Goal: Task Accomplishment & Management: Use online tool/utility

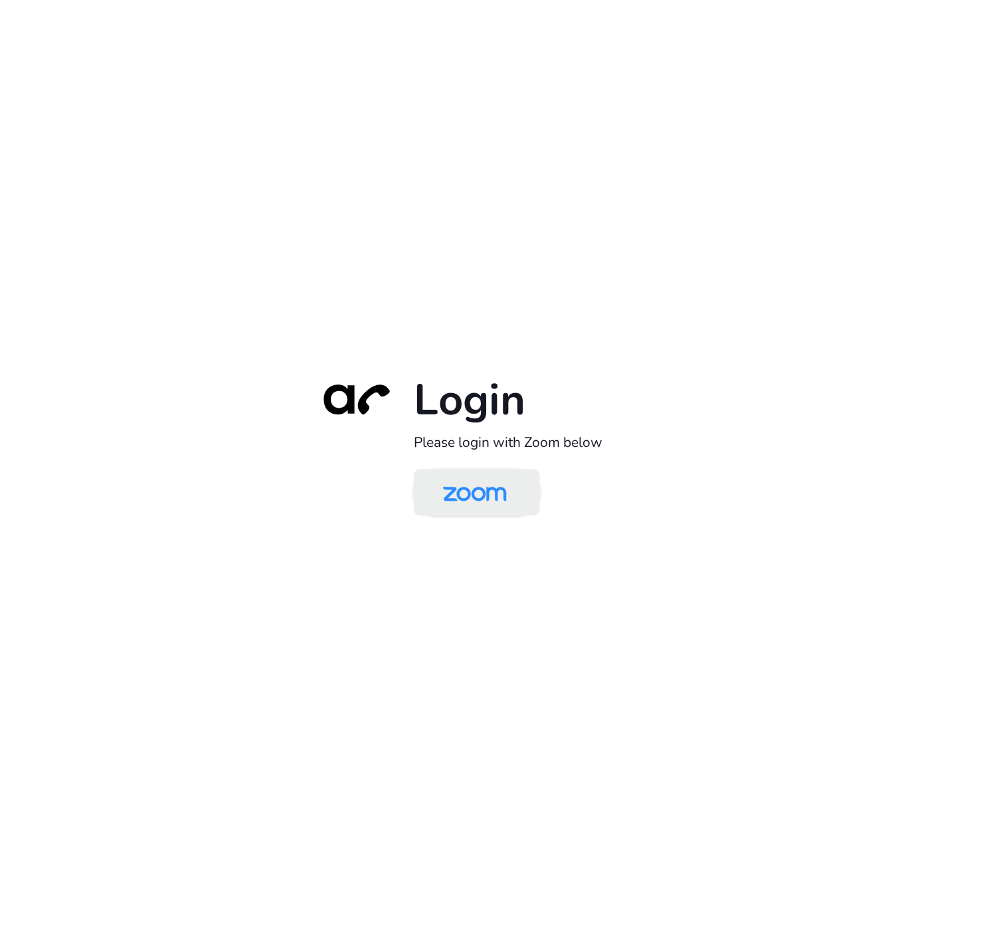
click at [466, 483] on img at bounding box center [475, 493] width 92 height 43
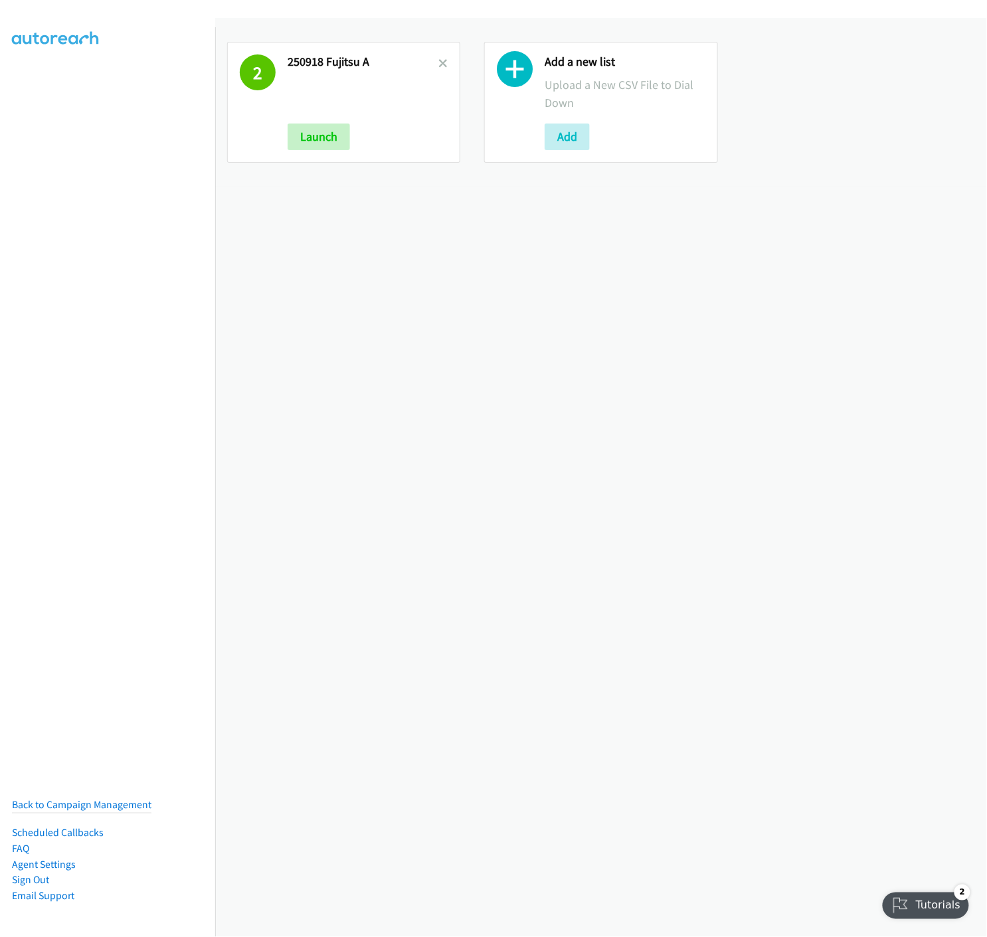
click at [430, 60] on h2 "250918 Fujitsu A" at bounding box center [362, 61] width 151 height 15
drag, startPoint x: 439, startPoint y: 58, endPoint x: 455, endPoint y: 161, distance: 103.5
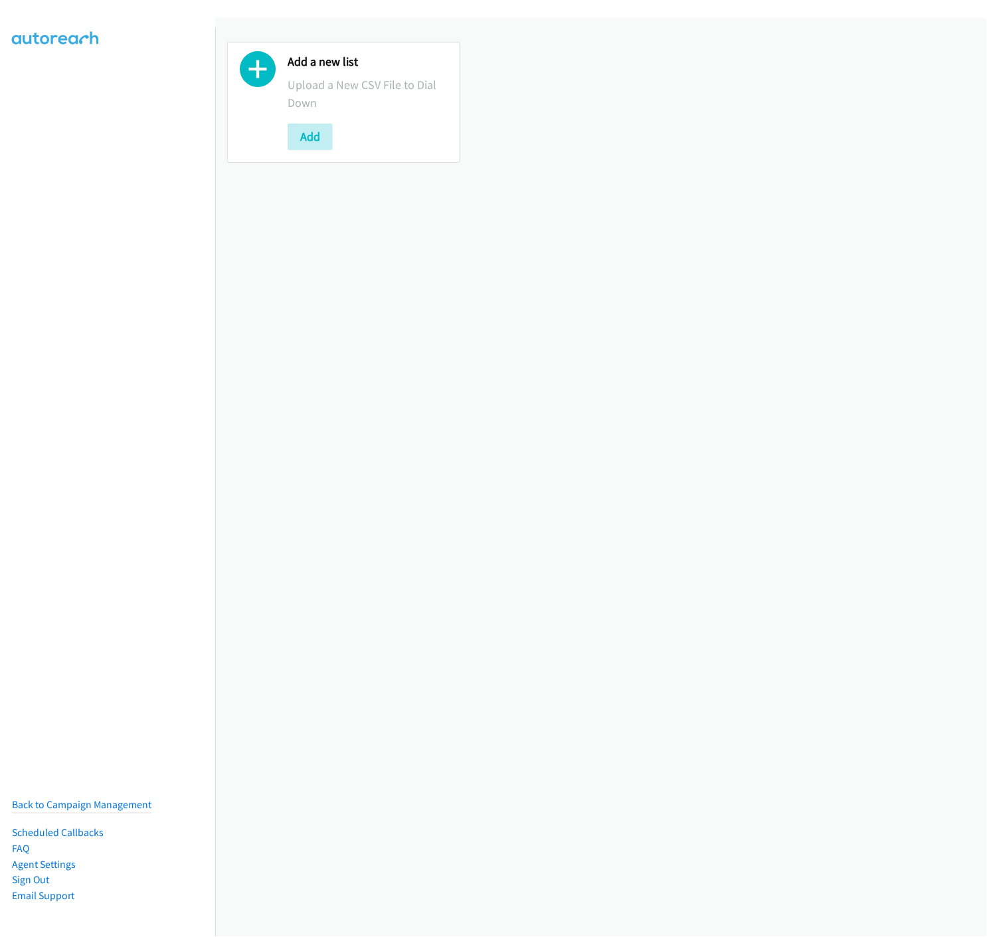
click at [258, 84] on icon at bounding box center [258, 72] width 36 height 36
click at [306, 141] on button "Add" at bounding box center [309, 136] width 45 height 27
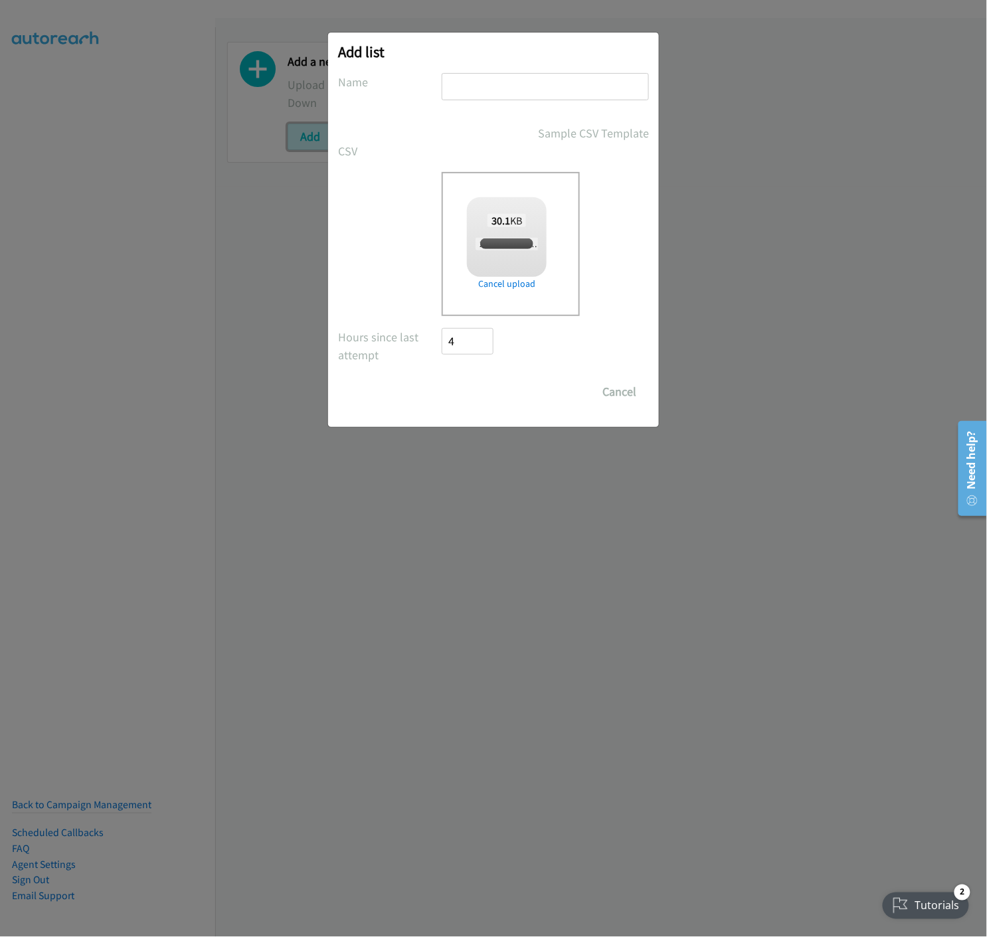
checkbox input "true"
click at [512, 92] on input "text" at bounding box center [545, 86] width 207 height 27
type input "250924 Rubrik ZERO HOUR BRISBANE v1"
click at [442, 378] on input "Save List" at bounding box center [477, 391] width 70 height 27
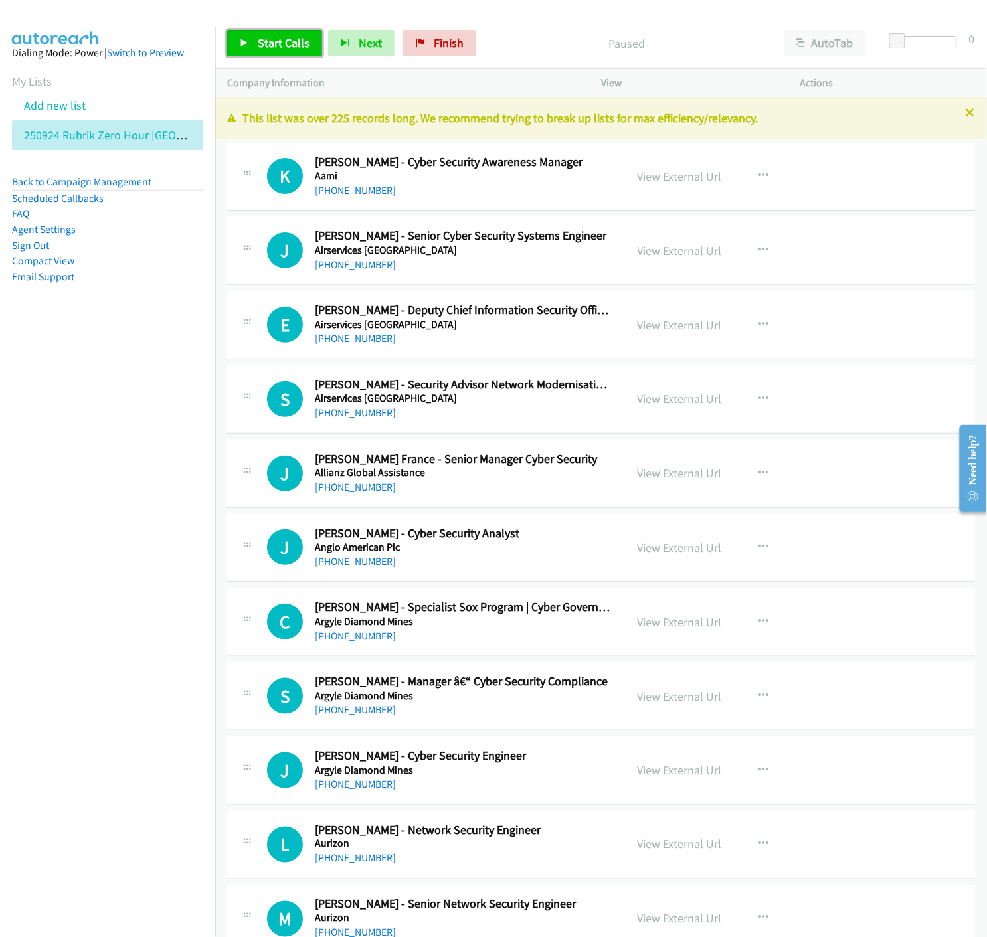
click at [249, 43] on link "Start Calls" at bounding box center [274, 43] width 95 height 27
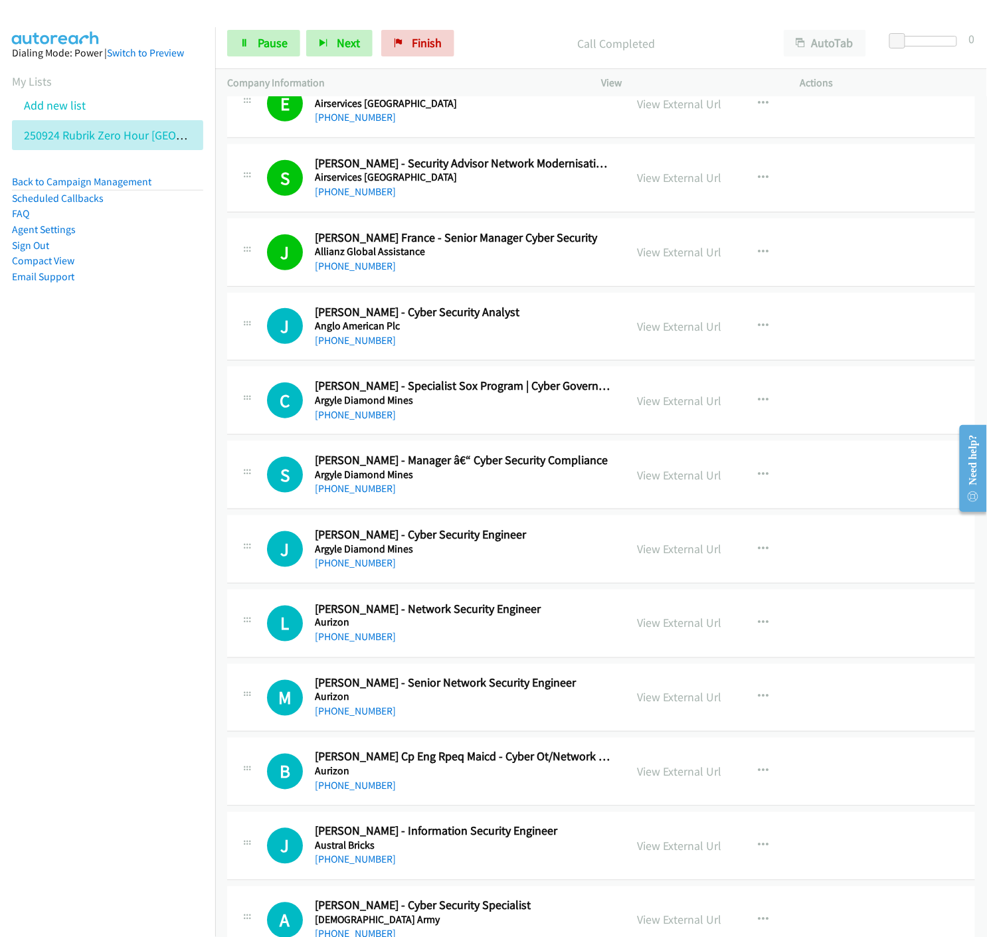
scroll to position [295, 0]
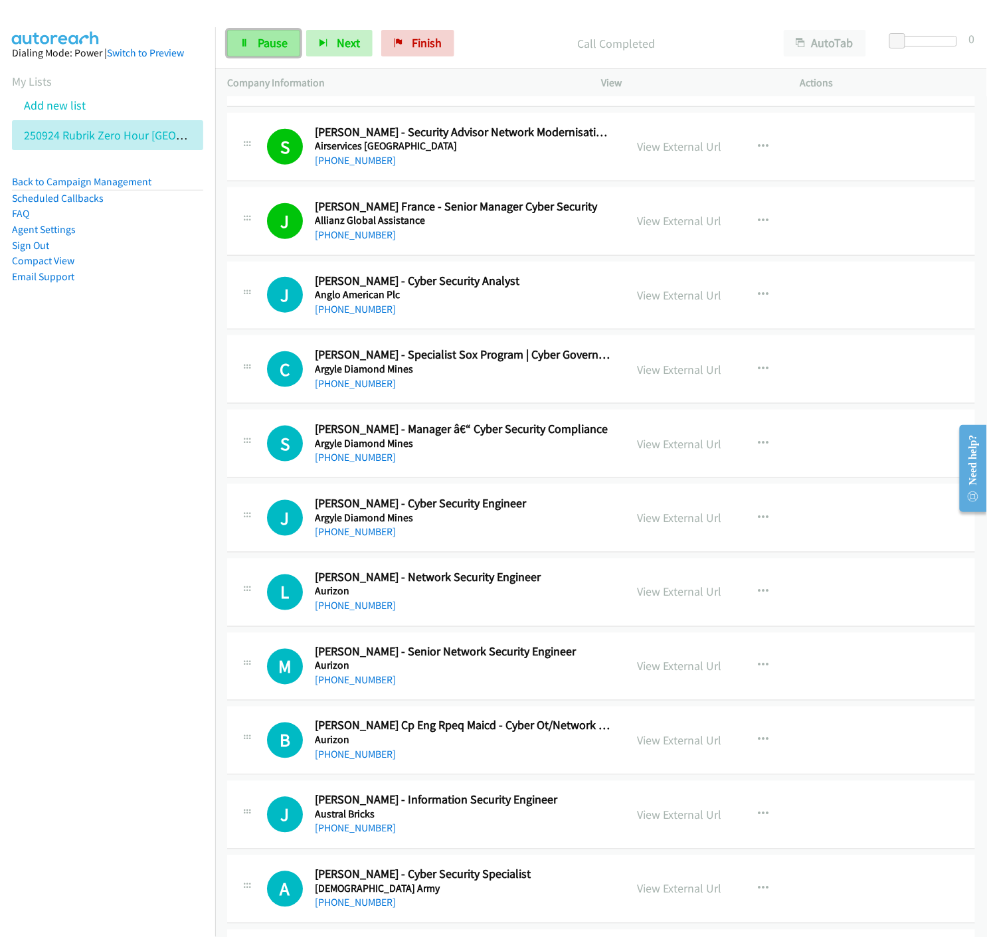
click at [268, 42] on span "Pause" at bounding box center [273, 42] width 30 height 15
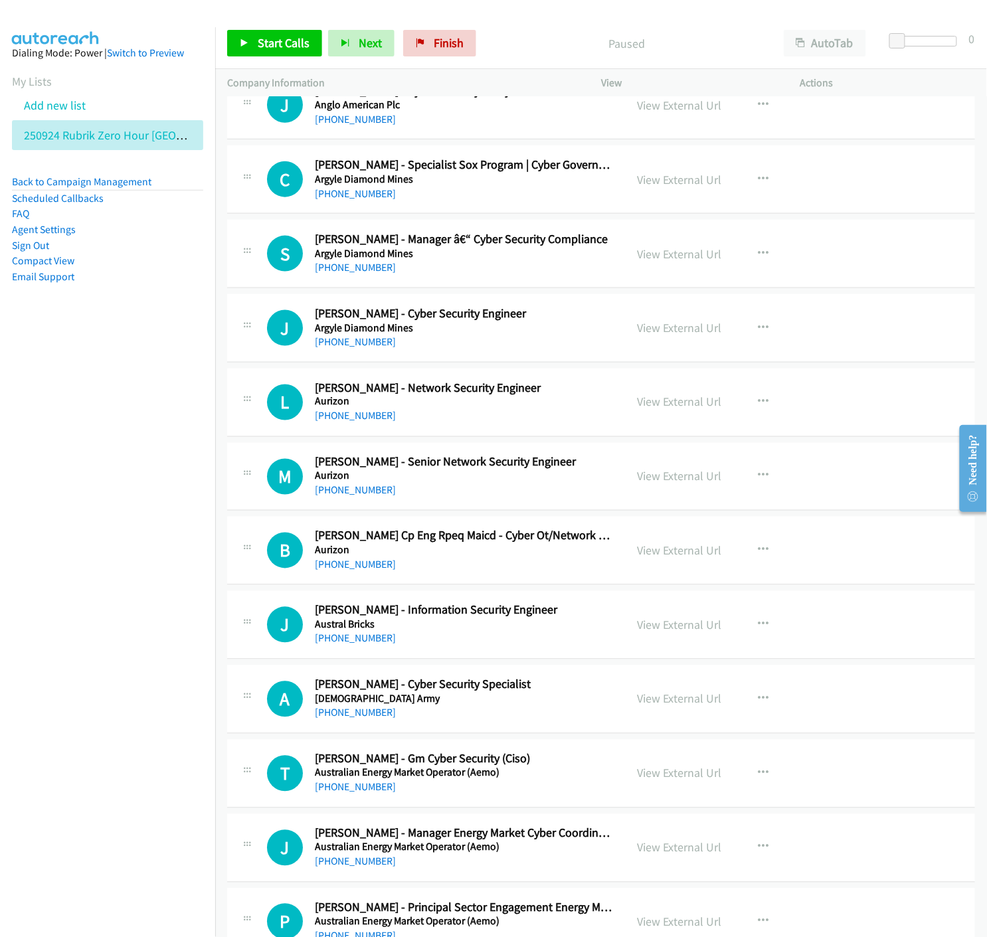
scroll to position [295, 0]
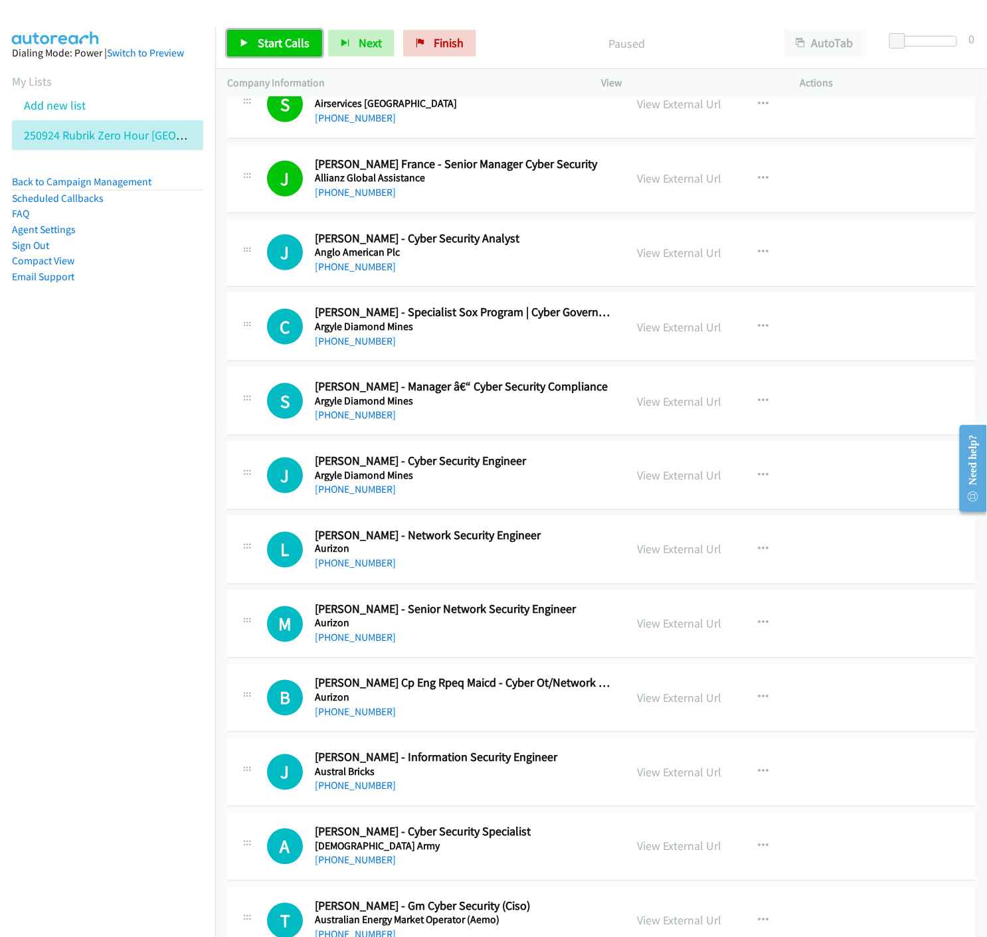
click at [243, 33] on link "Start Calls" at bounding box center [274, 43] width 95 height 27
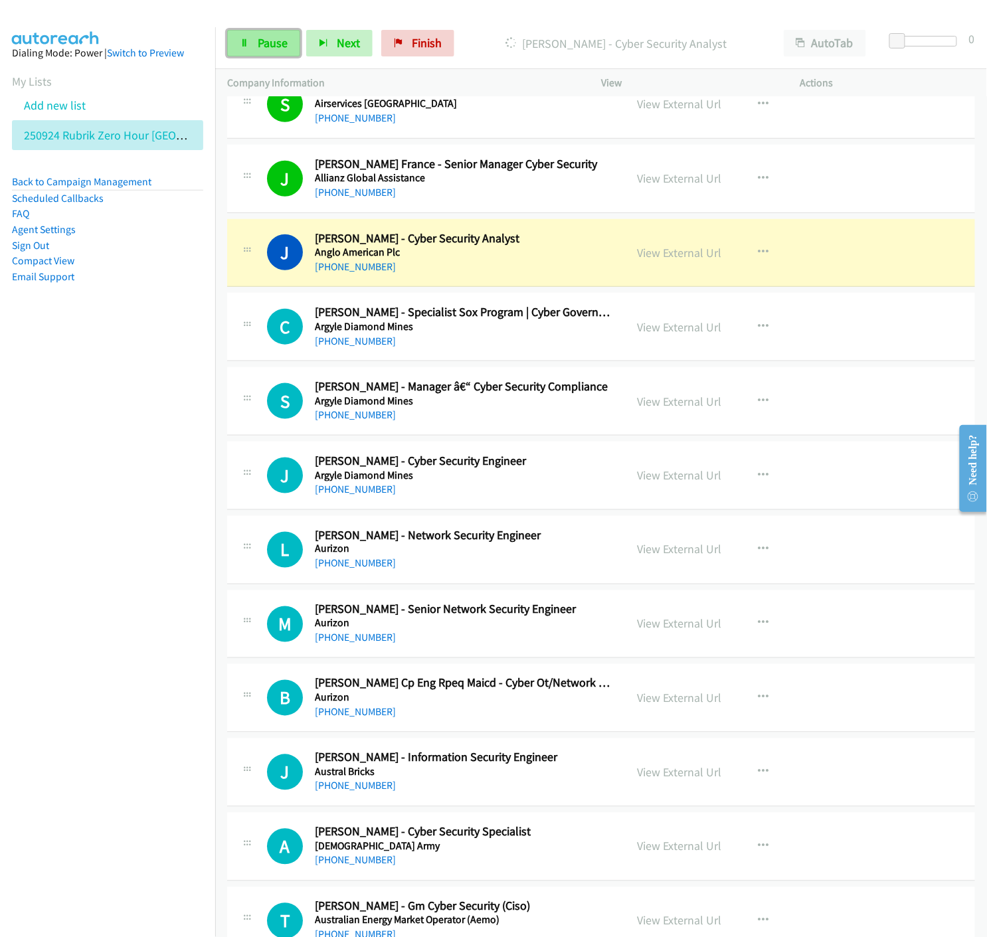
click at [283, 48] on span "Pause" at bounding box center [273, 42] width 30 height 15
click at [684, 254] on link "View External Url" at bounding box center [679, 252] width 84 height 15
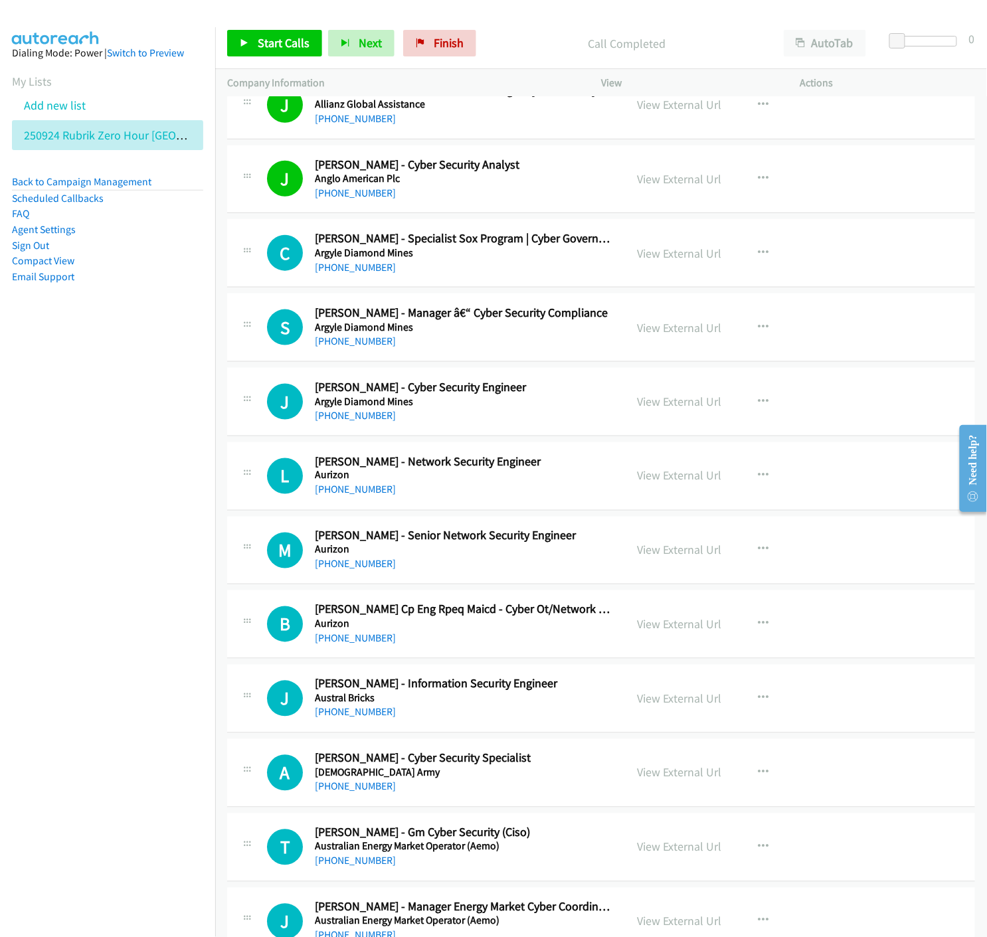
scroll to position [442, 0]
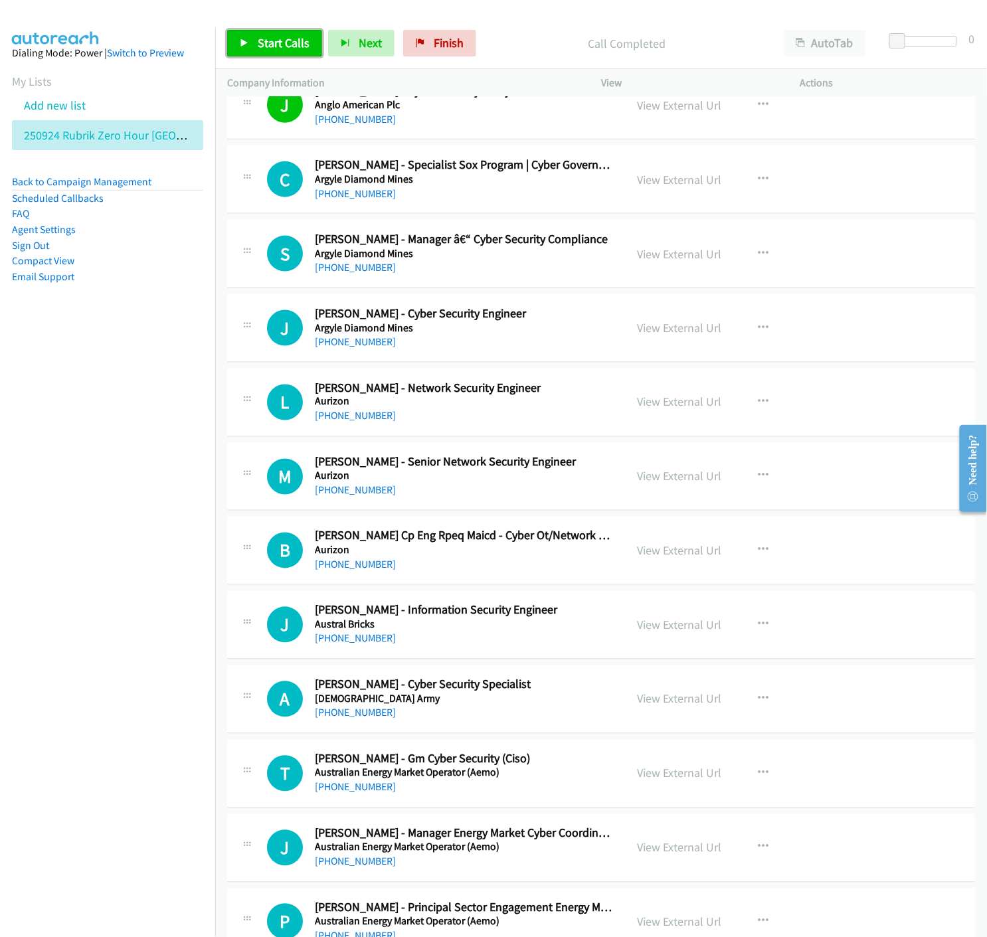
drag, startPoint x: 248, startPoint y: 37, endPoint x: 283, endPoint y: 74, distance: 50.7
click at [248, 37] on link "Start Calls" at bounding box center [274, 43] width 95 height 27
drag, startPoint x: 242, startPoint y: 43, endPoint x: 202, endPoint y: 128, distance: 94.1
click at [242, 42] on icon at bounding box center [244, 43] width 9 height 9
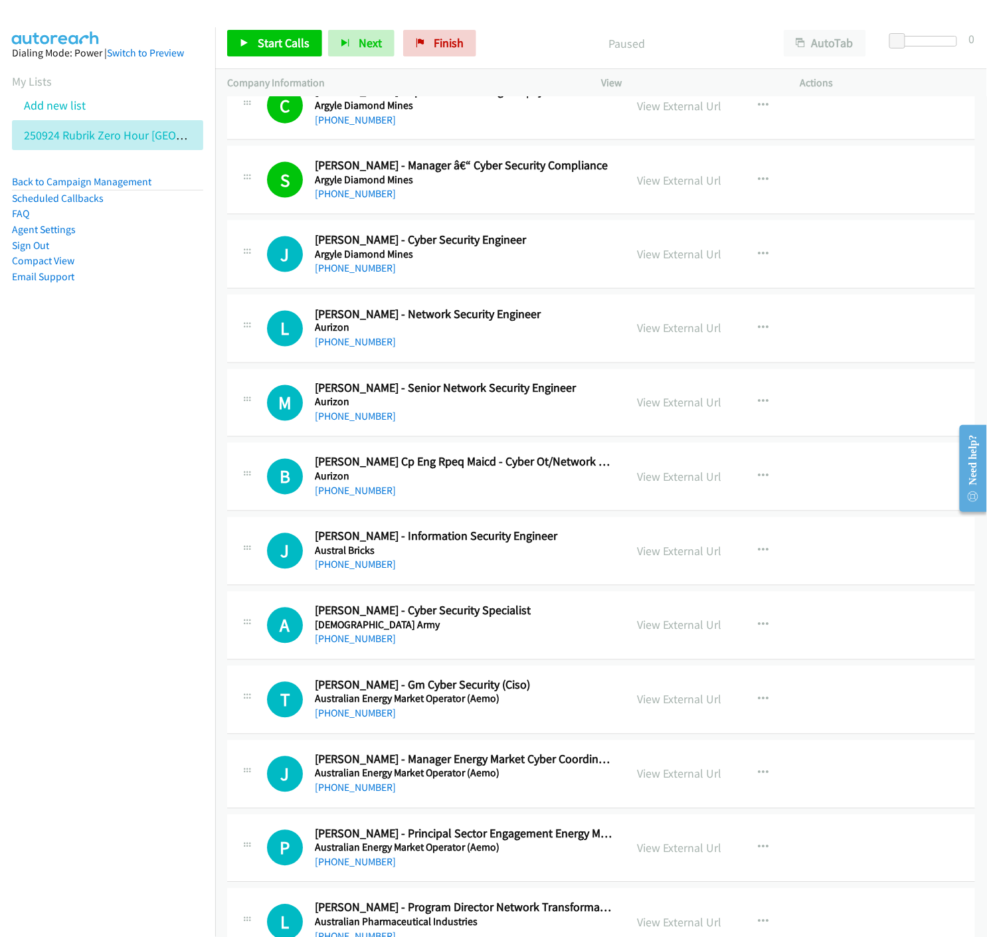
scroll to position [590, 0]
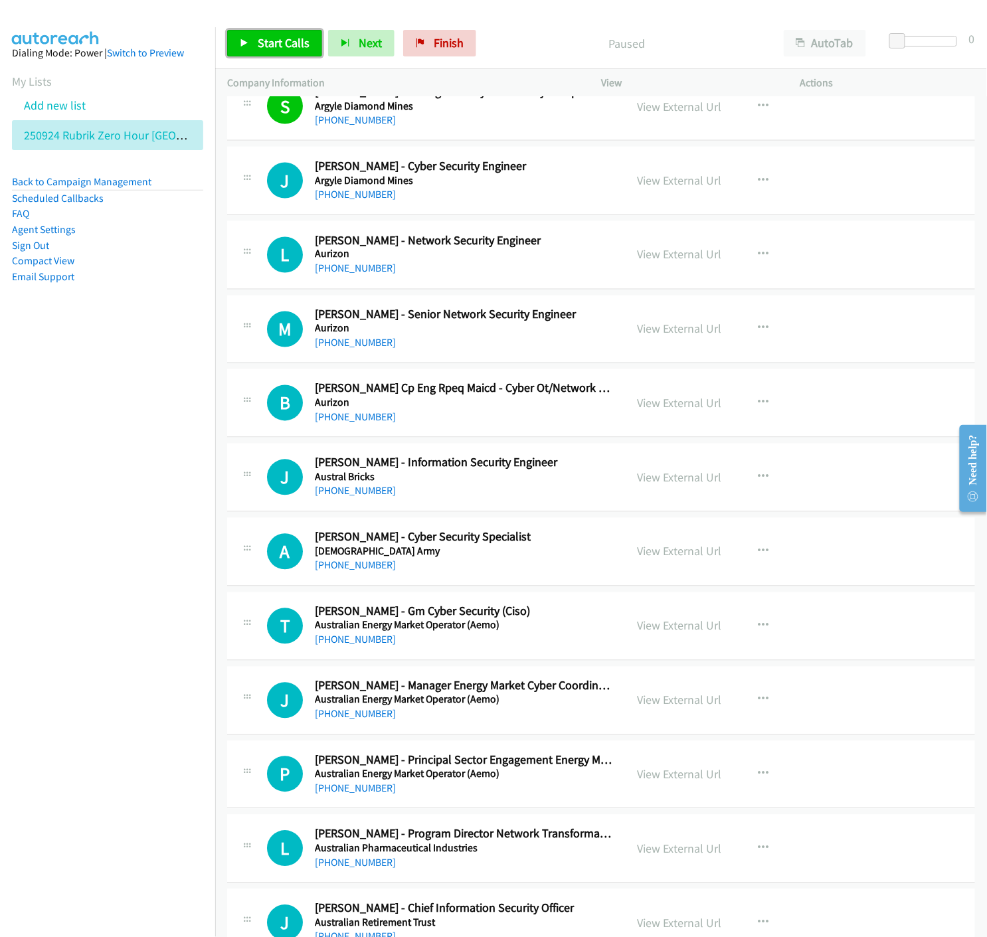
drag, startPoint x: 254, startPoint y: 41, endPoint x: 289, endPoint y: 94, distance: 63.4
click at [254, 41] on link "Start Calls" at bounding box center [274, 43] width 95 height 27
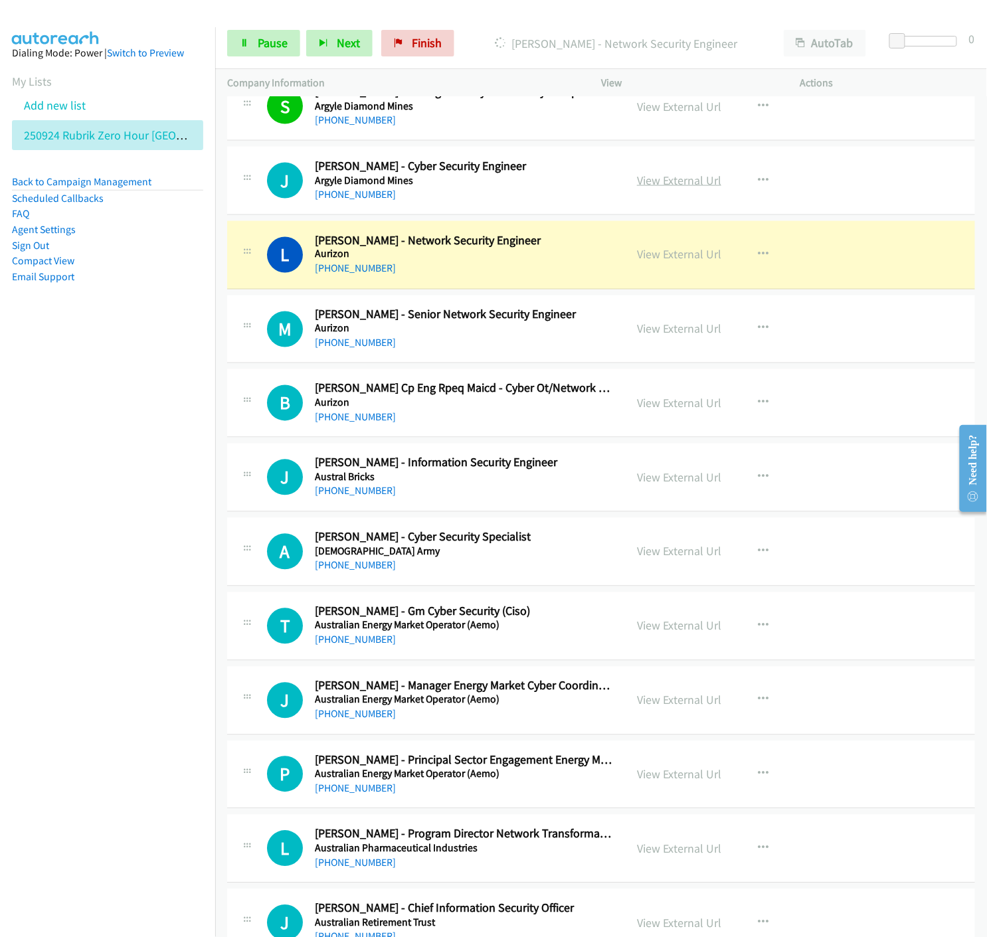
click at [668, 177] on link "View External Url" at bounding box center [679, 180] width 84 height 15
click at [236, 48] on link "Pause" at bounding box center [263, 43] width 73 height 27
click at [665, 257] on link "View External Url" at bounding box center [679, 254] width 84 height 15
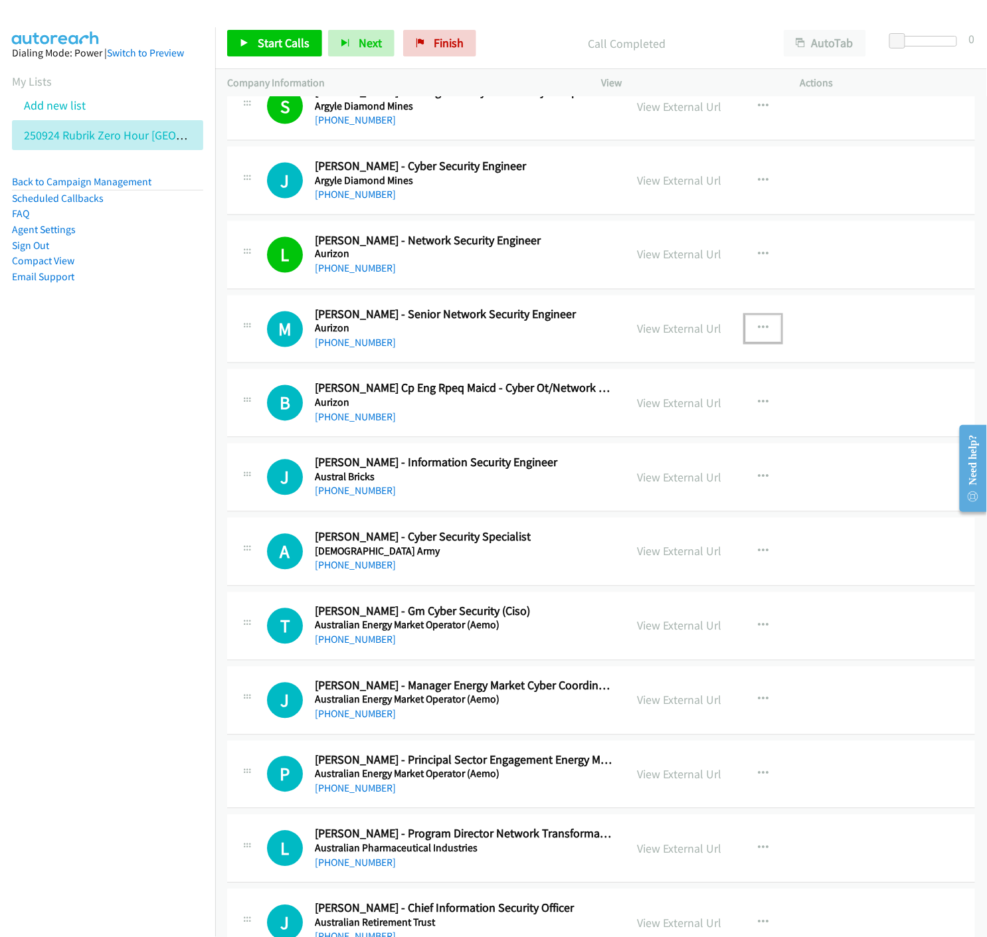
click at [758, 331] on icon "button" at bounding box center [763, 328] width 11 height 11
click at [616, 414] on icon at bounding box center [620, 416] width 9 height 9
click at [253, 35] on link "Start Calls" at bounding box center [274, 43] width 95 height 27
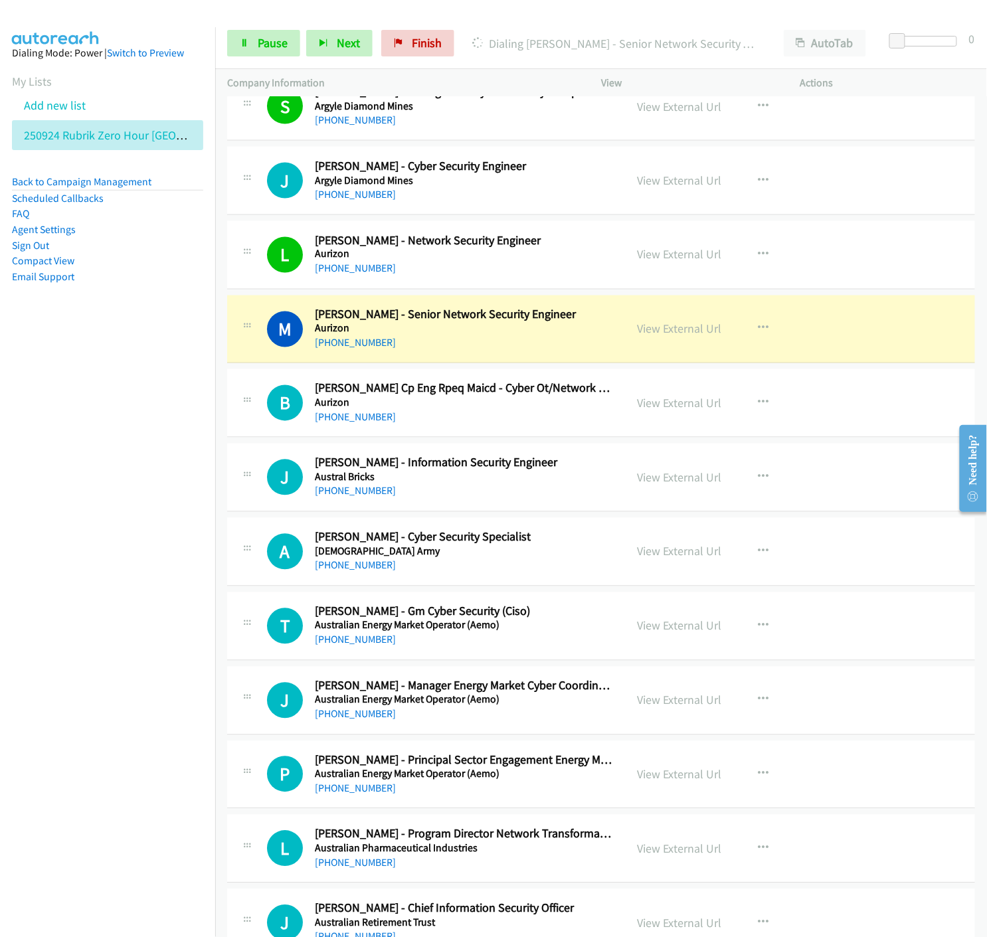
scroll to position [664, 0]
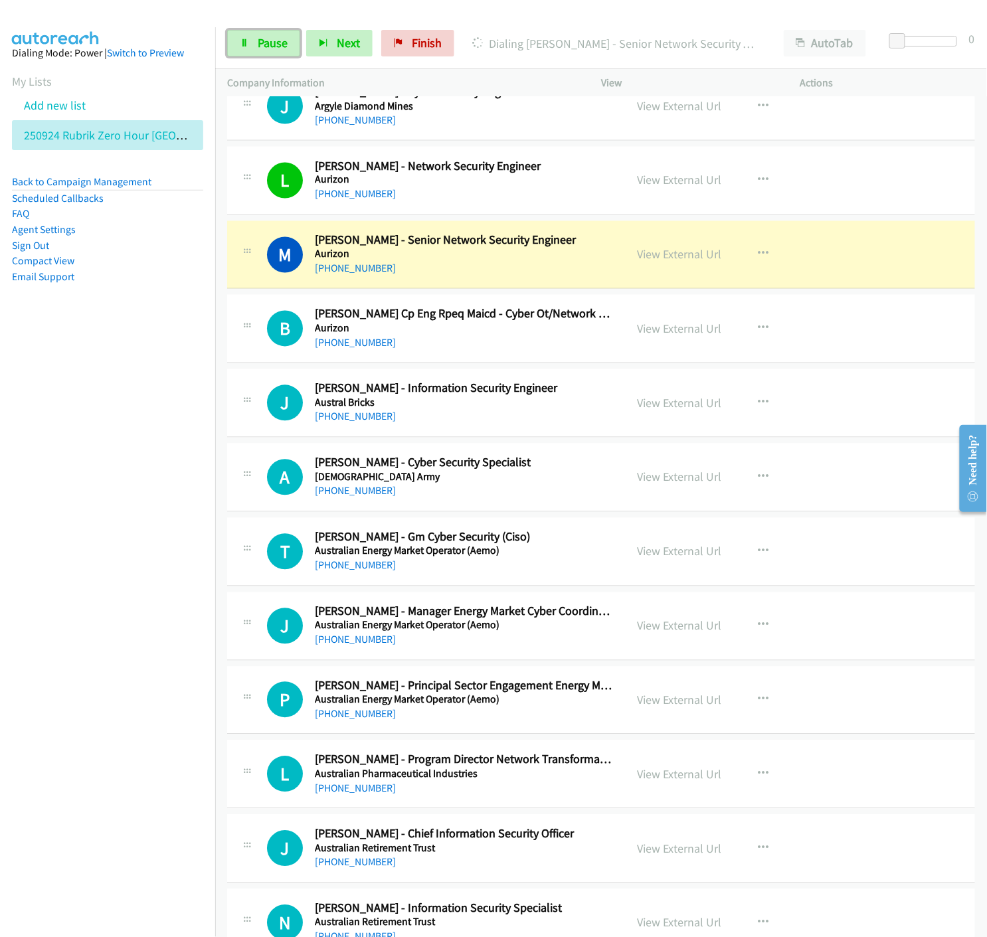
drag, startPoint x: 240, startPoint y: 44, endPoint x: 412, endPoint y: 261, distance: 276.0
click at [240, 44] on icon at bounding box center [244, 43] width 9 height 9
click at [684, 256] on link "View External Url" at bounding box center [679, 254] width 84 height 15
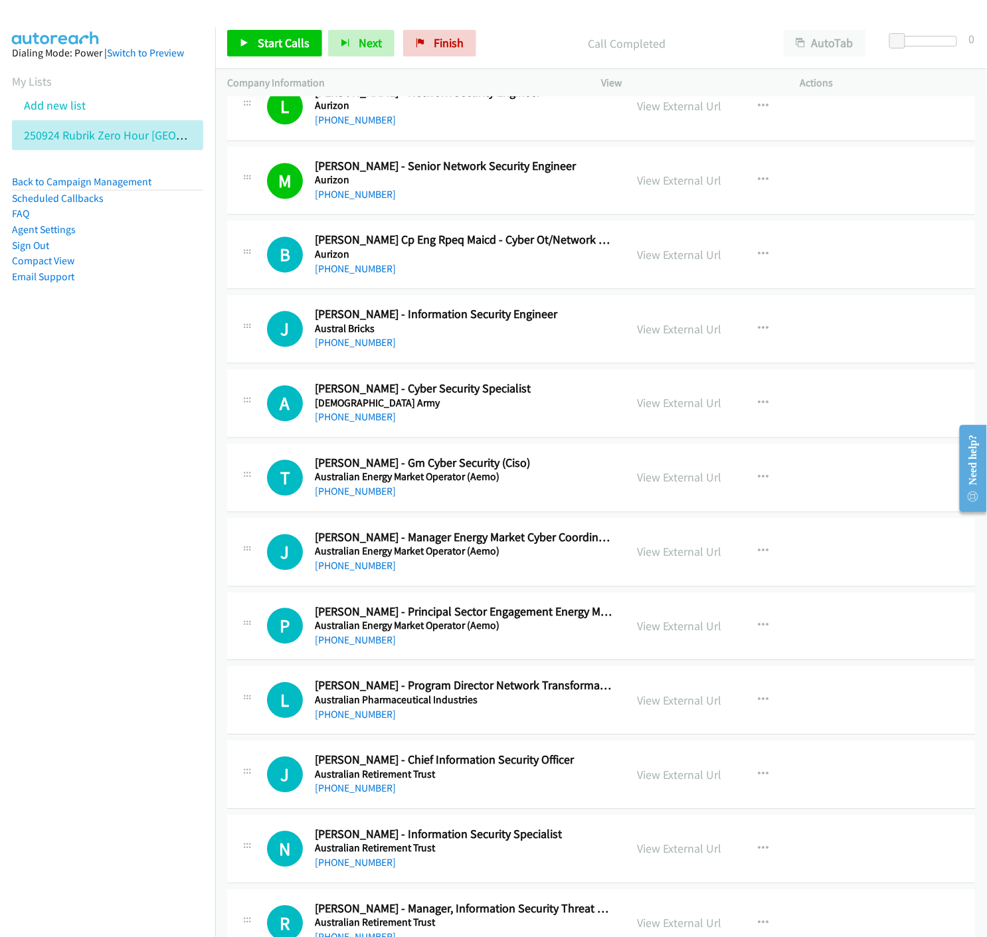
scroll to position [811, 0]
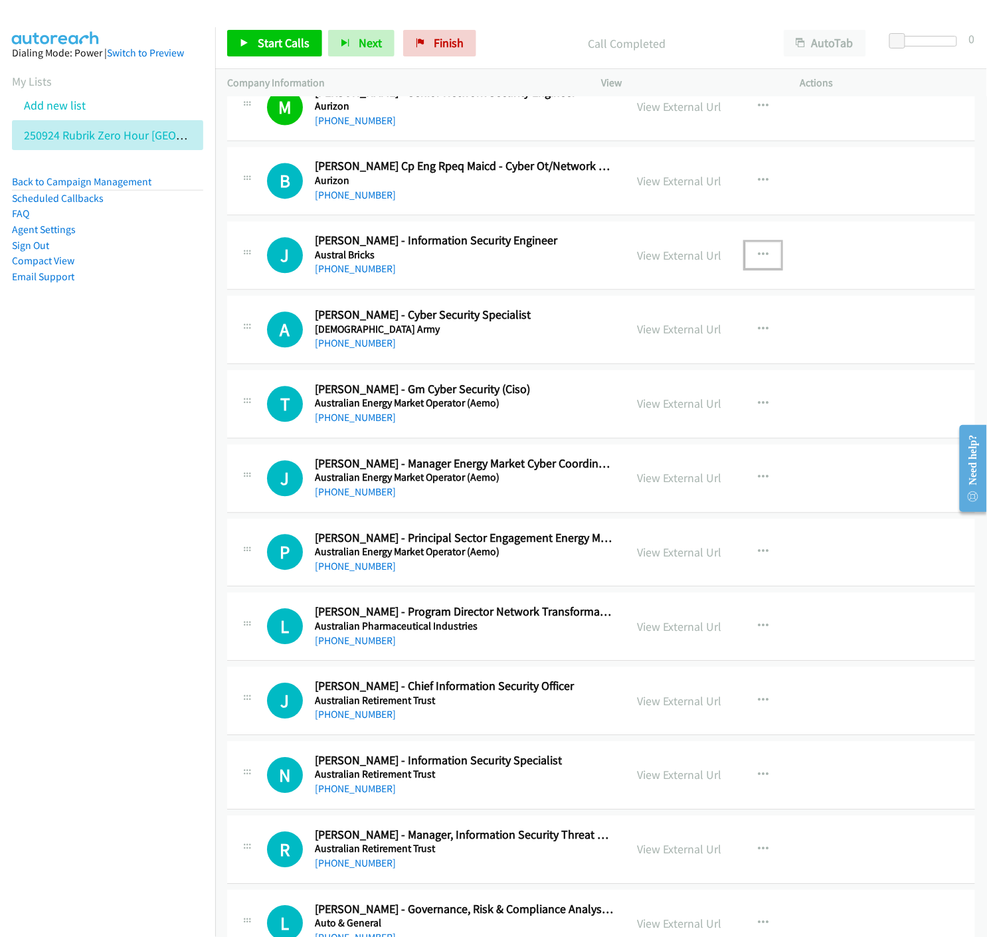
click at [758, 253] on icon "button" at bounding box center [763, 255] width 11 height 11
click at [614, 337] on link "Start Calls Here" at bounding box center [692, 342] width 177 height 27
click at [253, 40] on link "Start Calls" at bounding box center [274, 43] width 95 height 27
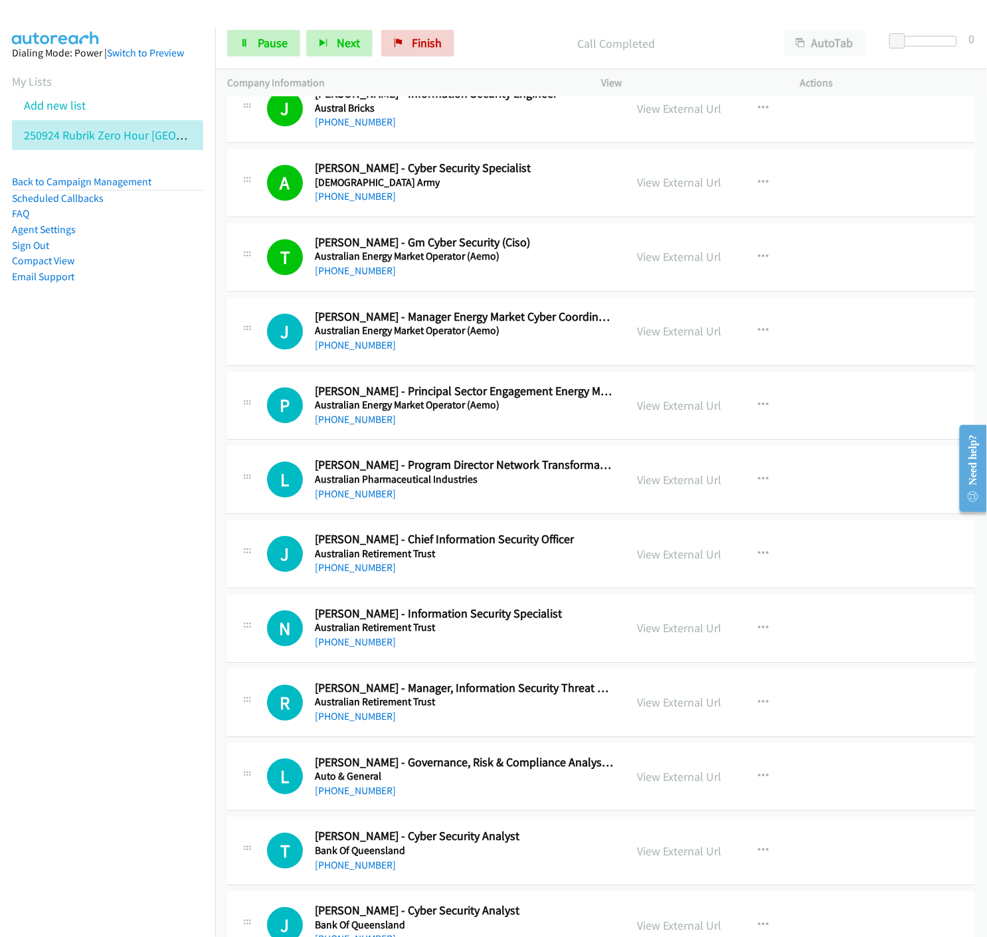
scroll to position [1032, 0]
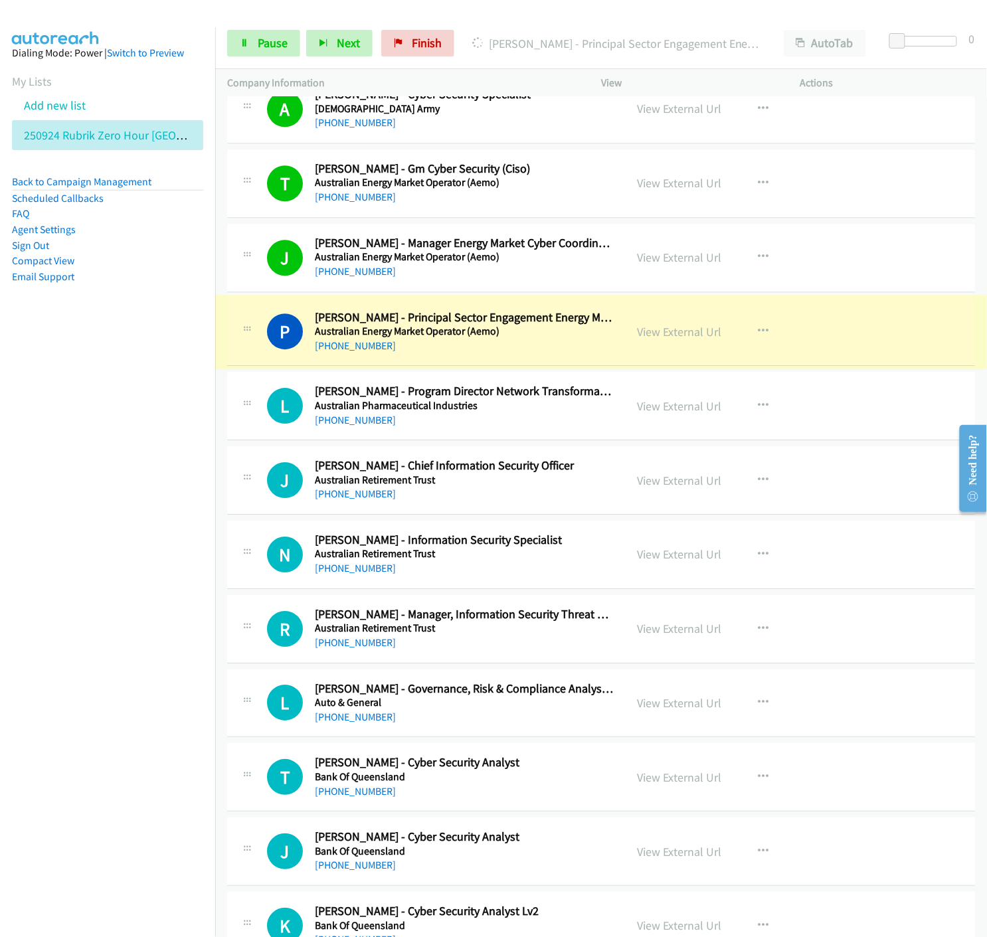
click at [679, 333] on link "View External Url" at bounding box center [679, 331] width 84 height 15
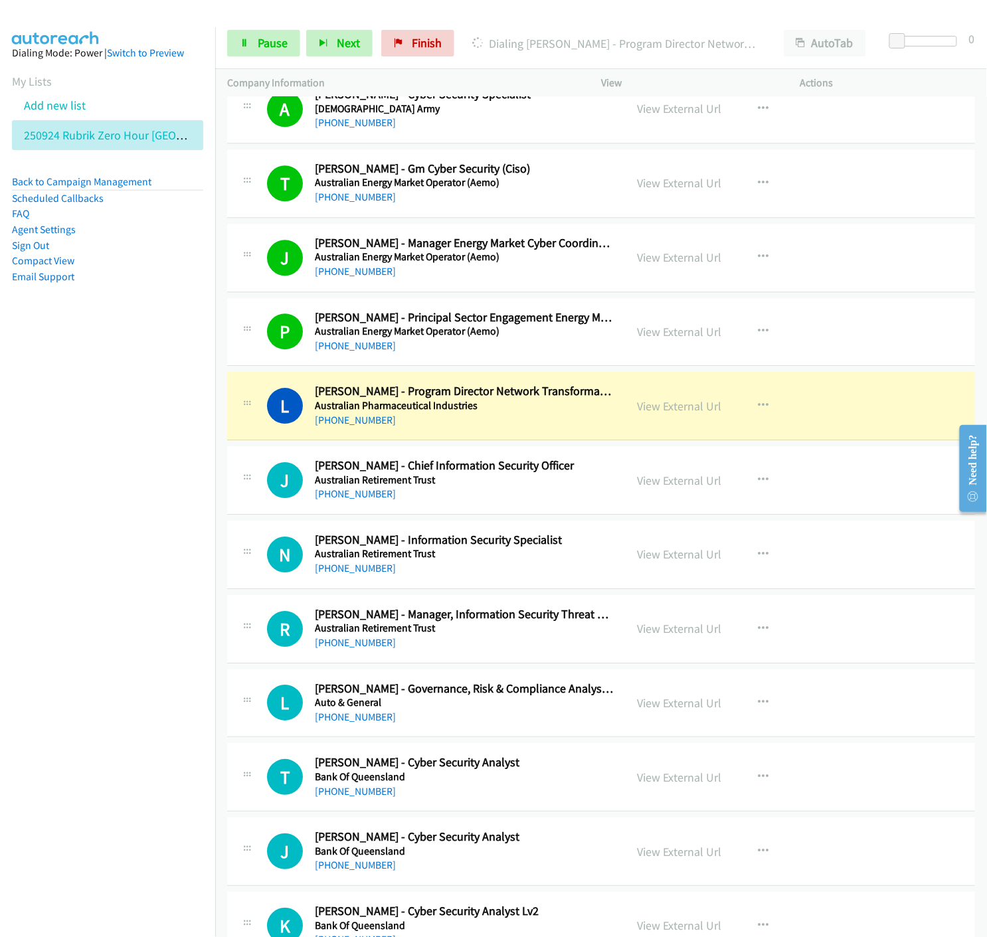
scroll to position [1549, 0]
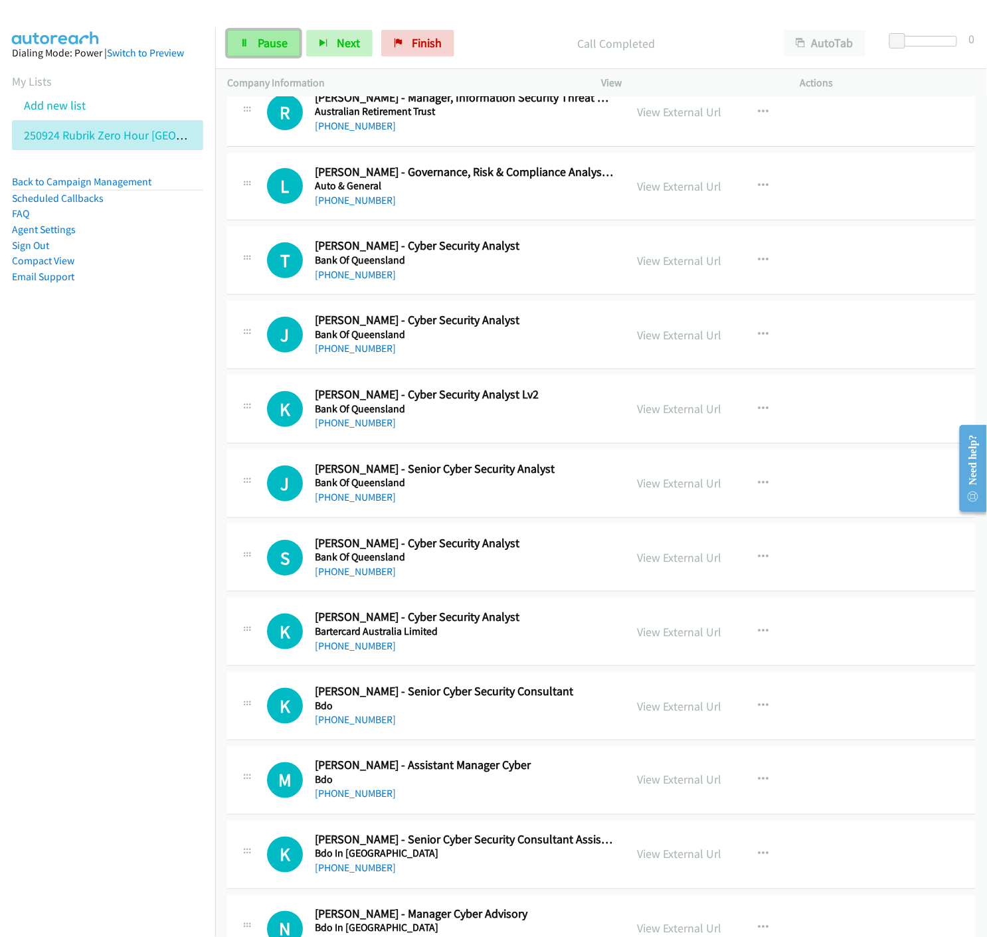
drag, startPoint x: 262, startPoint y: 43, endPoint x: 251, endPoint y: 54, distance: 15.5
click at [262, 43] on span "Pause" at bounding box center [273, 42] width 30 height 15
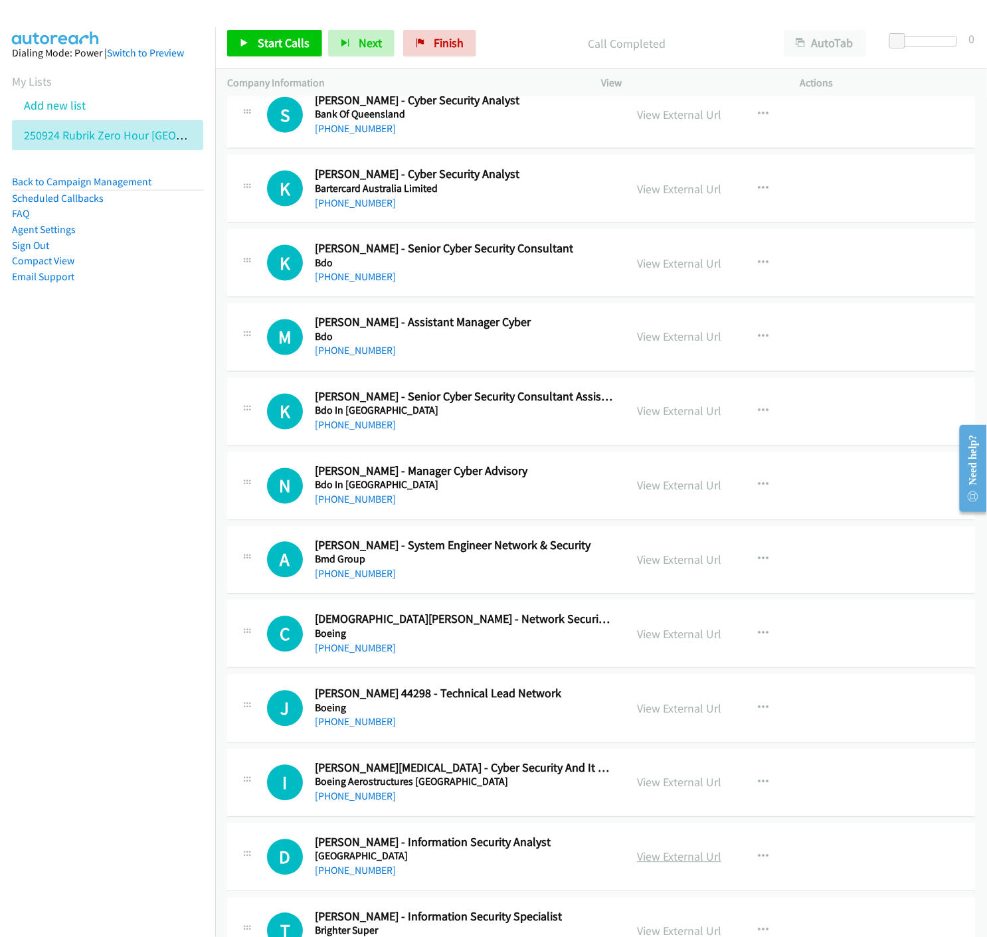
click at [694, 863] on link "View External Url" at bounding box center [679, 856] width 84 height 15
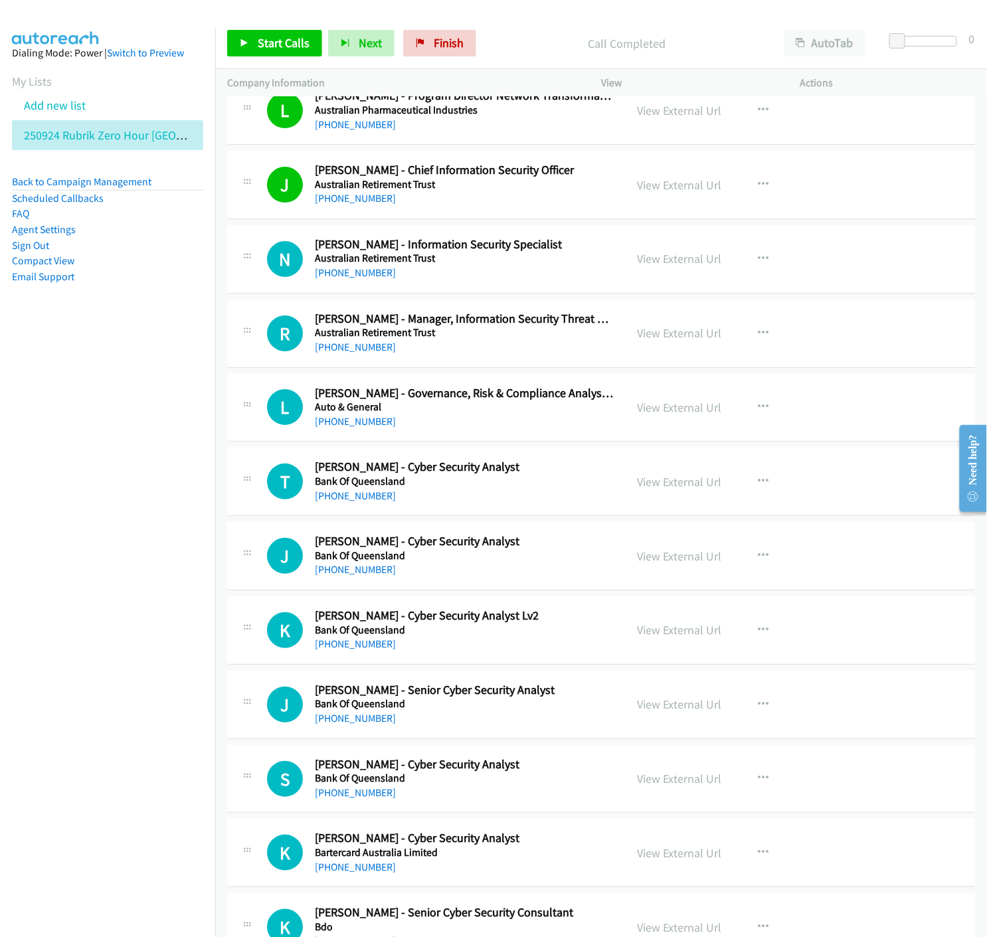
scroll to position [1106, 0]
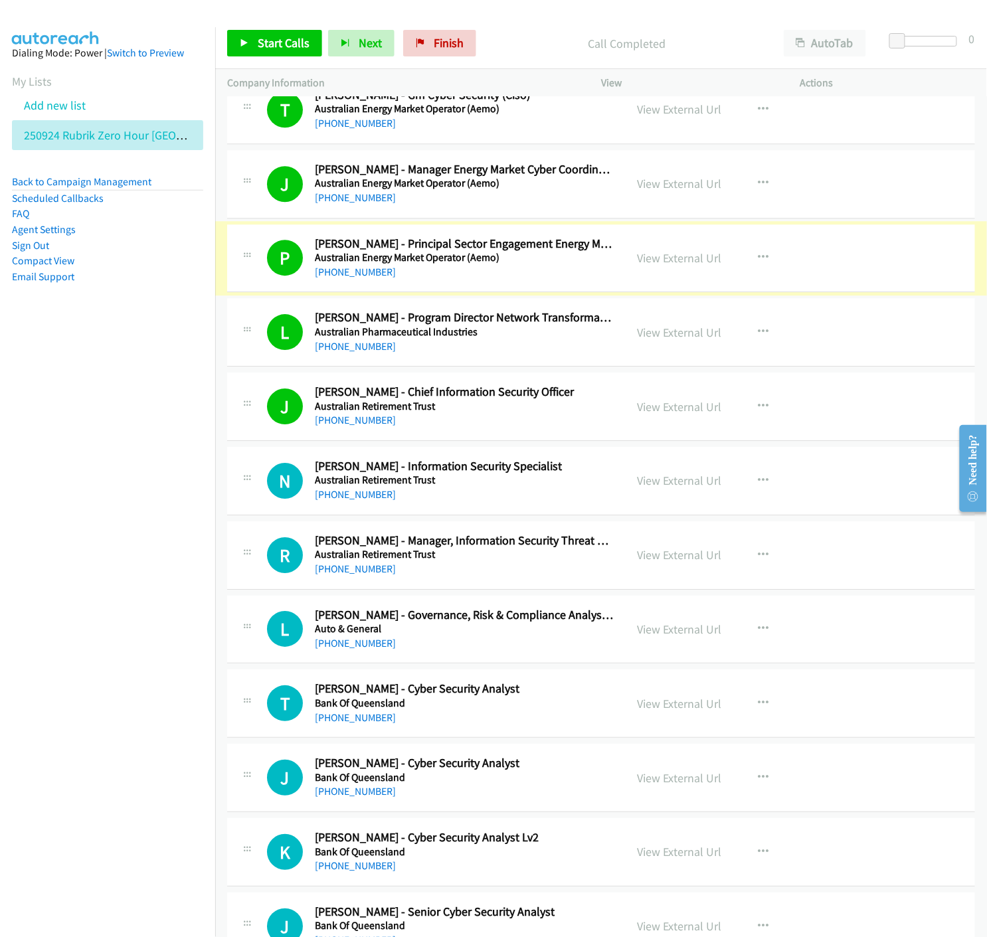
click at [681, 266] on div "View External Url" at bounding box center [679, 258] width 84 height 18
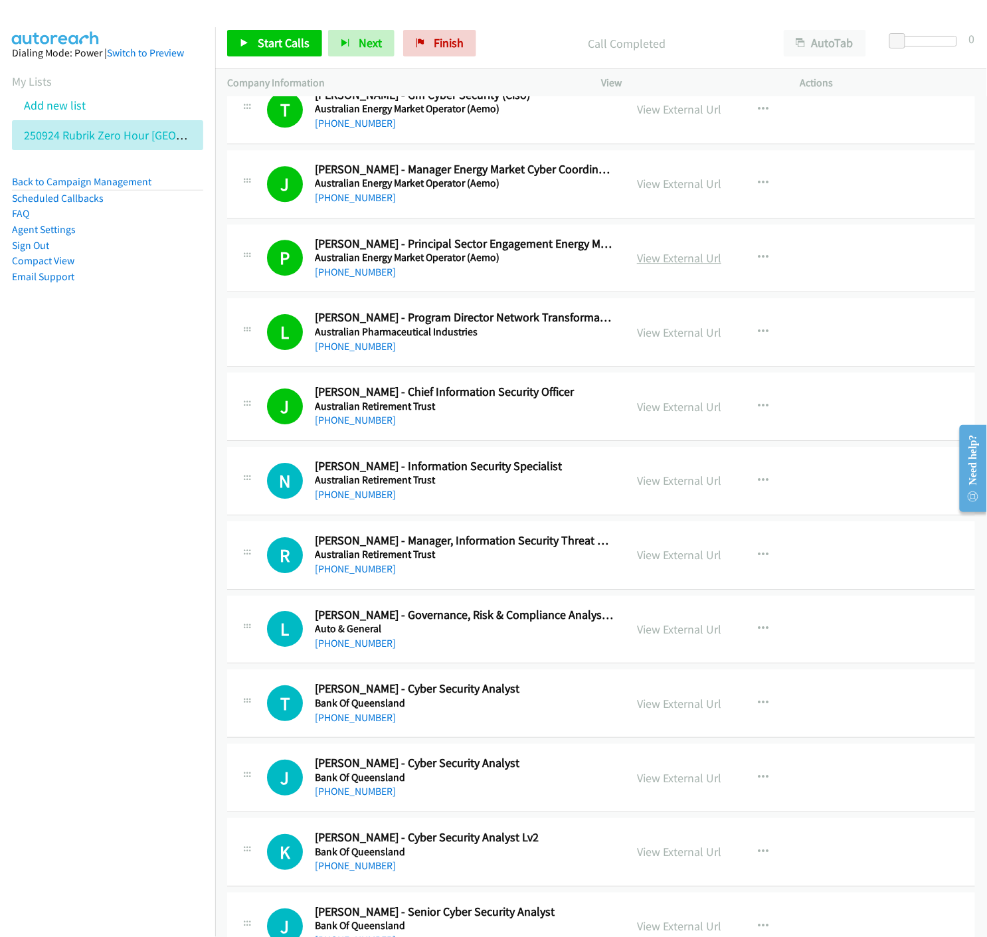
click at [686, 262] on link "View External Url" at bounding box center [679, 257] width 84 height 15
click at [681, 334] on link "View External Url" at bounding box center [679, 332] width 84 height 15
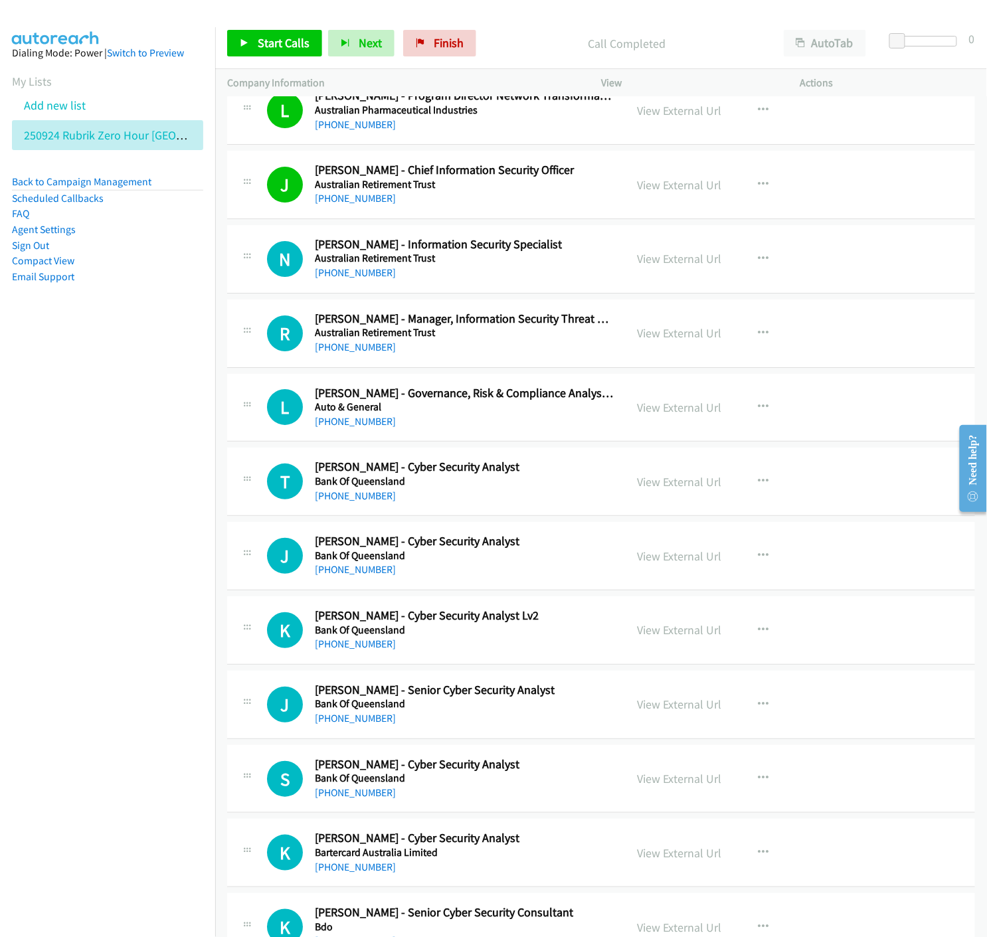
scroll to position [1402, 0]
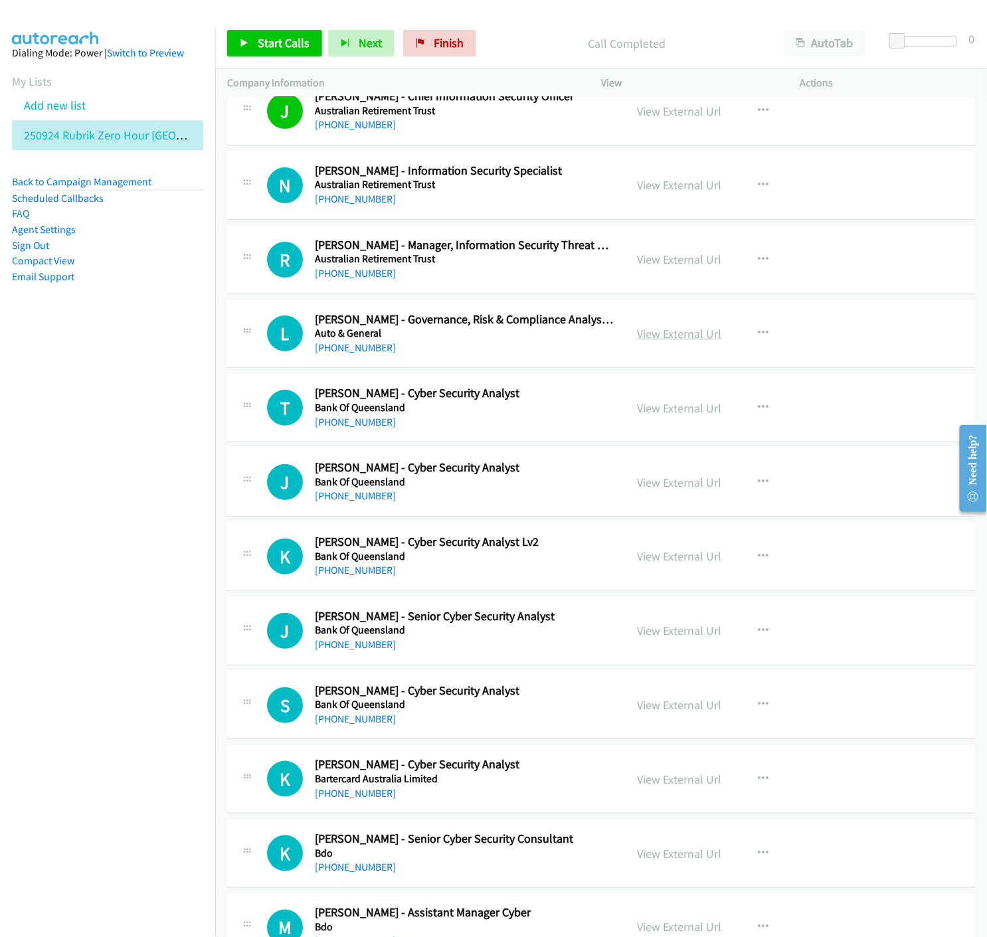
click at [669, 334] on link "View External Url" at bounding box center [679, 333] width 84 height 15
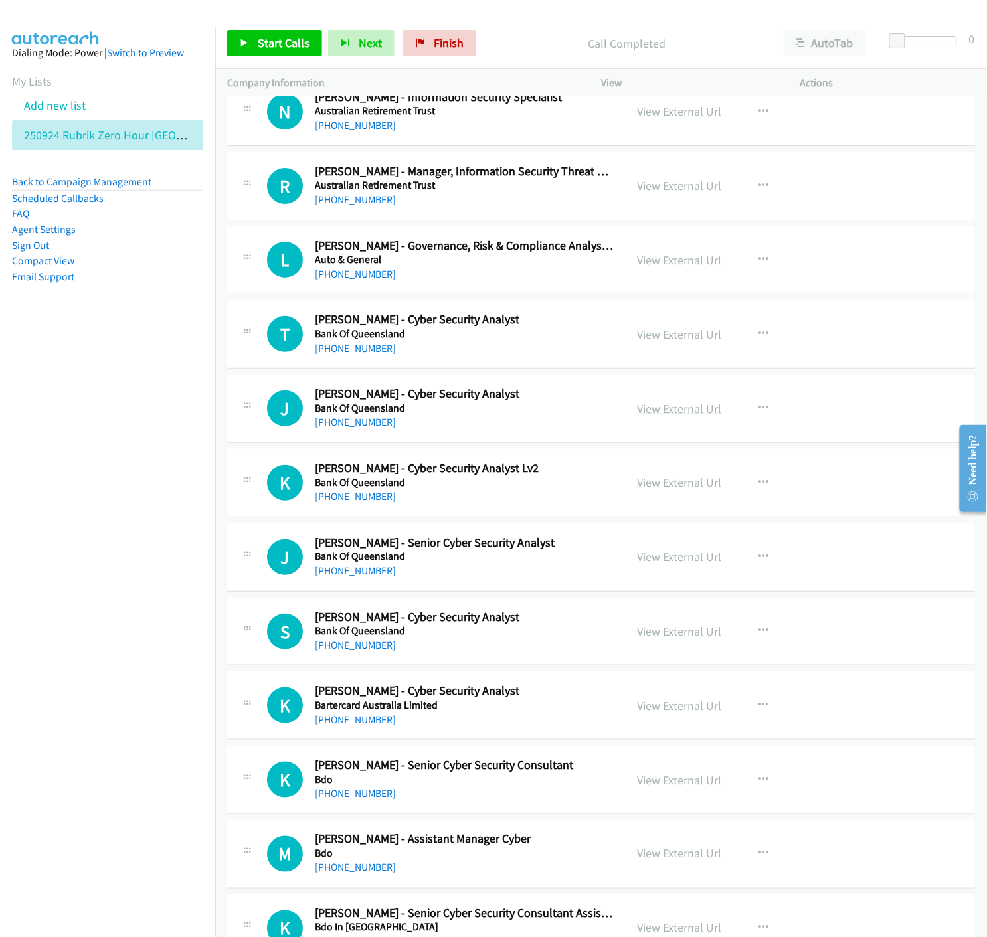
click at [683, 414] on link "View External Url" at bounding box center [679, 408] width 84 height 15
click at [656, 709] on link "View External Url" at bounding box center [679, 705] width 84 height 15
click at [678, 334] on link "View External Url" at bounding box center [679, 334] width 84 height 15
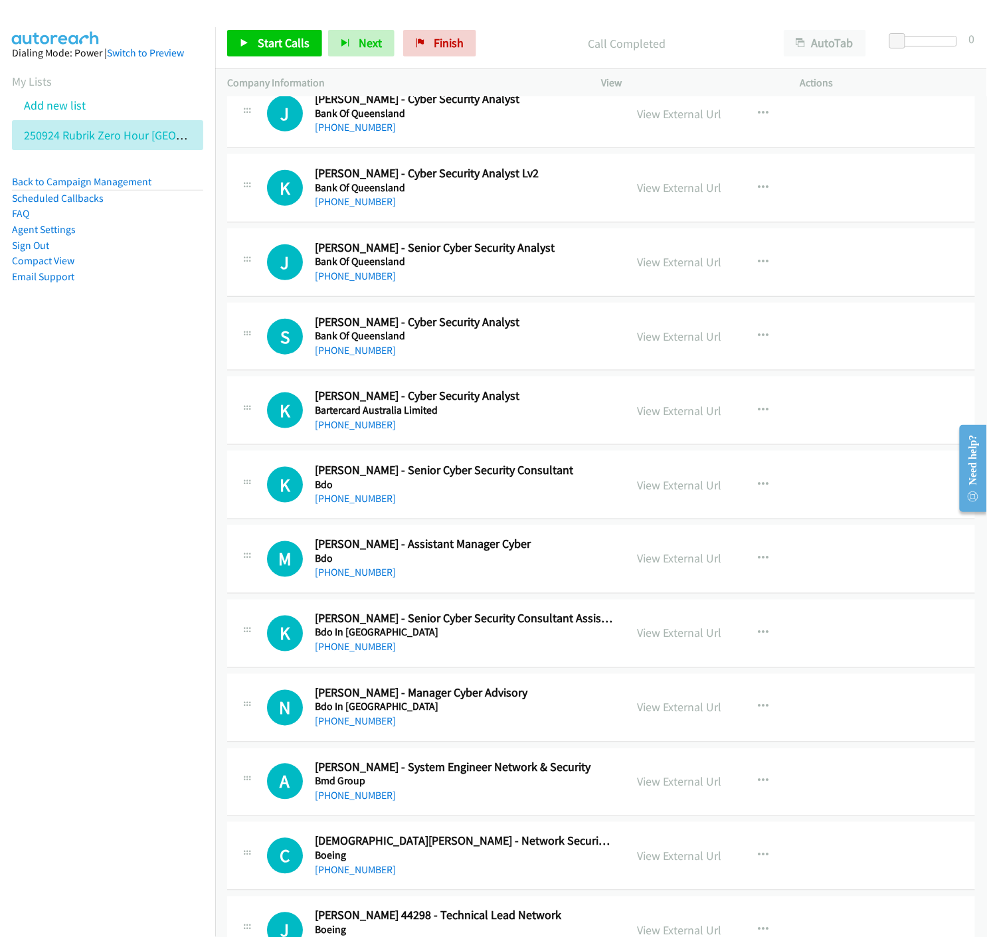
scroll to position [1844, 0]
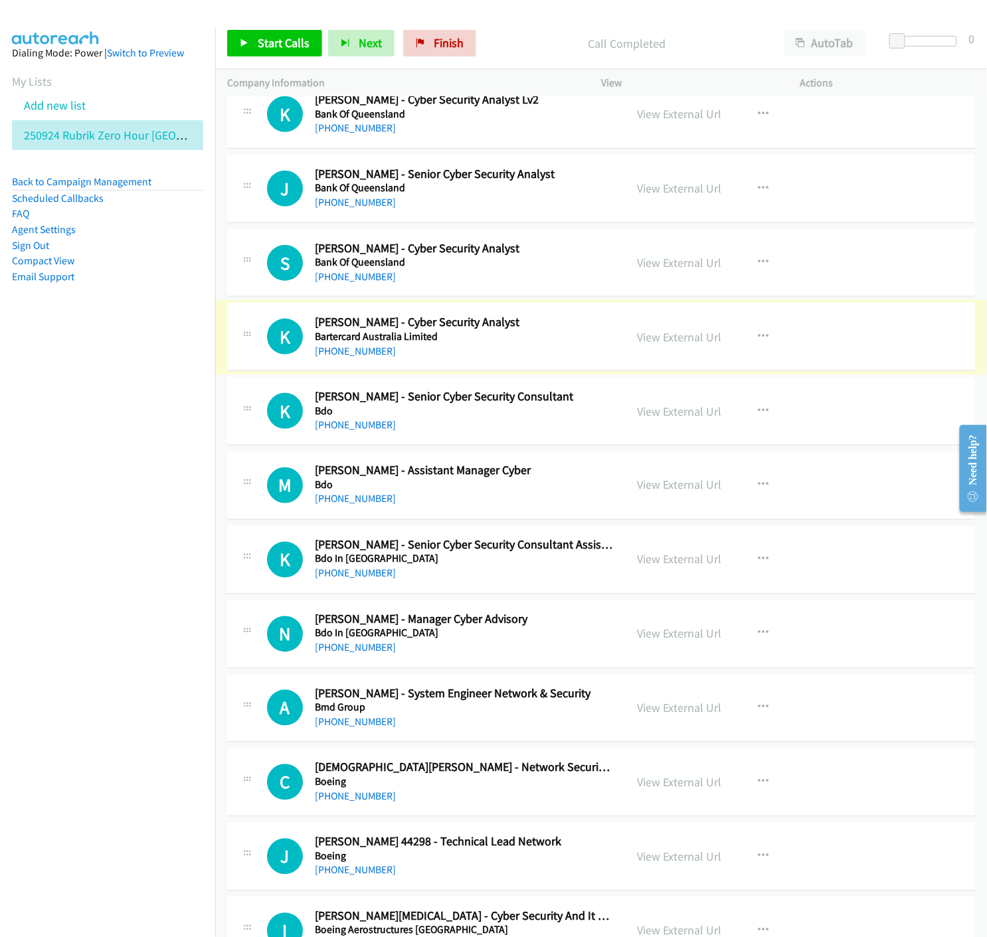
click at [665, 337] on link "View External Url" at bounding box center [679, 336] width 84 height 15
click at [675, 413] on link "View External Url" at bounding box center [679, 411] width 84 height 15
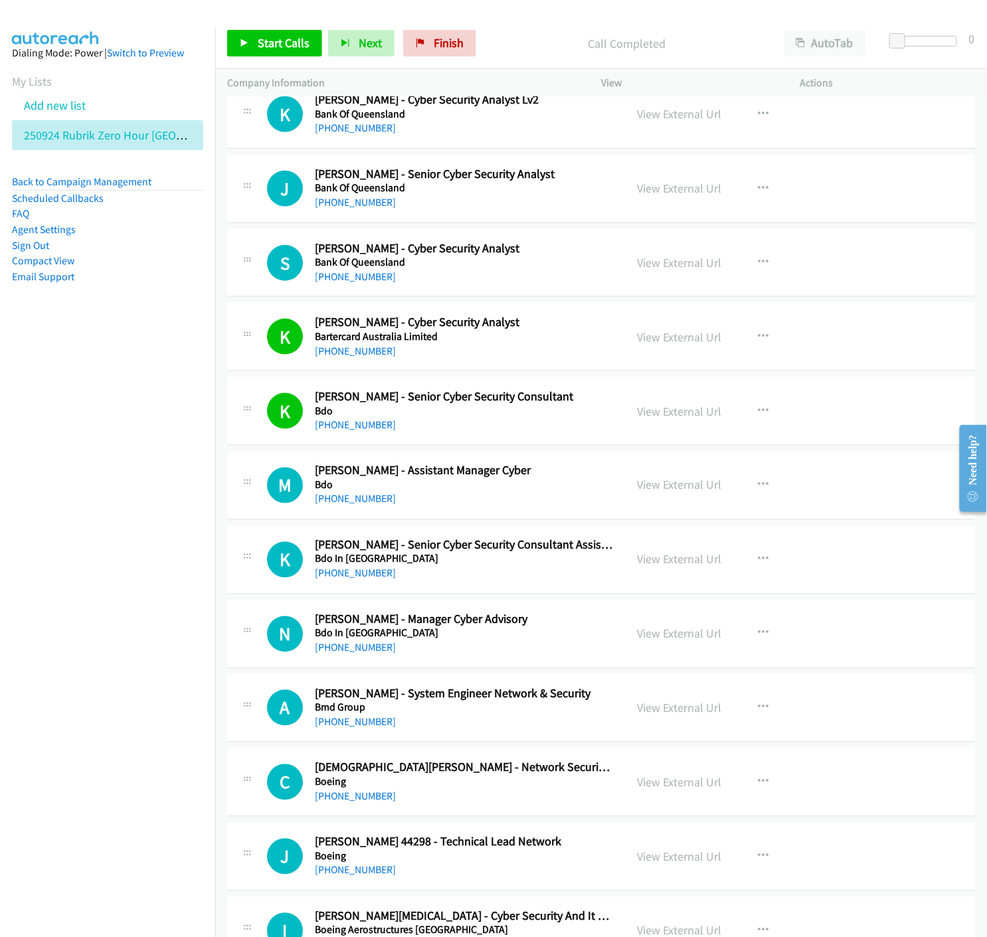
scroll to position [1917, 0]
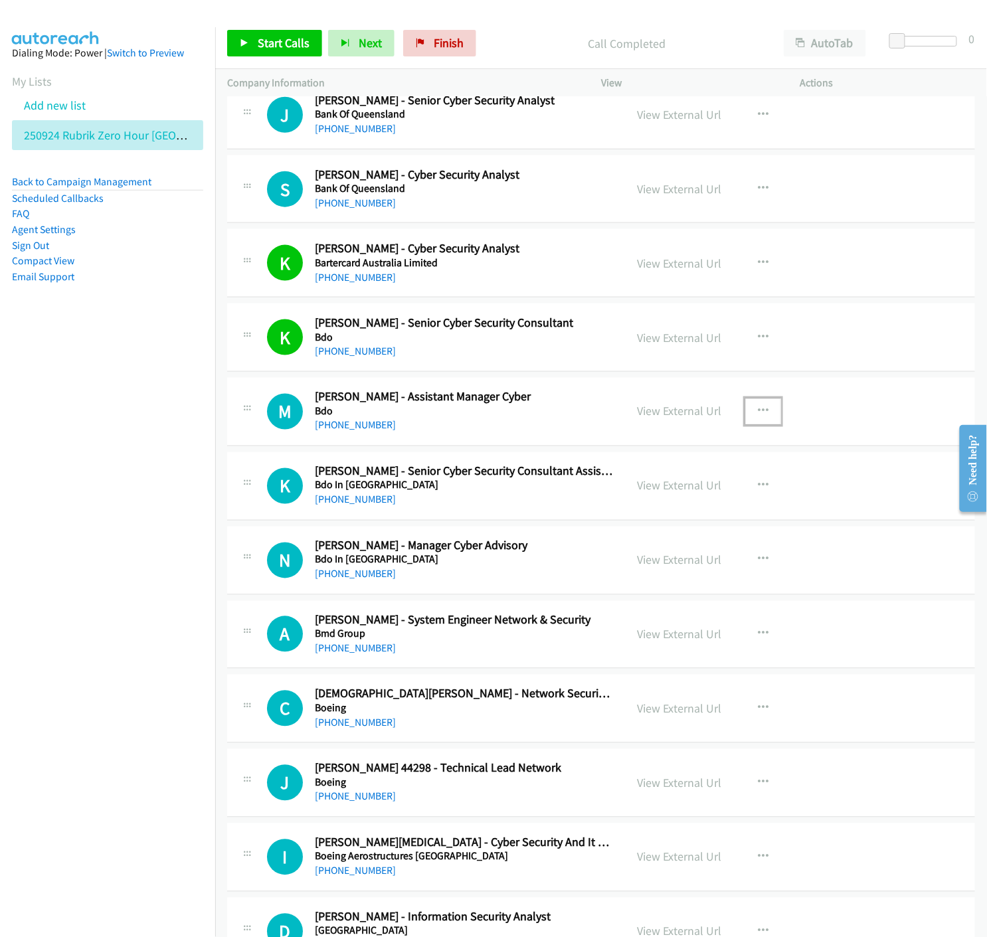
click at [758, 407] on icon "button" at bounding box center [763, 411] width 11 height 11
click at [616, 495] on icon at bounding box center [620, 499] width 9 height 9
click at [234, 44] on link "Start Calls" at bounding box center [274, 43] width 95 height 27
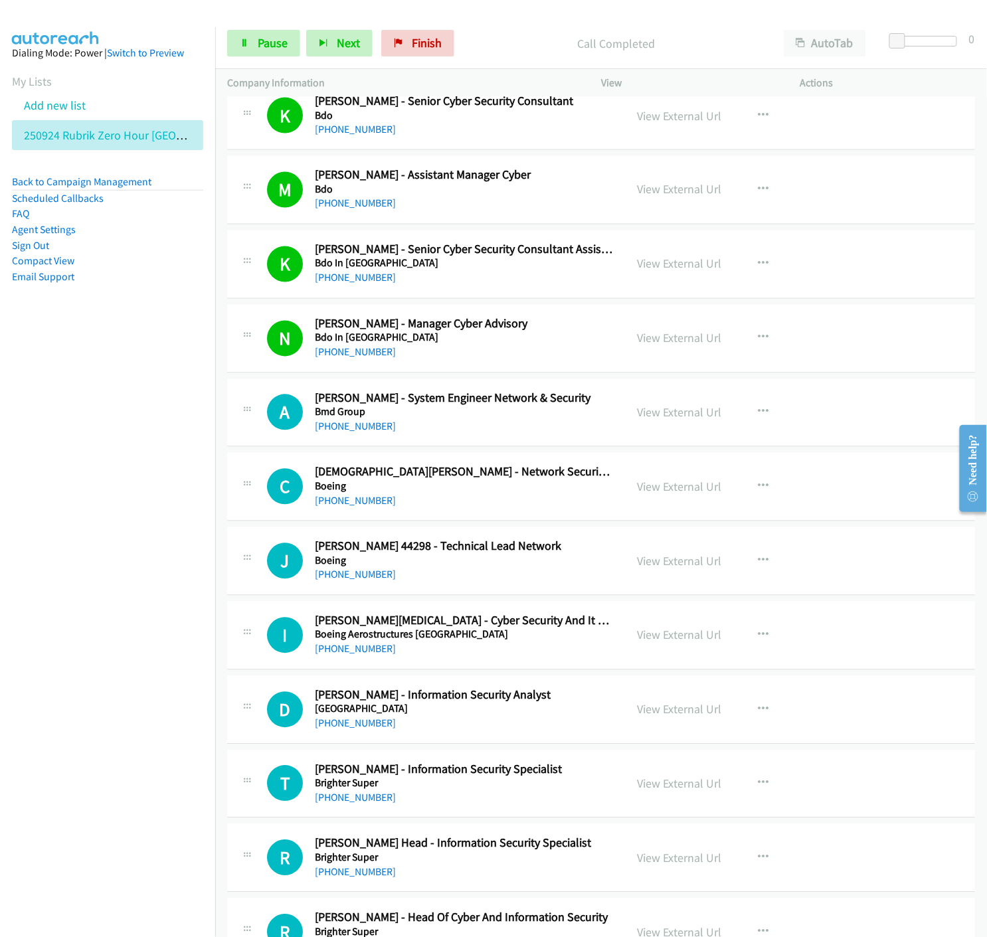
scroll to position [2213, 0]
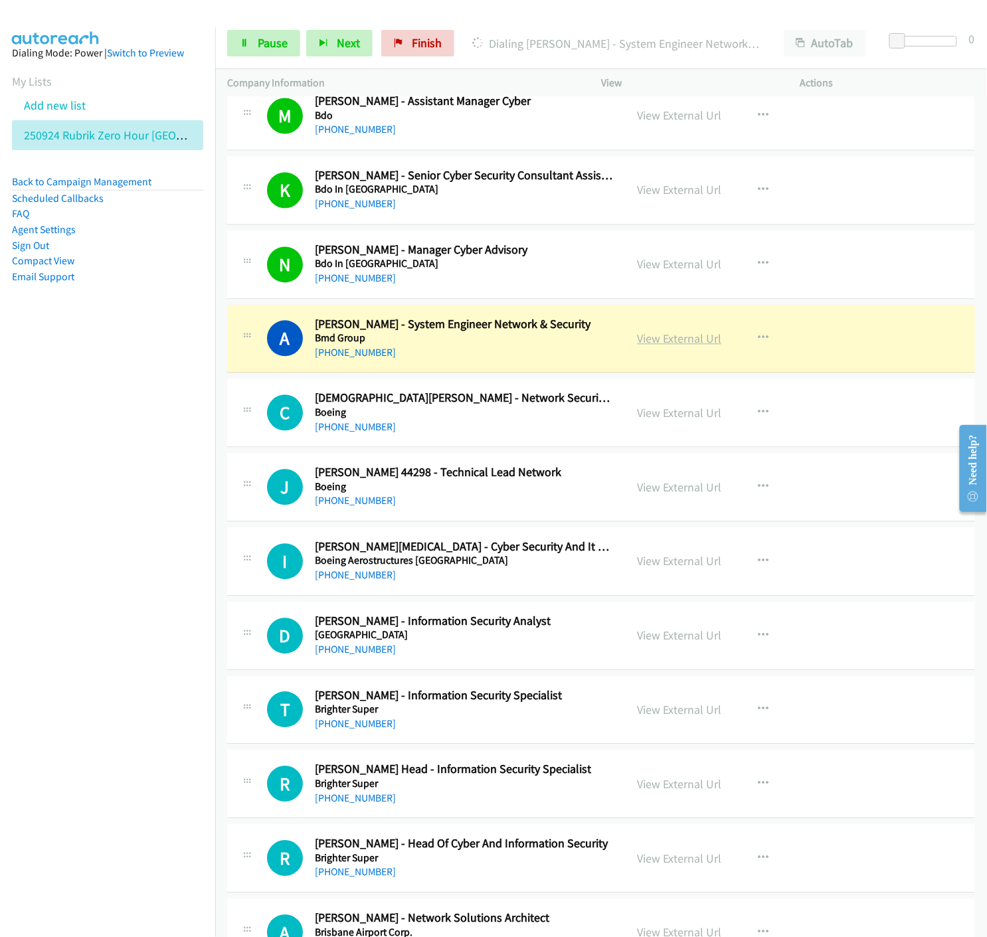
click at [654, 339] on link "View External Url" at bounding box center [679, 338] width 84 height 15
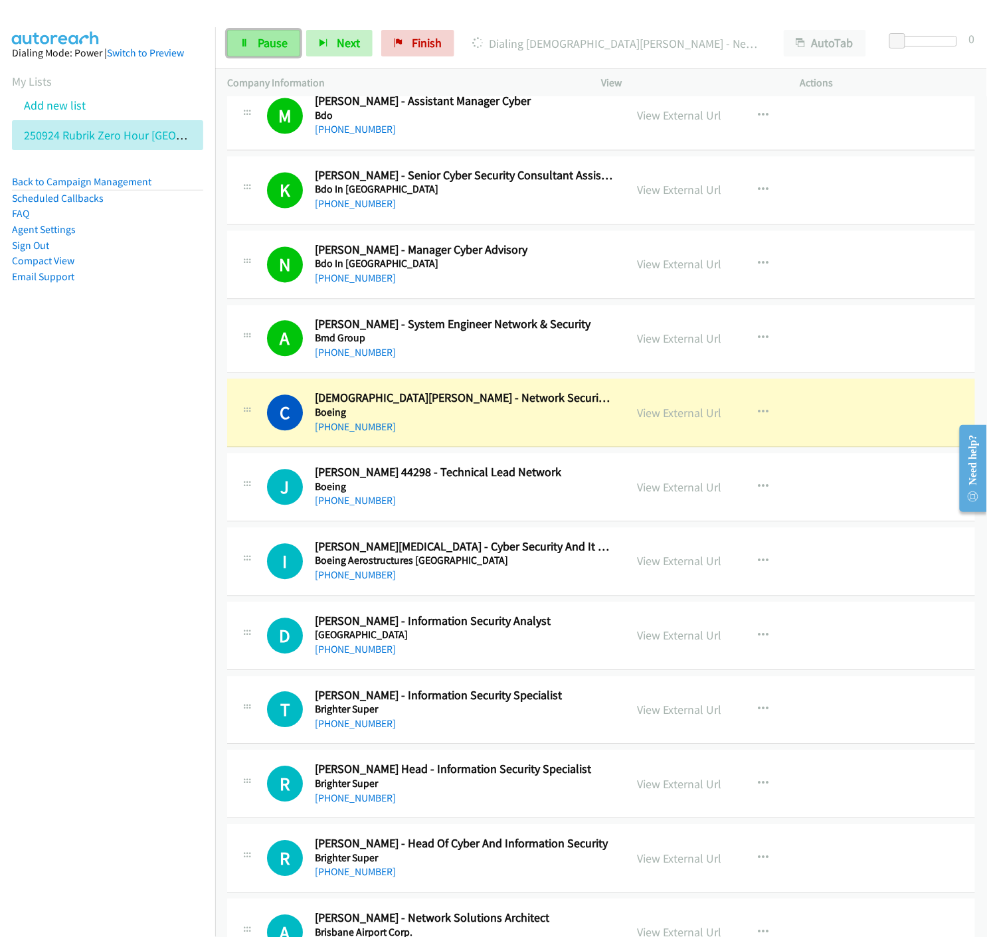
click at [252, 41] on link "Pause" at bounding box center [263, 43] width 73 height 27
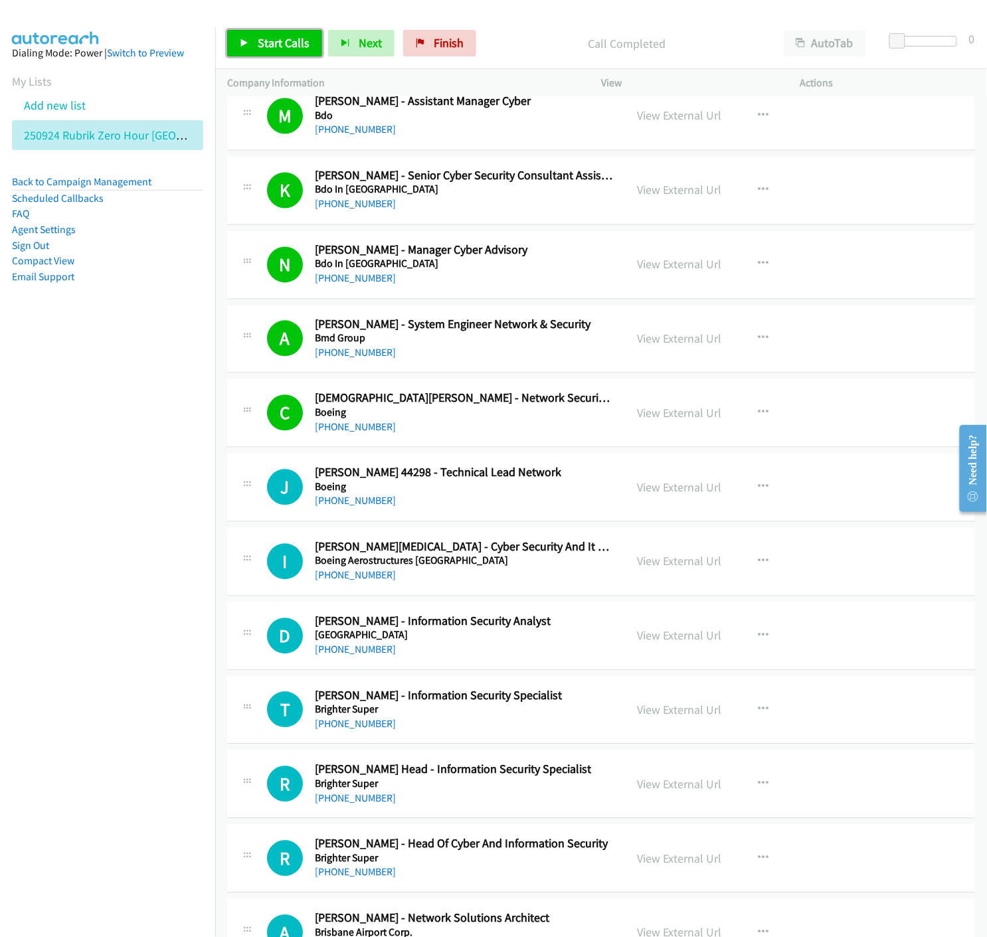
click at [231, 40] on link "Start Calls" at bounding box center [274, 43] width 95 height 27
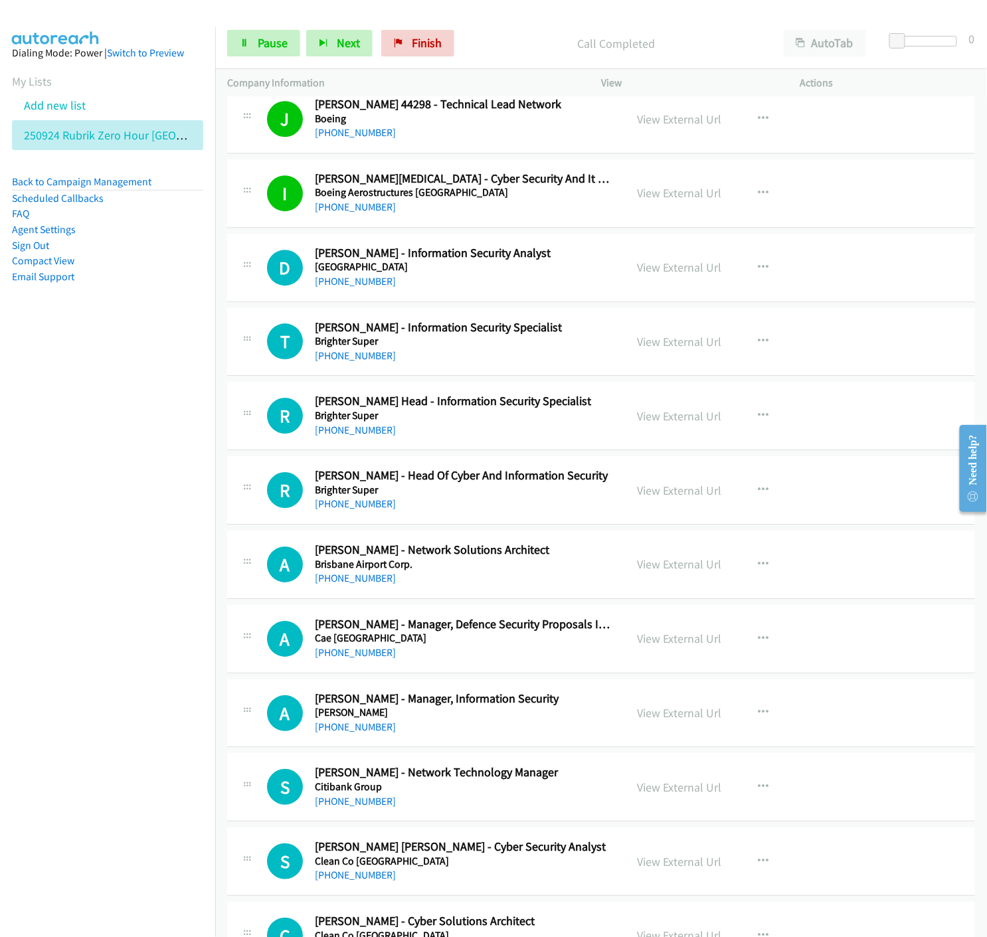
scroll to position [2656, 0]
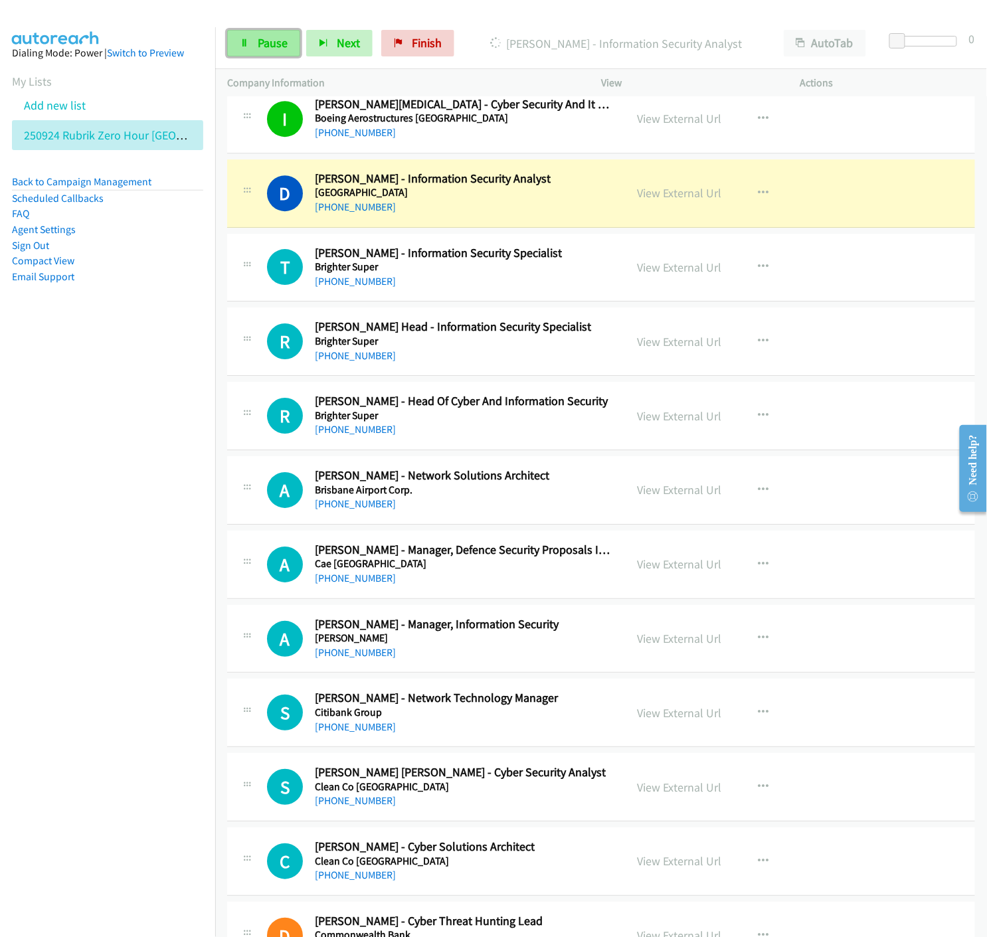
click at [282, 44] on span "Pause" at bounding box center [273, 42] width 30 height 15
click at [663, 193] on link "View External Url" at bounding box center [679, 192] width 84 height 15
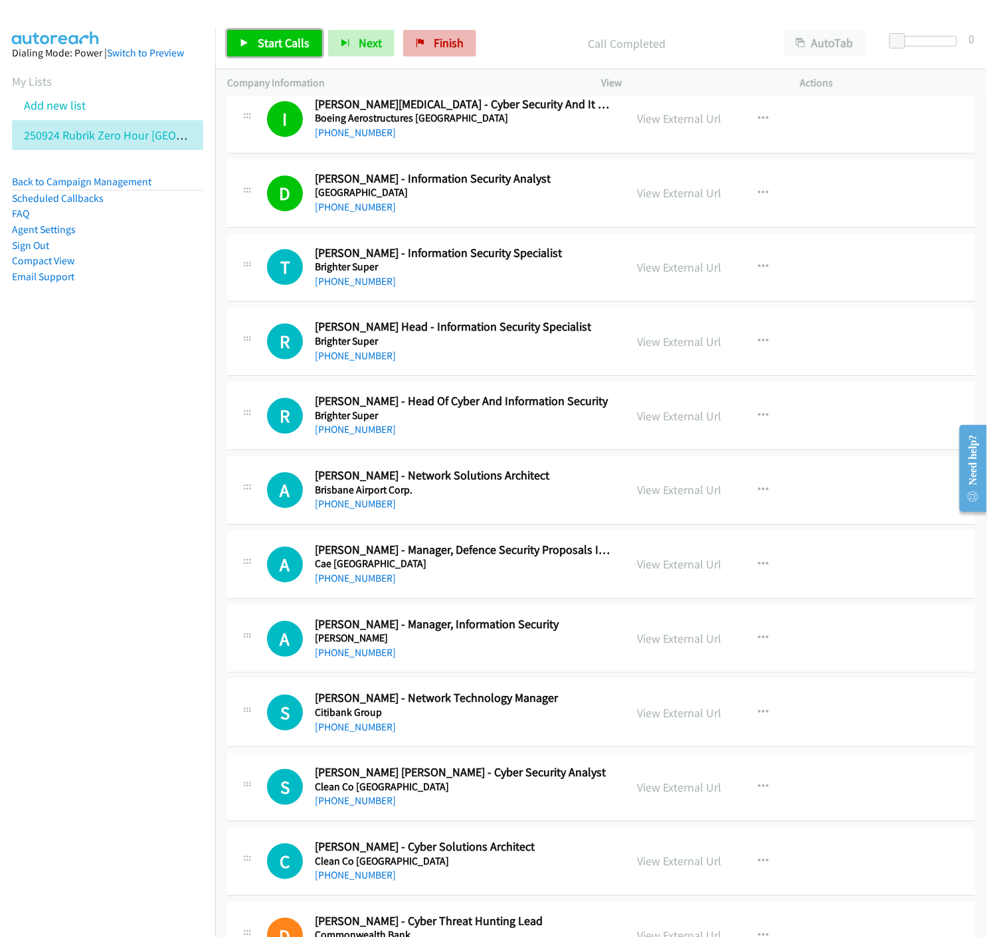
drag, startPoint x: 262, startPoint y: 41, endPoint x: 463, endPoint y: 56, distance: 201.7
click at [262, 41] on span "Start Calls" at bounding box center [284, 42] width 52 height 15
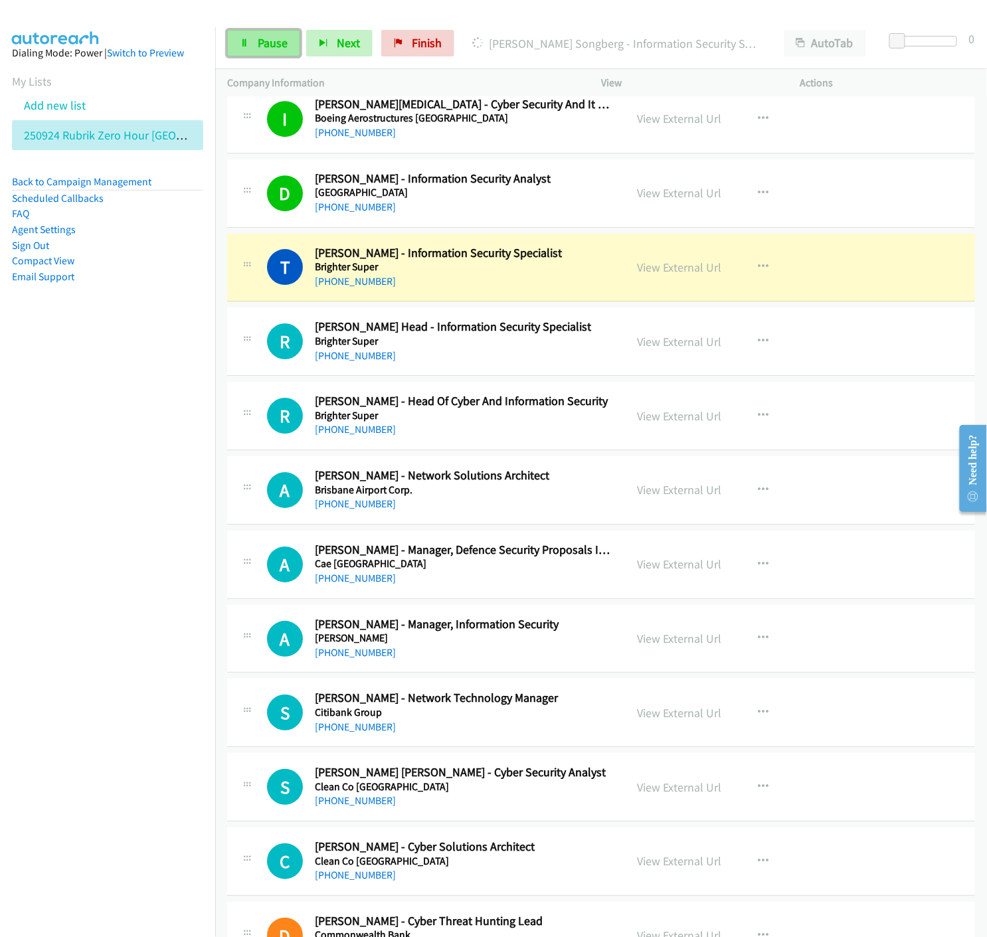
click at [260, 46] on span "Pause" at bounding box center [273, 42] width 30 height 15
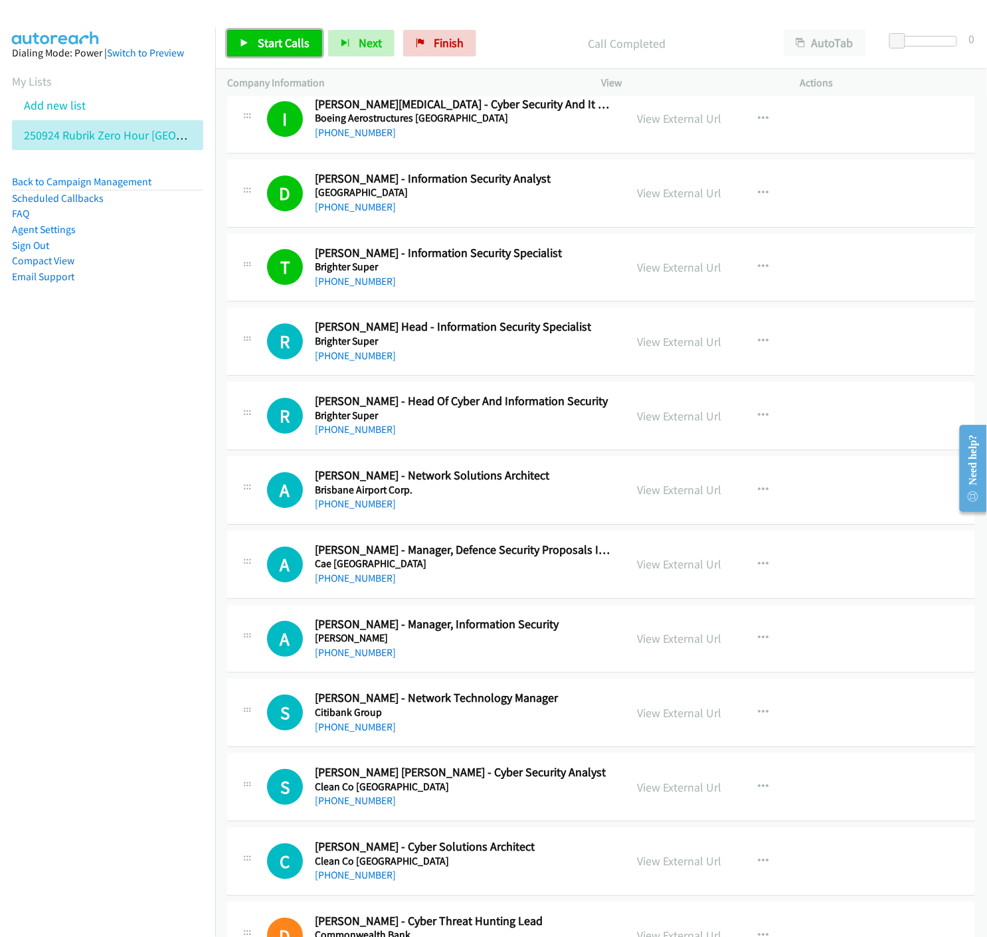
click at [228, 41] on link "Start Calls" at bounding box center [274, 43] width 95 height 27
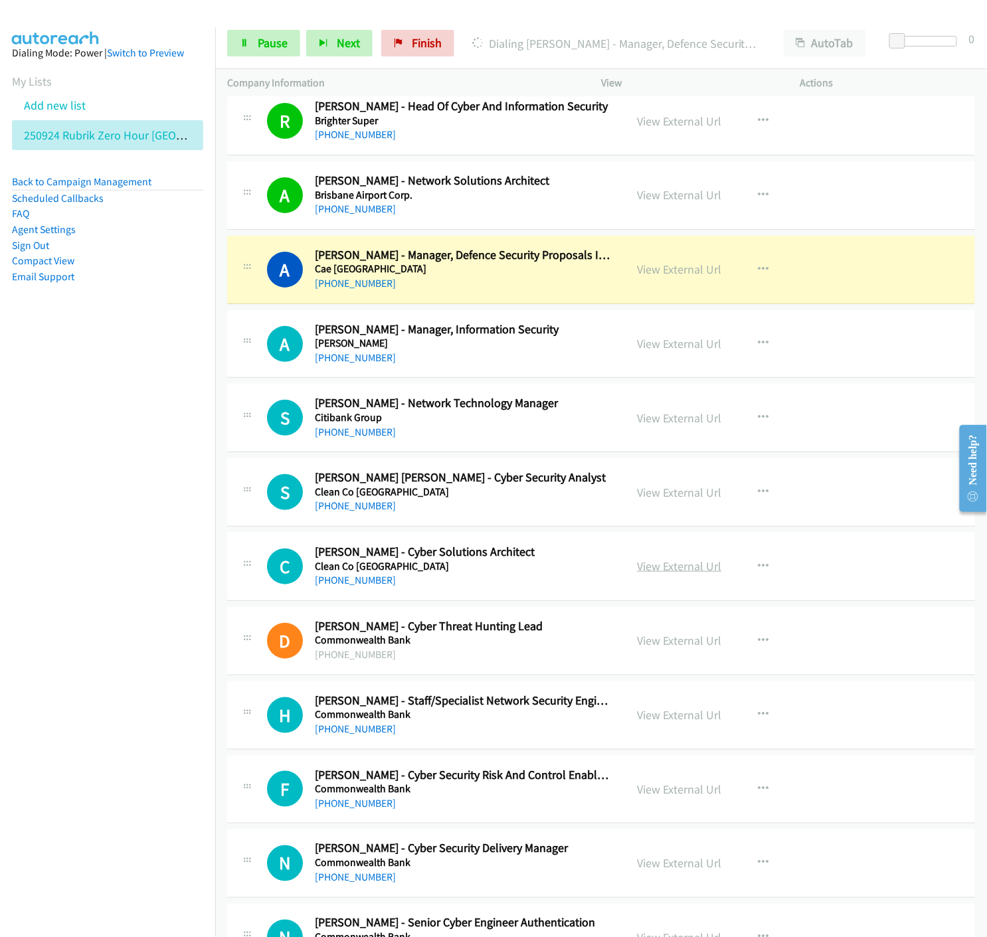
scroll to position [3024, 0]
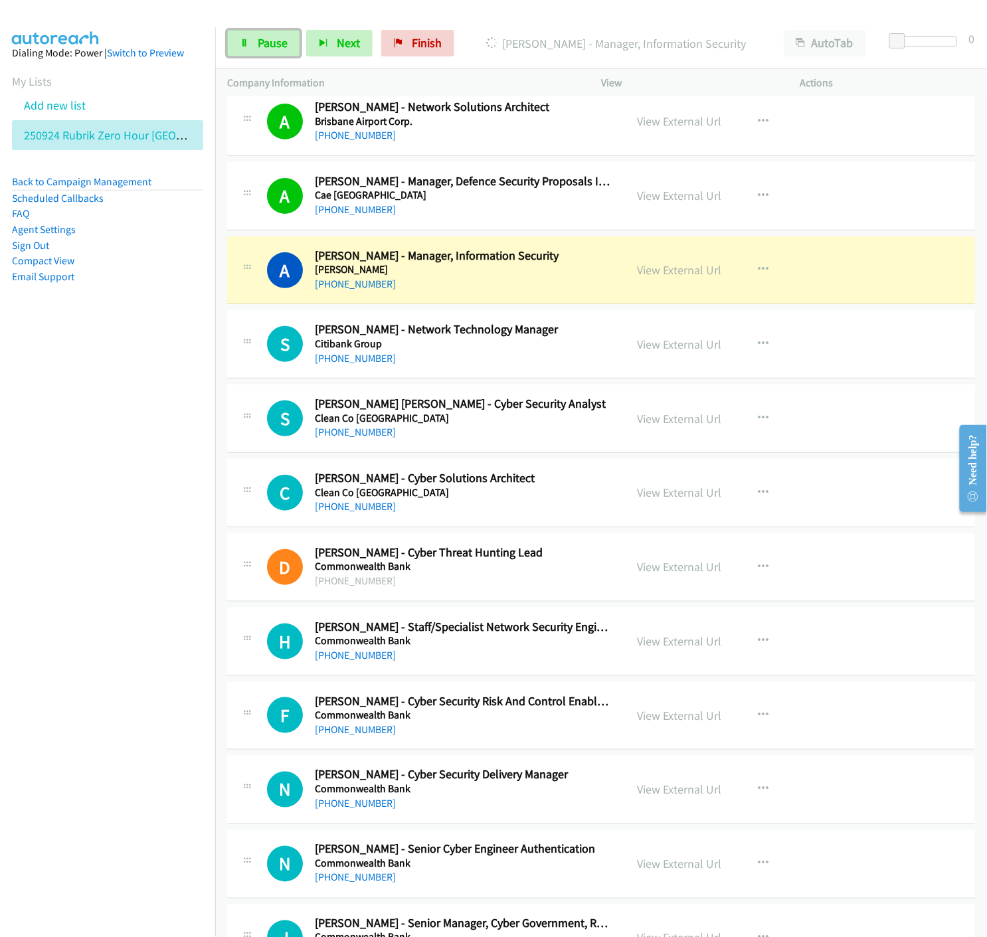
click at [268, 51] on link "Pause" at bounding box center [263, 43] width 73 height 27
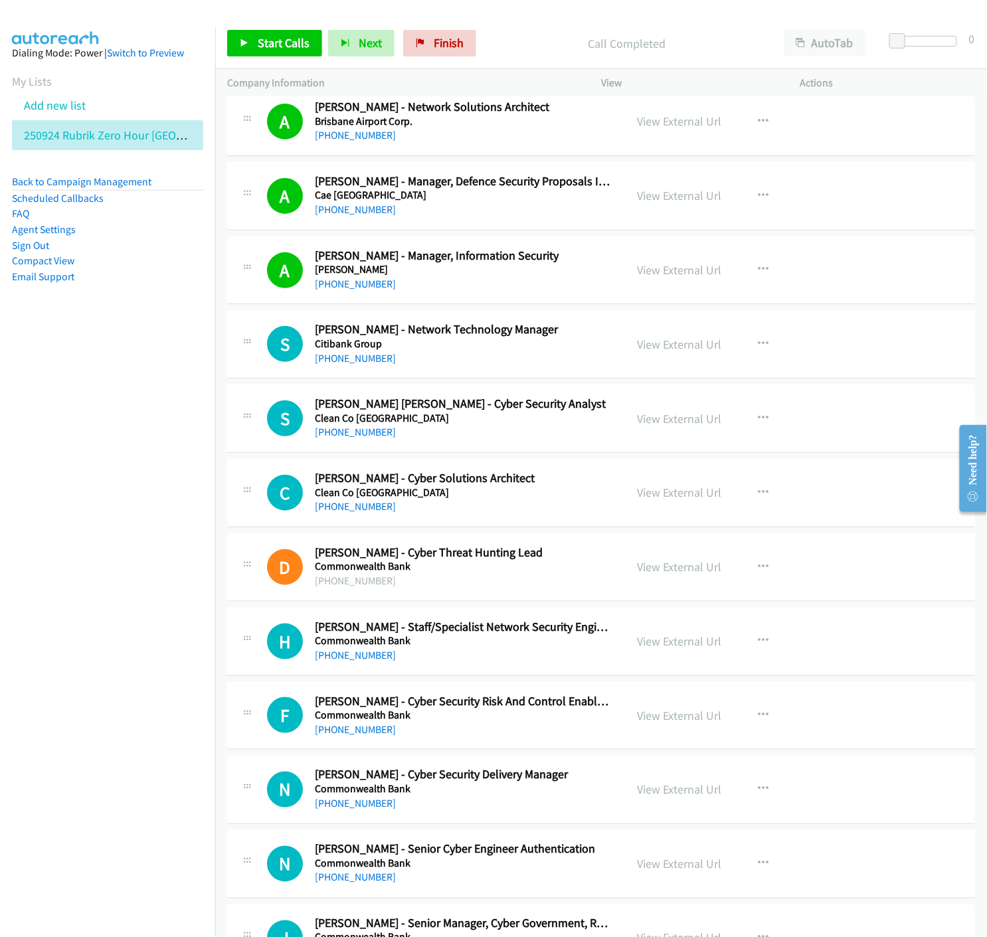
scroll to position [3098, 0]
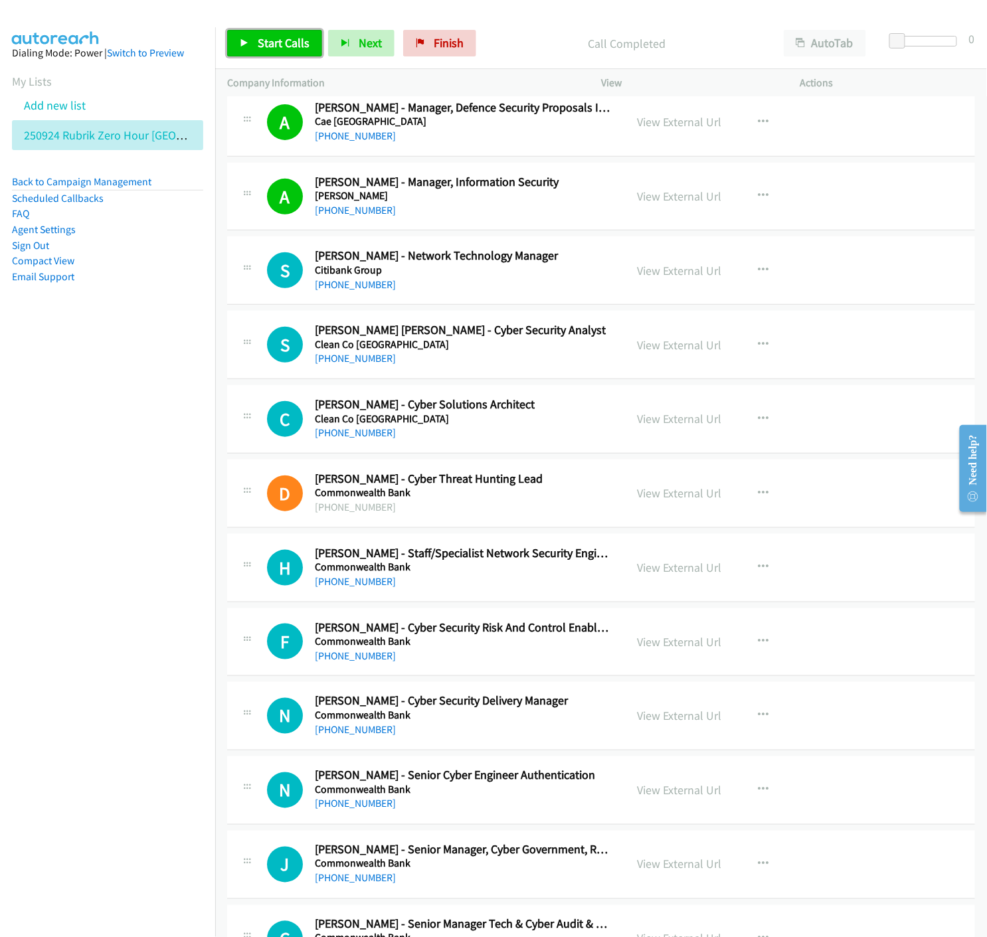
drag, startPoint x: 257, startPoint y: 45, endPoint x: 257, endPoint y: 53, distance: 8.0
click at [258, 45] on span "Start Calls" at bounding box center [284, 42] width 52 height 15
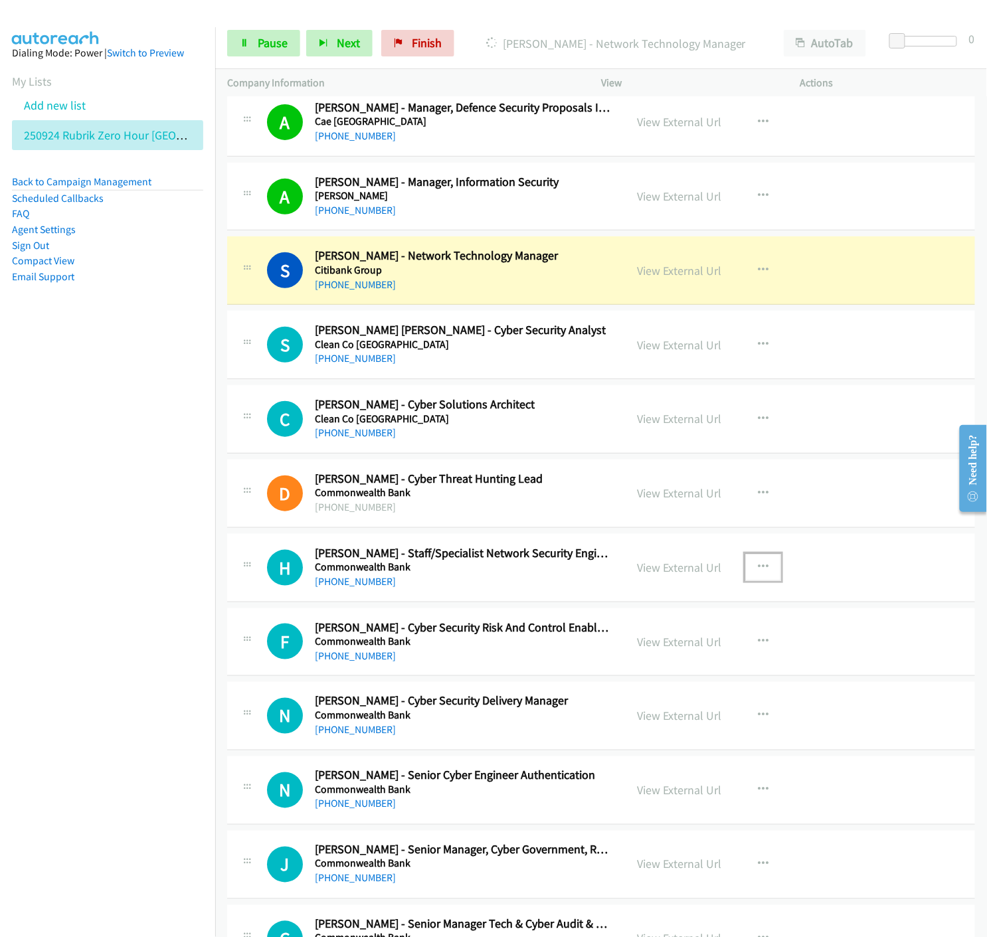
click at [761, 573] on button "button" at bounding box center [763, 567] width 36 height 27
click at [616, 653] on icon at bounding box center [620, 654] width 9 height 9
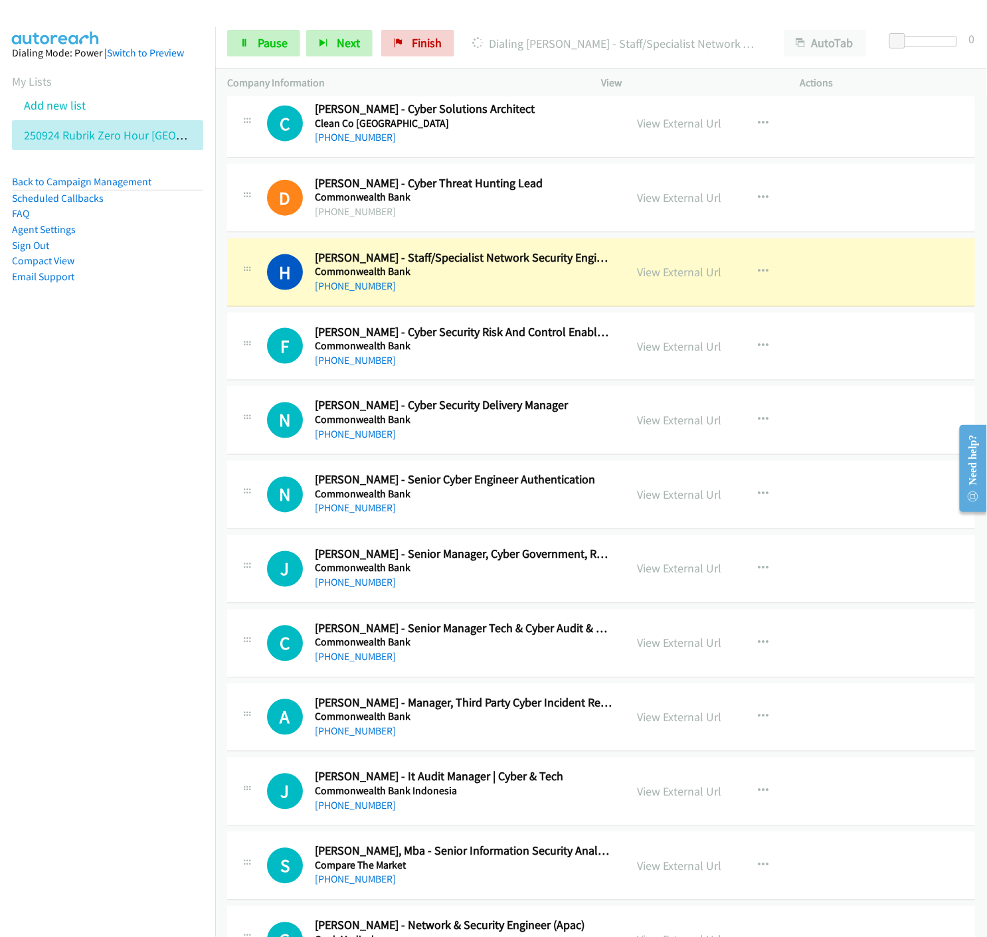
scroll to position [3467, 0]
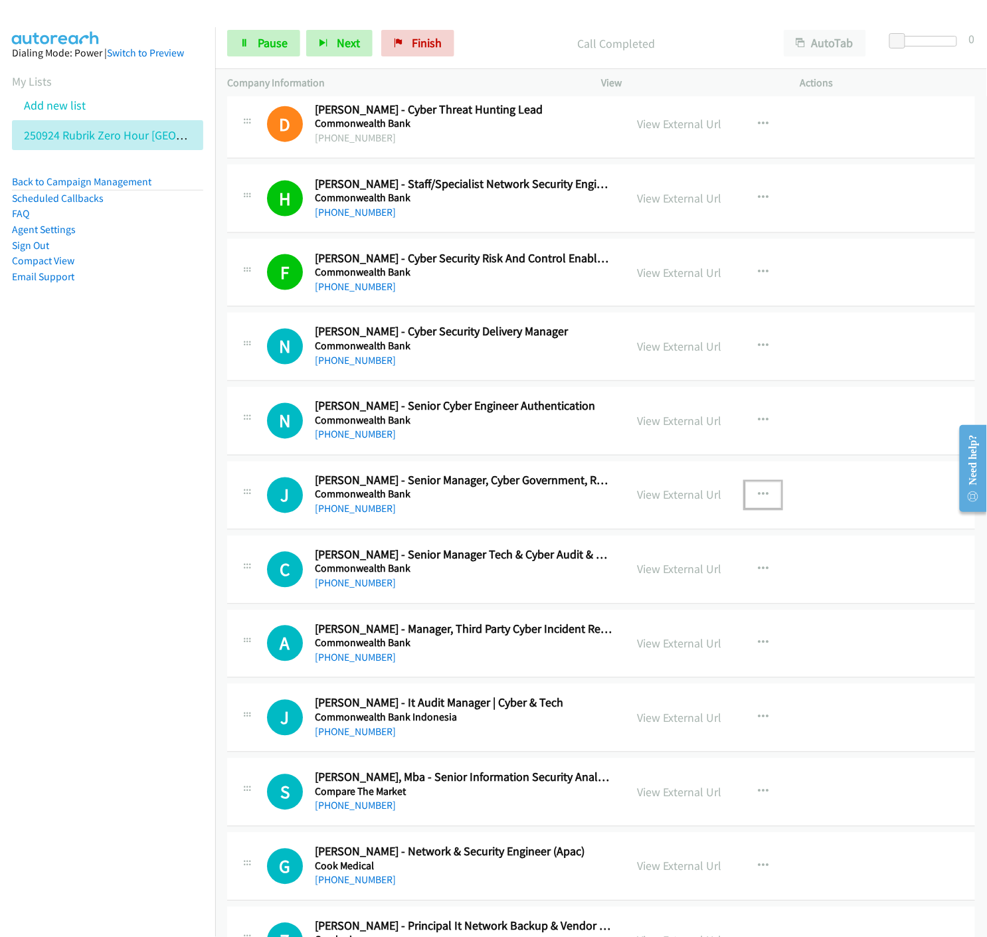
click at [758, 491] on icon "button" at bounding box center [763, 495] width 11 height 11
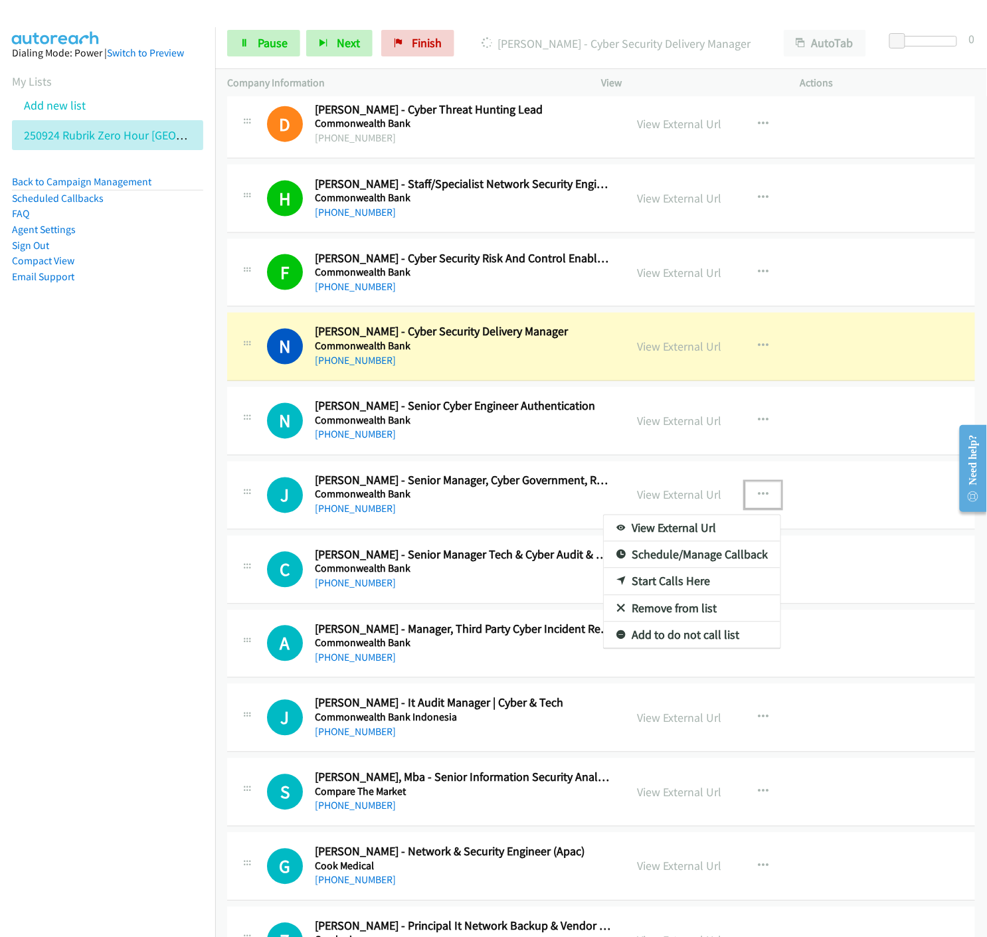
click at [616, 583] on icon at bounding box center [620, 582] width 9 height 9
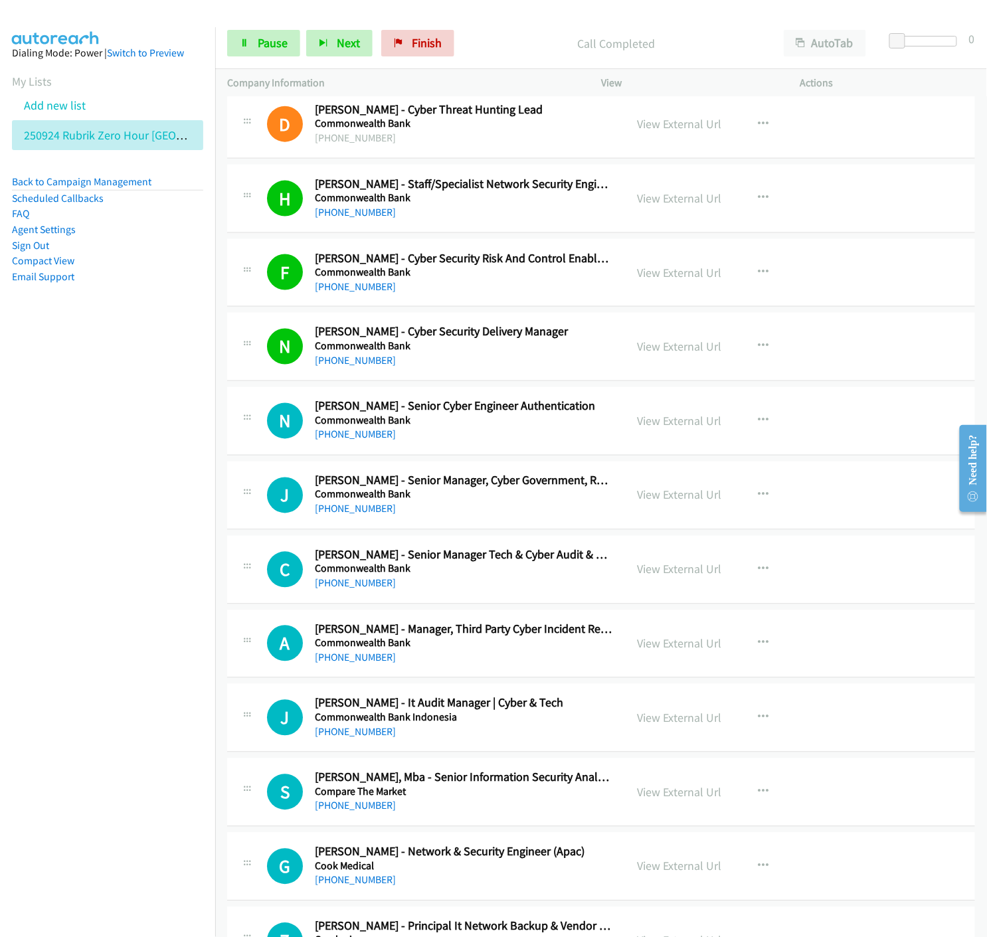
scroll to position [3541, 0]
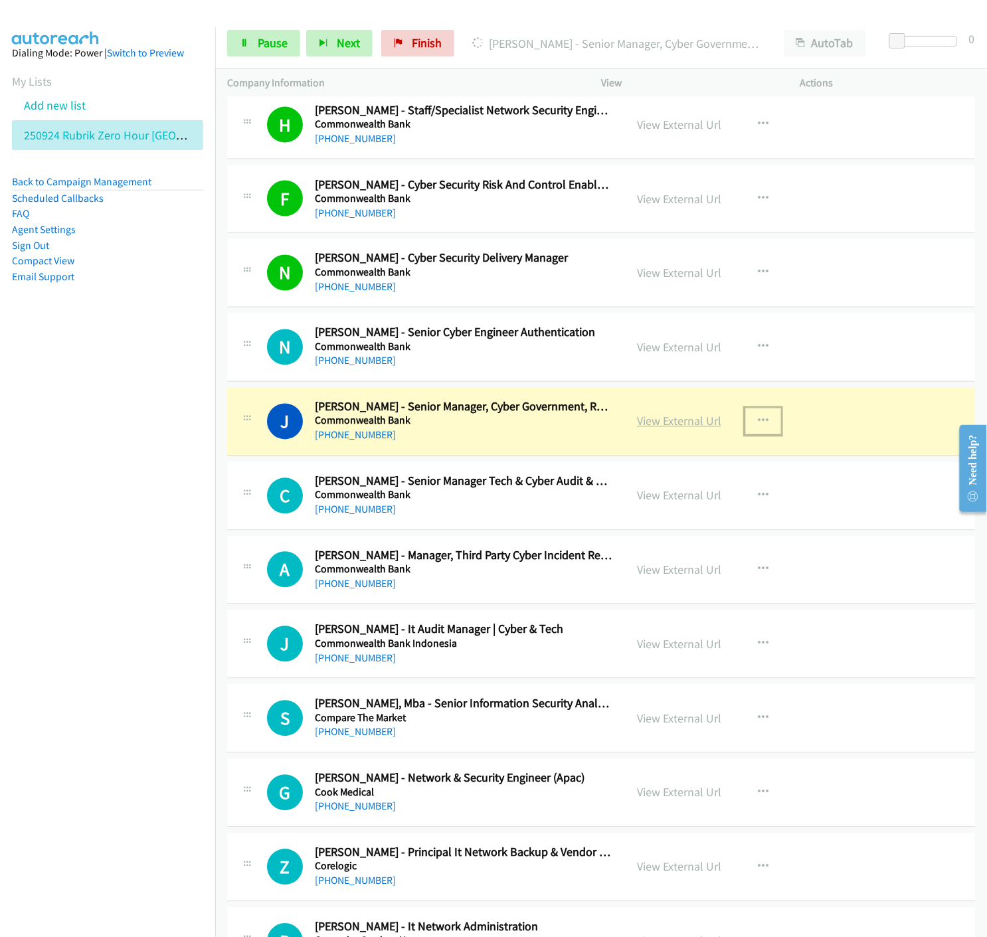
click at [648, 426] on link "View External Url" at bounding box center [679, 421] width 84 height 15
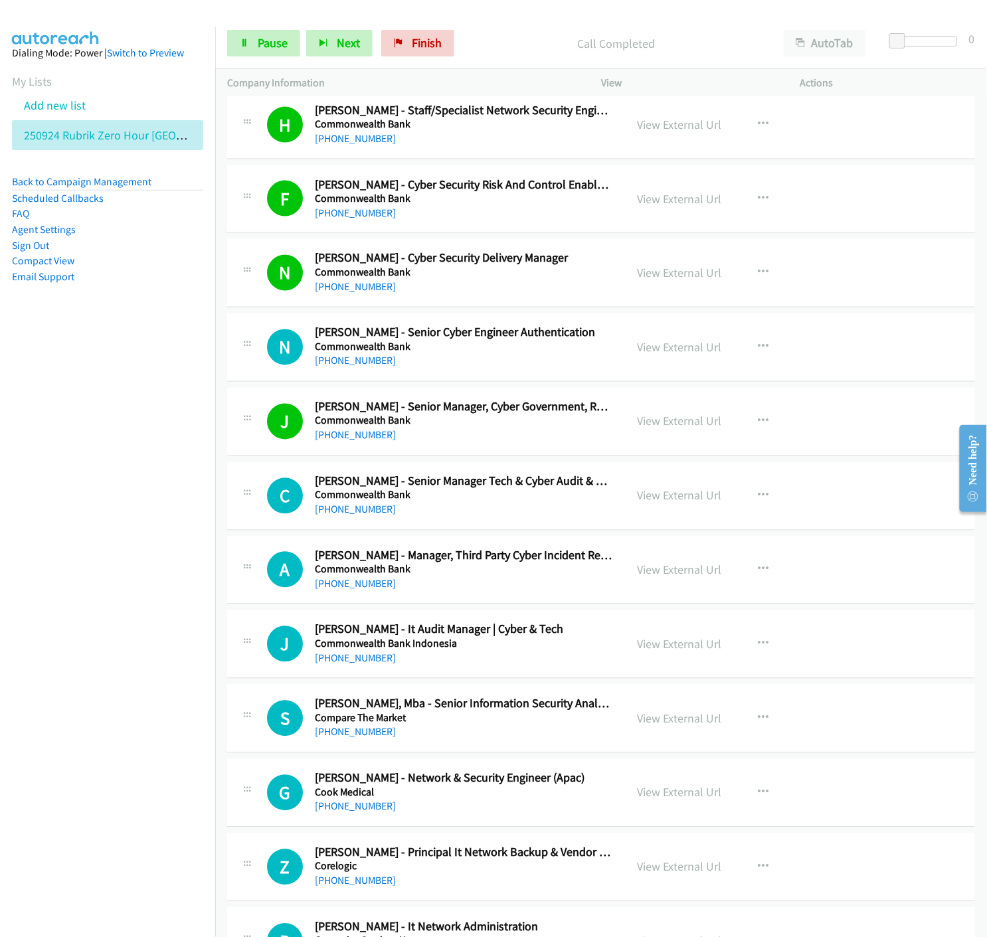
drag, startPoint x: 262, startPoint y: 50, endPoint x: 223, endPoint y: 100, distance: 63.4
click at [262, 50] on link "Pause" at bounding box center [263, 43] width 73 height 27
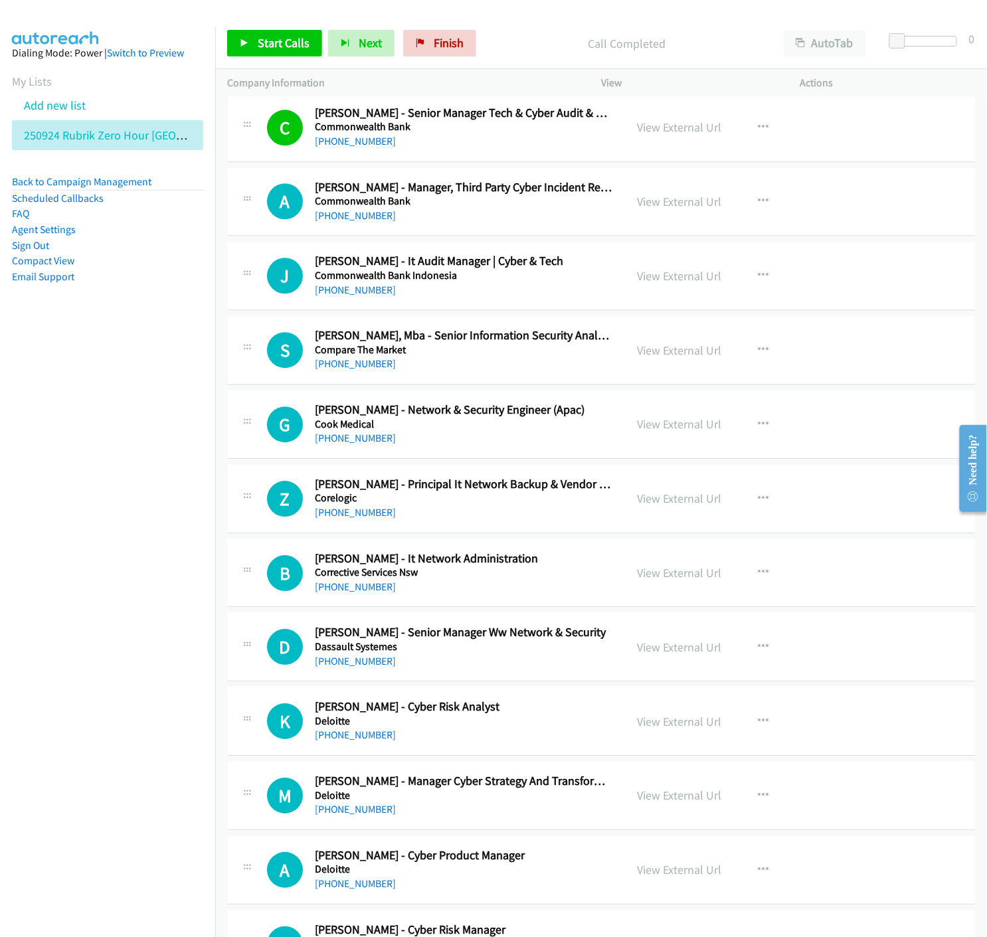
scroll to position [3984, 0]
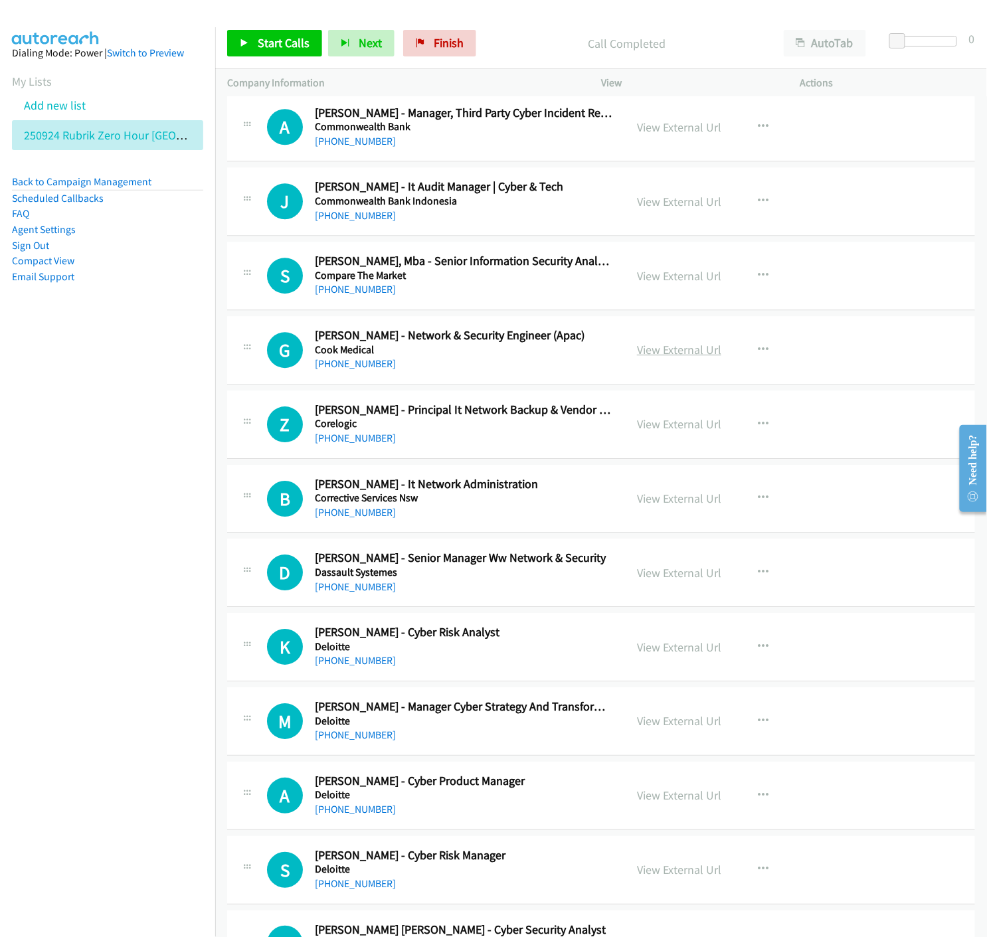
click at [688, 353] on link "View External Url" at bounding box center [679, 349] width 84 height 15
click at [758, 350] on icon "button" at bounding box center [763, 350] width 11 height 11
click at [616, 436] on icon at bounding box center [620, 437] width 9 height 9
click at [232, 44] on link "Start Calls" at bounding box center [274, 43] width 95 height 27
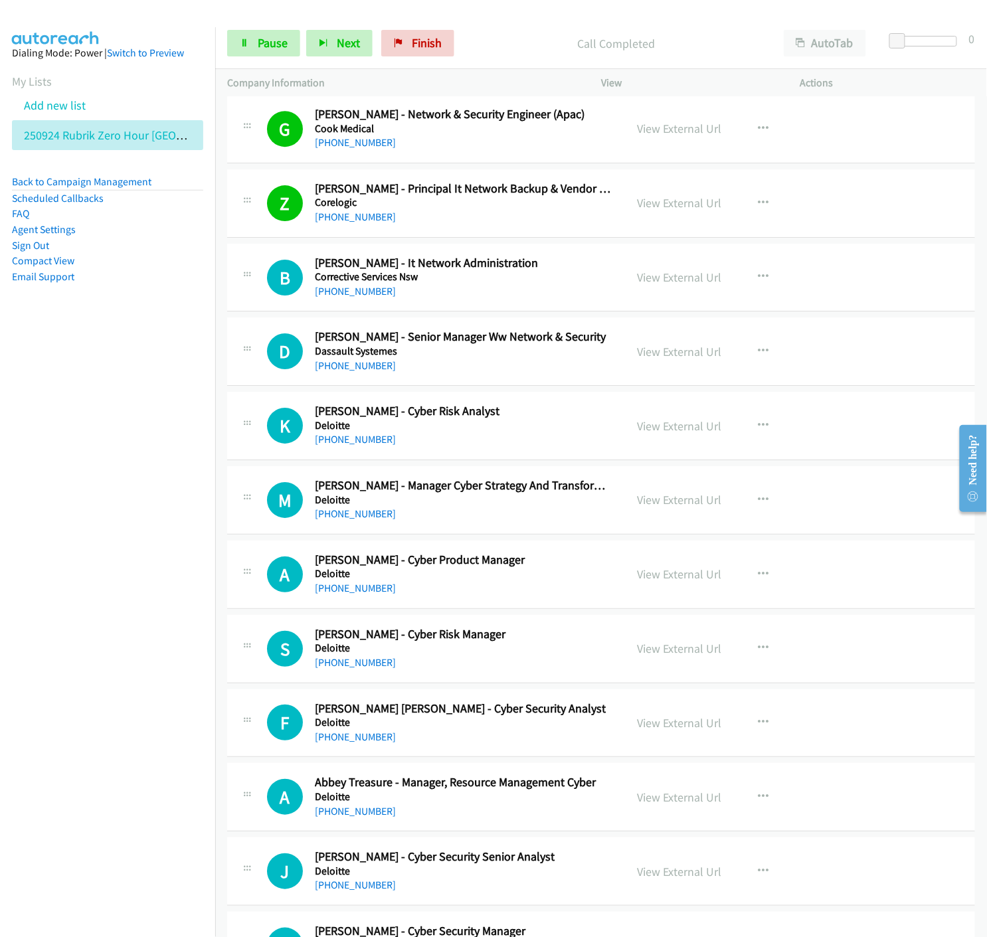
scroll to position [4278, 0]
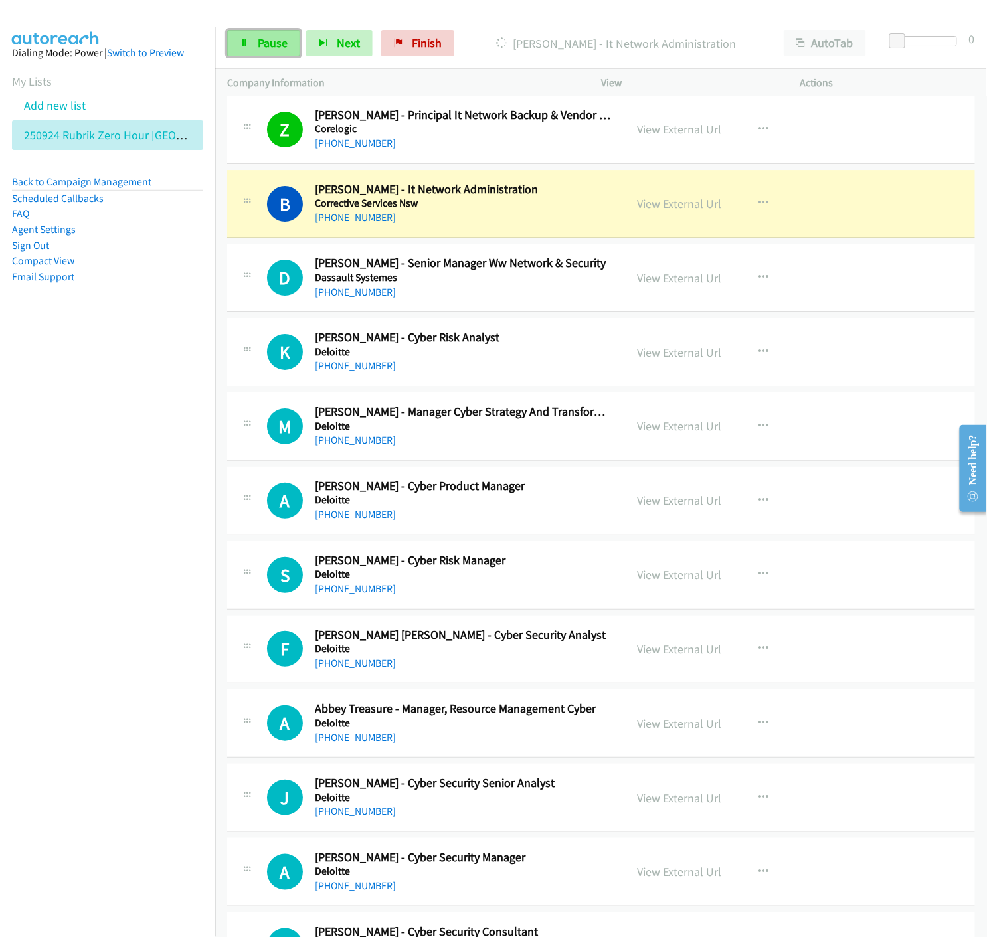
click at [244, 50] on link "Pause" at bounding box center [263, 43] width 73 height 27
click at [645, 211] on link "View External Url" at bounding box center [679, 203] width 84 height 15
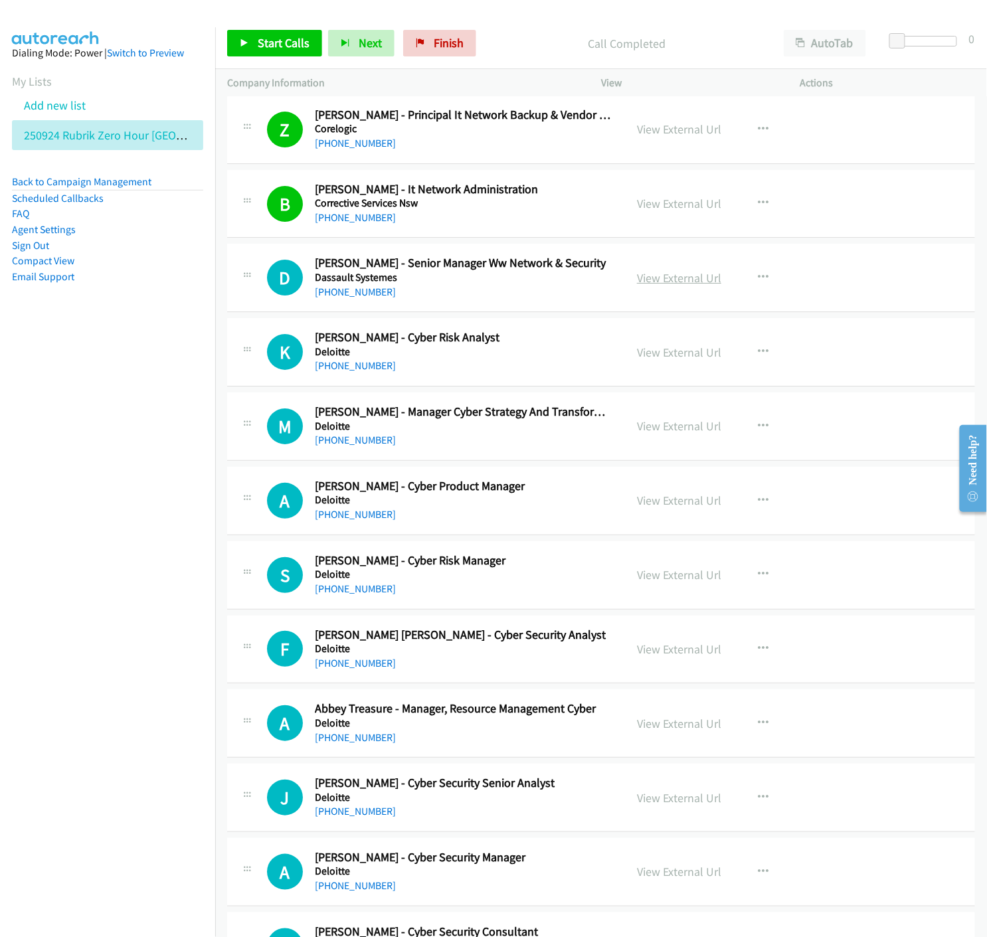
click at [671, 280] on link "View External Url" at bounding box center [679, 277] width 84 height 15
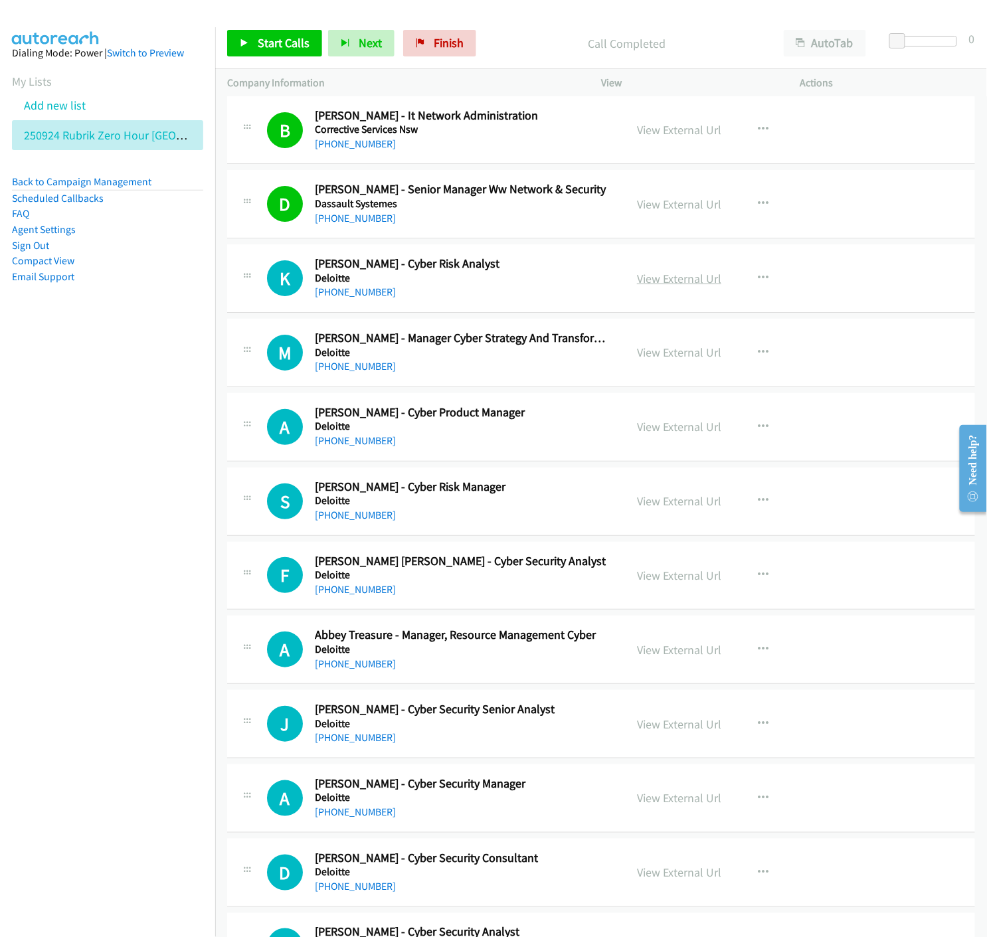
click at [669, 280] on link "View External Url" at bounding box center [679, 278] width 84 height 15
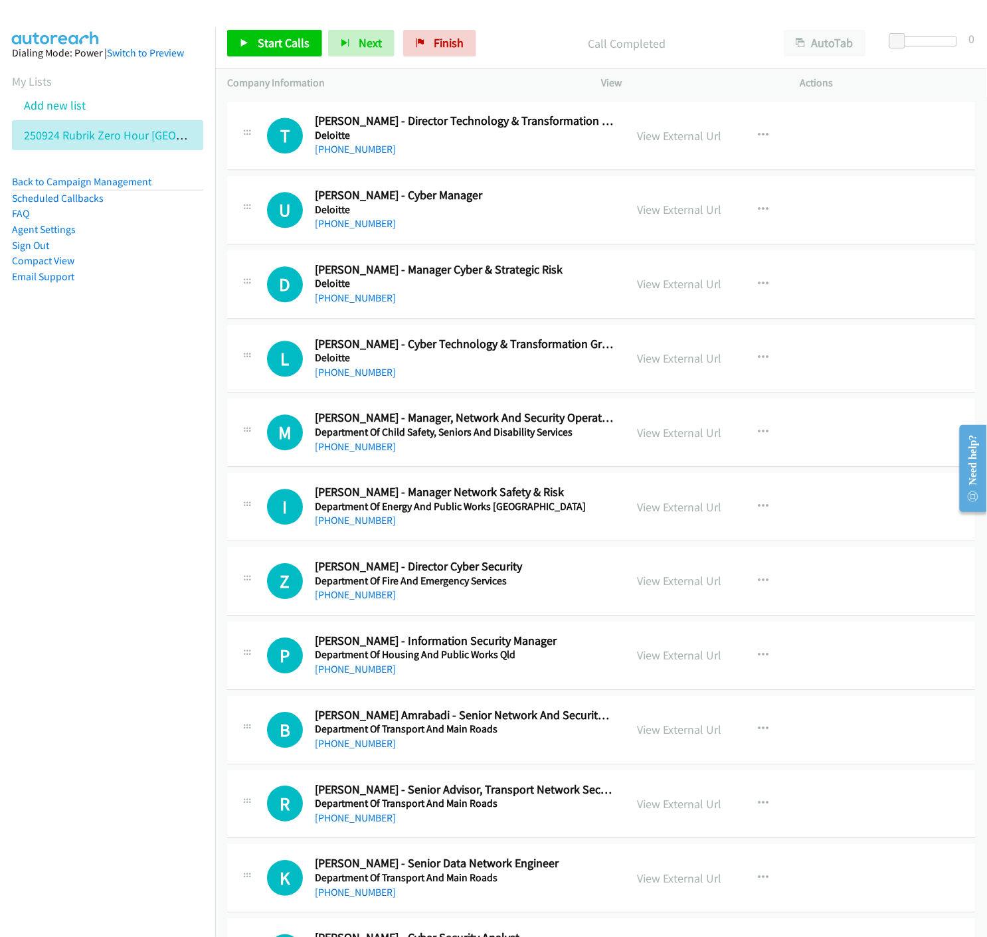
scroll to position [5385, 0]
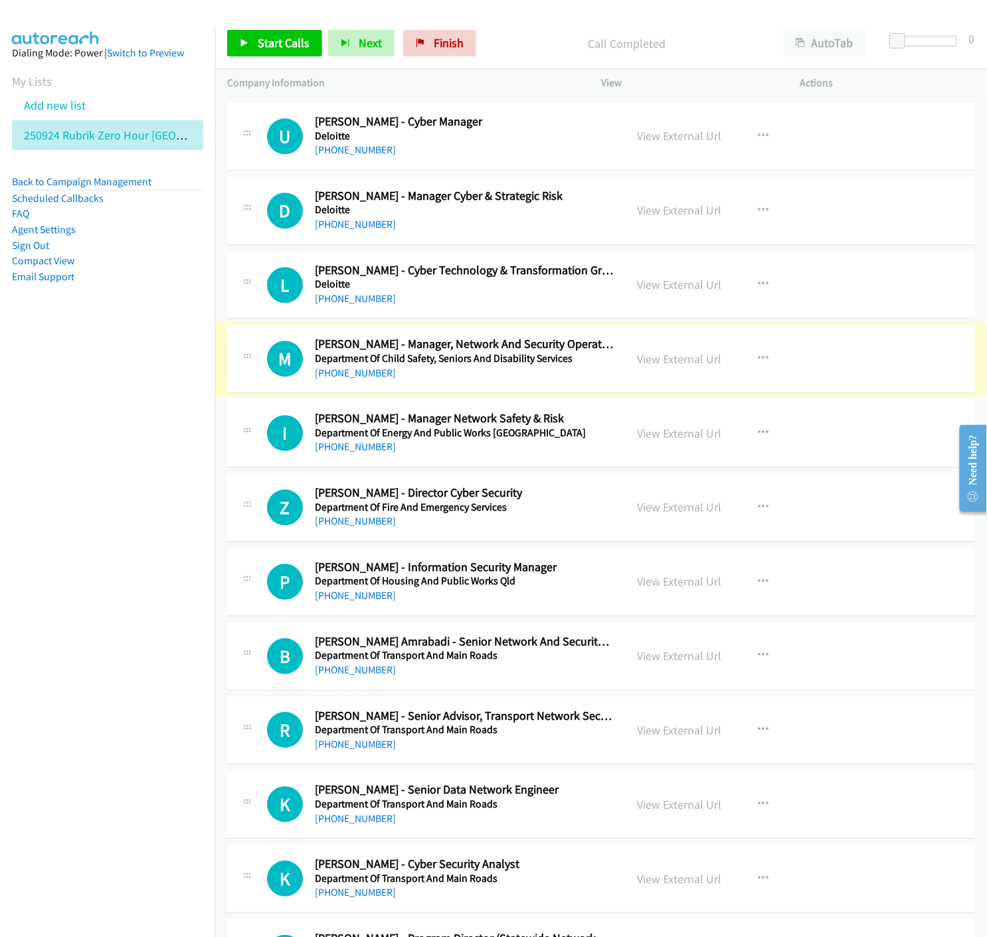
click at [668, 364] on link "View External Url" at bounding box center [679, 358] width 84 height 15
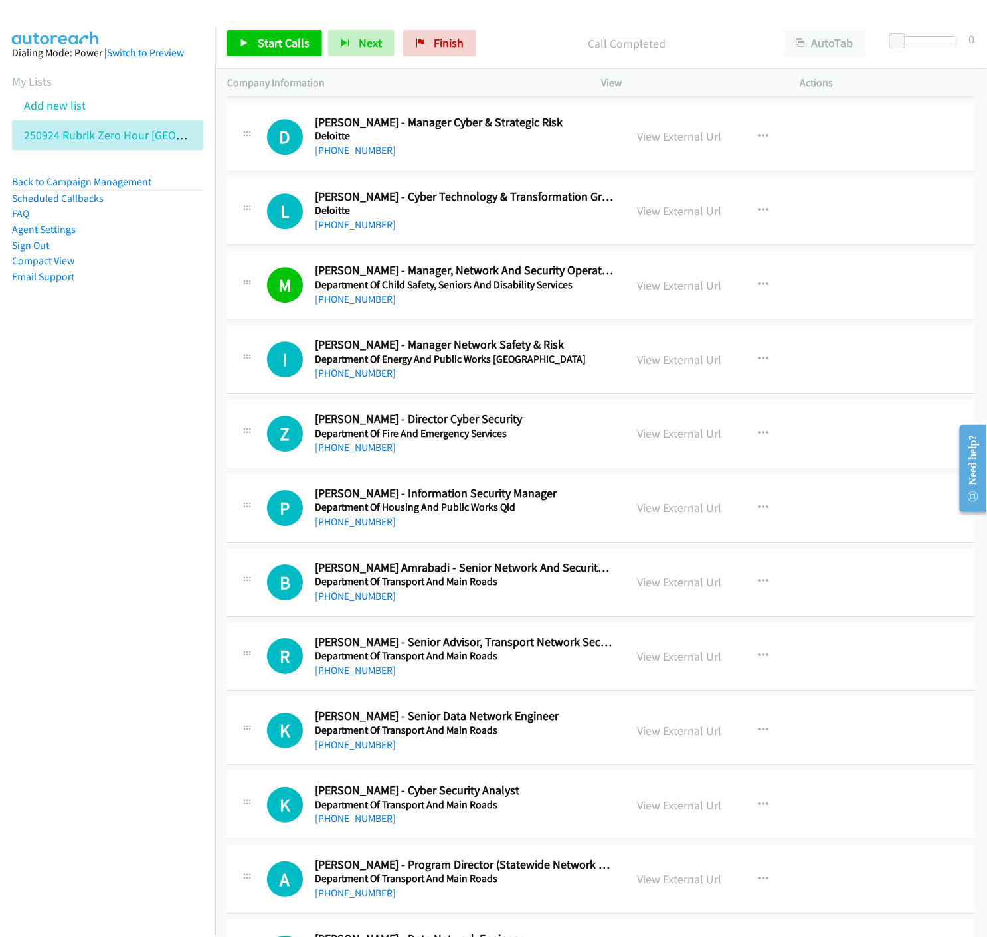
scroll to position [5533, 0]
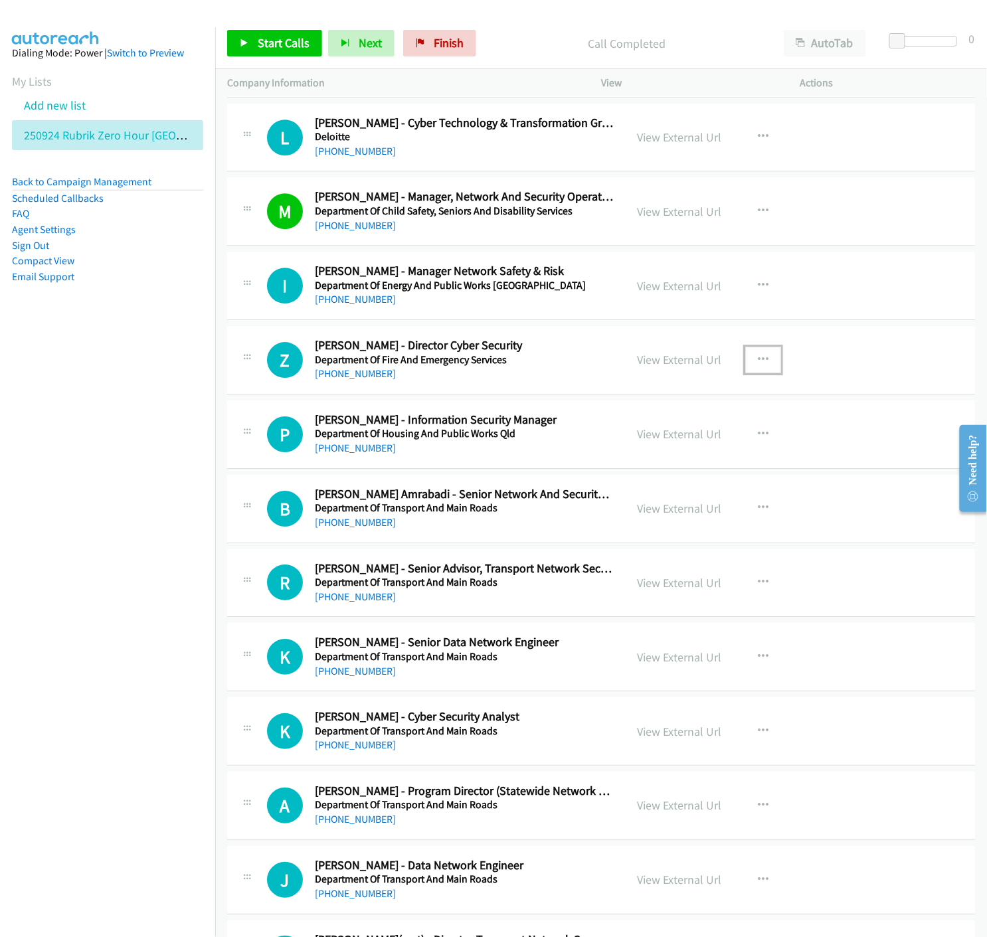
click at [760, 361] on icon "button" at bounding box center [763, 360] width 11 height 11
click at [616, 447] on icon at bounding box center [620, 447] width 9 height 9
drag, startPoint x: 262, startPoint y: 46, endPoint x: 299, endPoint y: 163, distance: 122.6
click at [262, 46] on span "Start Calls" at bounding box center [284, 42] width 52 height 15
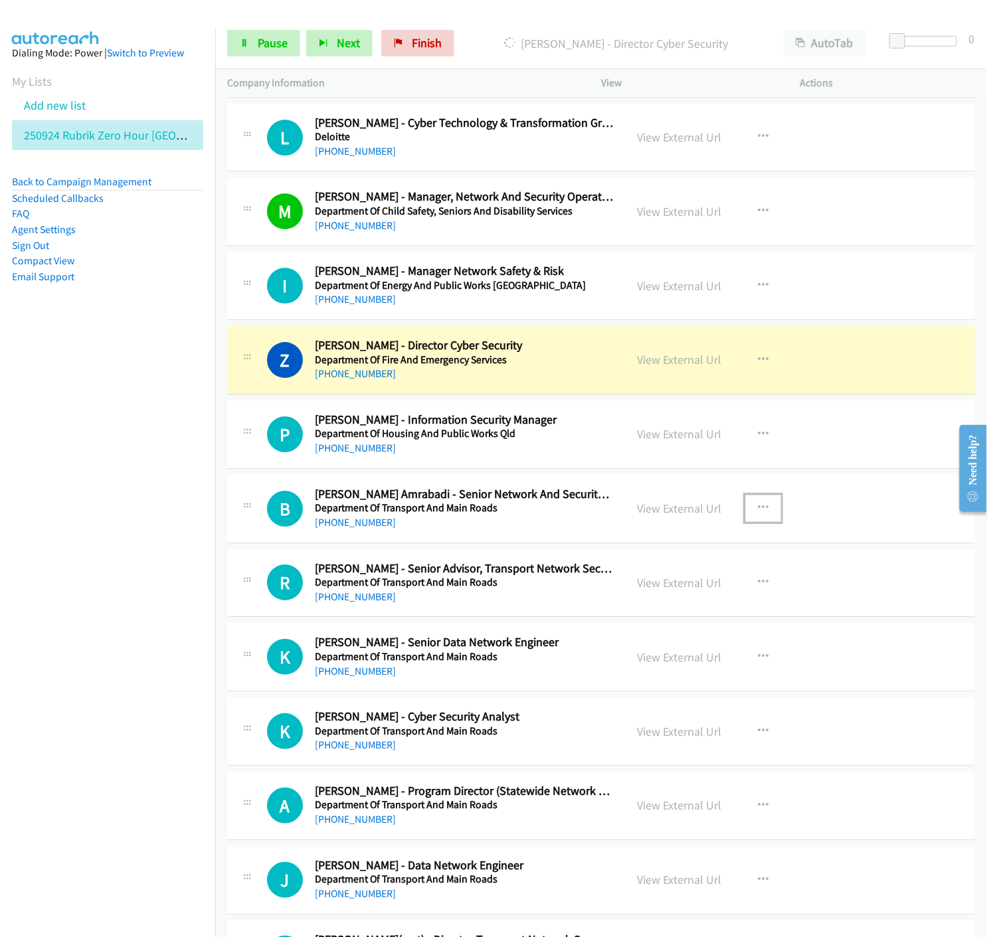
click at [758, 508] on icon "button" at bounding box center [763, 508] width 11 height 11
click at [616, 596] on icon at bounding box center [620, 595] width 9 height 9
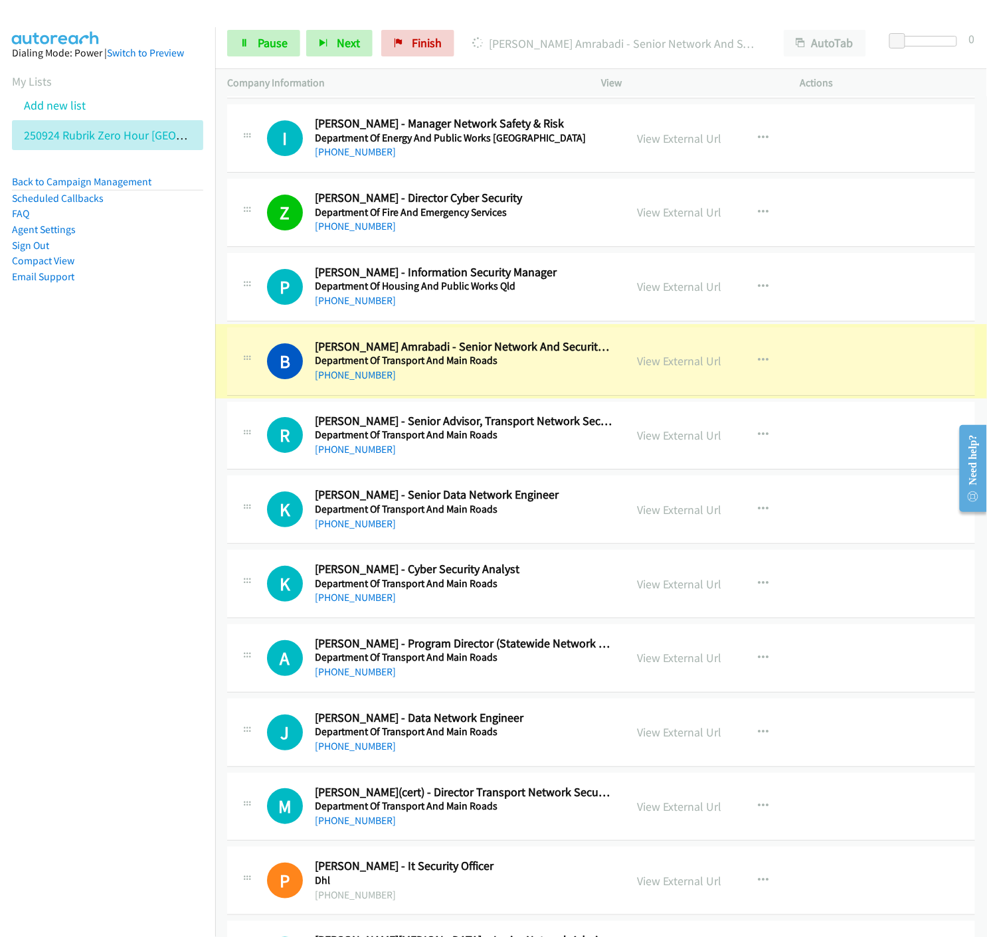
click at [665, 363] on link "View External Url" at bounding box center [679, 360] width 84 height 15
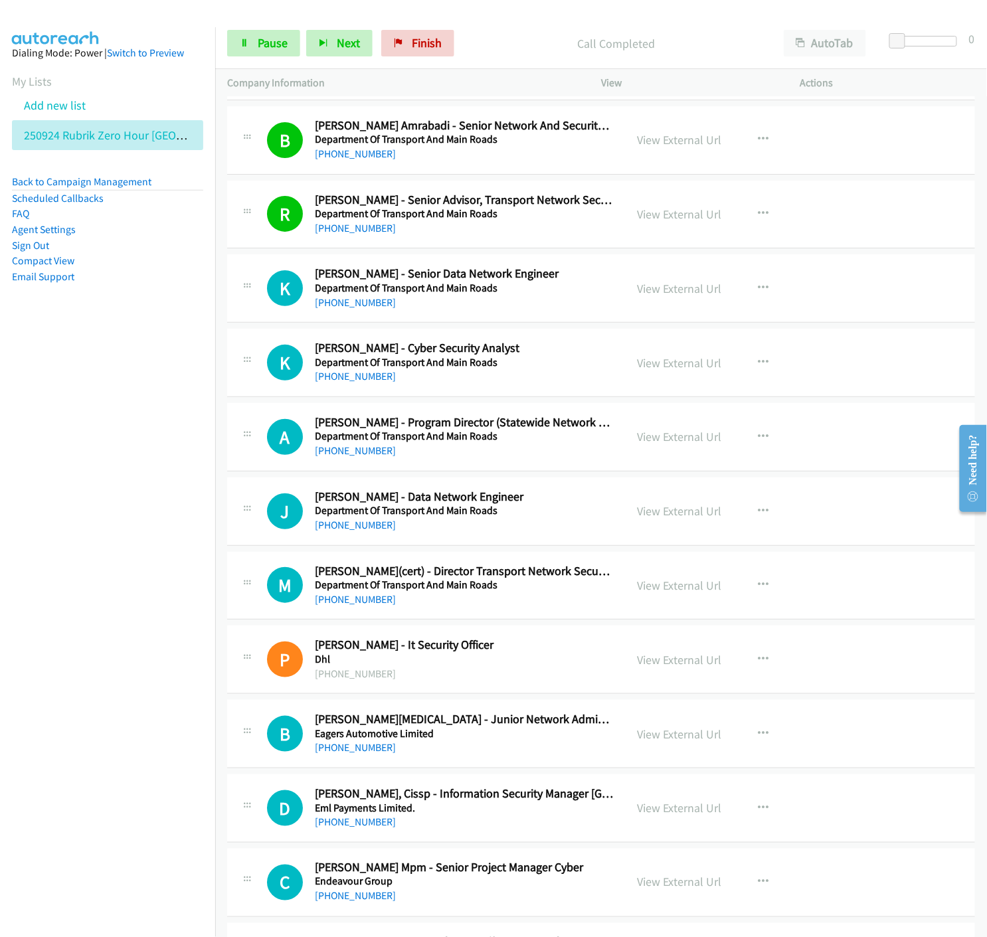
scroll to position [5975, 0]
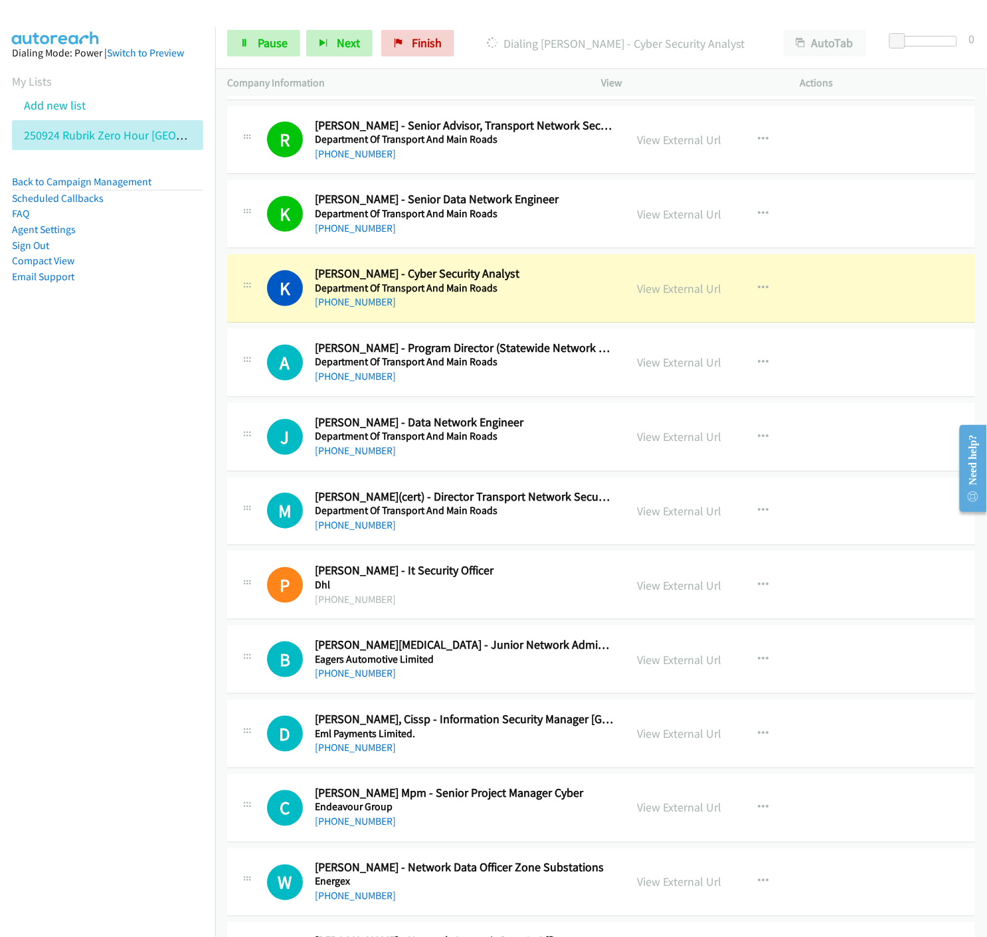
drag, startPoint x: 647, startPoint y: 363, endPoint x: 80, endPoint y: 596, distance: 612.7
click at [689, 365] on link "View External Url" at bounding box center [679, 362] width 84 height 15
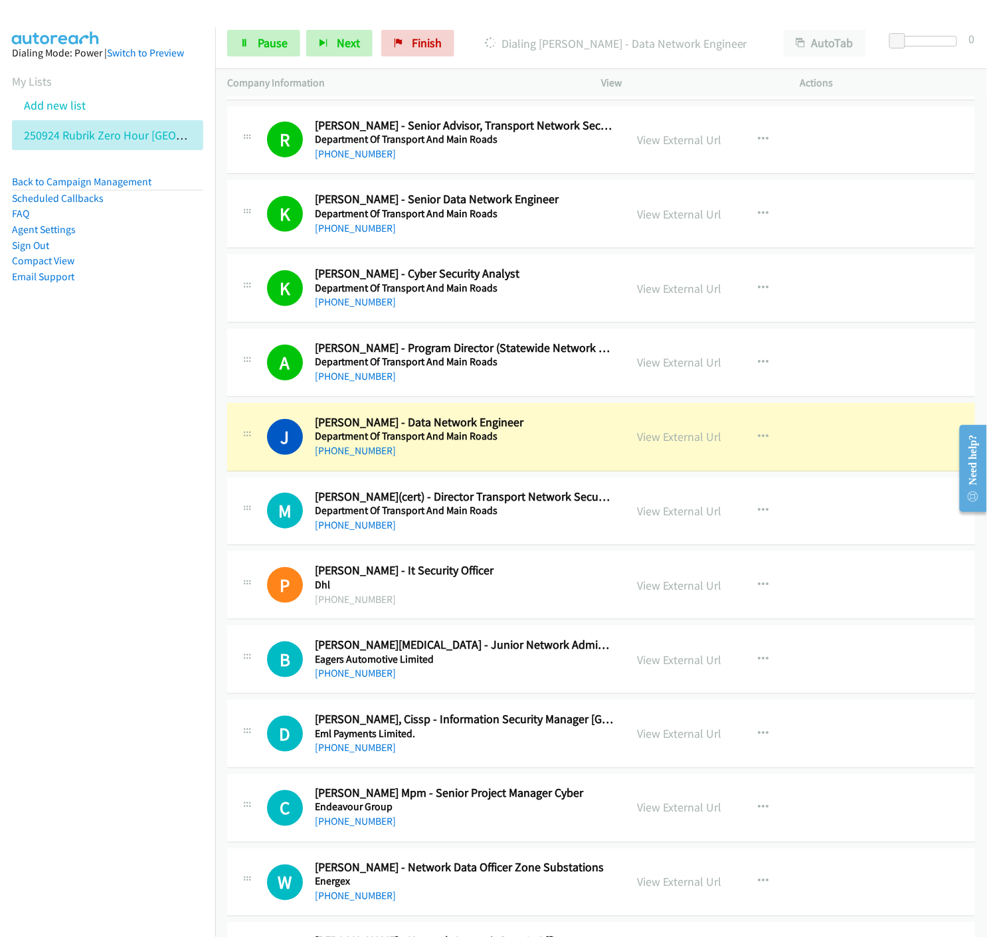
scroll to position [6123, 0]
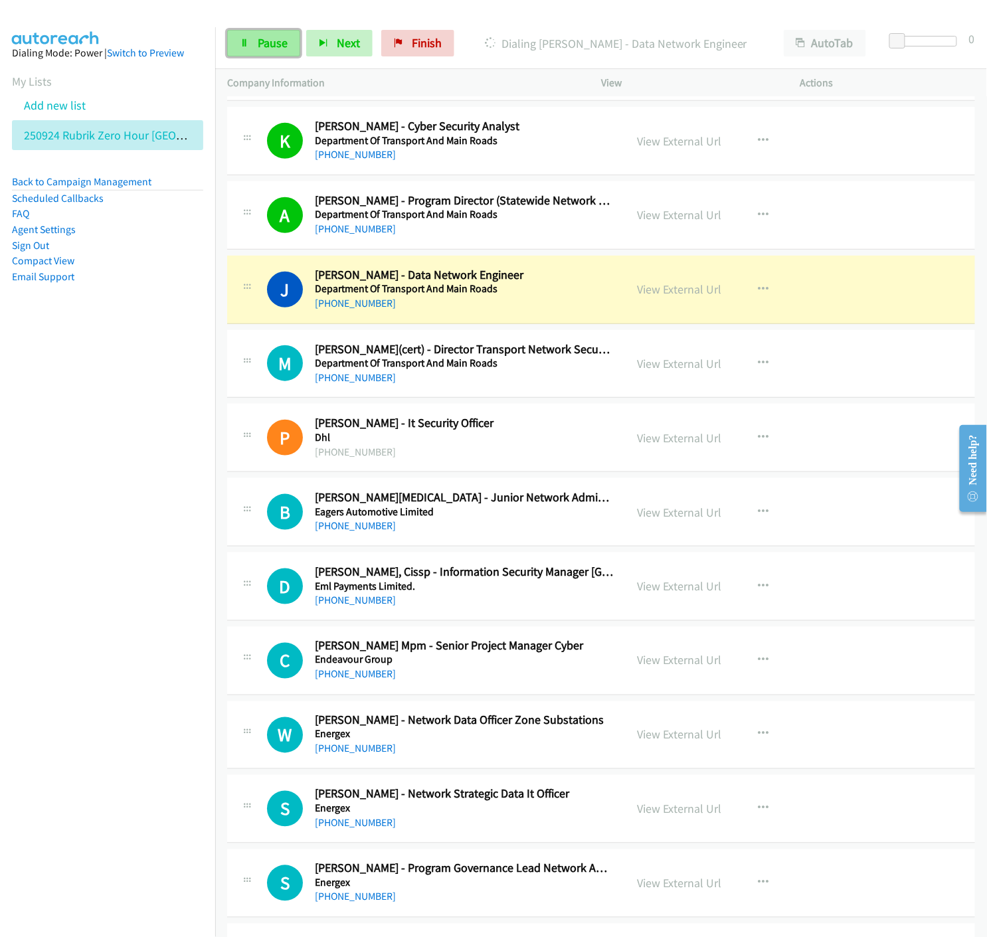
click at [247, 42] on icon at bounding box center [244, 43] width 9 height 9
click at [647, 293] on link "View External Url" at bounding box center [679, 289] width 84 height 15
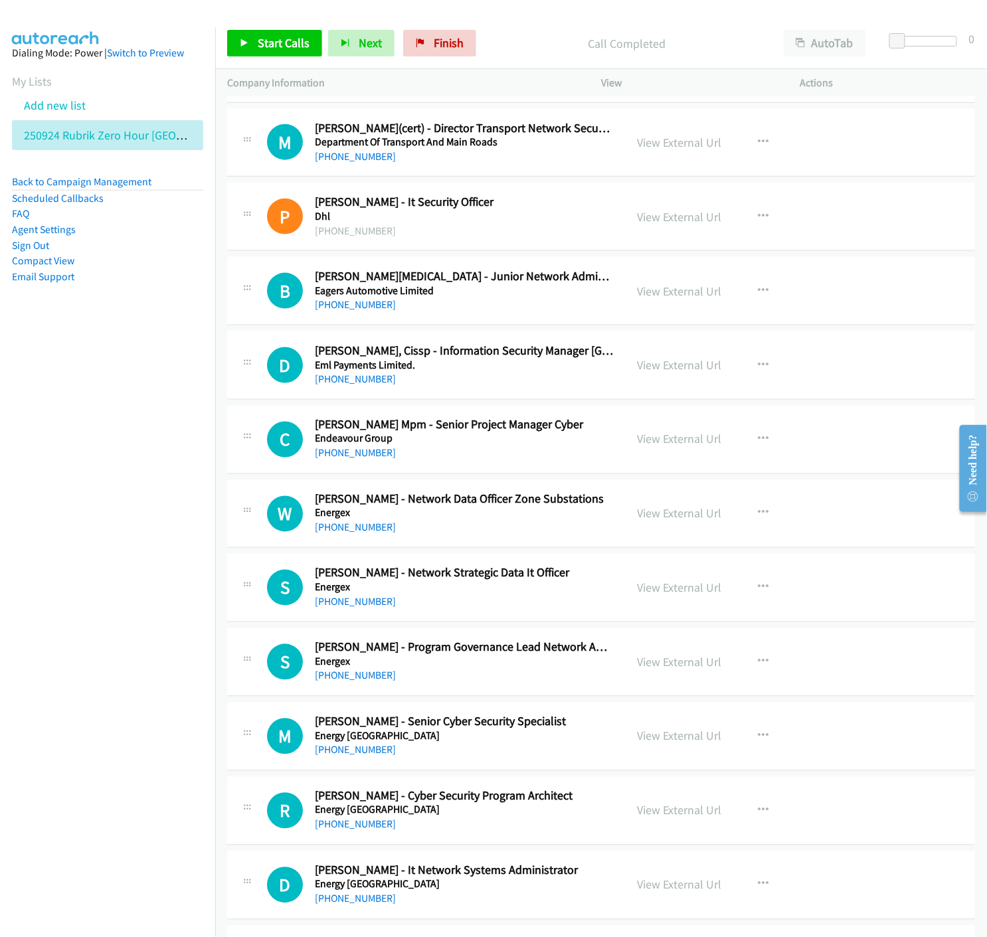
scroll to position [6418, 0]
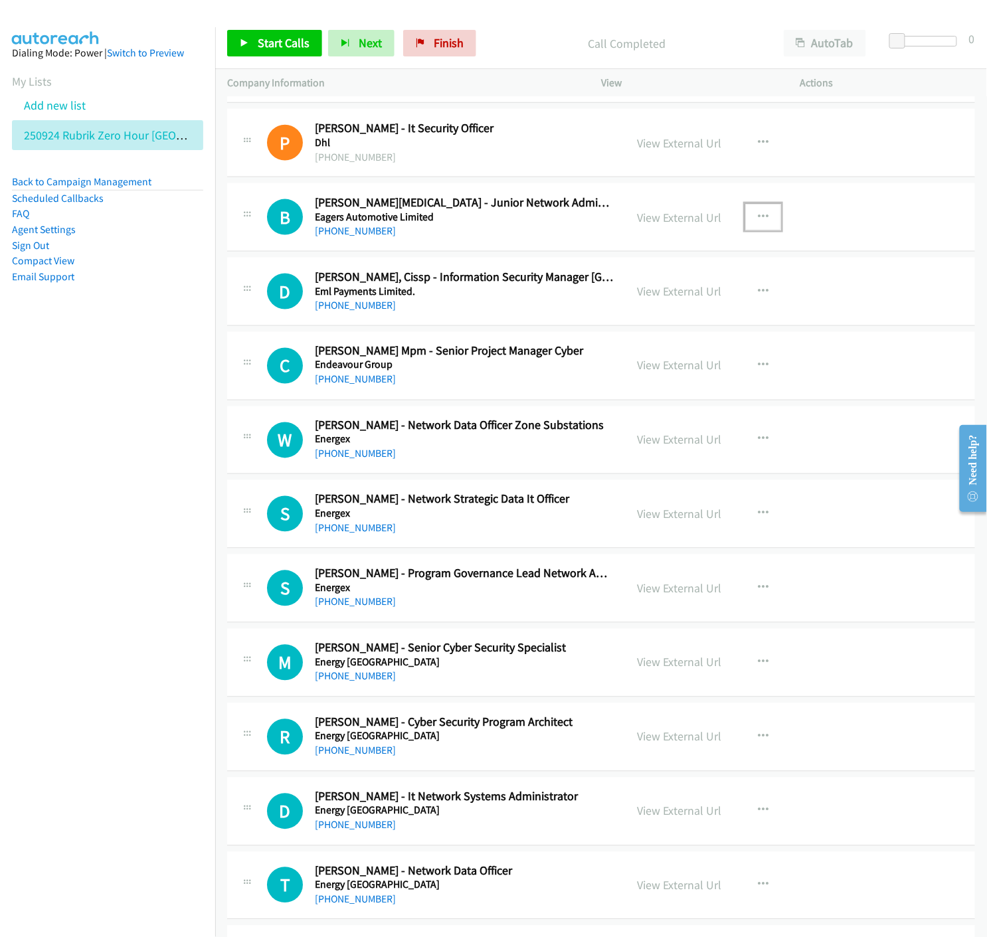
click at [750, 217] on button "button" at bounding box center [763, 217] width 36 height 27
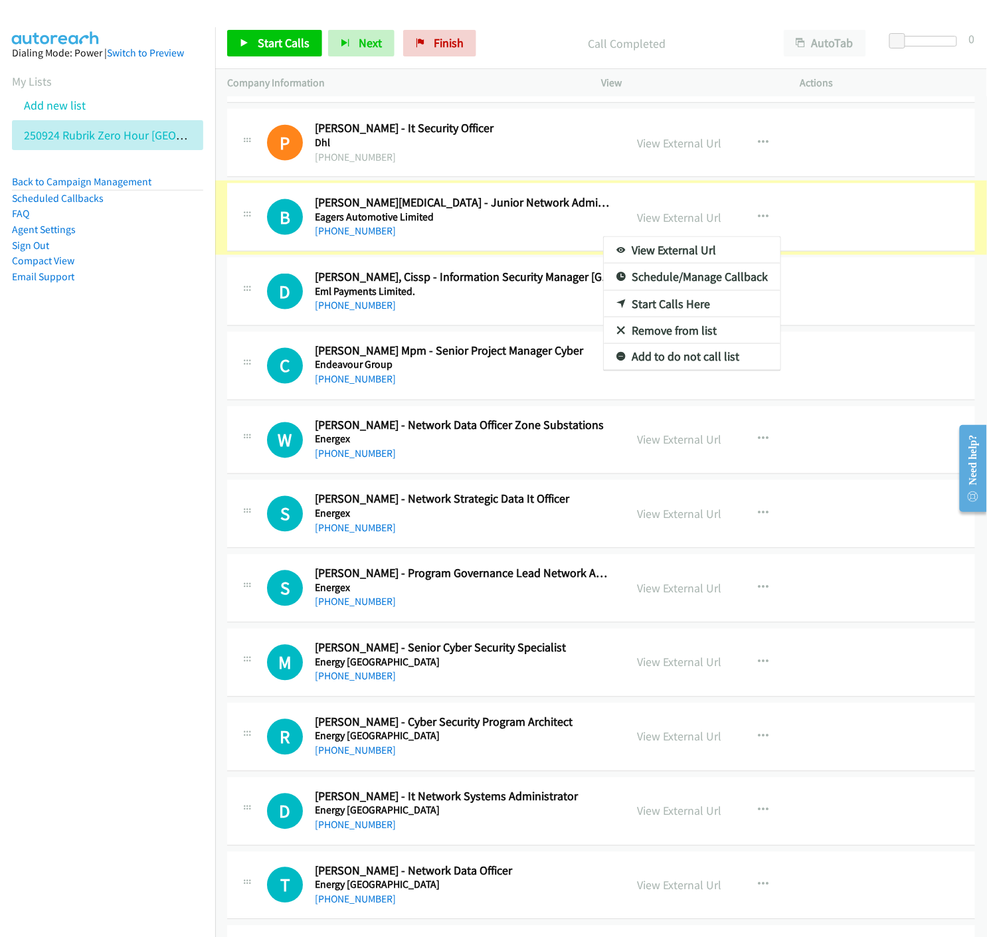
click at [682, 219] on div at bounding box center [493, 468] width 987 height 937
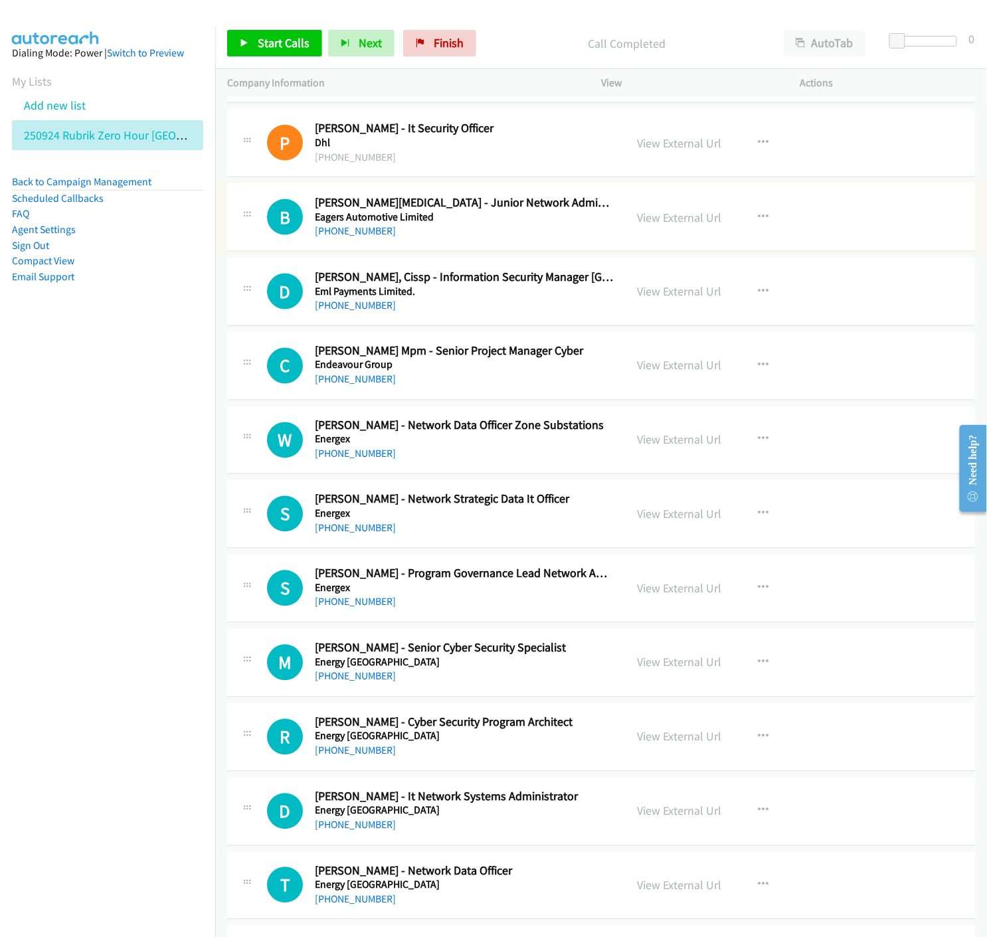
click at [682, 219] on link "View External Url" at bounding box center [679, 217] width 84 height 15
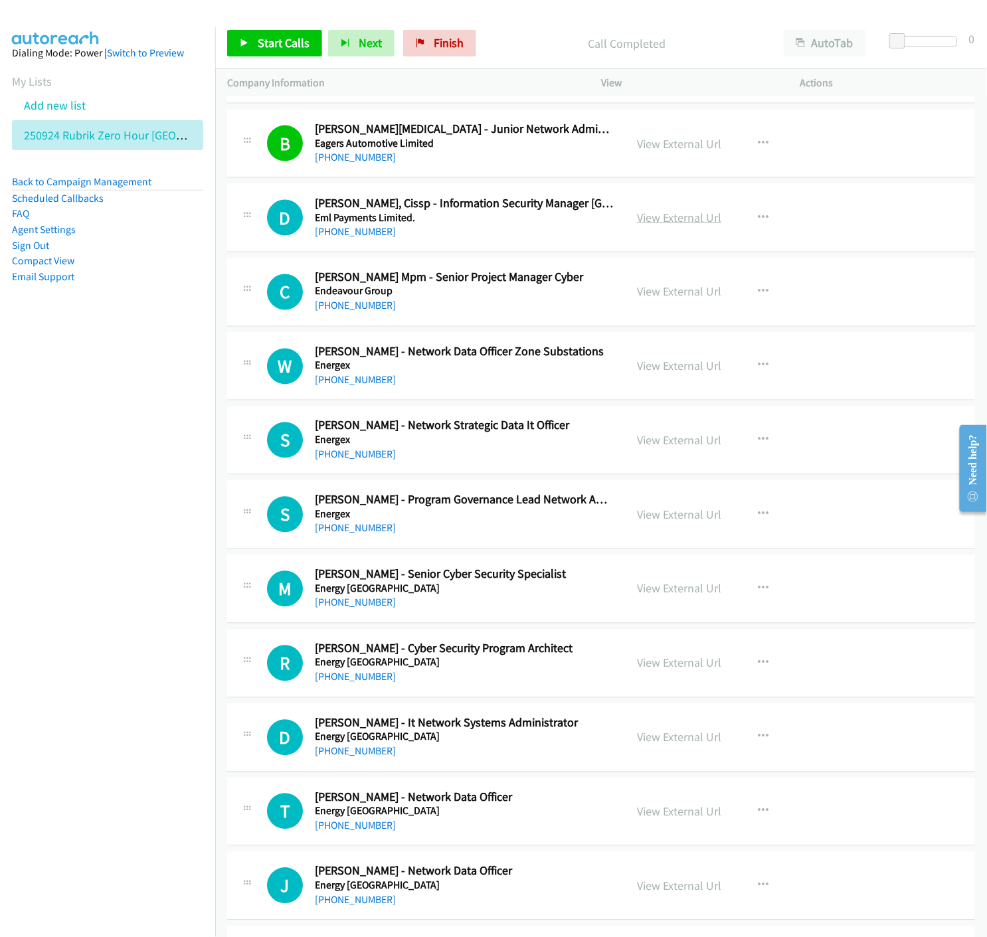
click at [662, 217] on link "View External Url" at bounding box center [679, 217] width 84 height 15
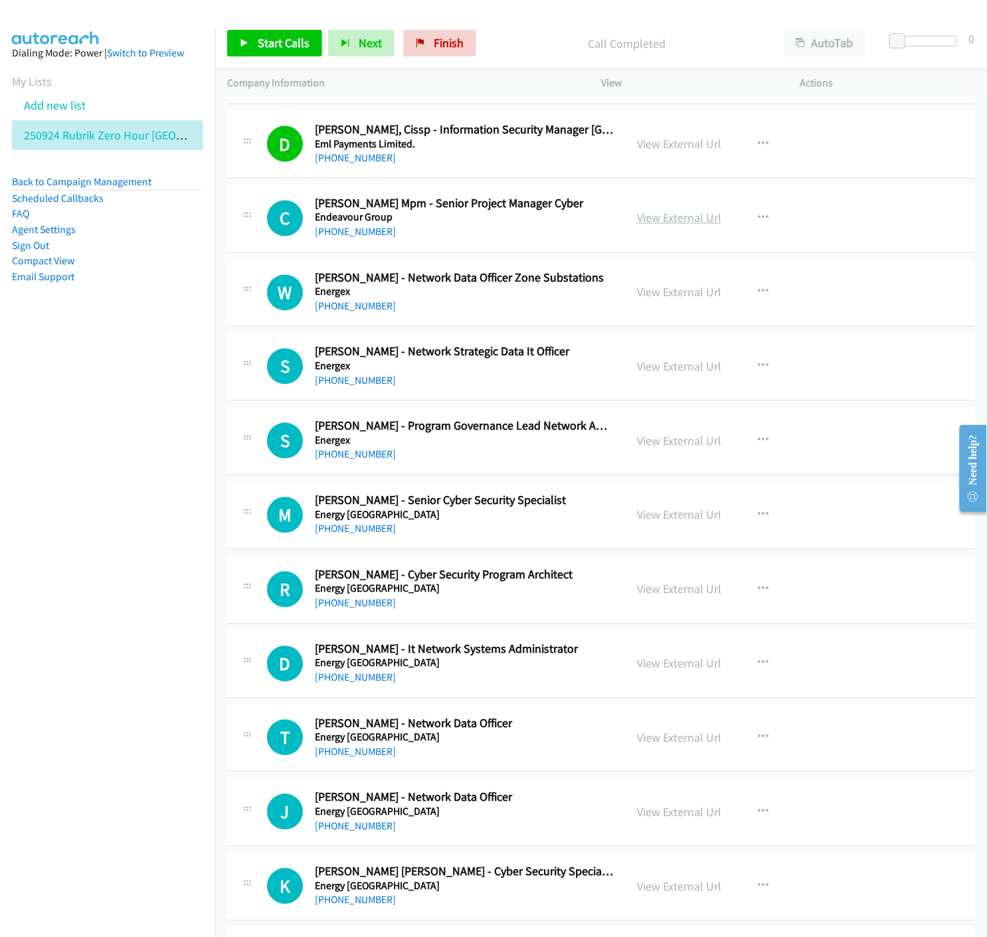
click at [681, 224] on link "View External Url" at bounding box center [679, 217] width 84 height 15
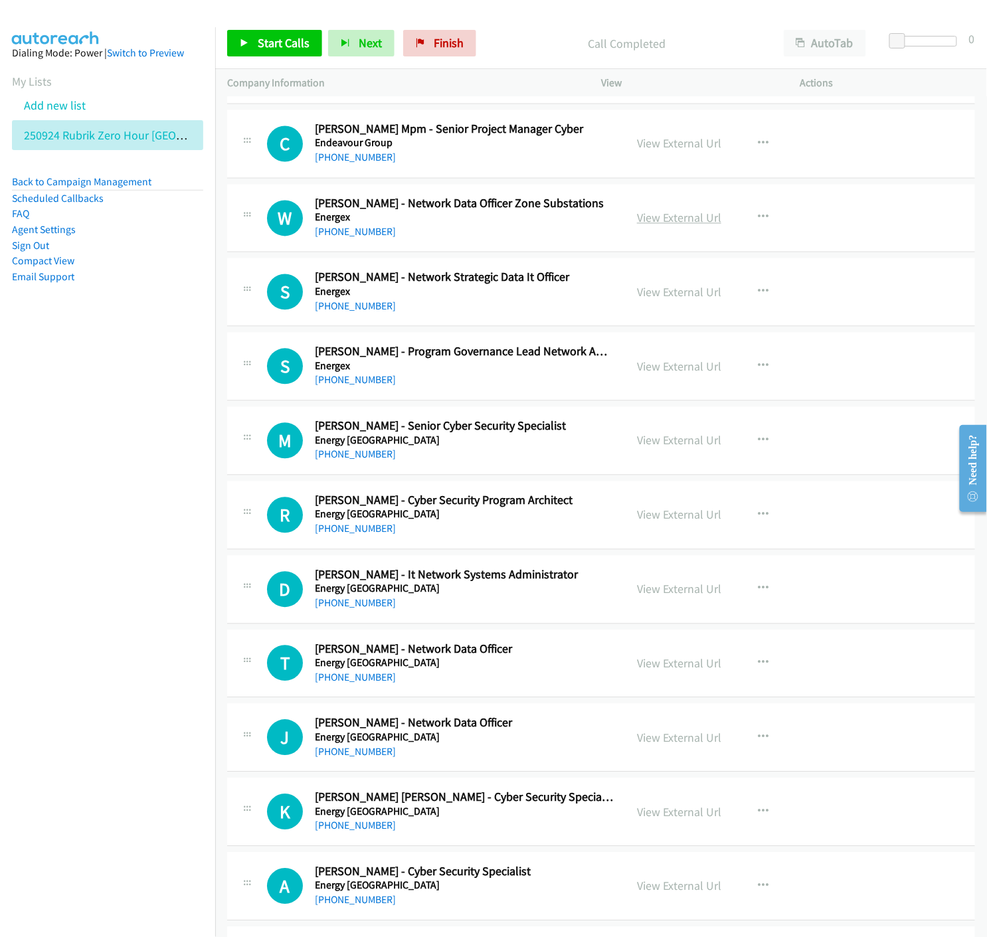
click at [660, 218] on link "View External Url" at bounding box center [679, 217] width 84 height 15
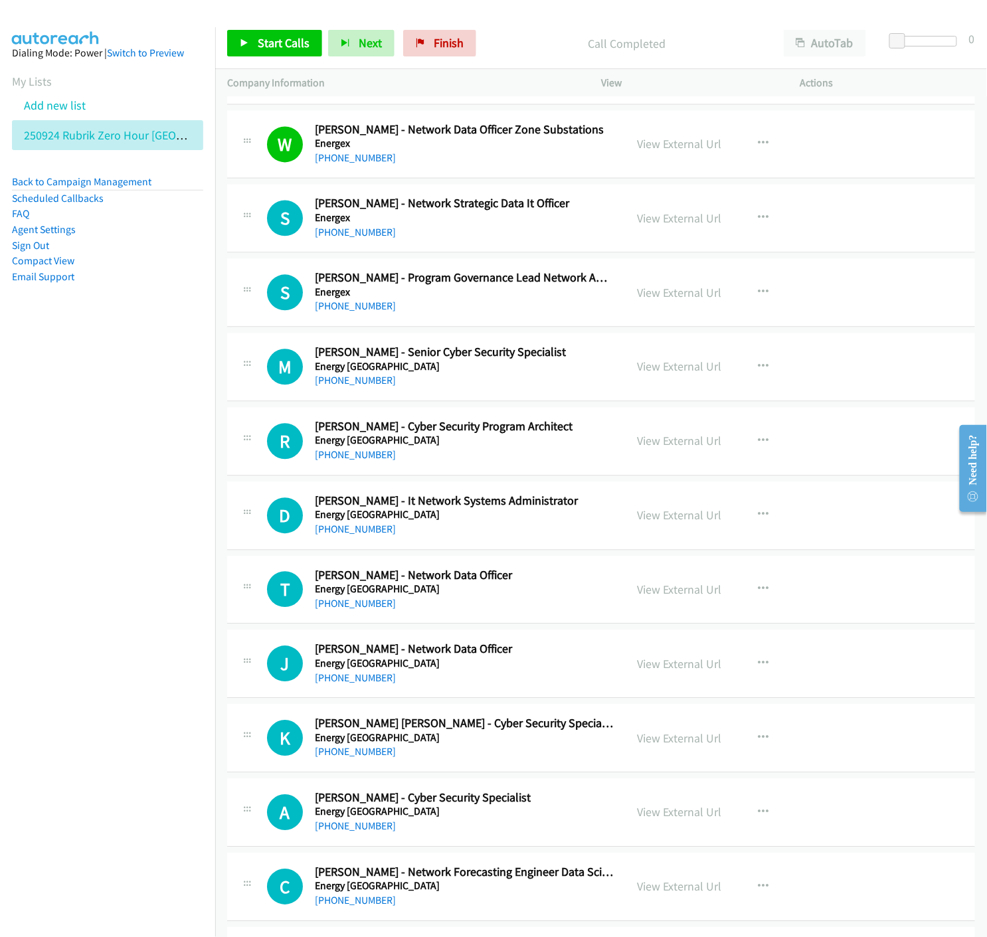
scroll to position [6787, 0]
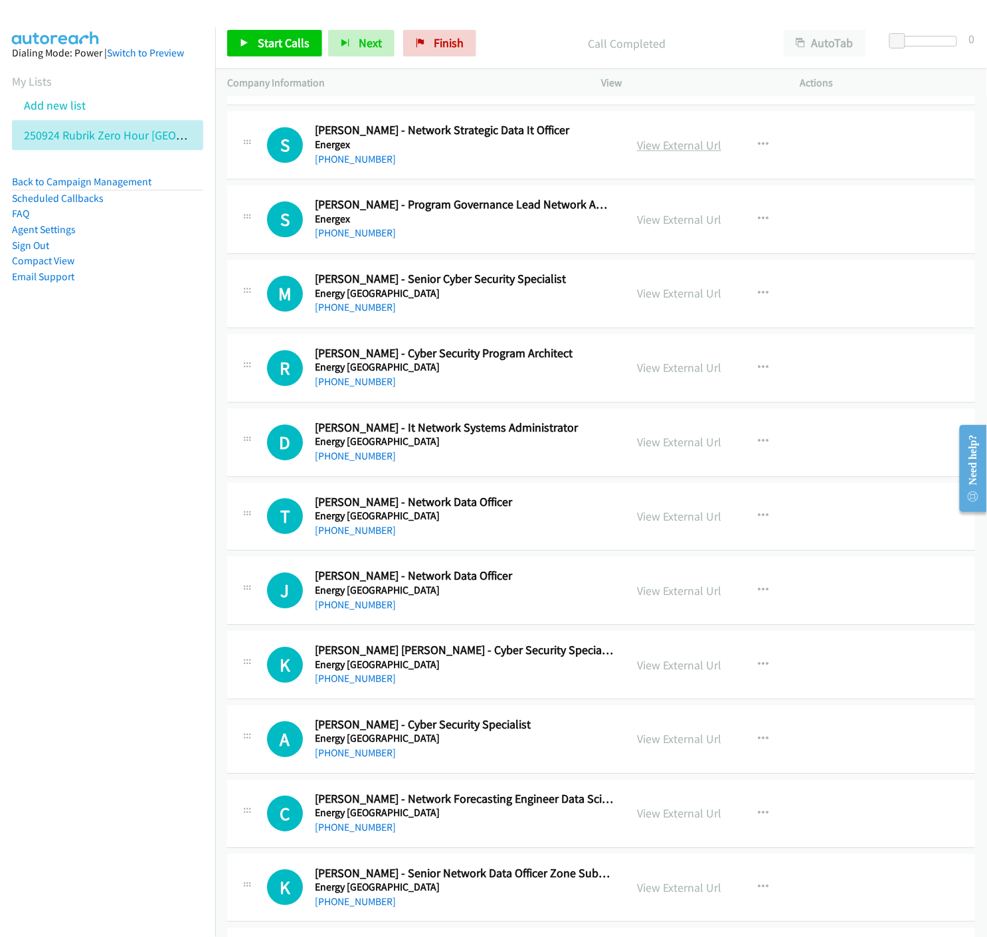
click at [667, 151] on link "View External Url" at bounding box center [679, 144] width 84 height 15
click at [661, 226] on link "View External Url" at bounding box center [679, 219] width 84 height 15
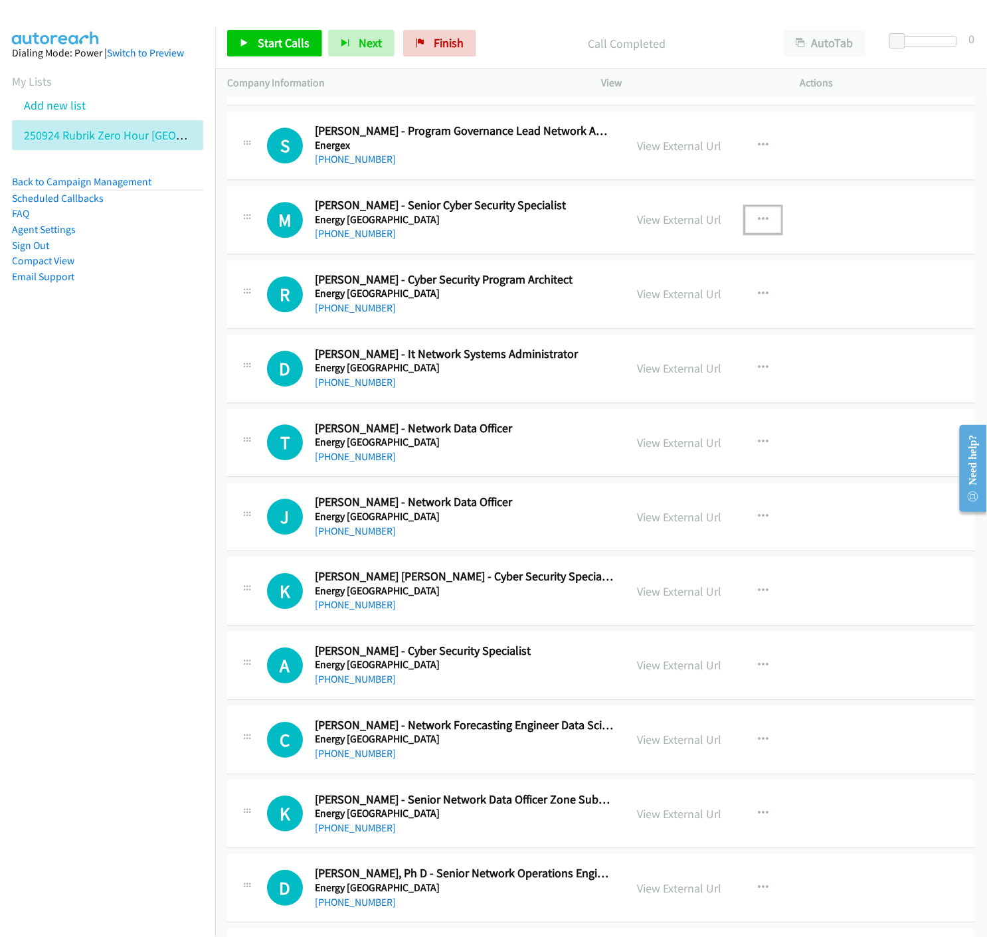
click at [764, 218] on button "button" at bounding box center [763, 219] width 36 height 27
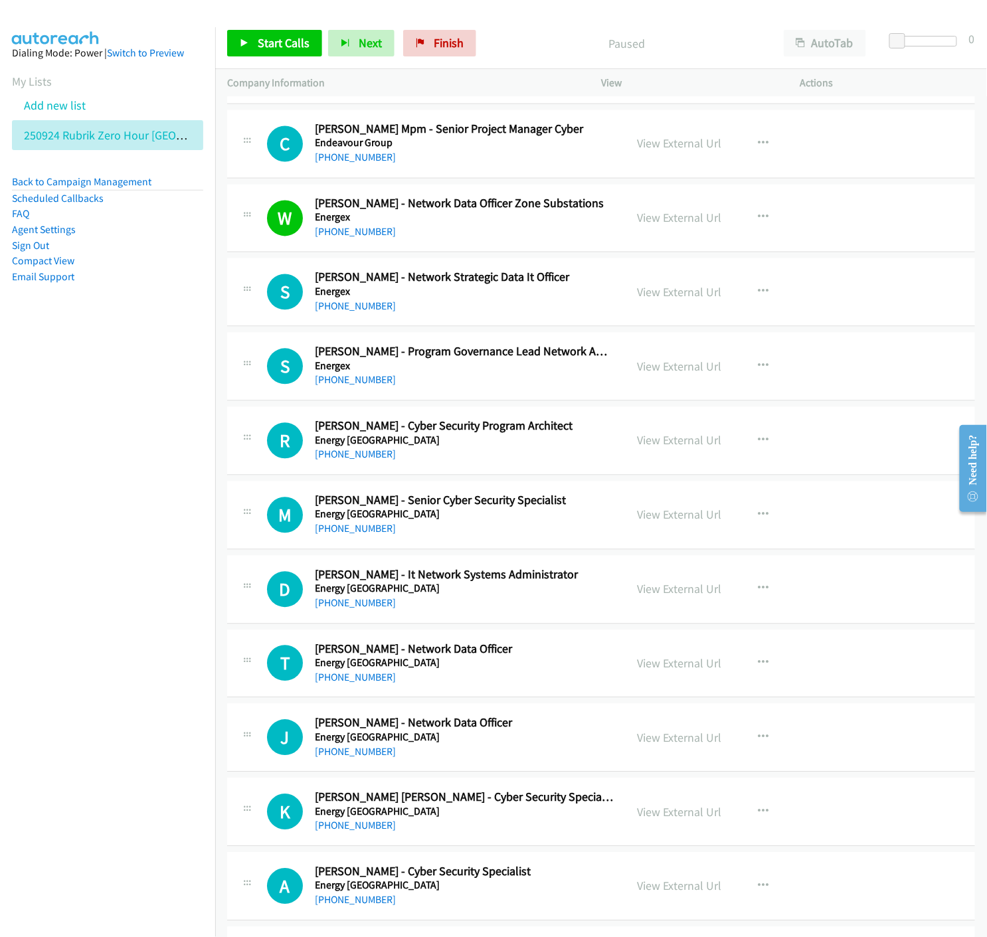
scroll to position [6713, 0]
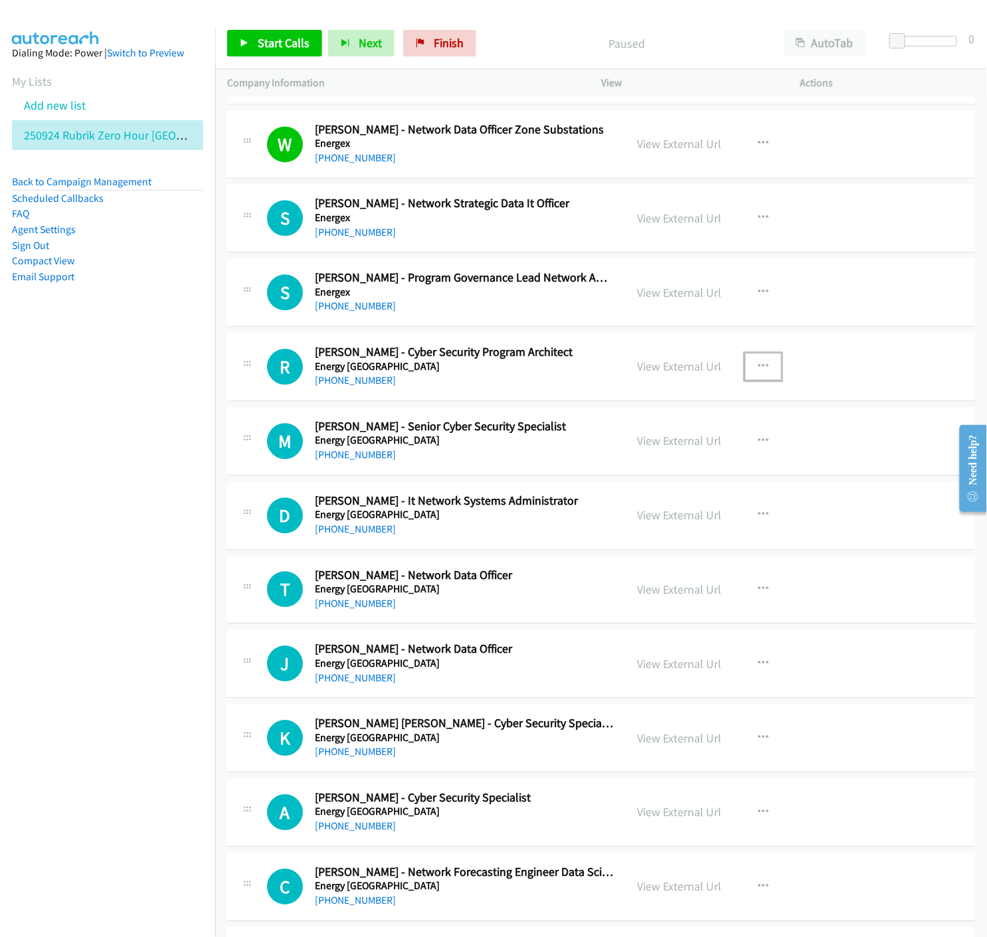
click at [758, 368] on icon "button" at bounding box center [763, 367] width 11 height 11
click at [616, 457] on icon at bounding box center [620, 454] width 9 height 9
click at [234, 42] on link "Start Calls" at bounding box center [274, 43] width 95 height 27
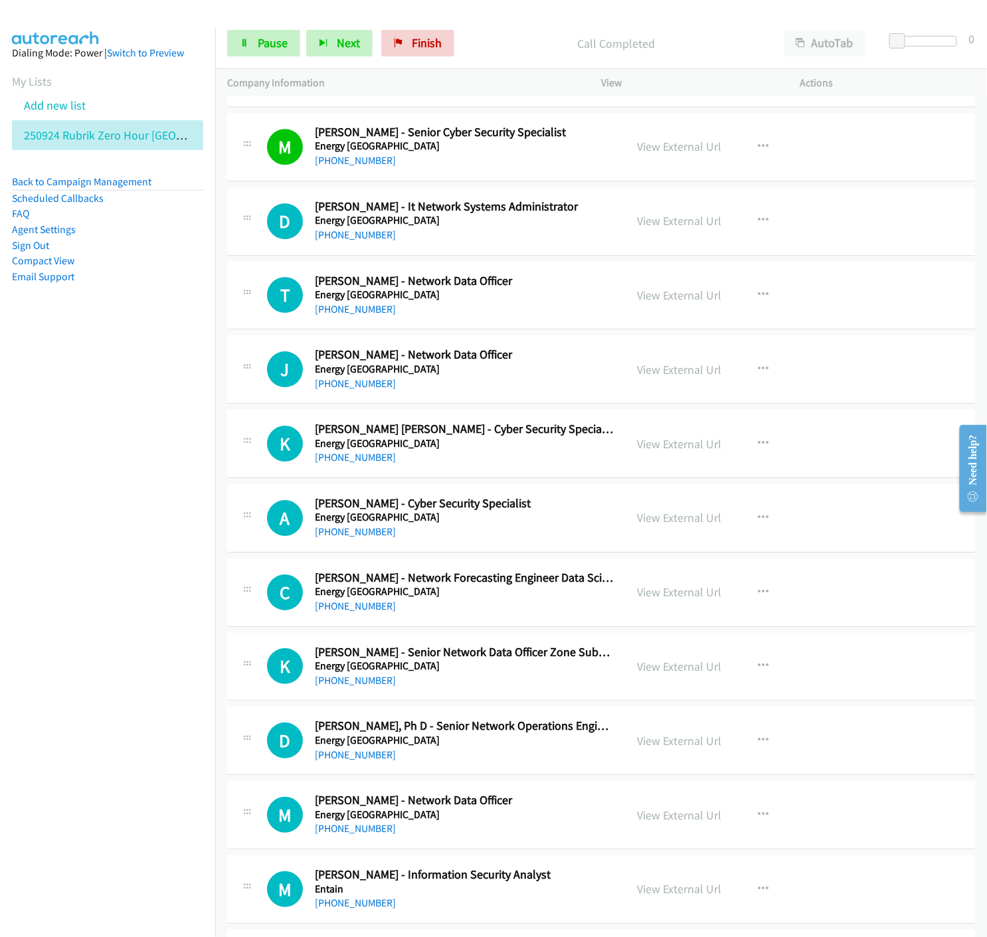
scroll to position [7082, 0]
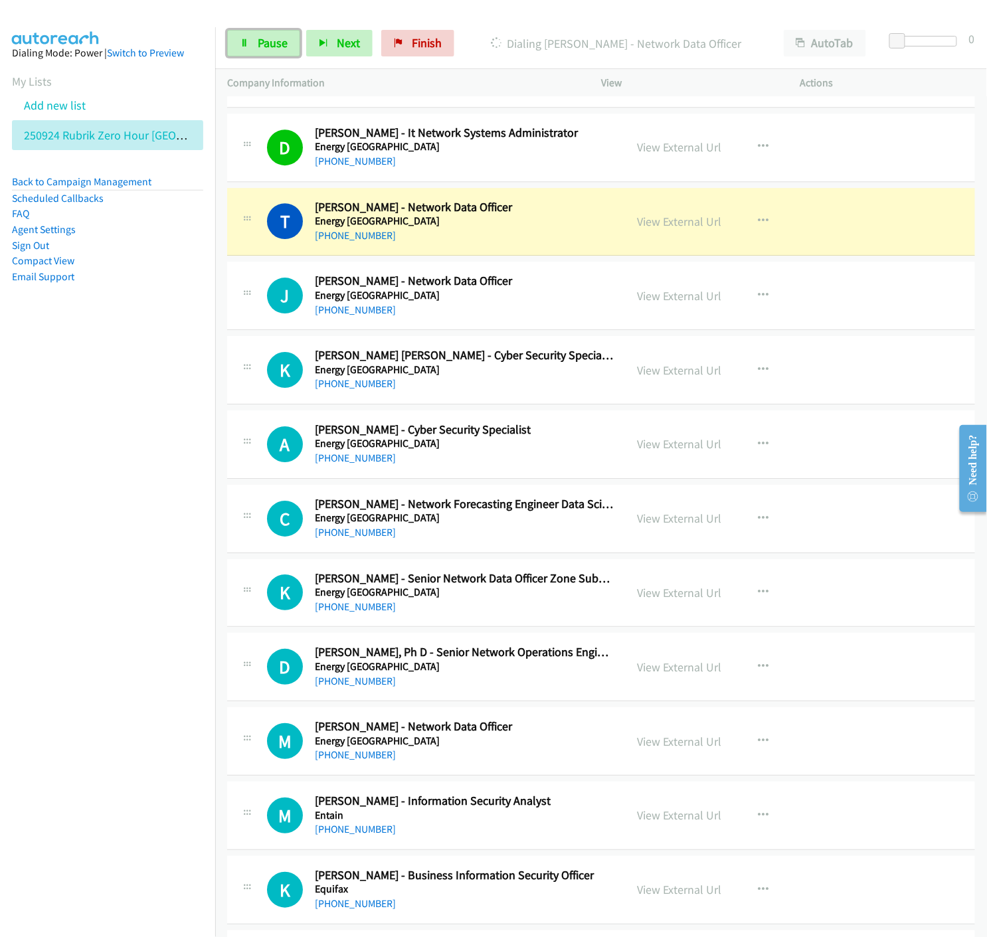
drag, startPoint x: 260, startPoint y: 48, endPoint x: 188, endPoint y: 146, distance: 121.1
click at [258, 48] on span "Pause" at bounding box center [273, 42] width 30 height 15
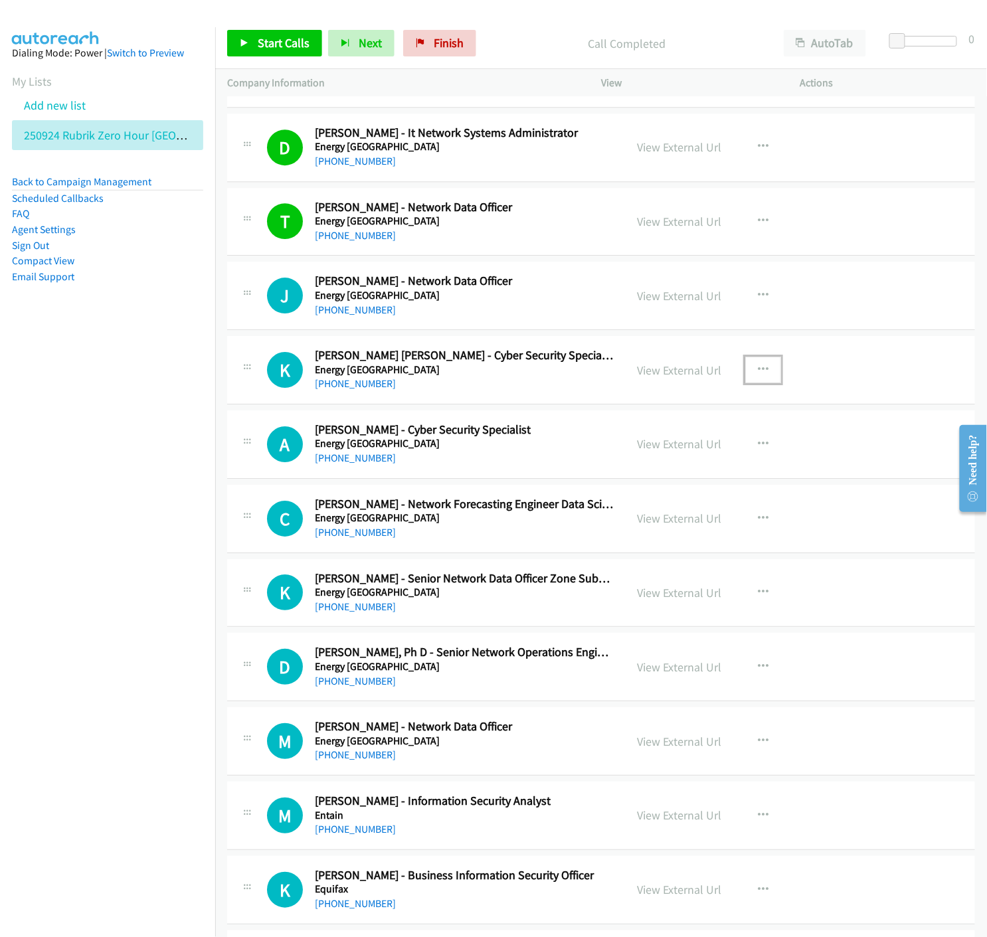
click at [761, 372] on icon "button" at bounding box center [763, 370] width 11 height 11
click at [616, 459] on icon at bounding box center [620, 457] width 9 height 9
click at [272, 41] on span "Start Calls" at bounding box center [284, 42] width 52 height 15
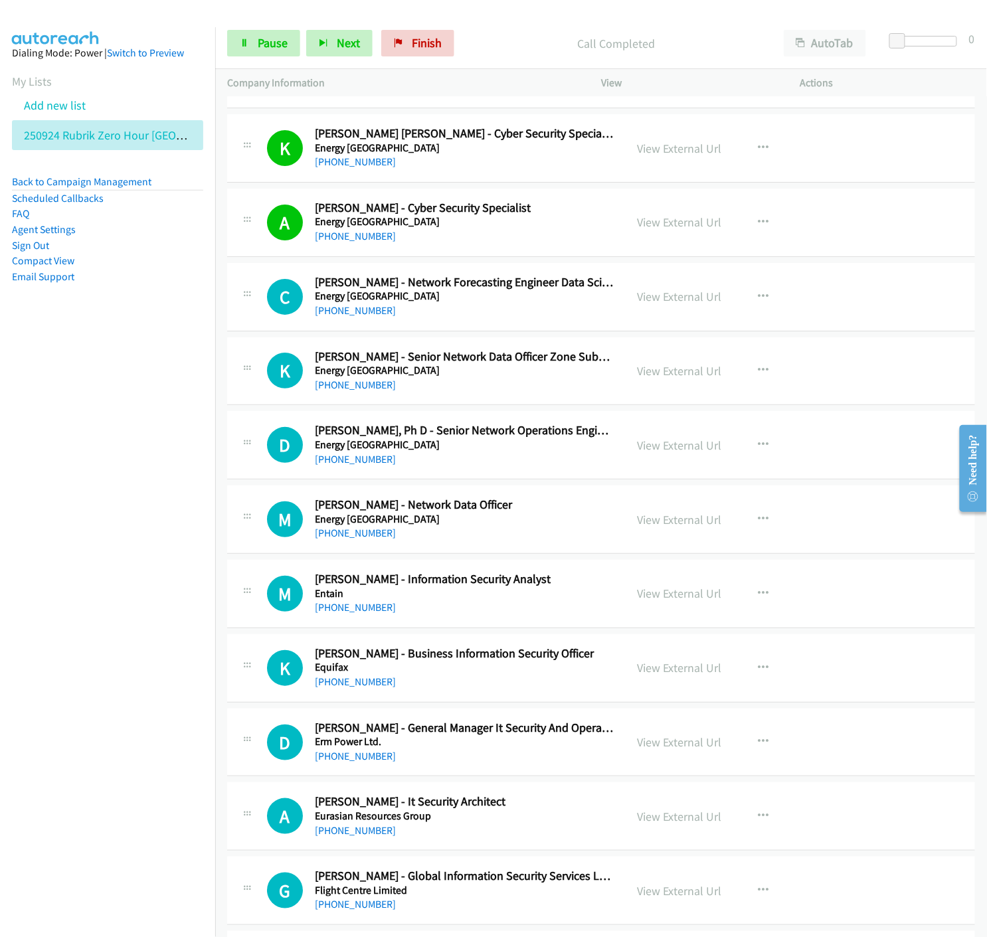
scroll to position [7377, 0]
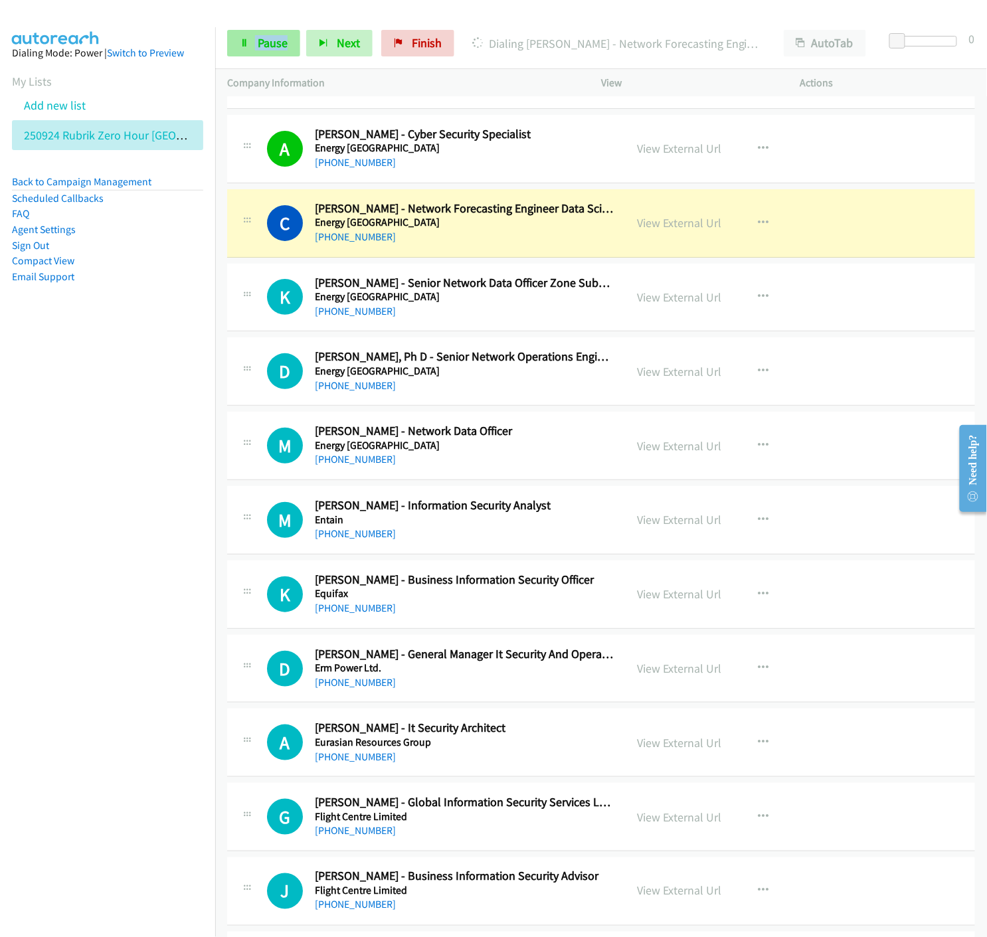
drag, startPoint x: 280, startPoint y: 30, endPoint x: 276, endPoint y: 37, distance: 8.3
click at [278, 33] on div "Start Calls Pause Next Finish Dialing [PERSON_NAME] - Network Forecasting Engin…" at bounding box center [601, 43] width 772 height 51
click at [270, 46] on span "Pause" at bounding box center [273, 42] width 30 height 15
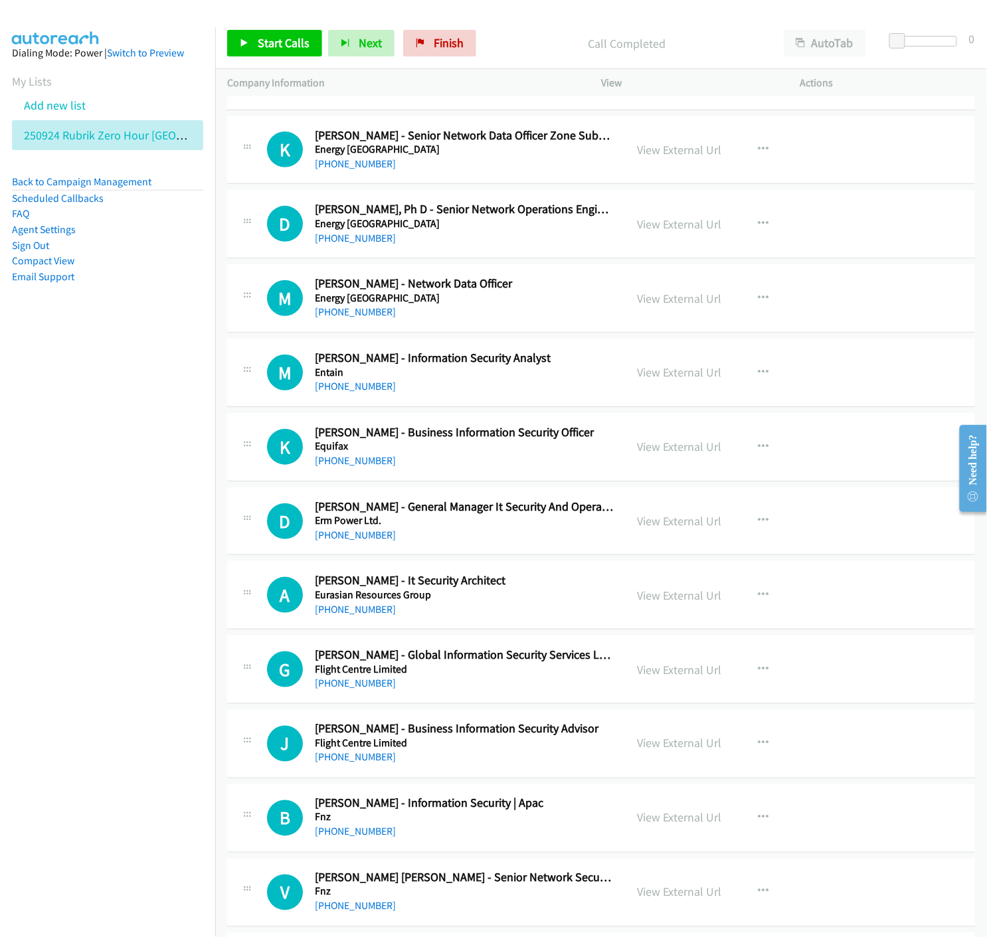
scroll to position [7598, 0]
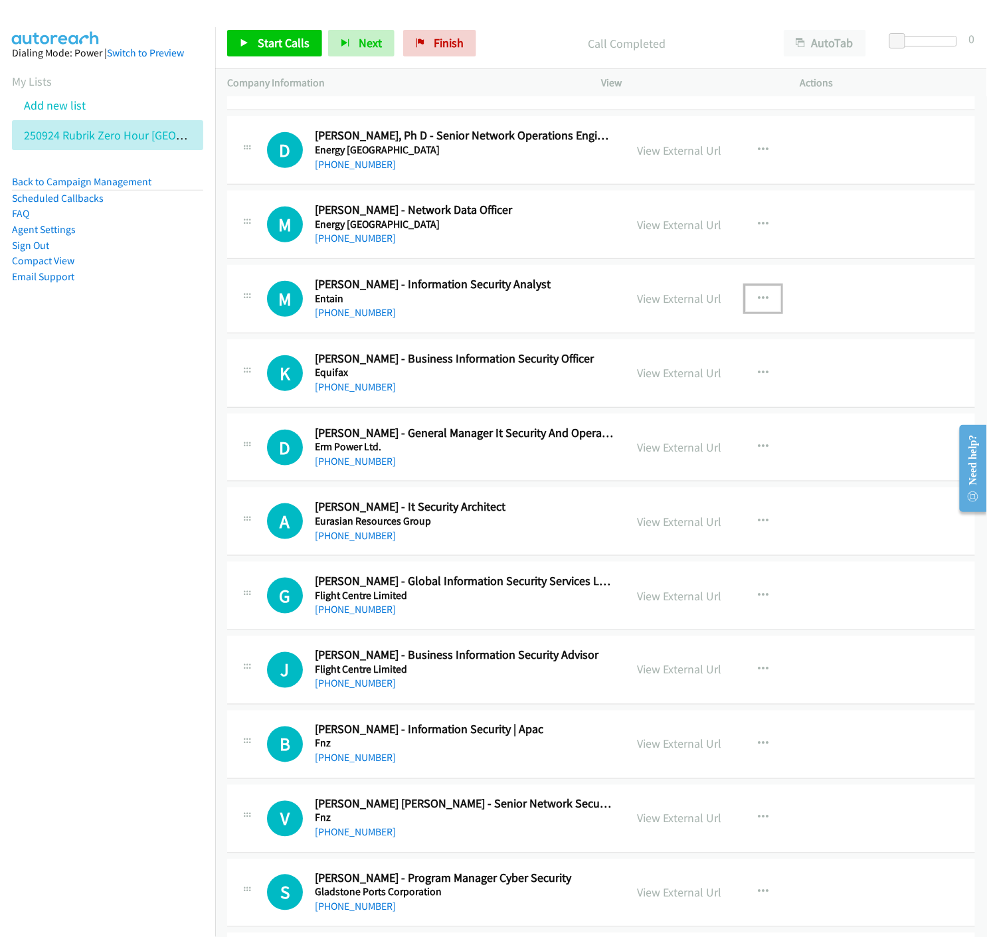
click at [758, 295] on icon "button" at bounding box center [763, 298] width 11 height 11
click at [682, 300] on div at bounding box center [493, 468] width 987 height 937
click at [683, 304] on link "View External Url" at bounding box center [679, 298] width 84 height 15
click at [679, 304] on link "View External Url" at bounding box center [679, 298] width 84 height 15
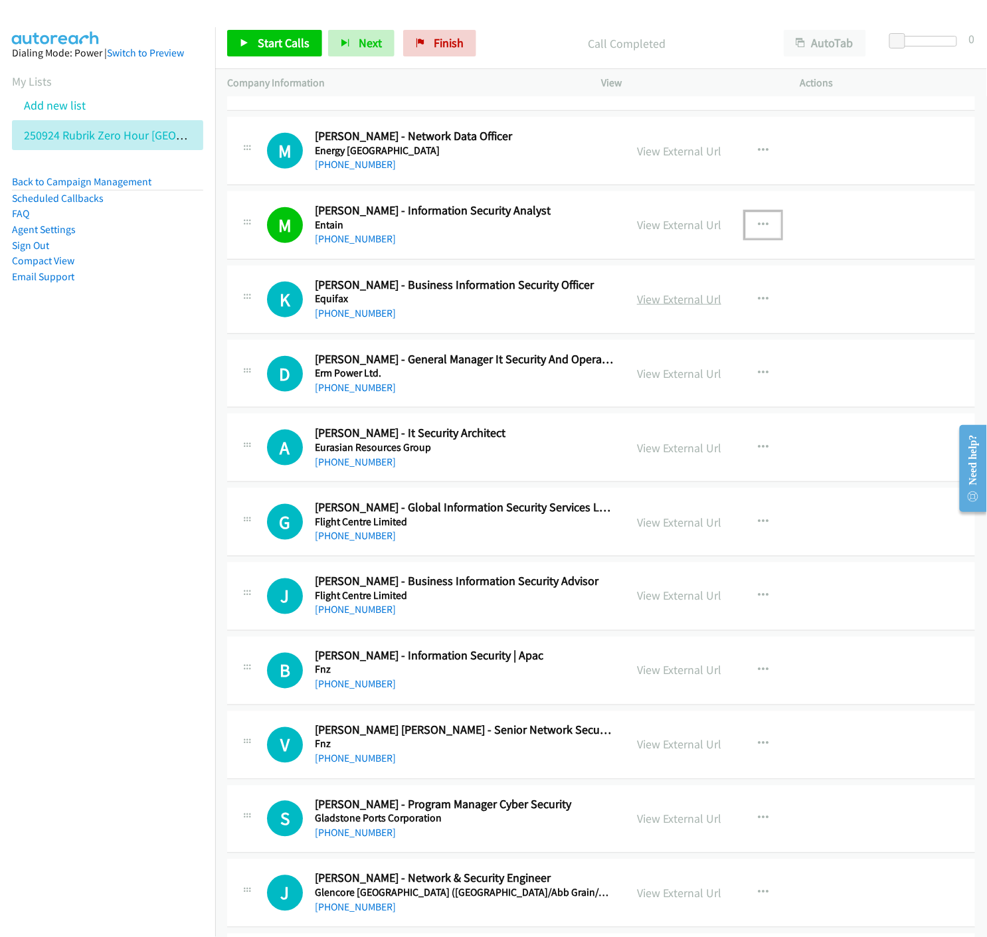
click at [697, 304] on link "View External Url" at bounding box center [679, 298] width 84 height 15
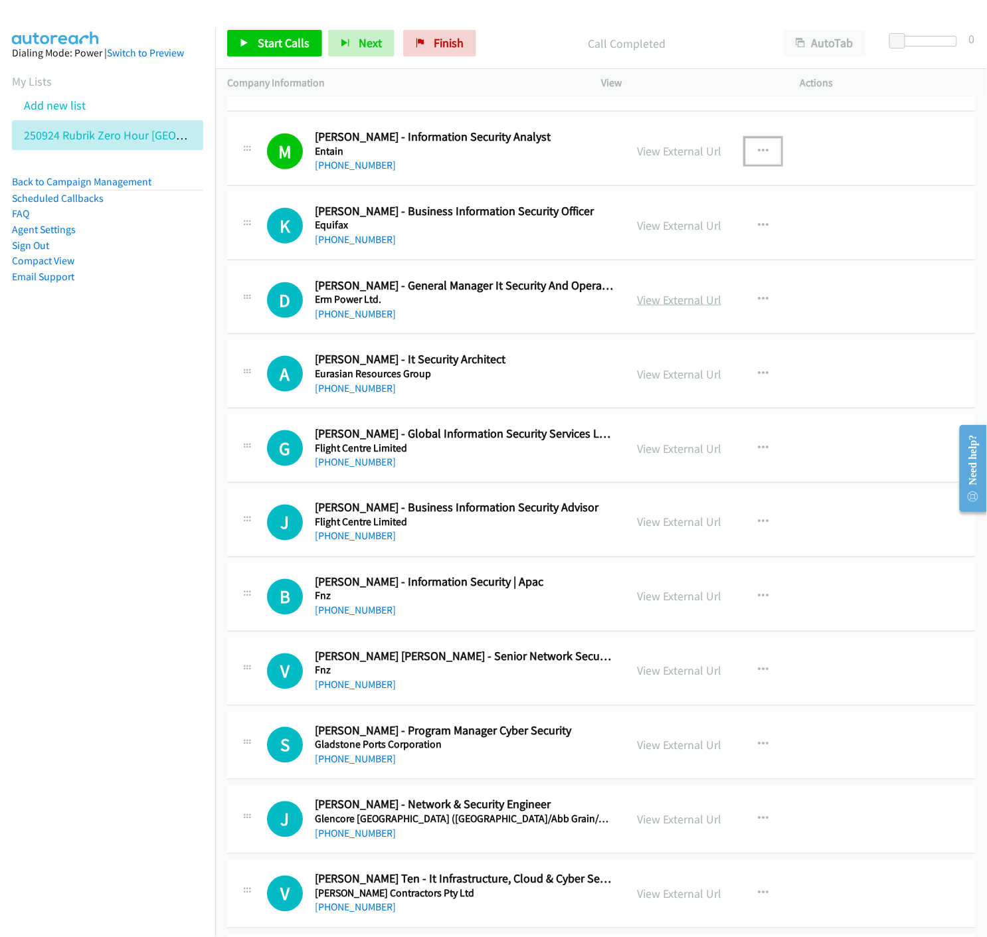
click at [664, 303] on link "View External Url" at bounding box center [679, 299] width 84 height 15
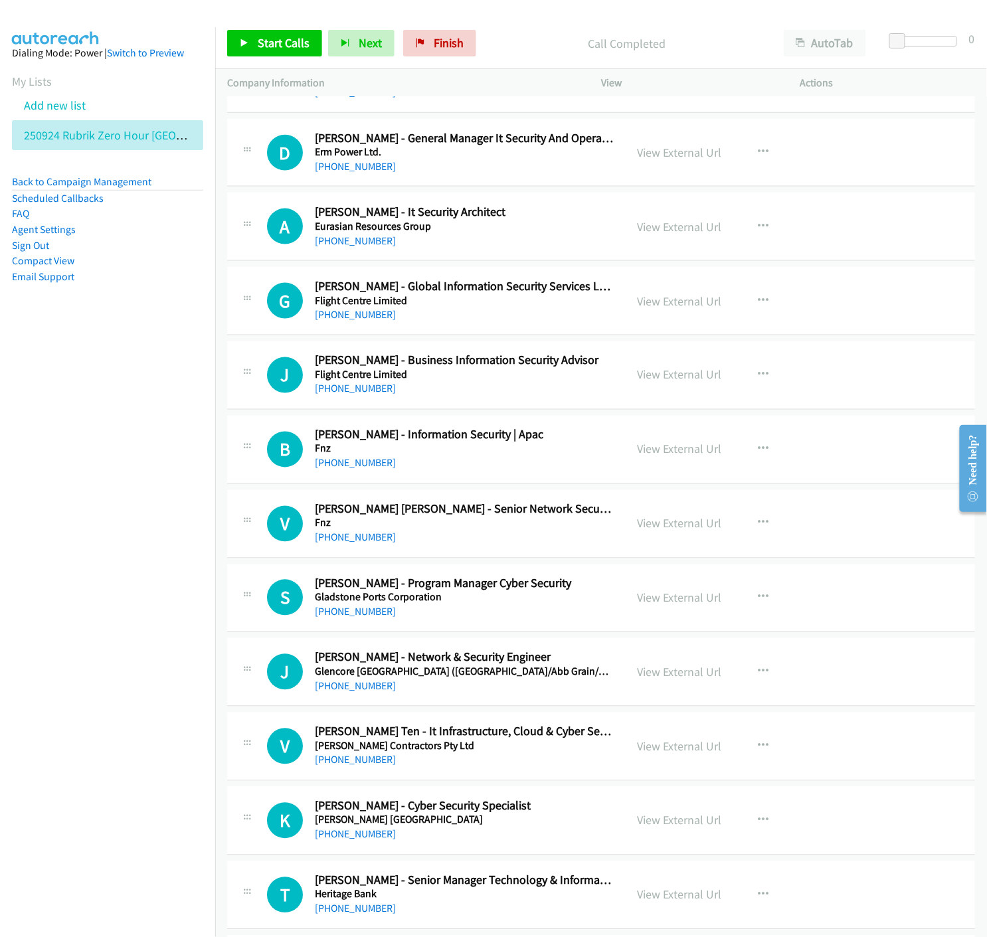
scroll to position [7967, 0]
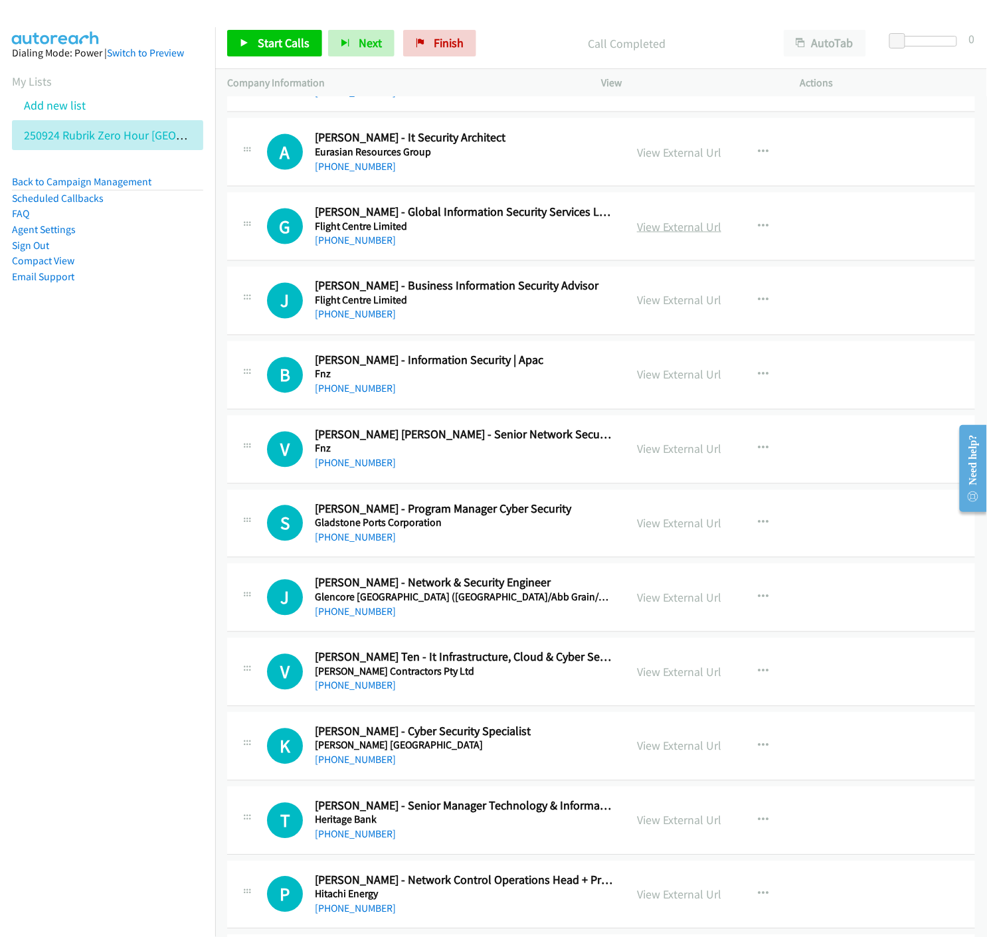
click at [677, 232] on link "View External Url" at bounding box center [679, 226] width 84 height 15
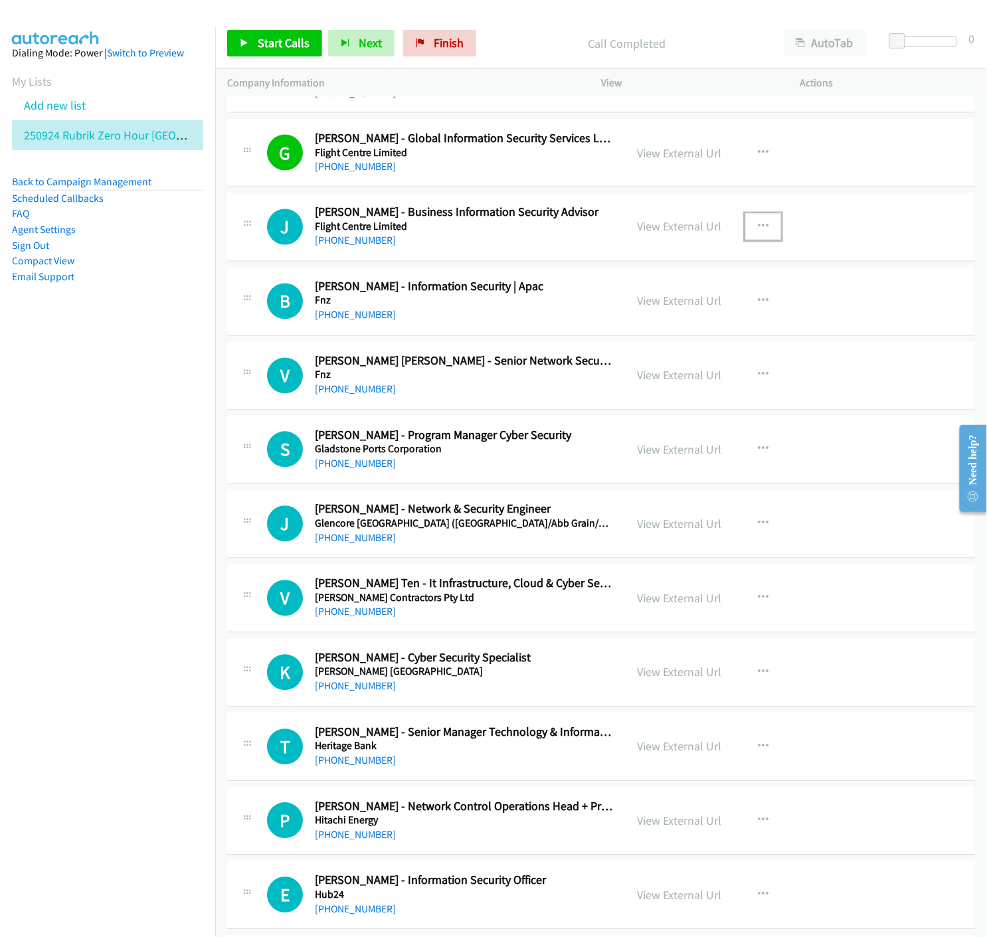
click at [761, 230] on icon "button" at bounding box center [763, 227] width 11 height 11
click at [649, 232] on div at bounding box center [493, 468] width 987 height 937
click at [649, 232] on link "View External Url" at bounding box center [679, 226] width 84 height 15
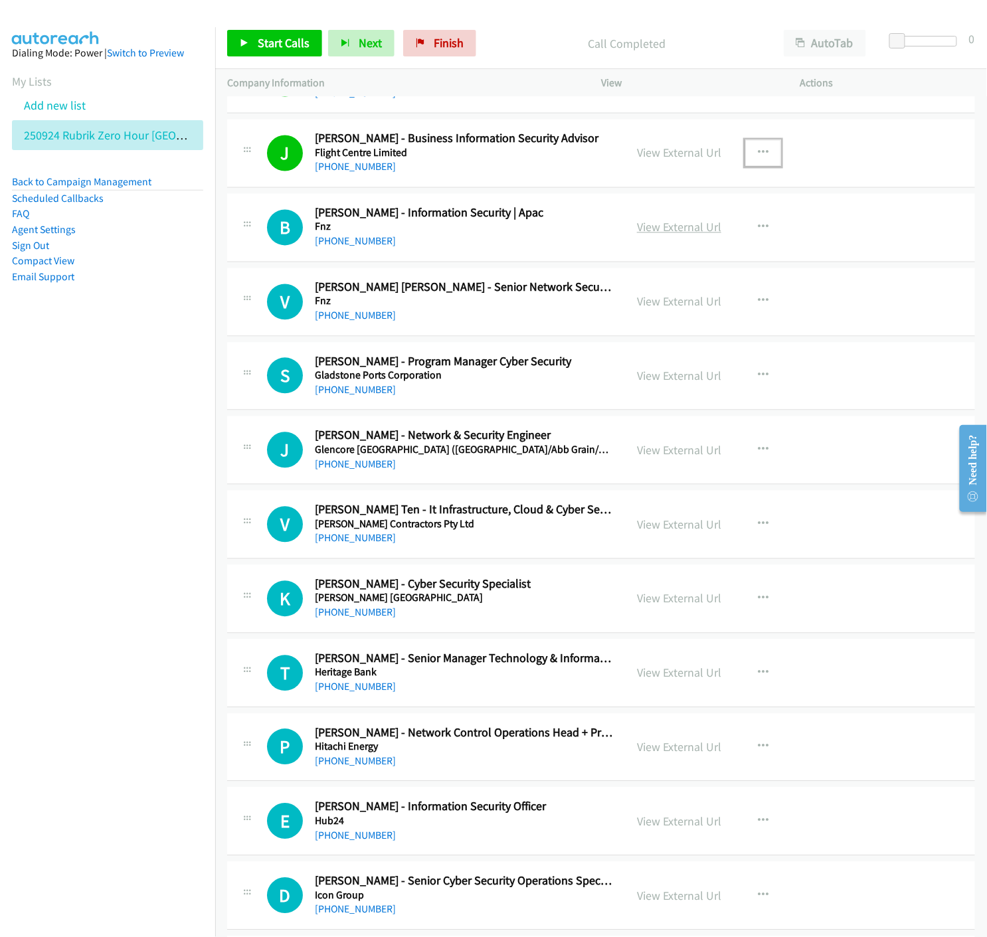
click at [680, 230] on link "View External Url" at bounding box center [679, 227] width 84 height 15
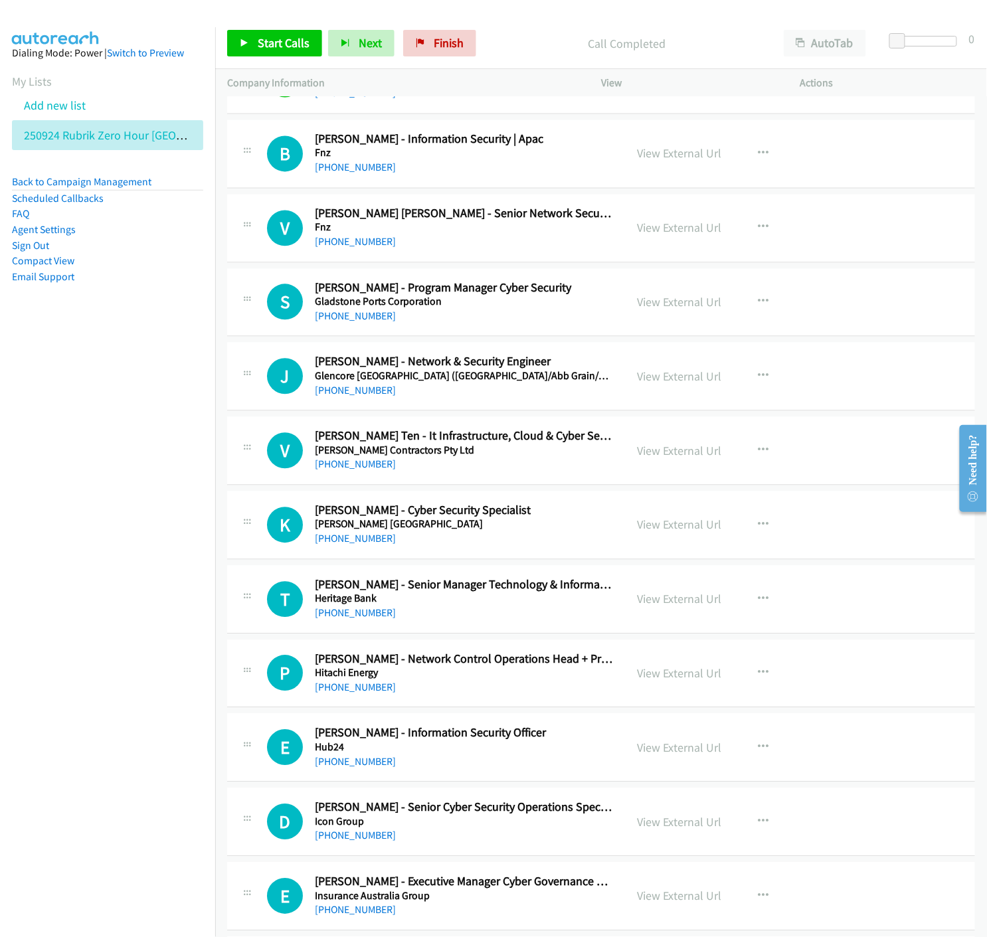
scroll to position [8262, 0]
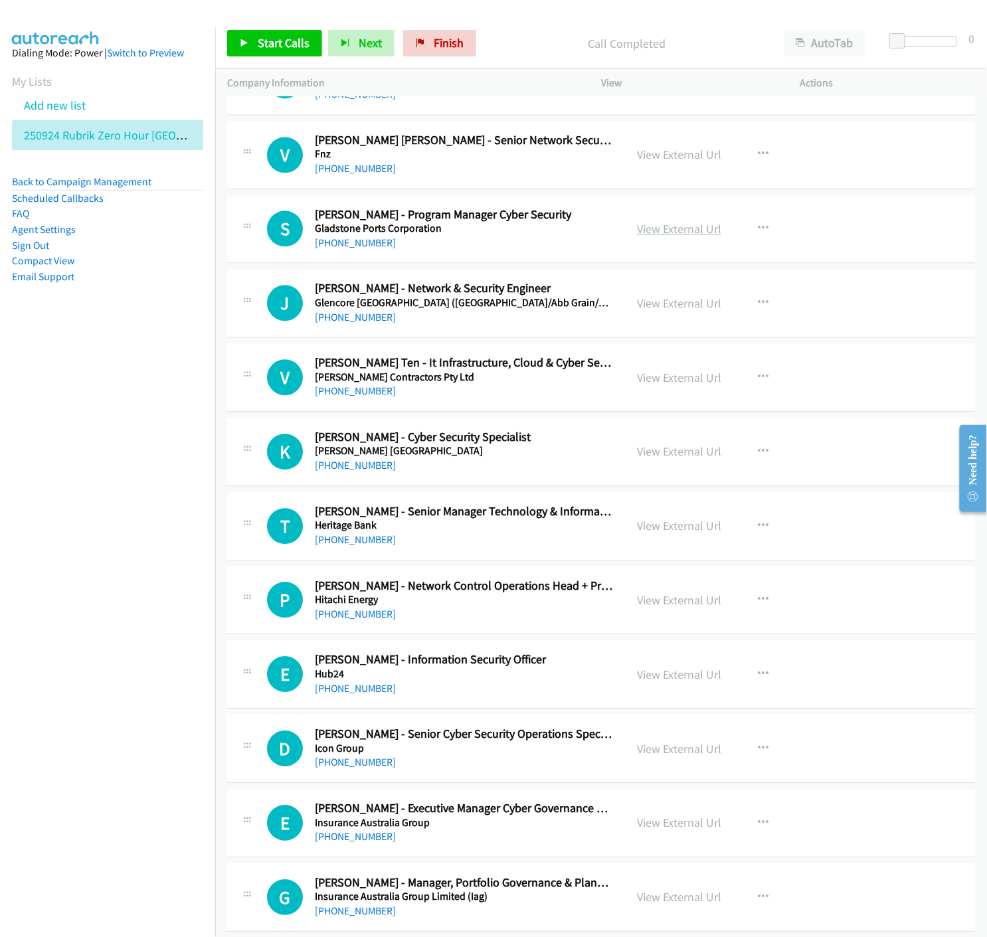
click at [655, 228] on link "View External Url" at bounding box center [679, 228] width 84 height 15
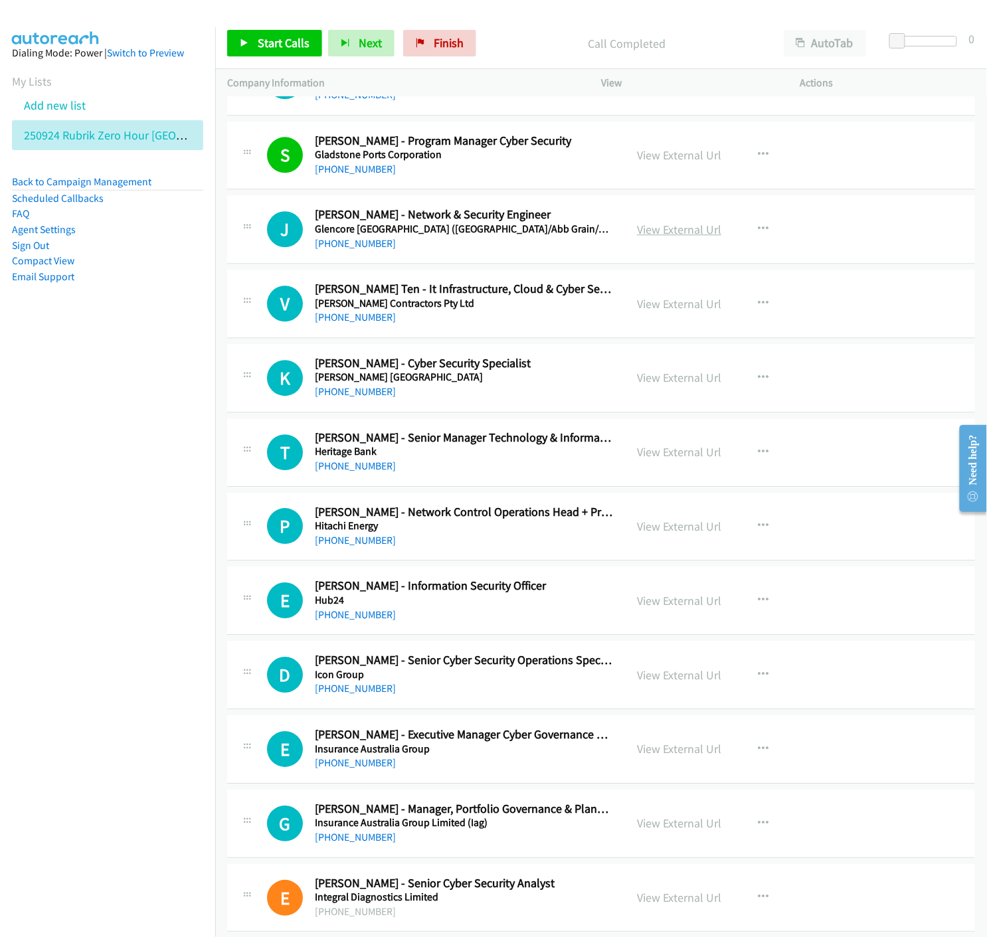
click at [655, 230] on link "View External Url" at bounding box center [679, 229] width 84 height 15
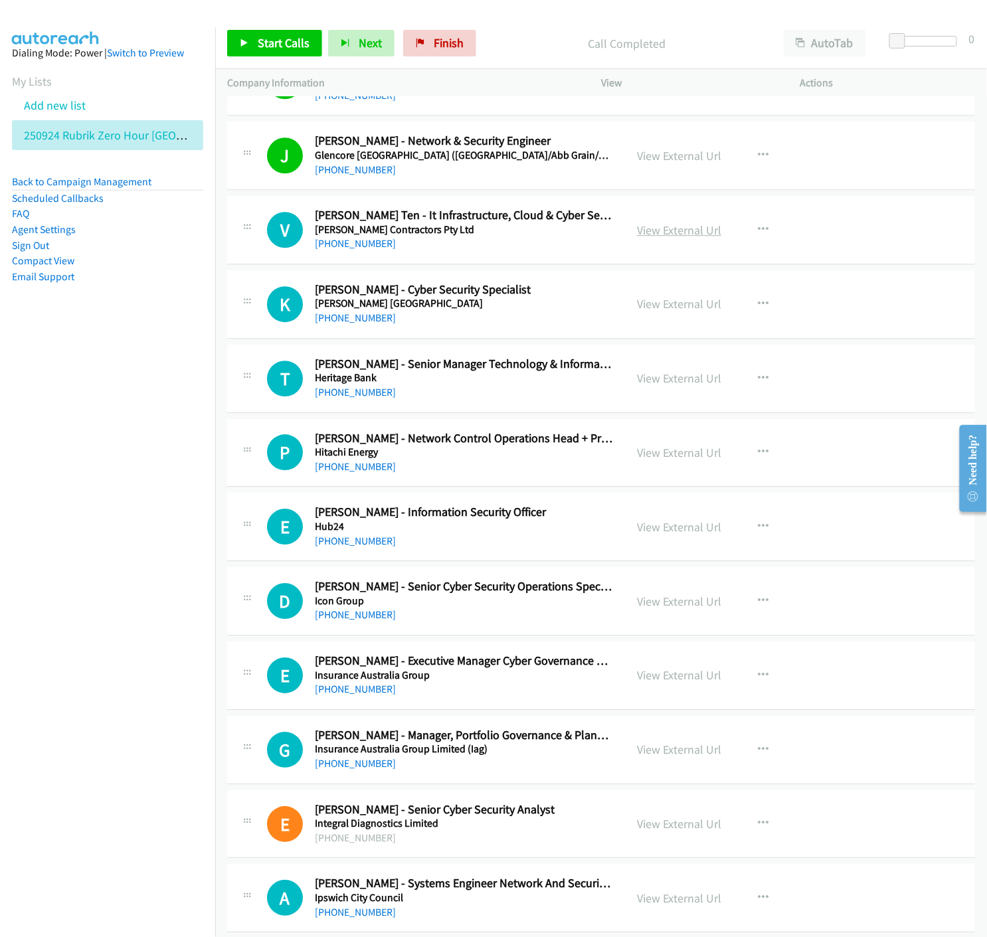
click at [702, 234] on link "View External Url" at bounding box center [679, 229] width 84 height 15
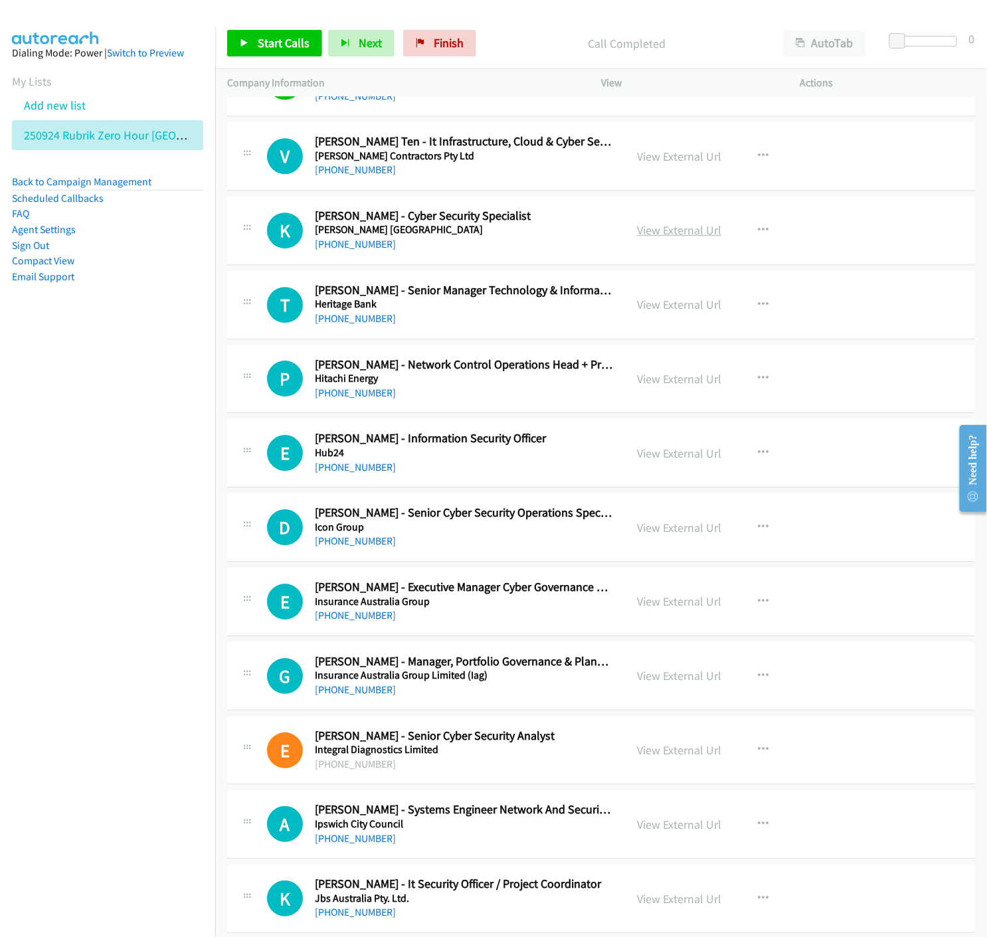
click at [662, 235] on link "View External Url" at bounding box center [679, 229] width 84 height 15
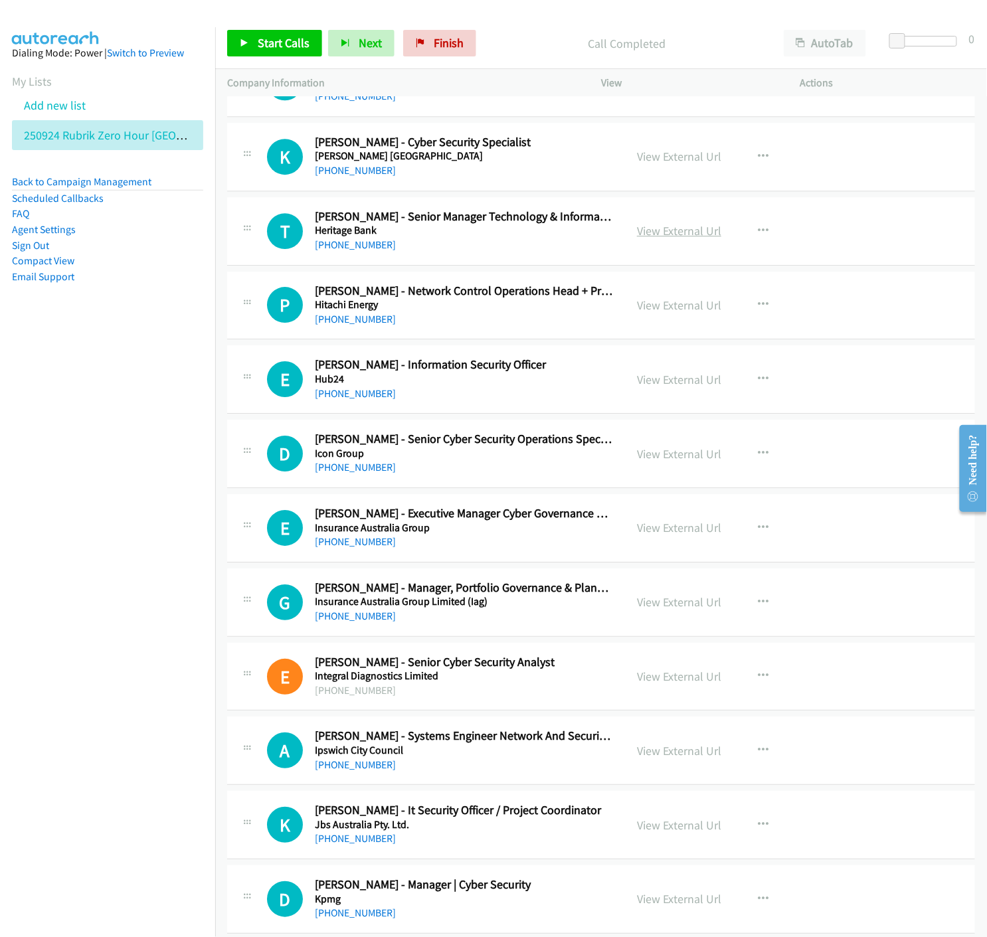
click at [659, 234] on link "View External Url" at bounding box center [679, 230] width 84 height 15
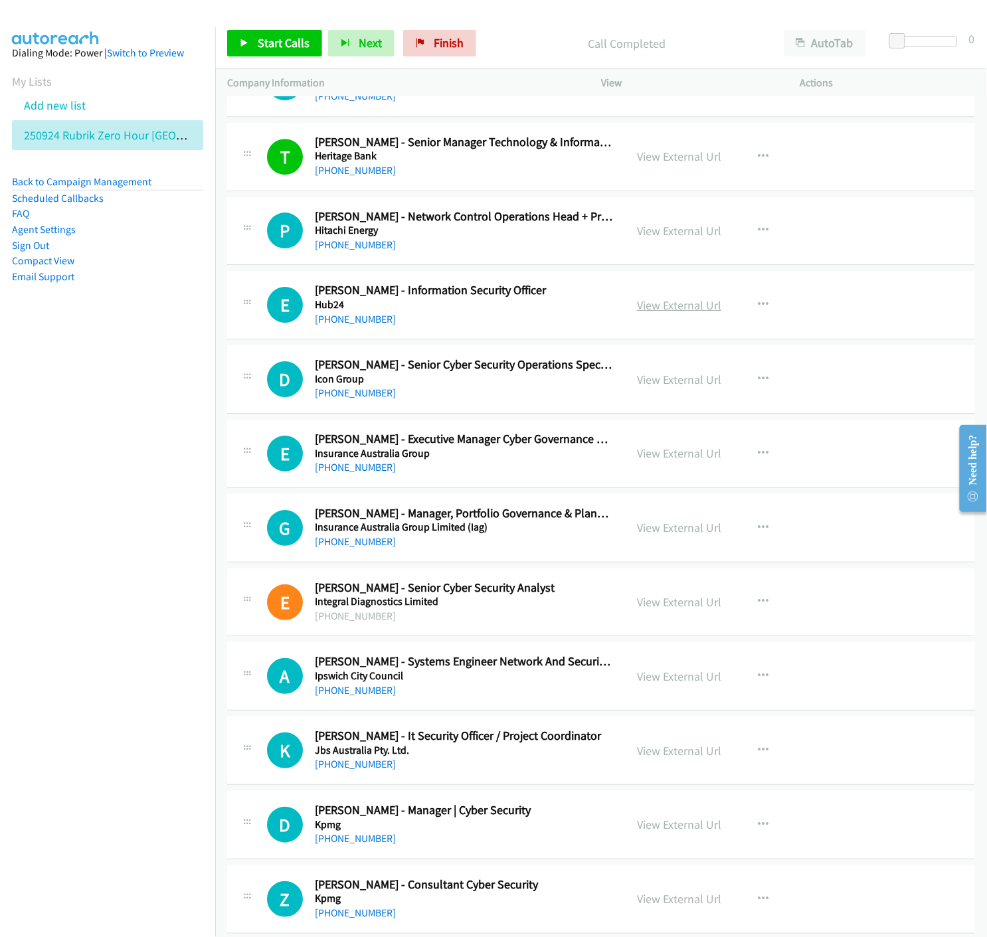
click at [659, 309] on link "View External Url" at bounding box center [679, 304] width 84 height 15
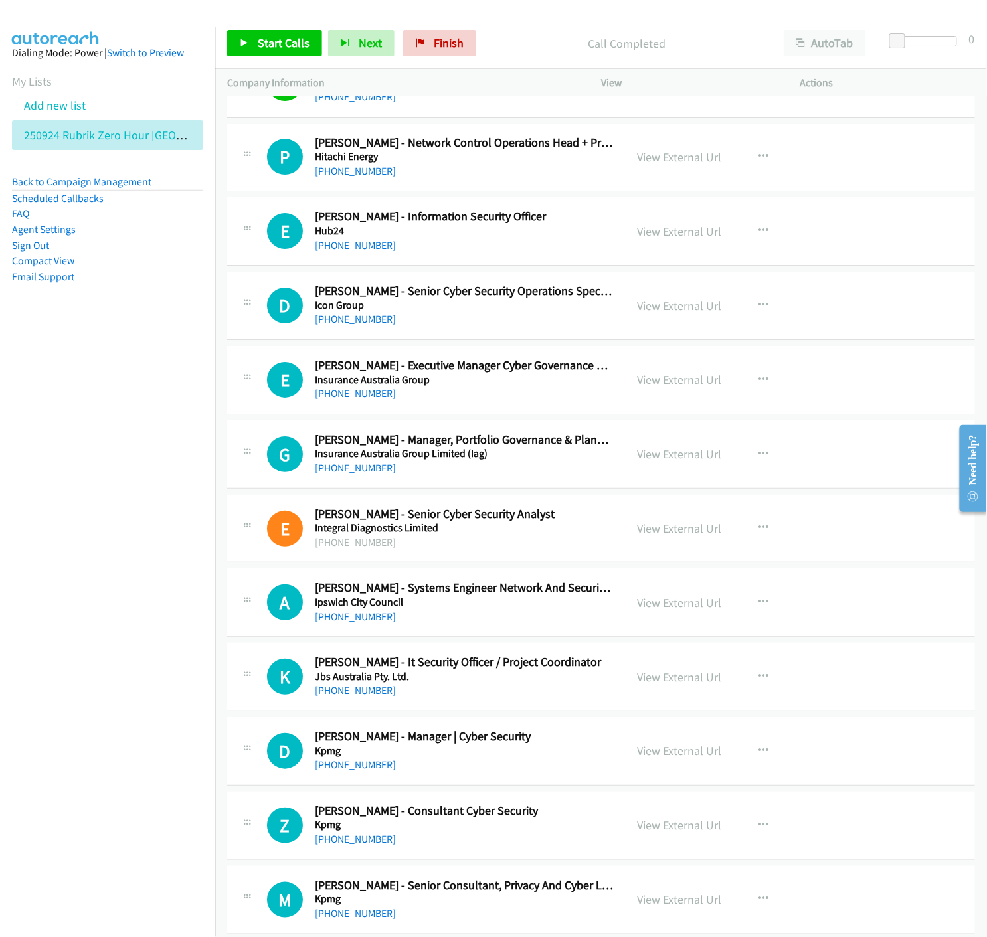
click at [695, 310] on link "View External Url" at bounding box center [679, 305] width 84 height 15
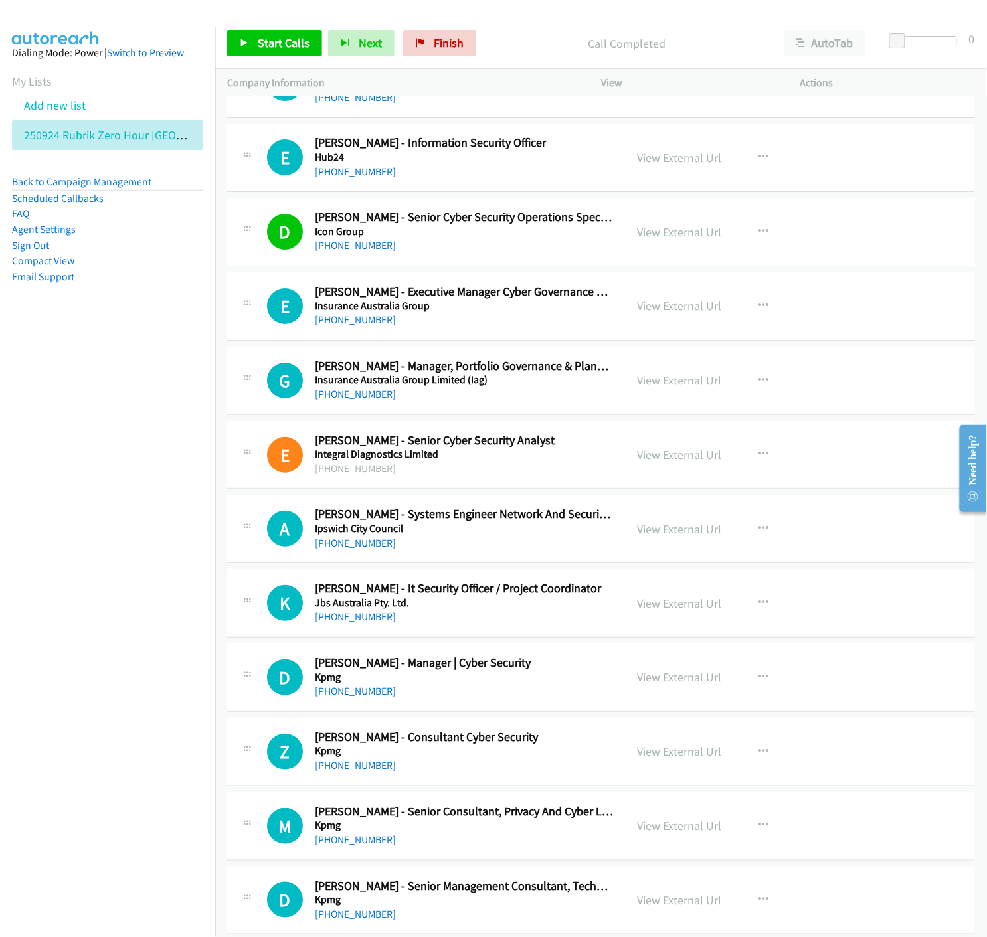
click at [655, 308] on link "View External Url" at bounding box center [679, 305] width 84 height 15
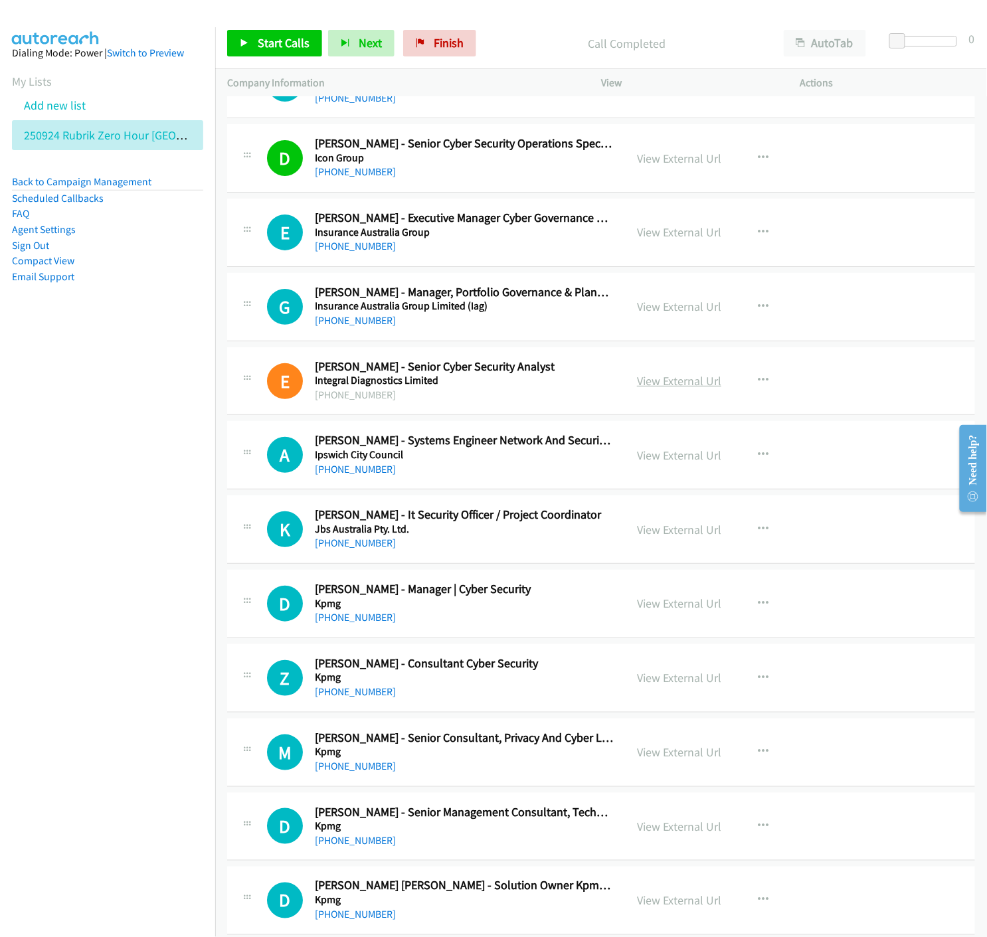
click at [656, 384] on link "View External Url" at bounding box center [679, 380] width 84 height 15
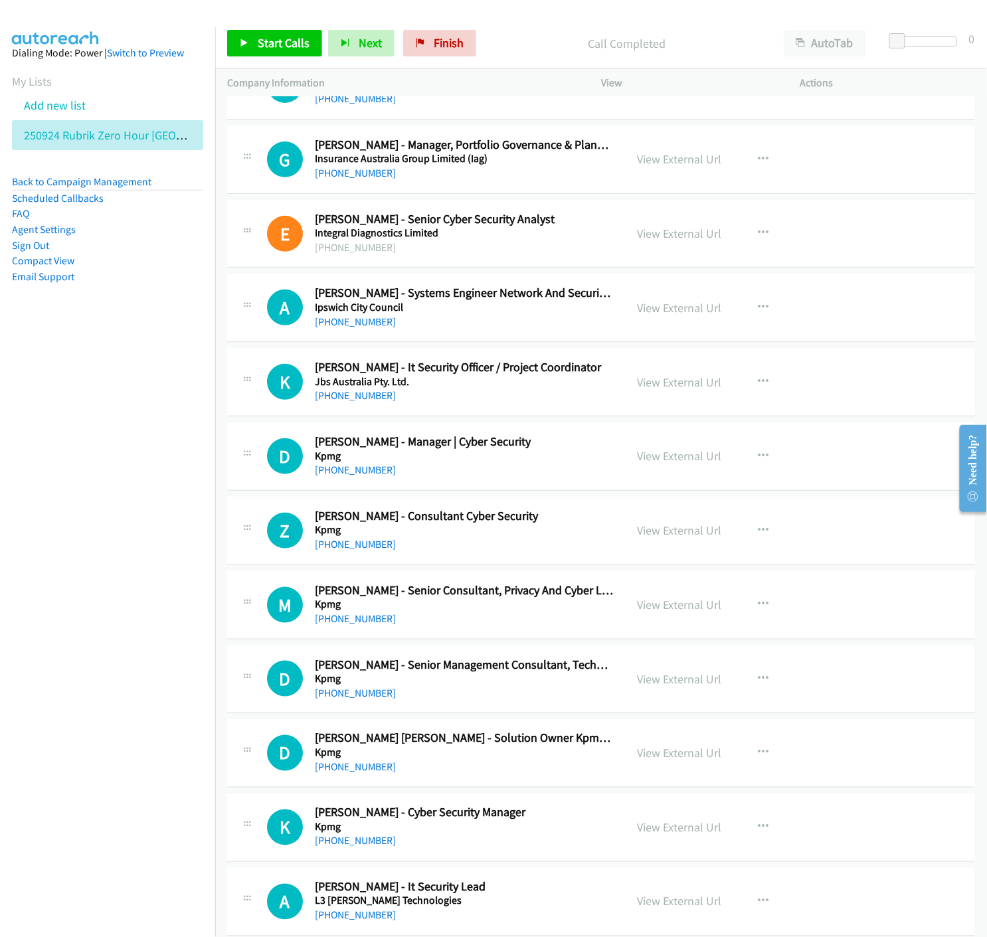
scroll to position [9073, 0]
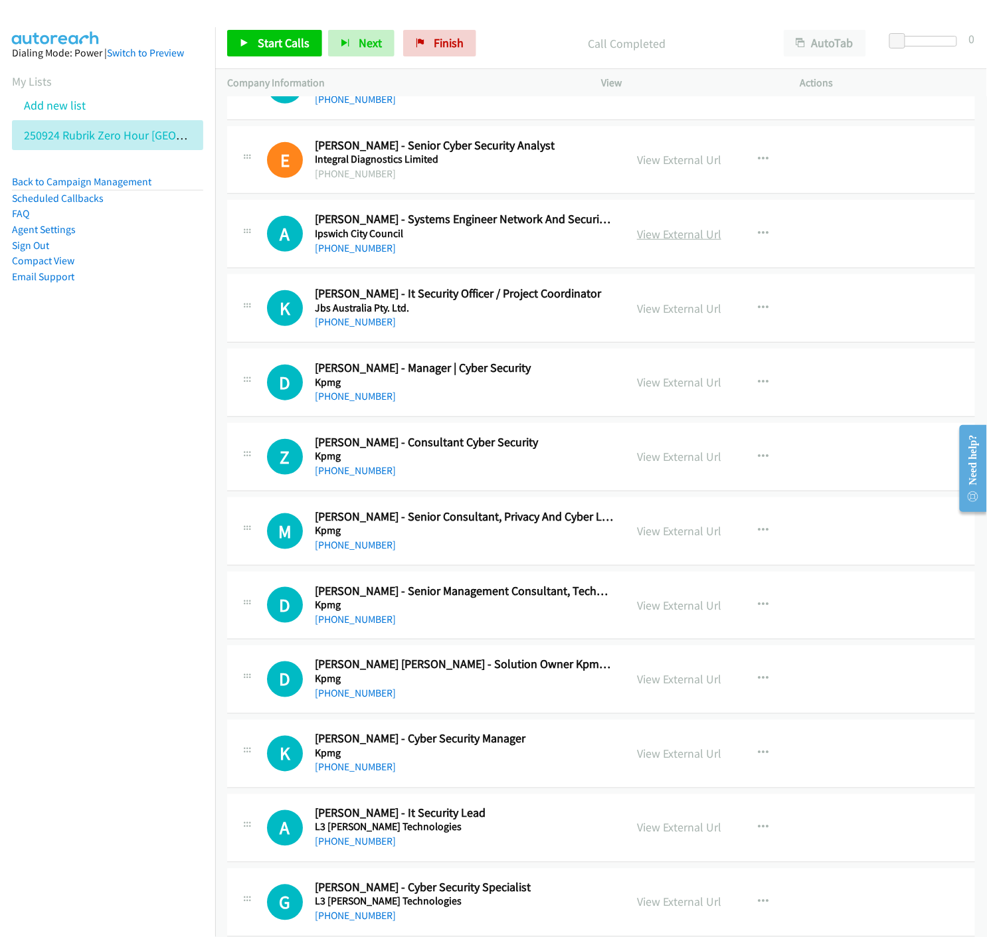
click at [661, 240] on link "View External Url" at bounding box center [679, 233] width 84 height 15
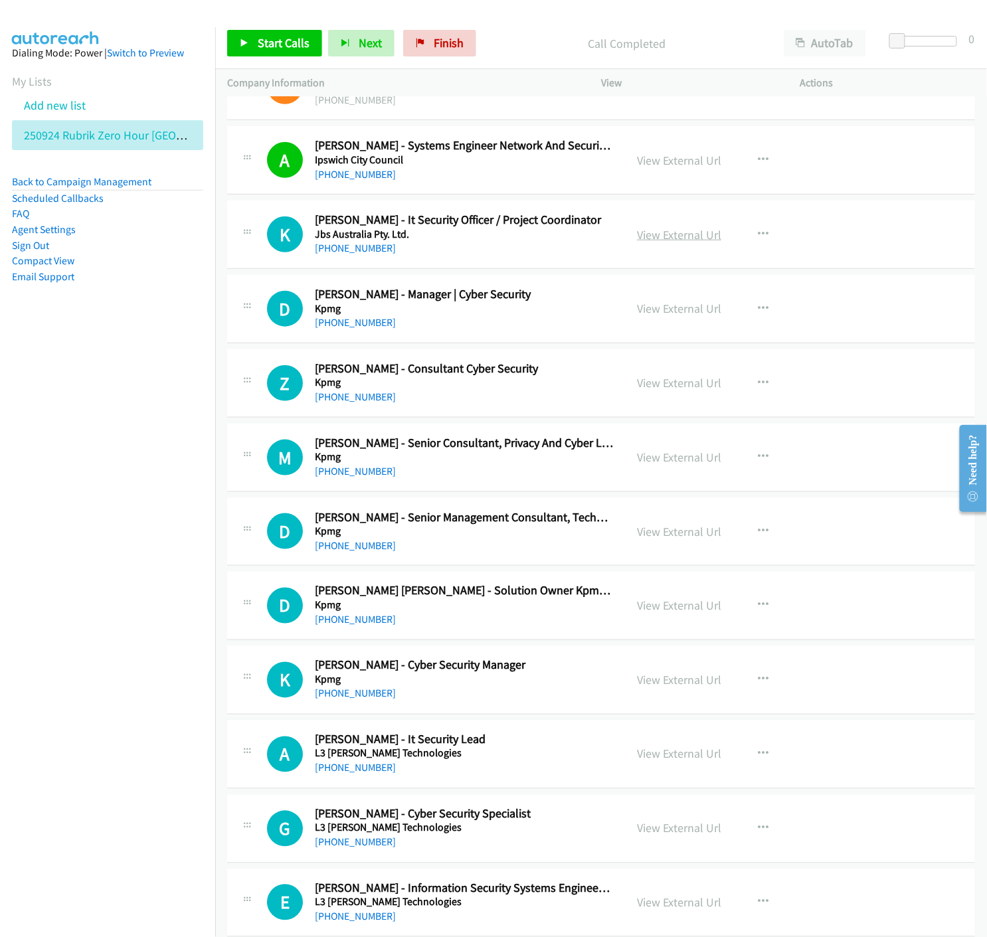
click at [663, 236] on link "View External Url" at bounding box center [679, 234] width 84 height 15
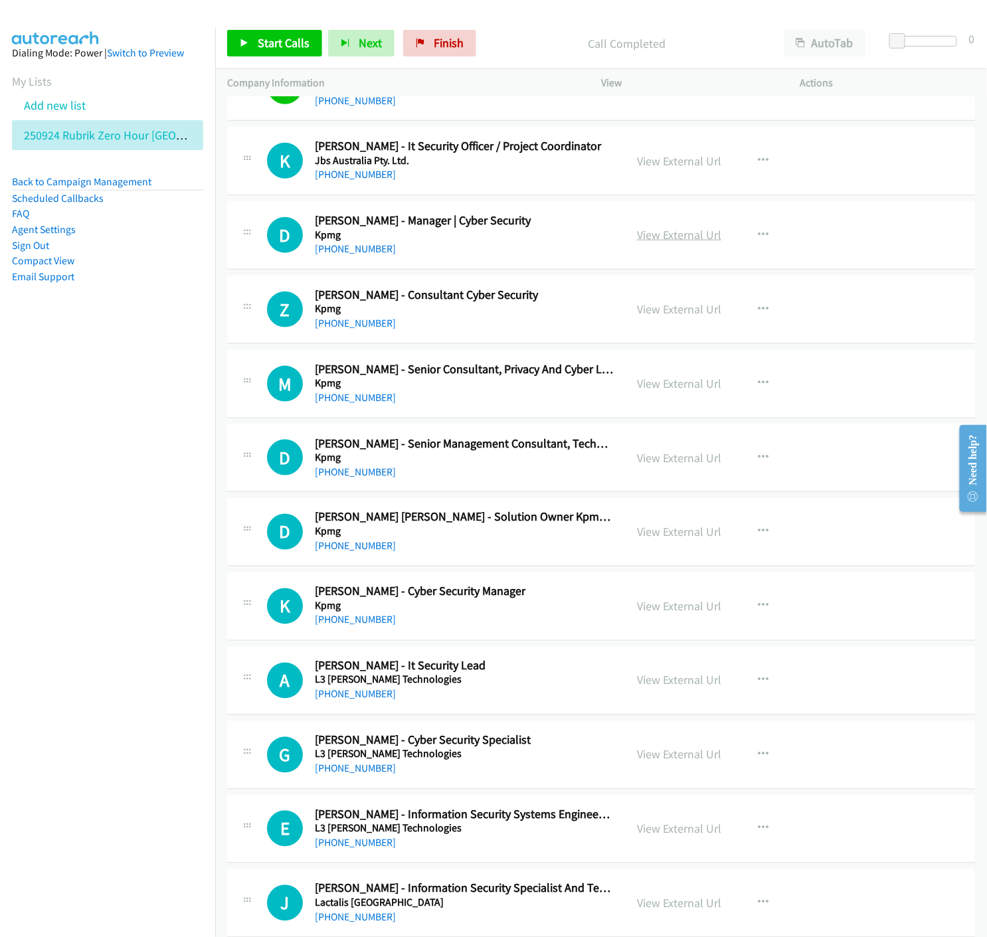
click at [686, 240] on link "View External Url" at bounding box center [679, 234] width 84 height 15
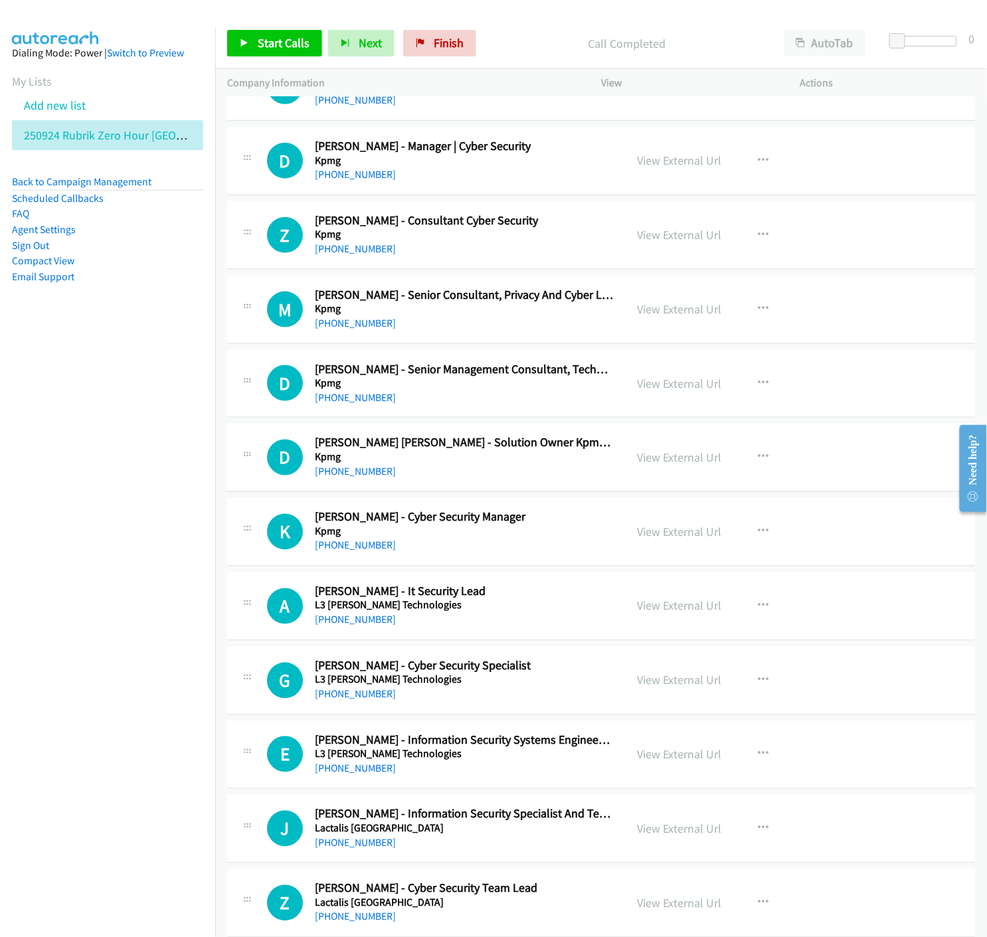
scroll to position [9369, 0]
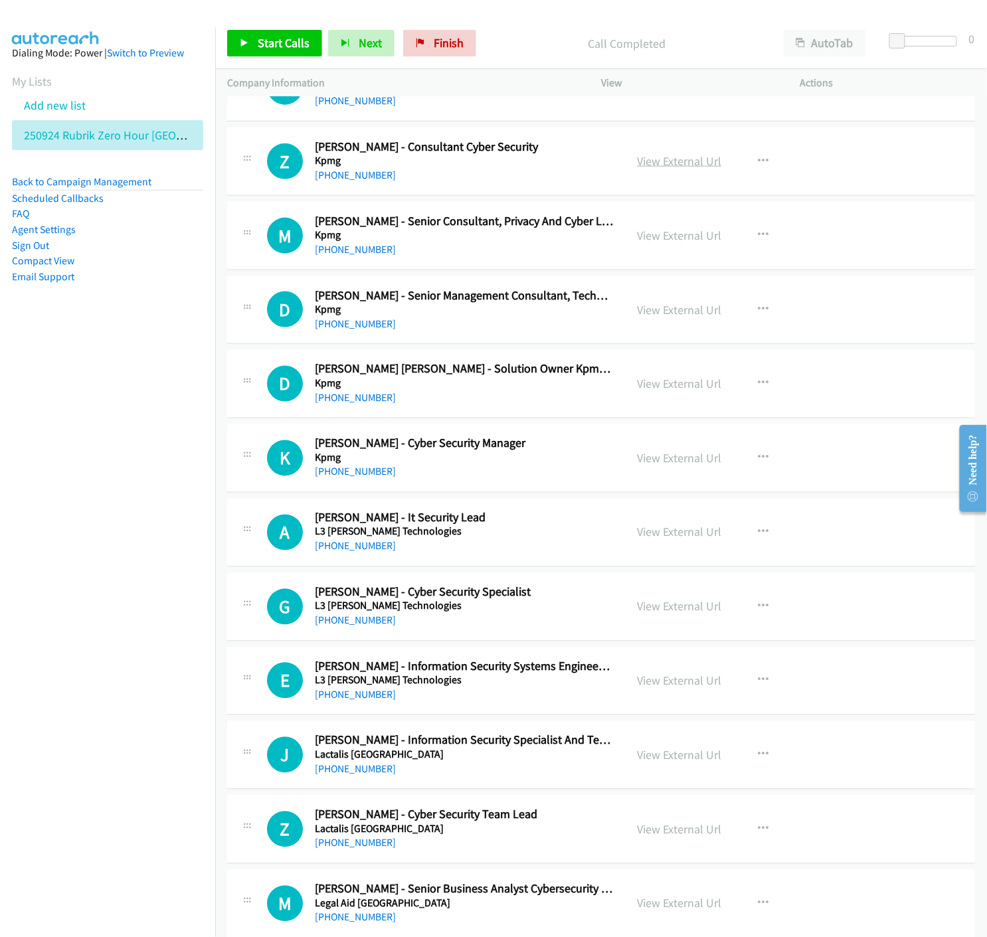
click at [662, 164] on link "View External Url" at bounding box center [679, 160] width 84 height 15
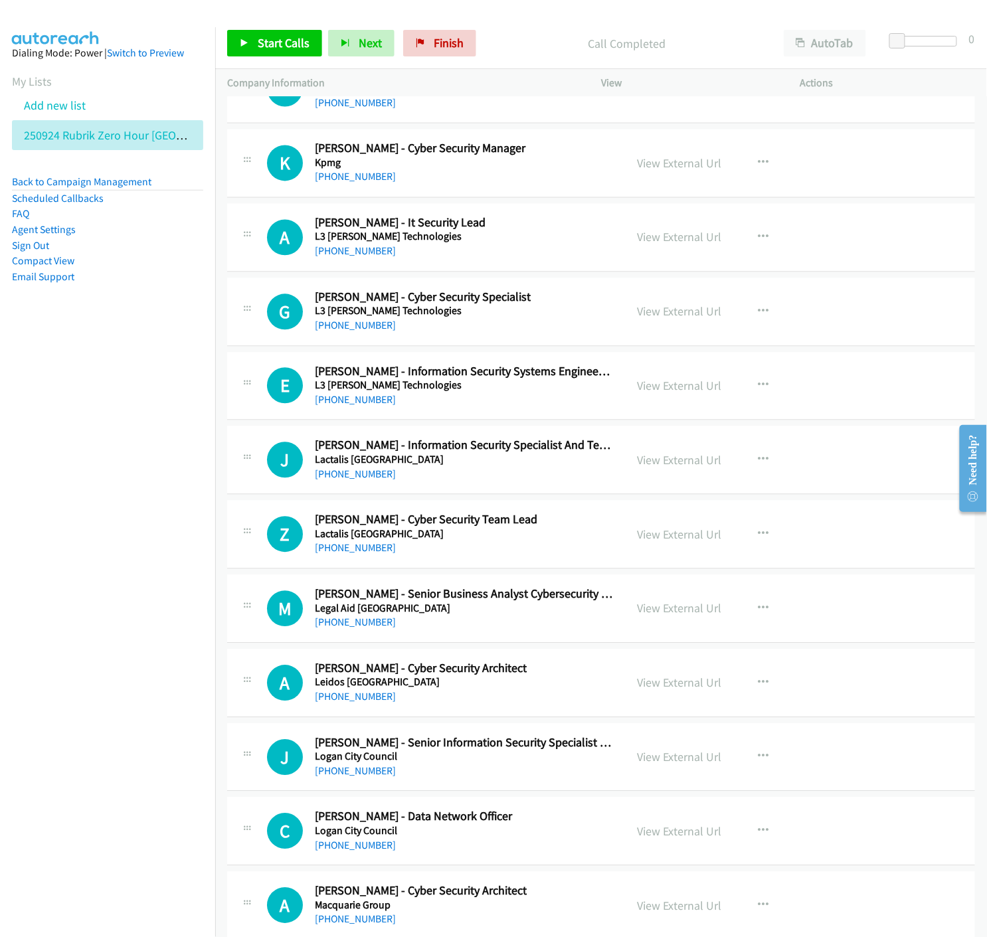
scroll to position [9737, 0]
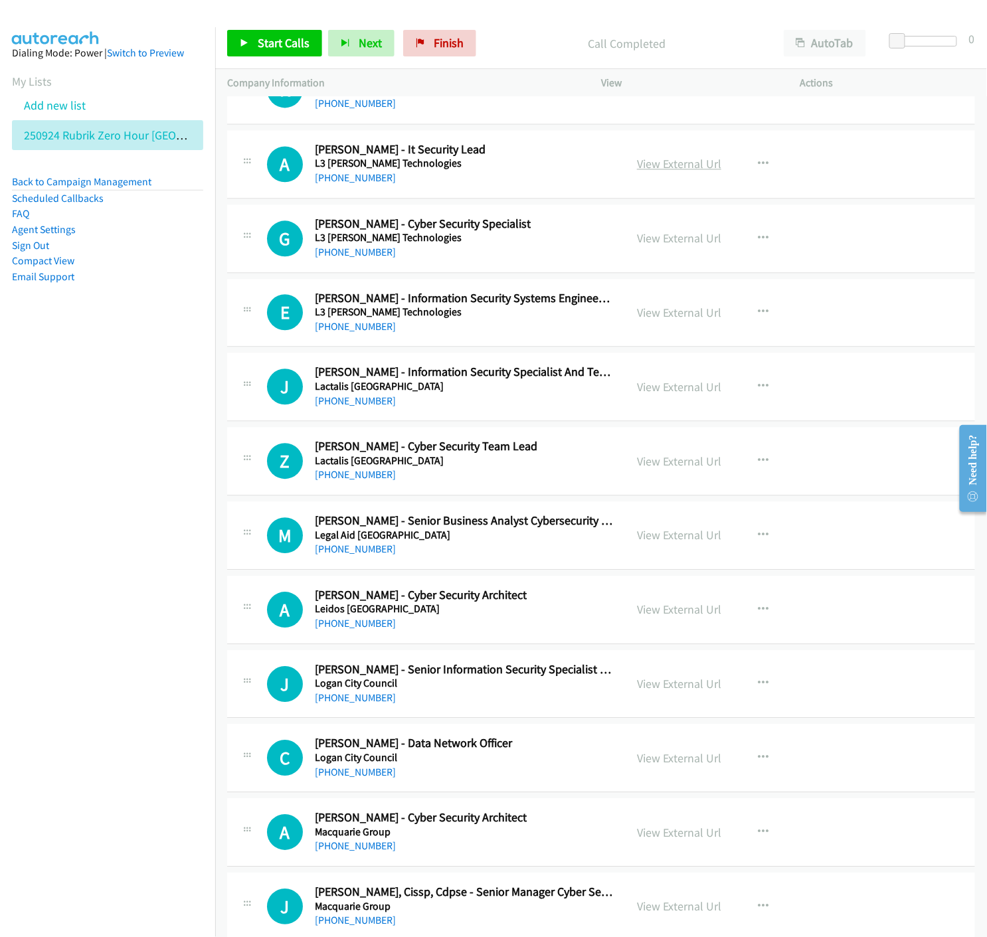
click at [687, 165] on link "View External Url" at bounding box center [679, 163] width 84 height 15
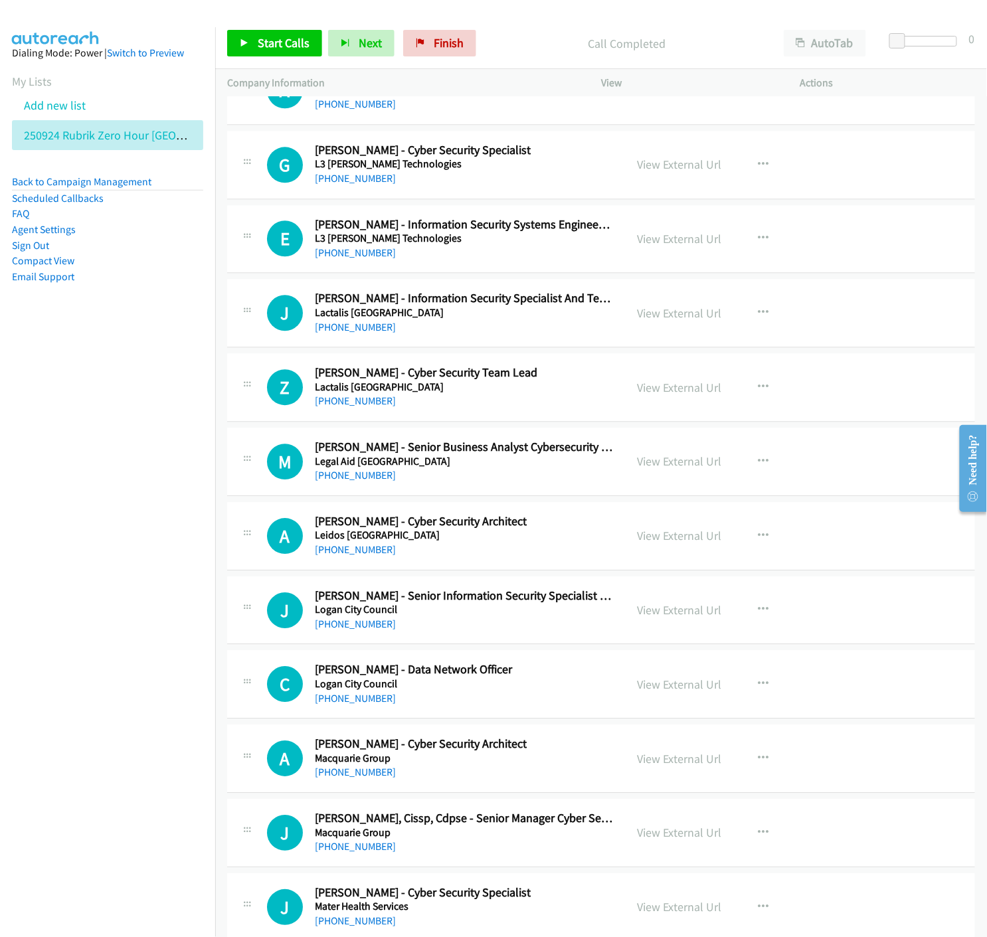
scroll to position [9885, 0]
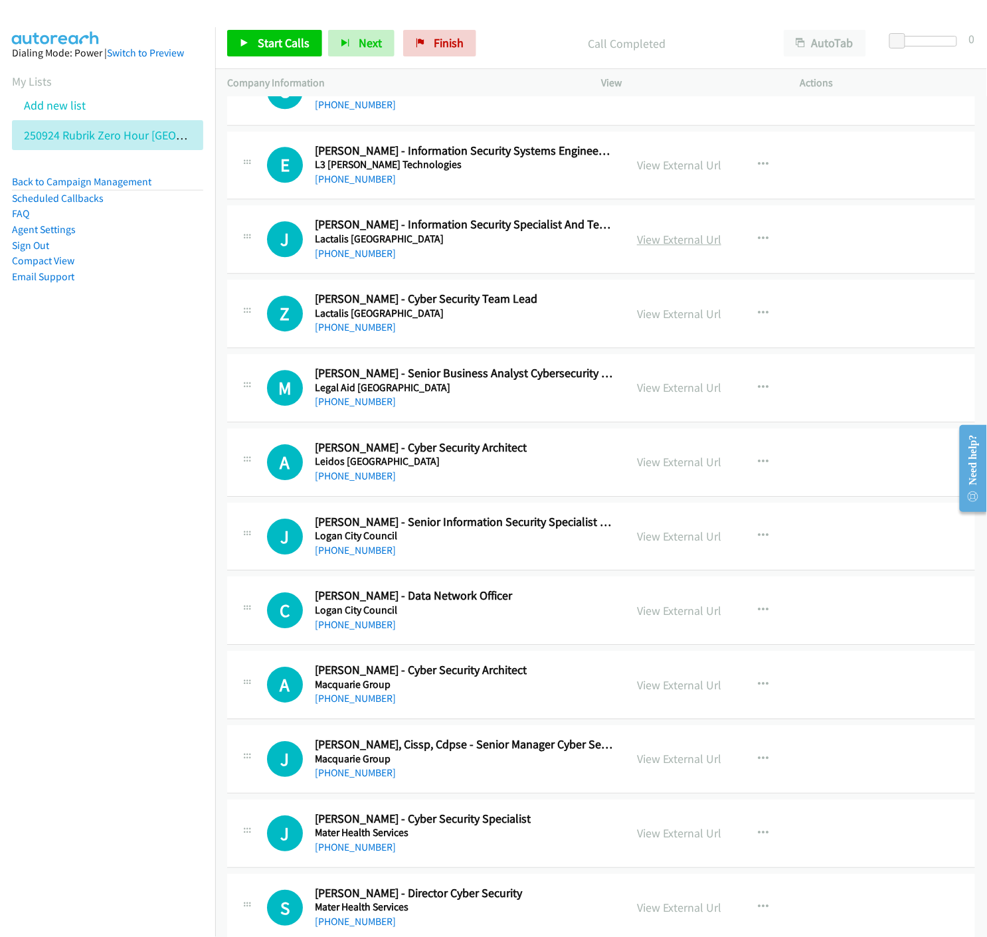
click at [706, 242] on link "View External Url" at bounding box center [679, 239] width 84 height 15
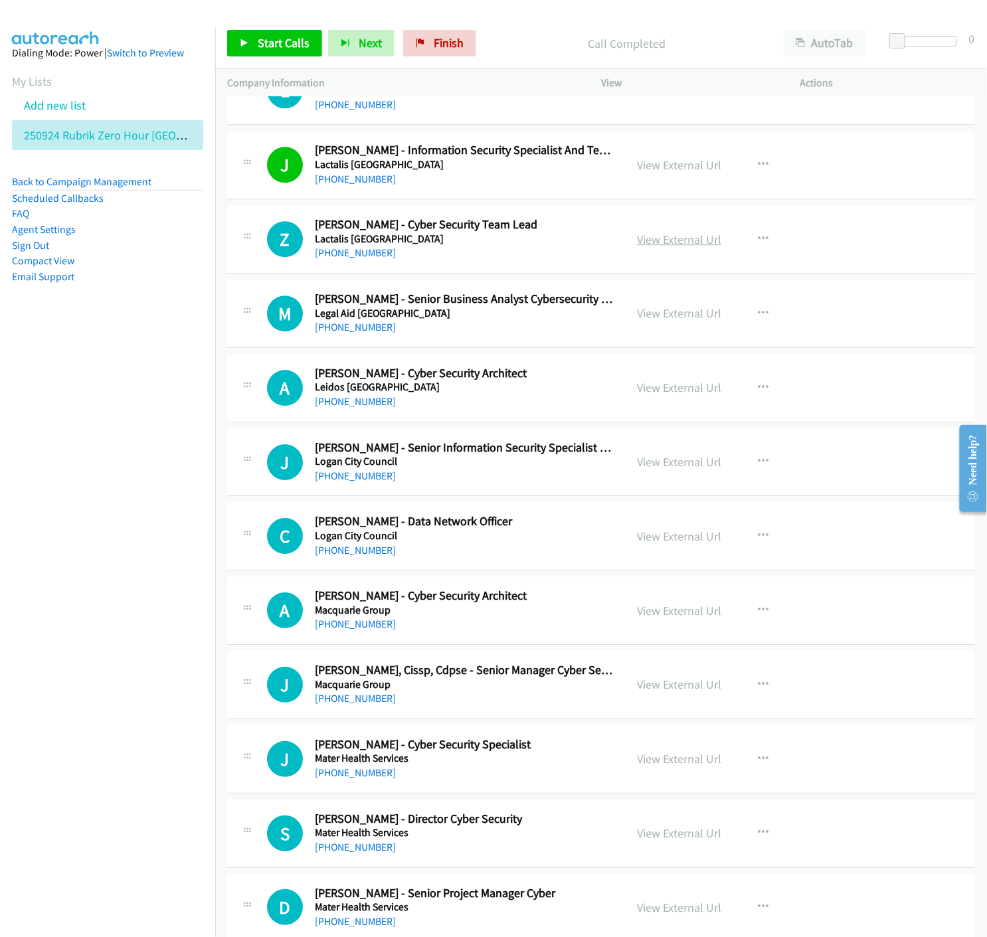
click at [675, 240] on link "View External Url" at bounding box center [679, 239] width 84 height 15
click at [677, 317] on link "View External Url" at bounding box center [679, 312] width 84 height 15
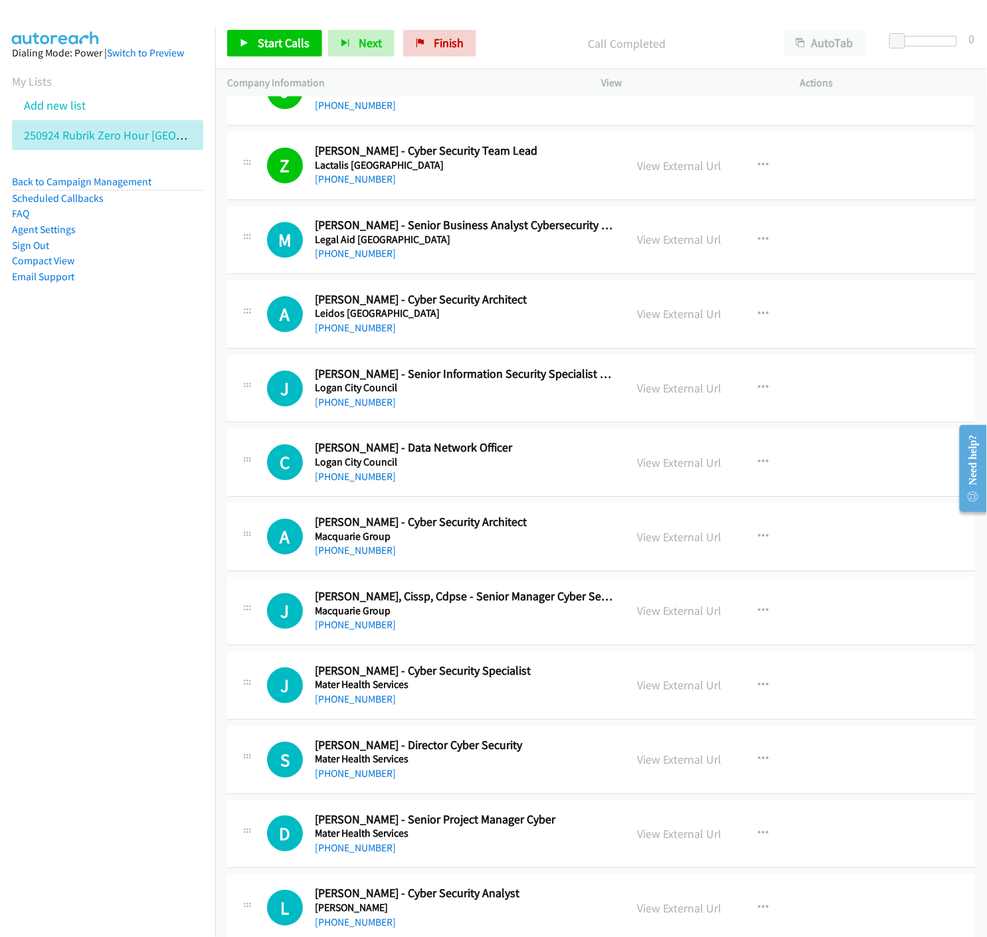
scroll to position [10107, 0]
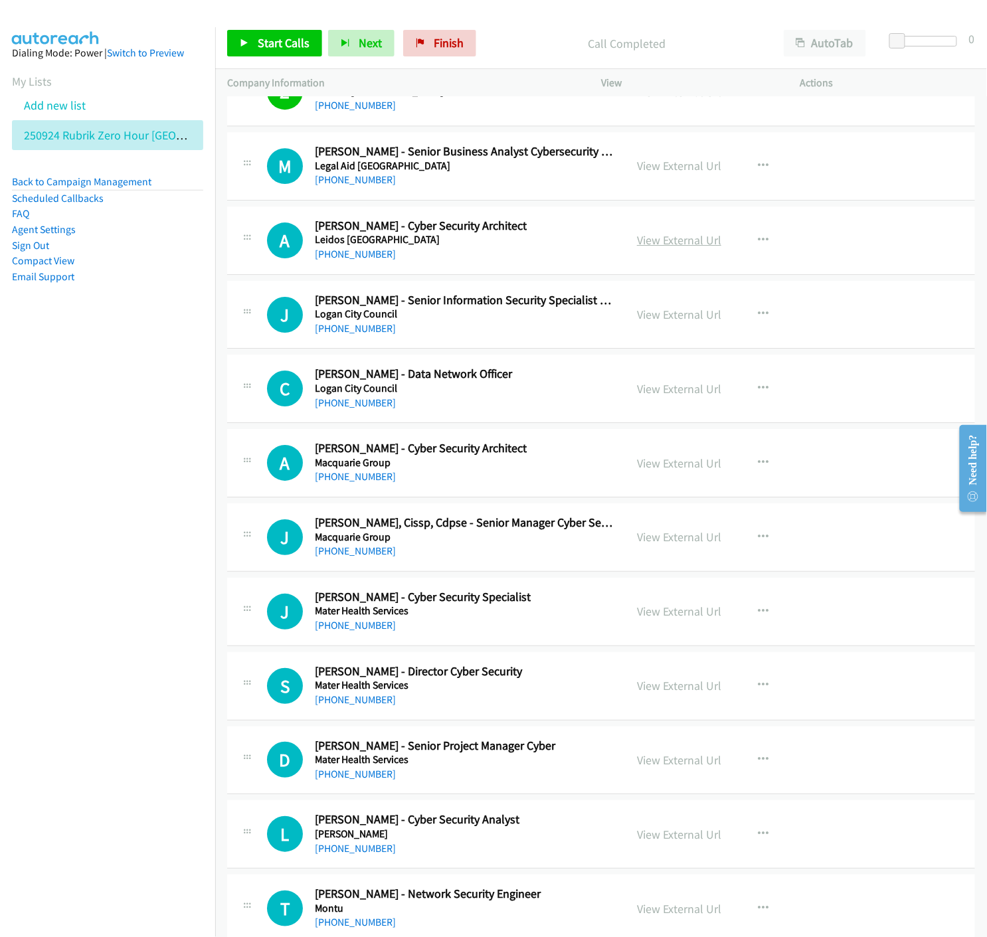
click at [665, 244] on link "View External Url" at bounding box center [679, 239] width 84 height 15
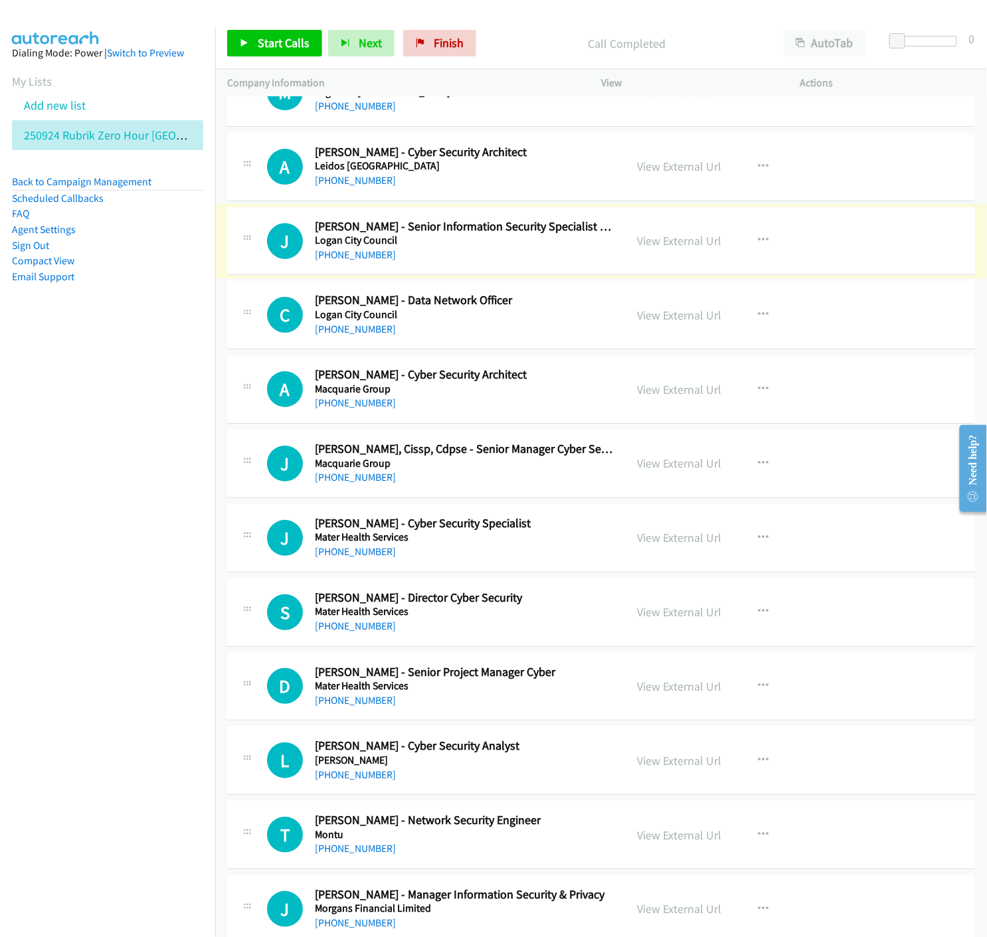
click at [661, 242] on link "View External Url" at bounding box center [679, 240] width 84 height 15
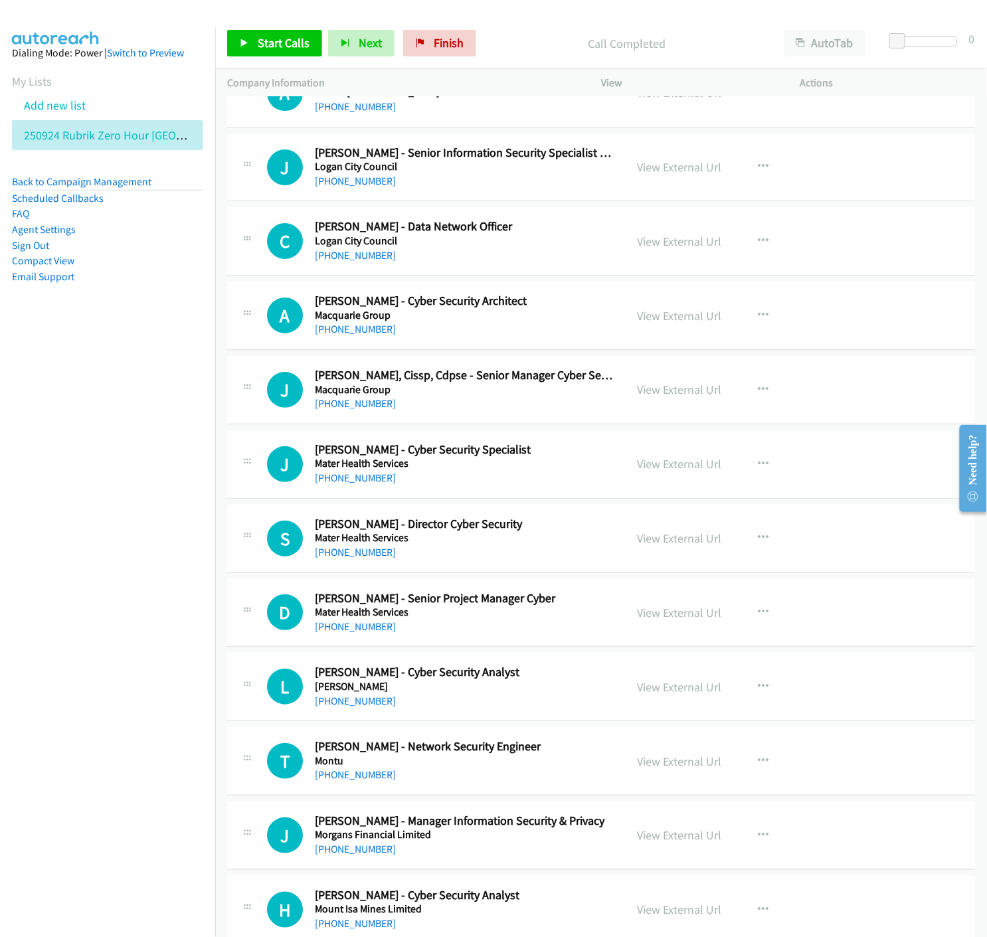
scroll to position [10328, 0]
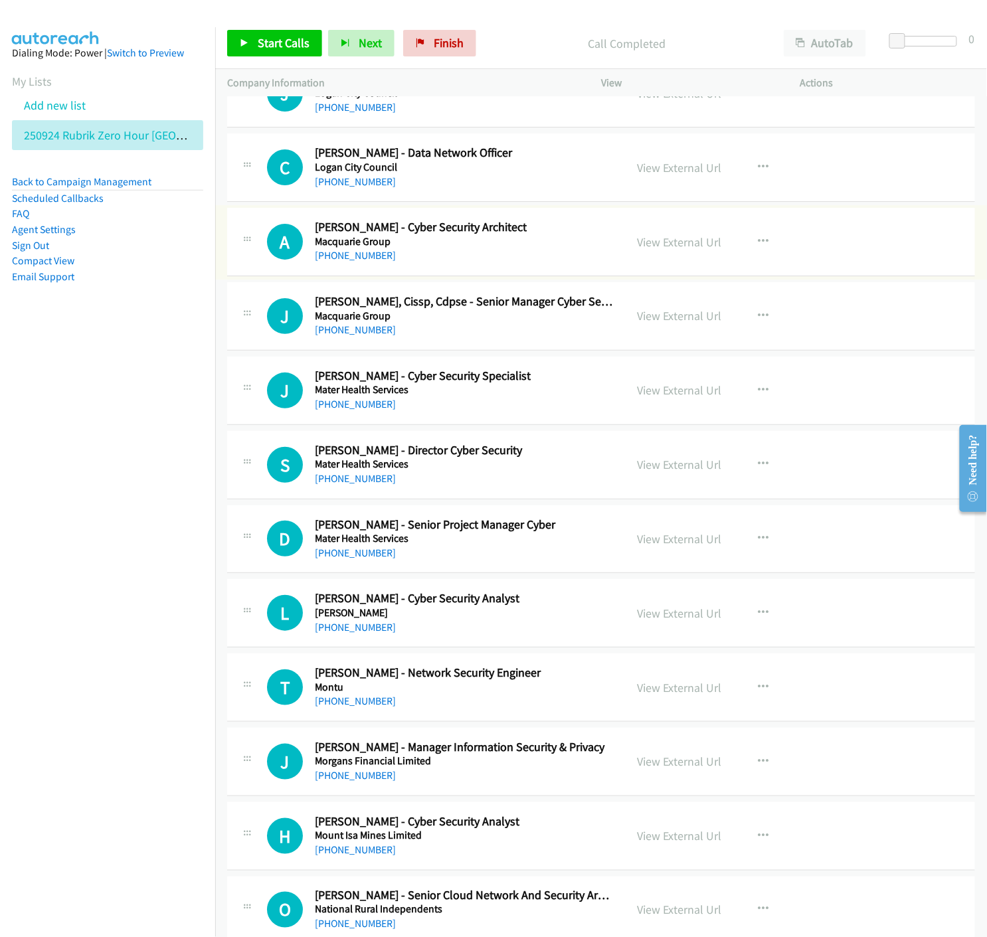
click at [667, 248] on link "View External Url" at bounding box center [679, 241] width 84 height 15
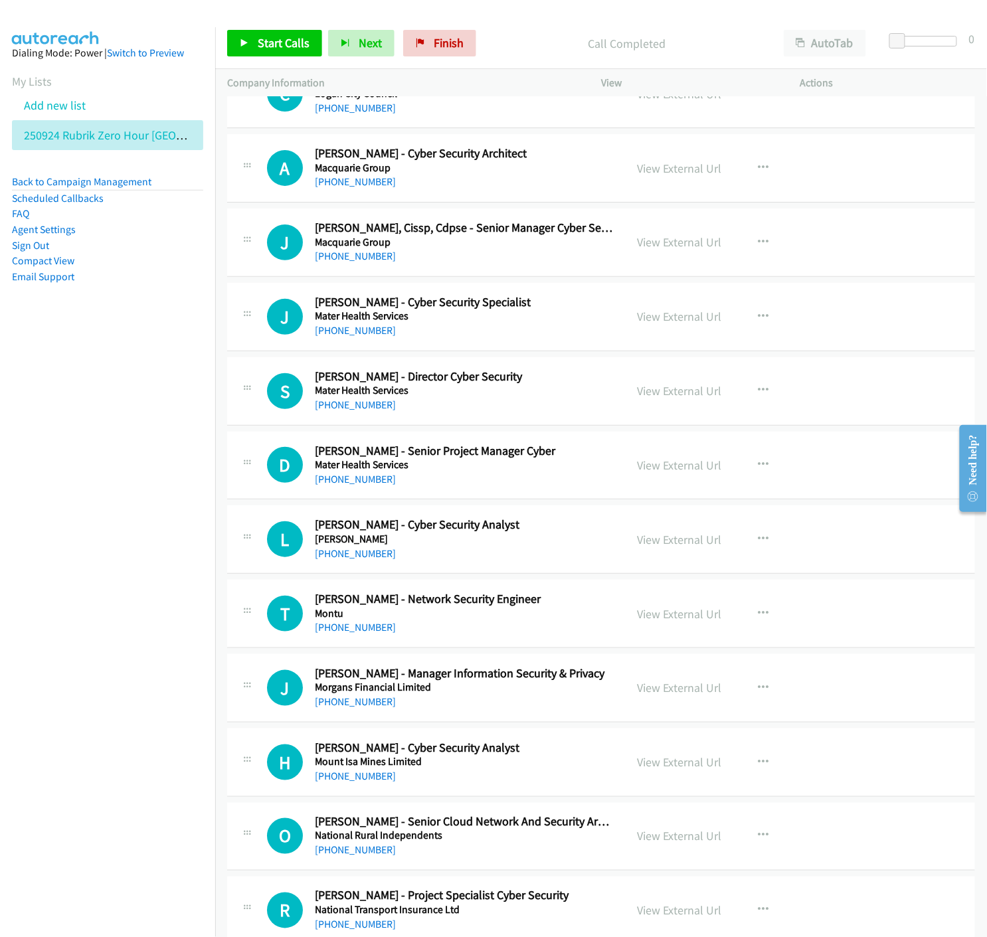
scroll to position [10475, 0]
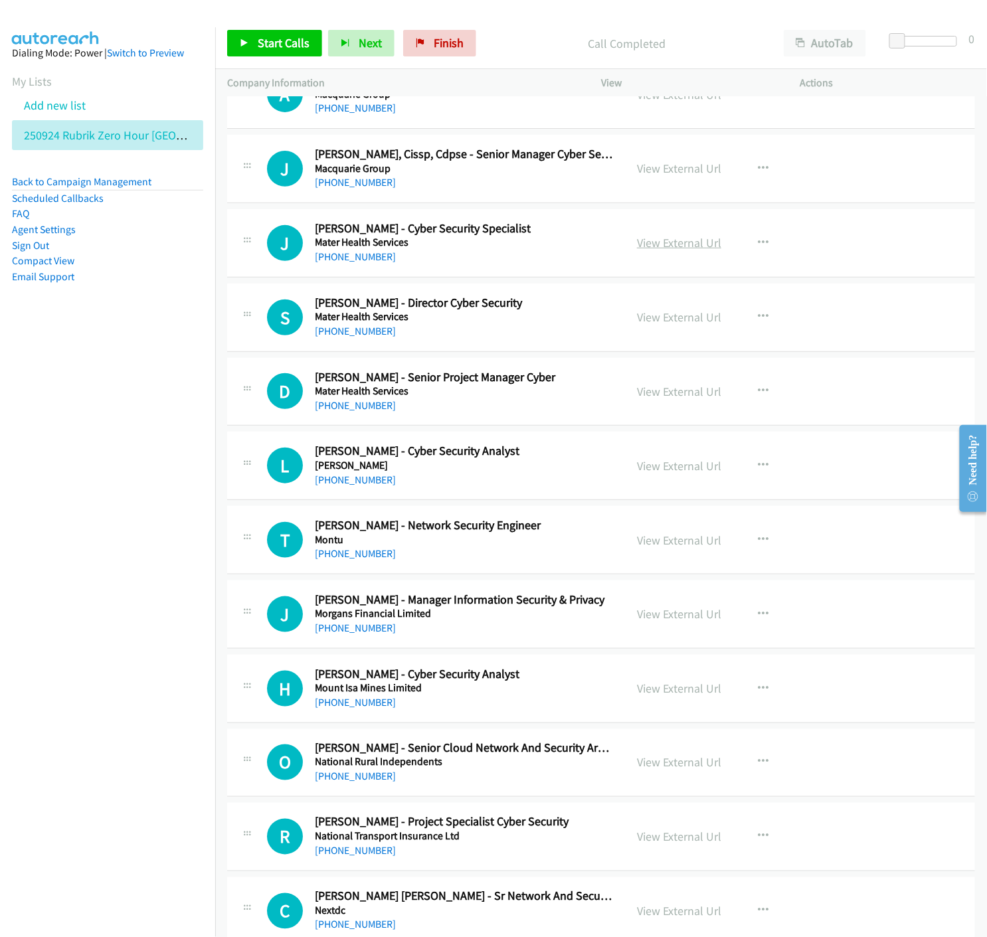
click at [665, 247] on link "View External Url" at bounding box center [679, 242] width 84 height 15
click at [658, 466] on link "View External Url" at bounding box center [679, 465] width 84 height 15
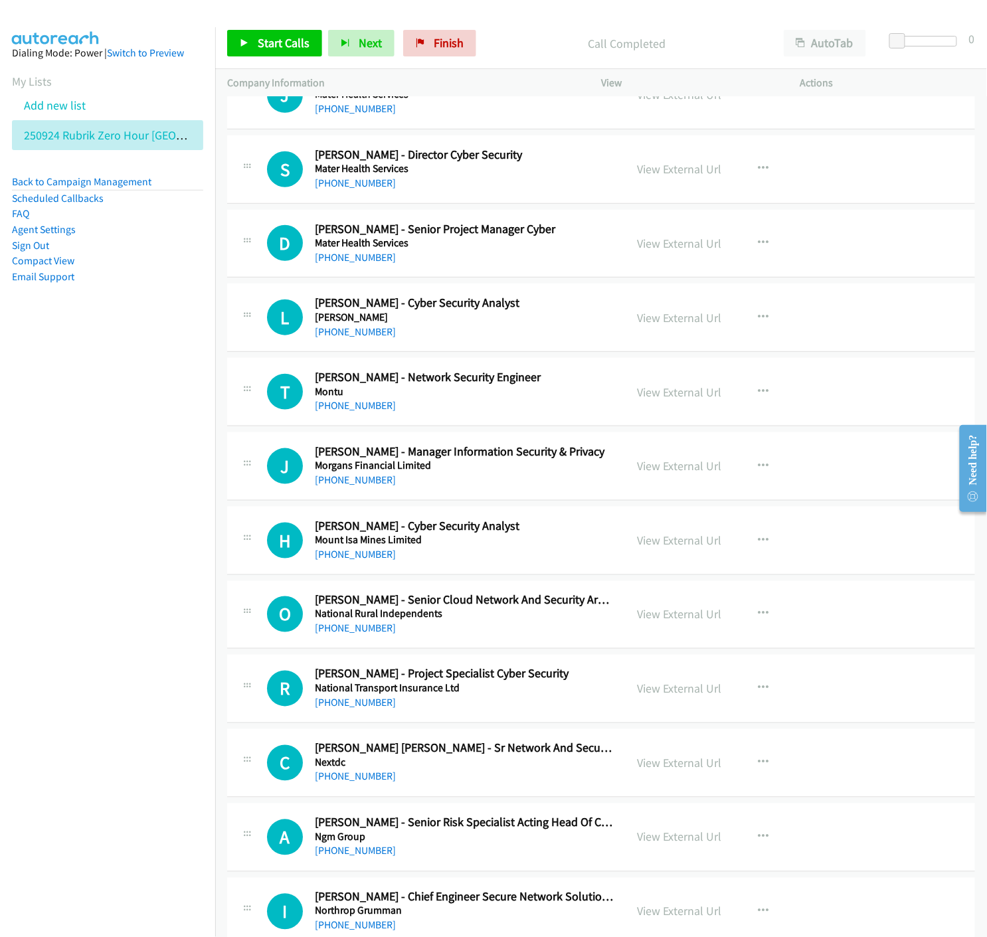
scroll to position [10697, 0]
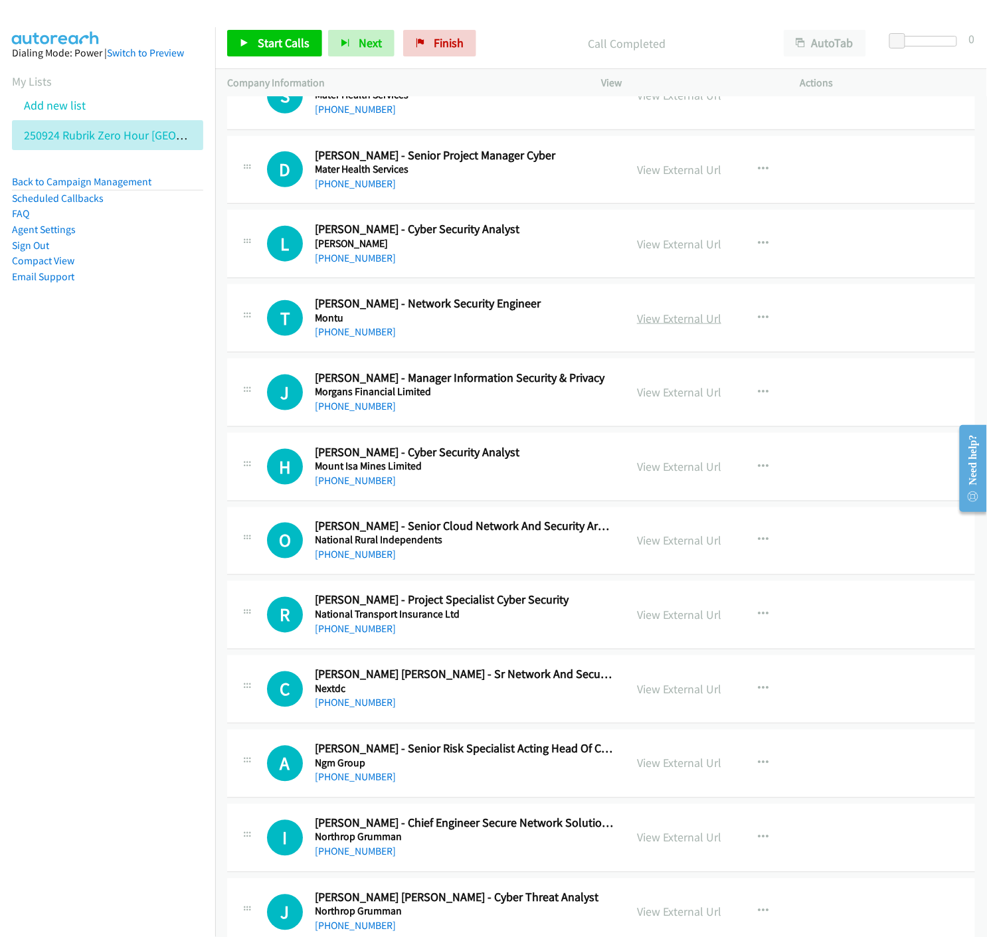
click at [655, 326] on link "View External Url" at bounding box center [679, 318] width 84 height 15
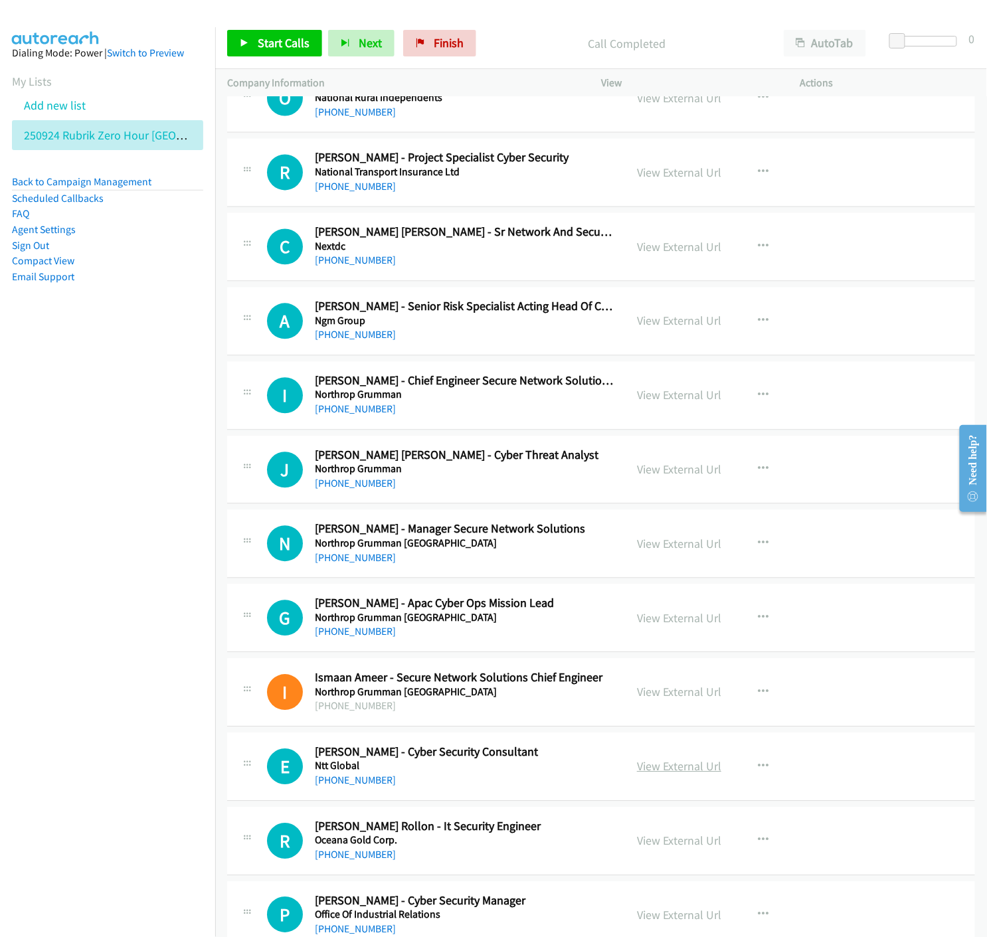
click at [653, 774] on link "View External Url" at bounding box center [679, 766] width 84 height 15
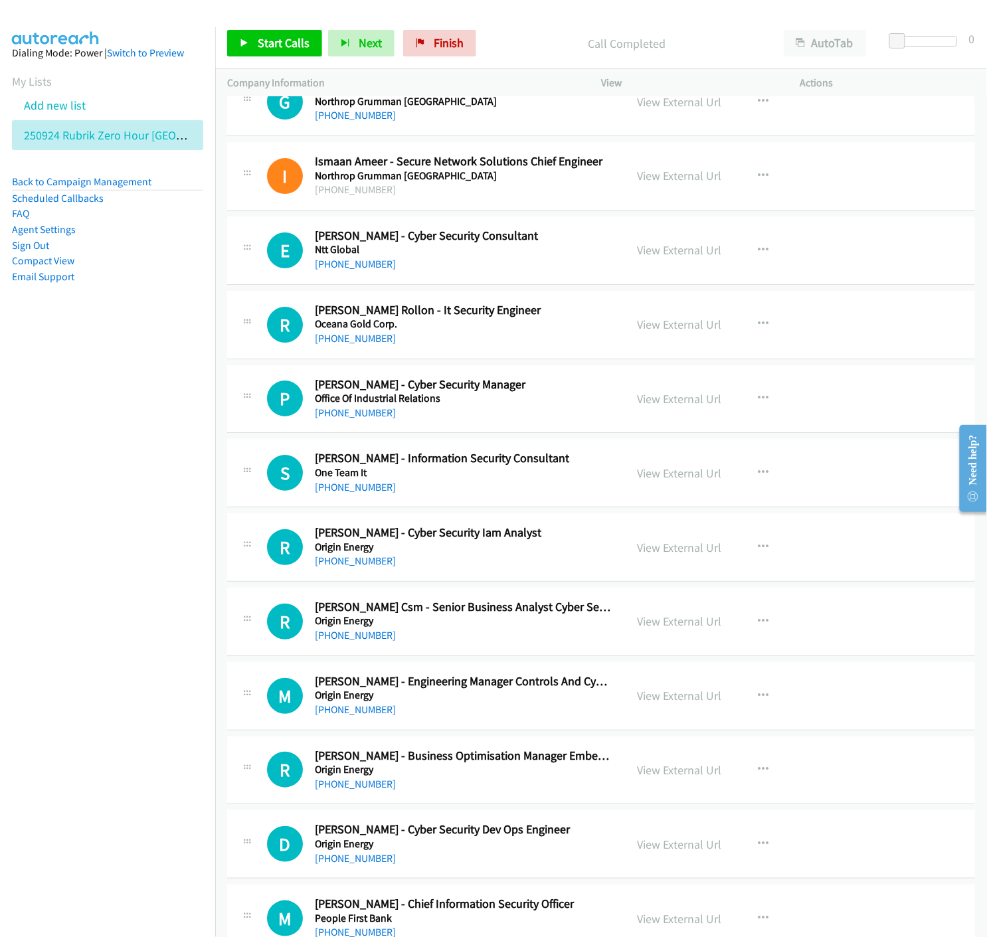
scroll to position [12246, 0]
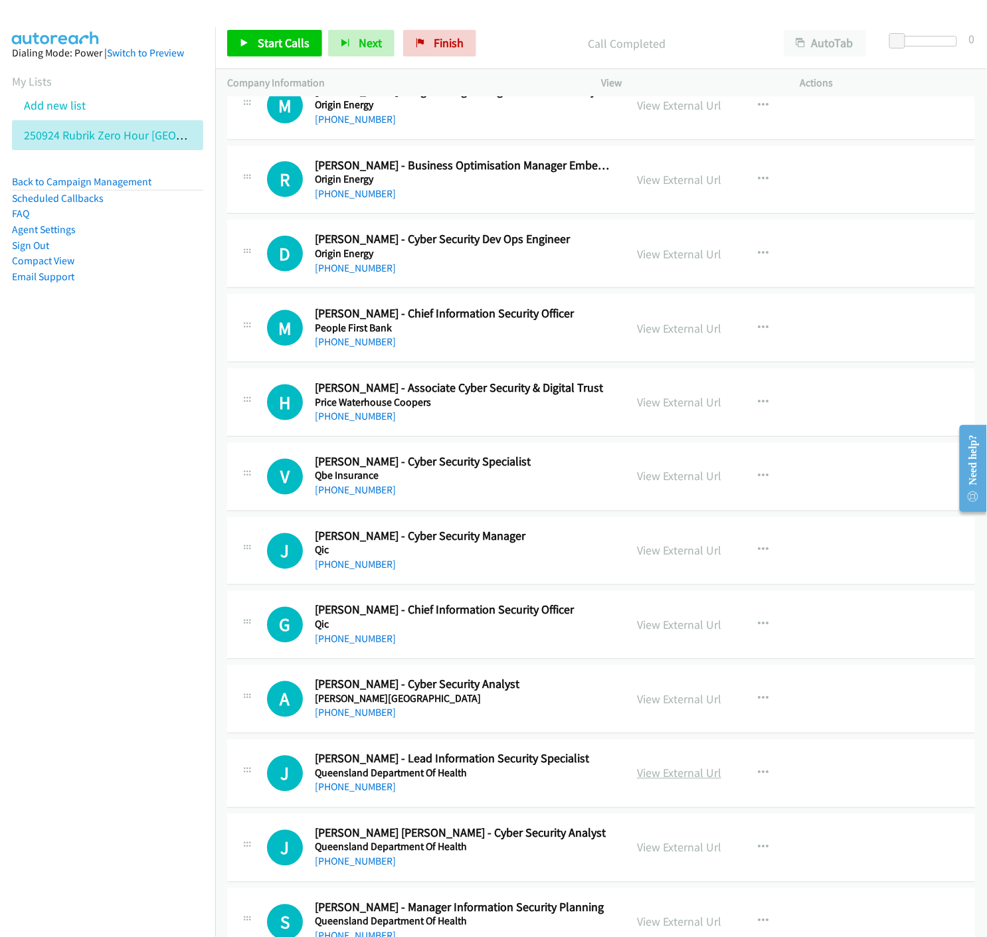
click at [673, 778] on link "View External Url" at bounding box center [679, 773] width 84 height 15
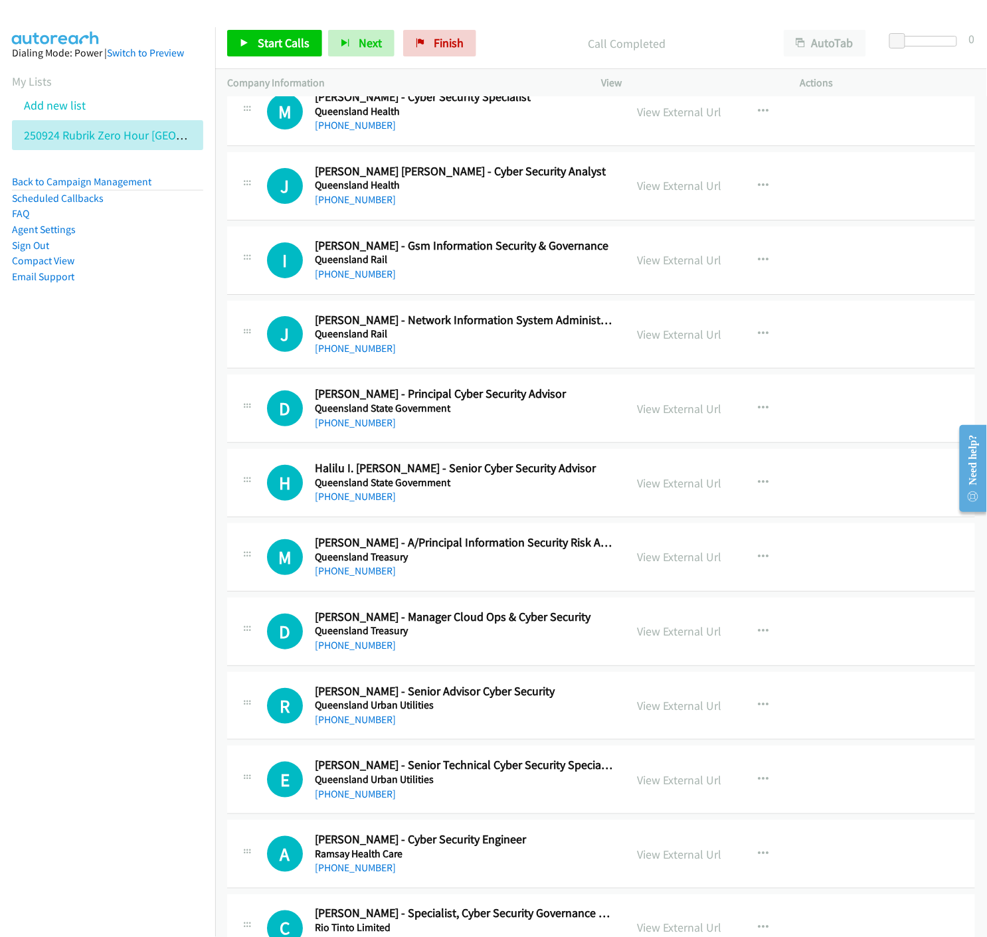
scroll to position [13795, 0]
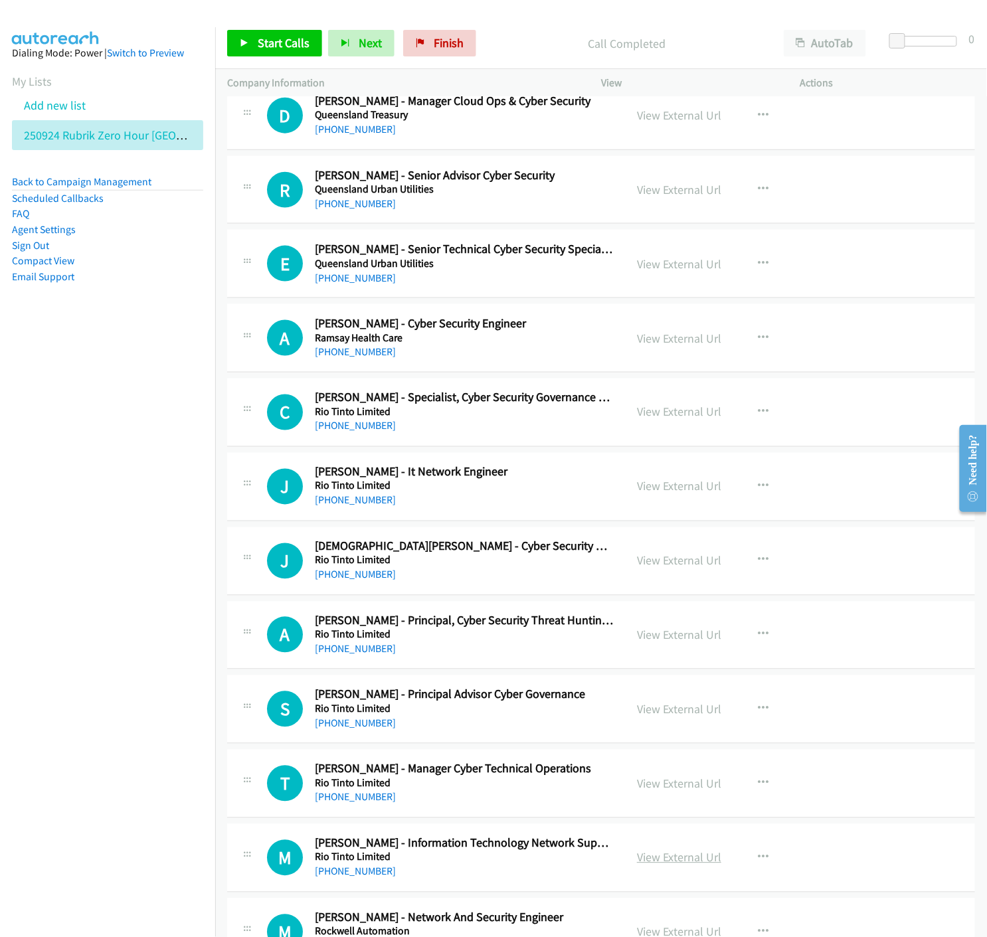
click at [675, 864] on link "View External Url" at bounding box center [679, 857] width 84 height 15
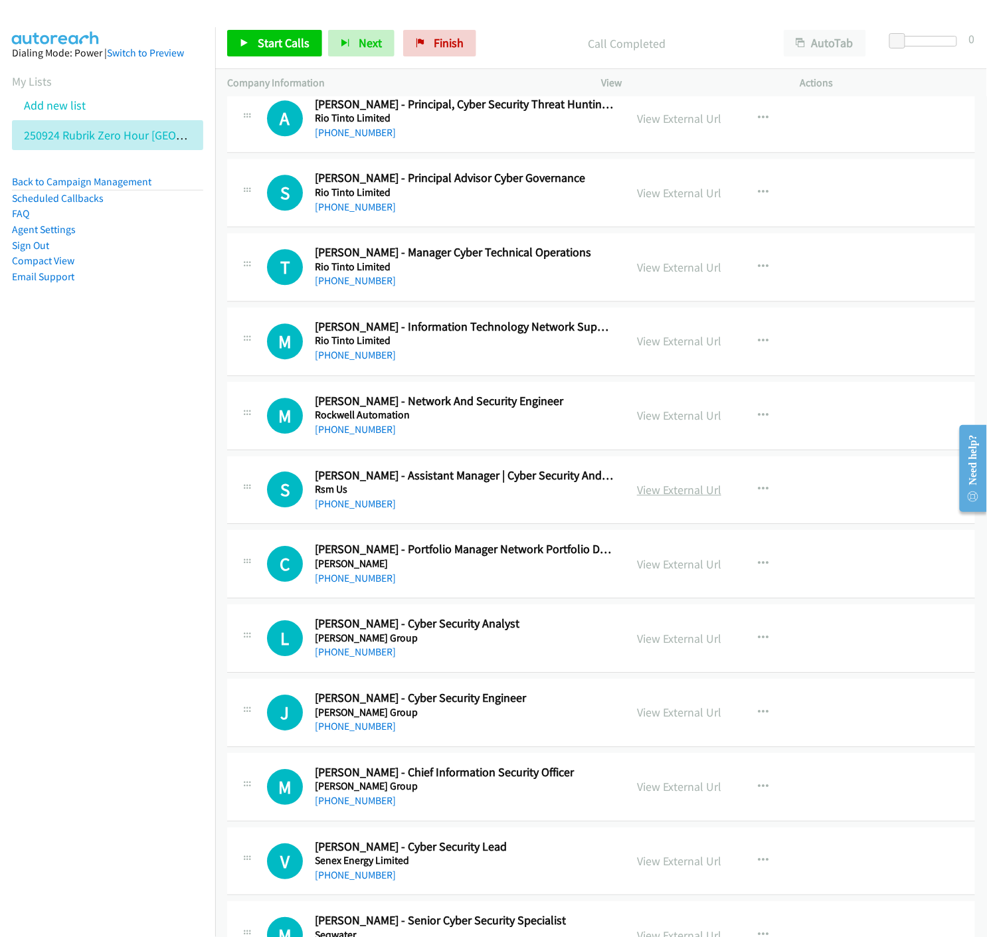
scroll to position [14828, 0]
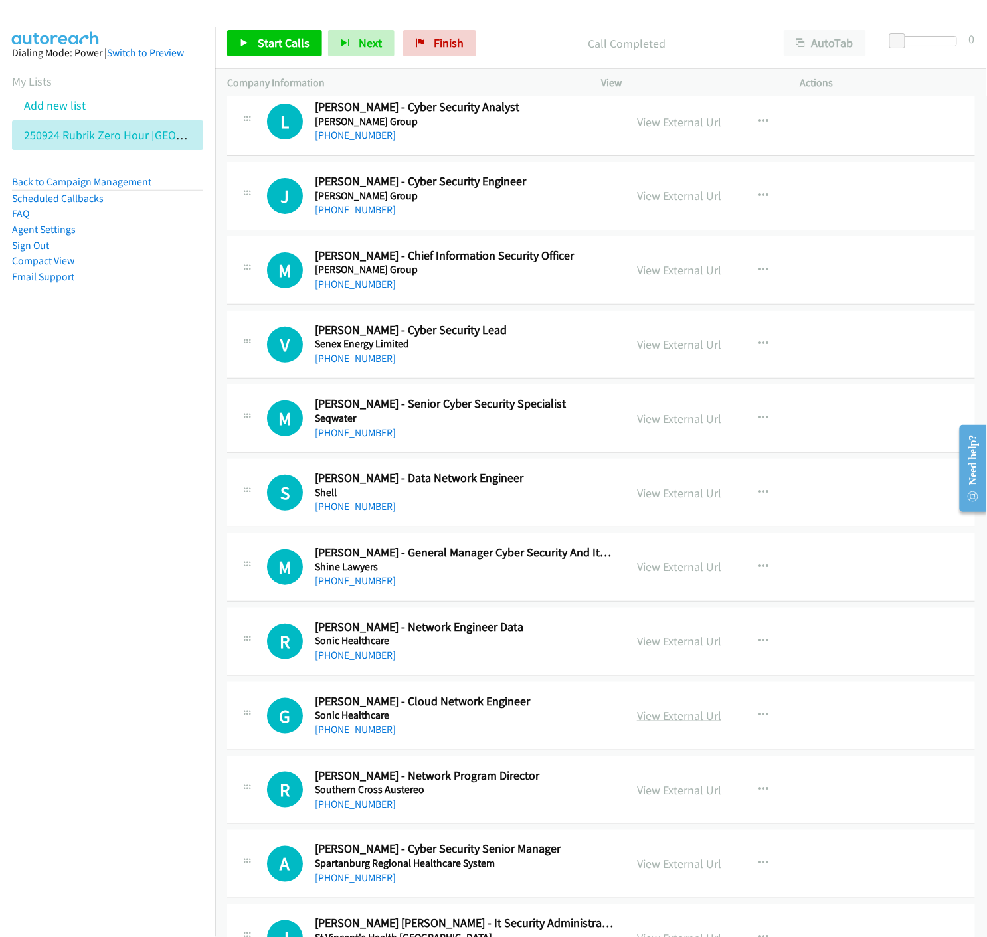
click at [667, 723] on link "View External Url" at bounding box center [679, 715] width 84 height 15
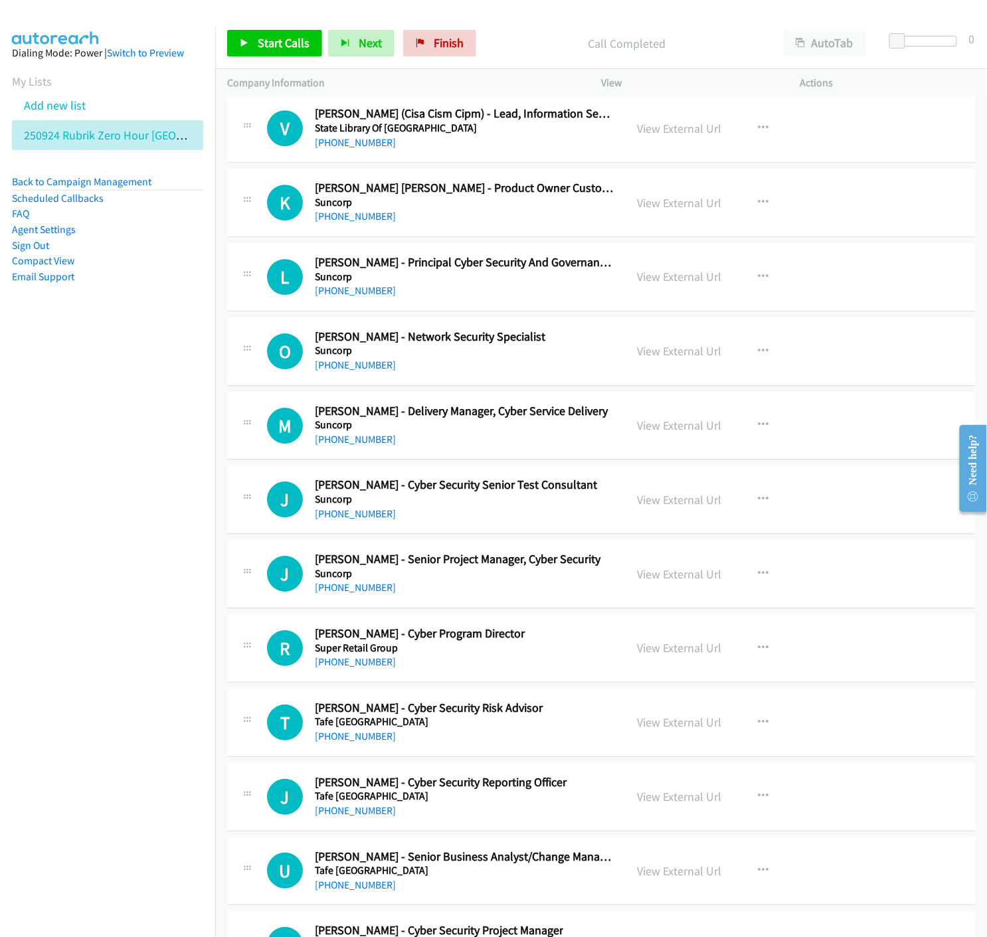
scroll to position [16524, 0]
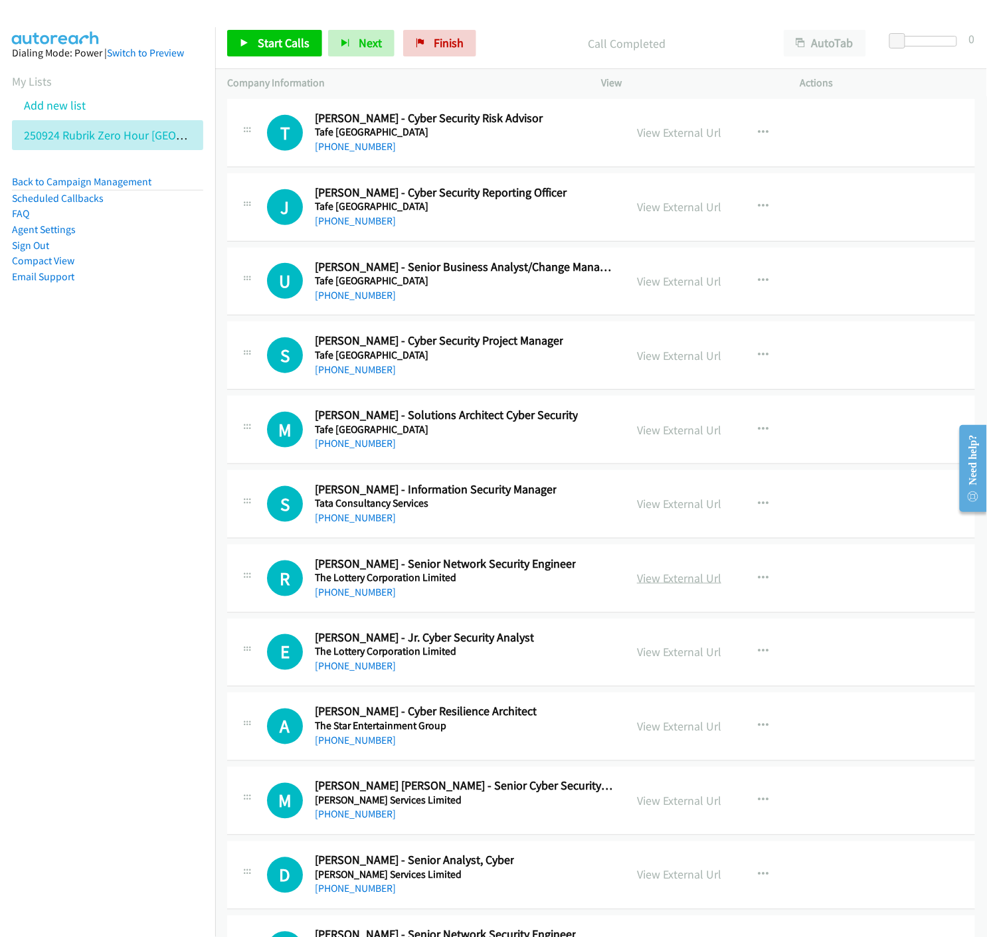
click at [672, 581] on link "View External Url" at bounding box center [679, 577] width 84 height 15
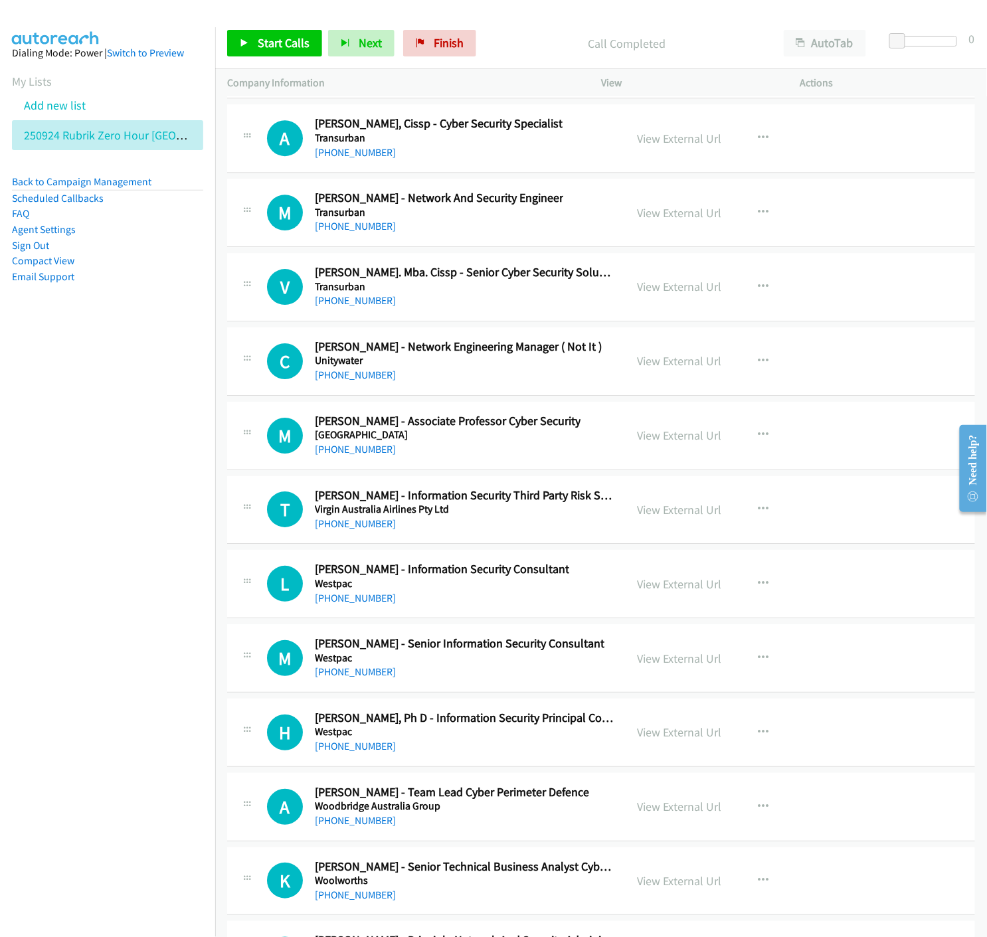
scroll to position [17852, 0]
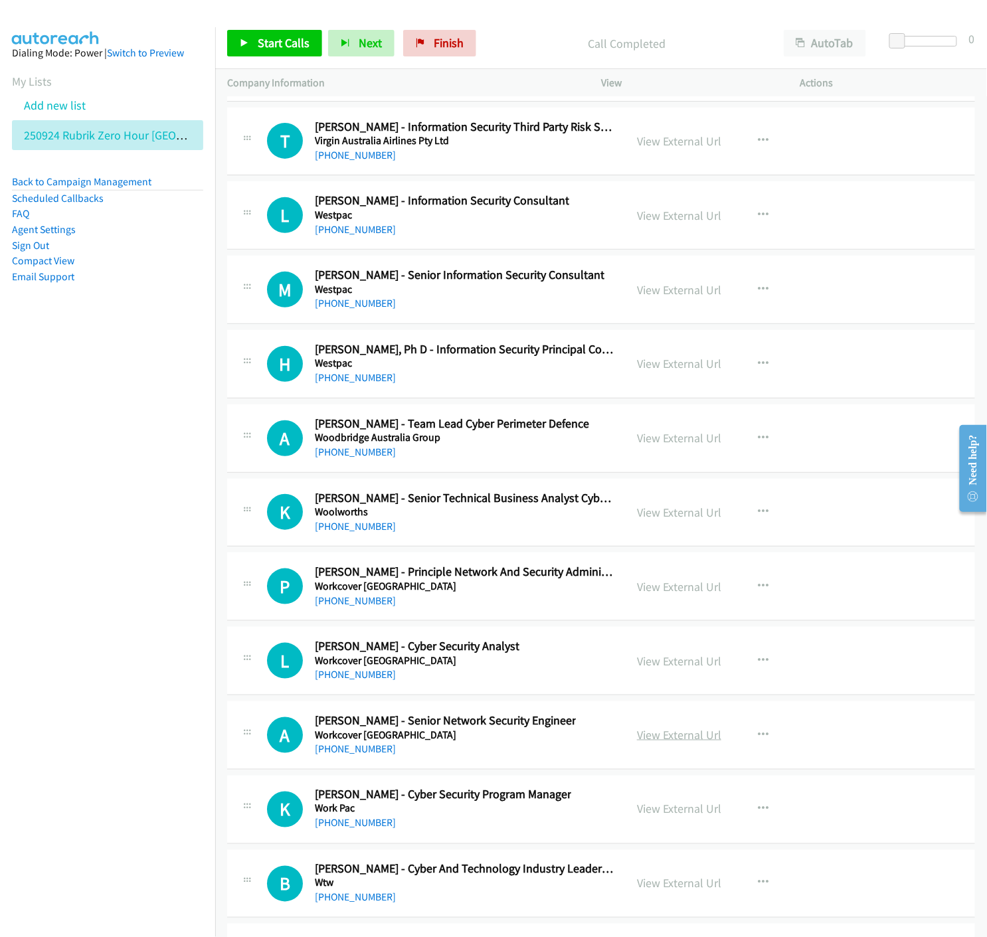
click at [648, 742] on link "View External Url" at bounding box center [679, 734] width 84 height 15
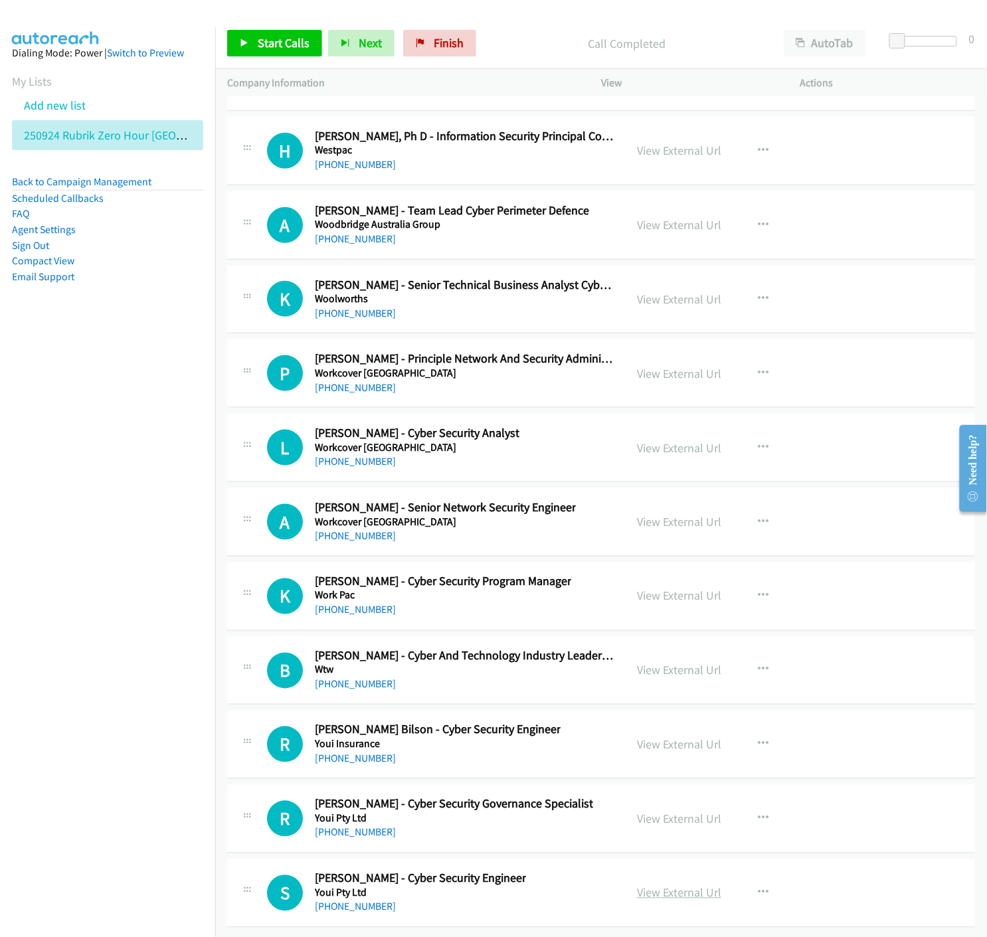
click at [688, 885] on link "View External Url" at bounding box center [679, 892] width 84 height 15
click at [684, 143] on link "View External Url" at bounding box center [679, 150] width 84 height 15
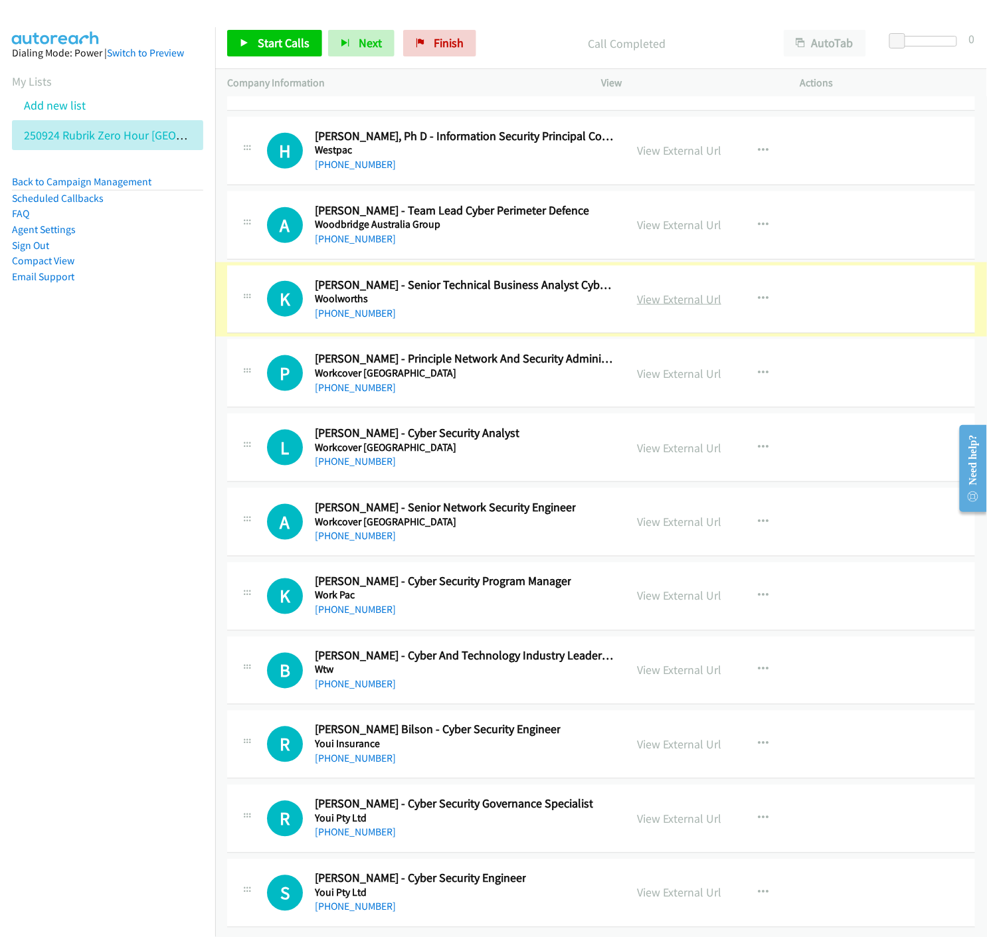
click at [662, 291] on link "View External Url" at bounding box center [679, 298] width 84 height 15
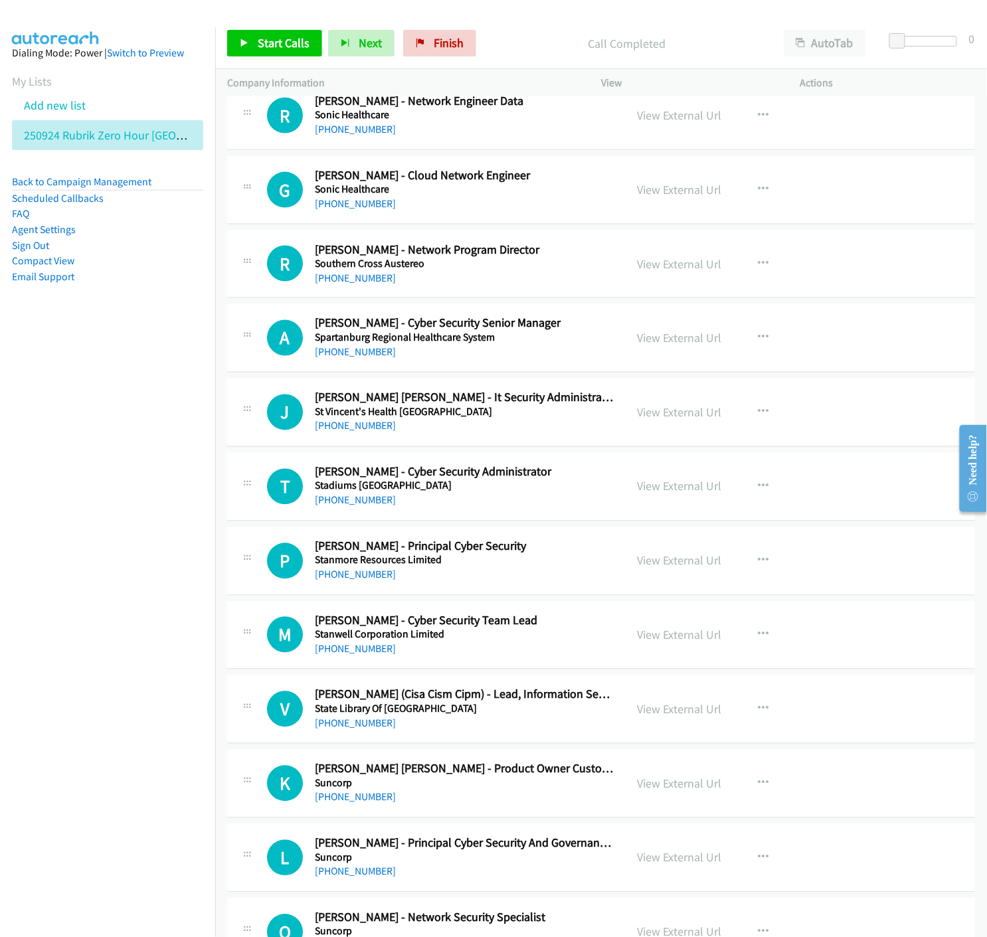
scroll to position [14985, 0]
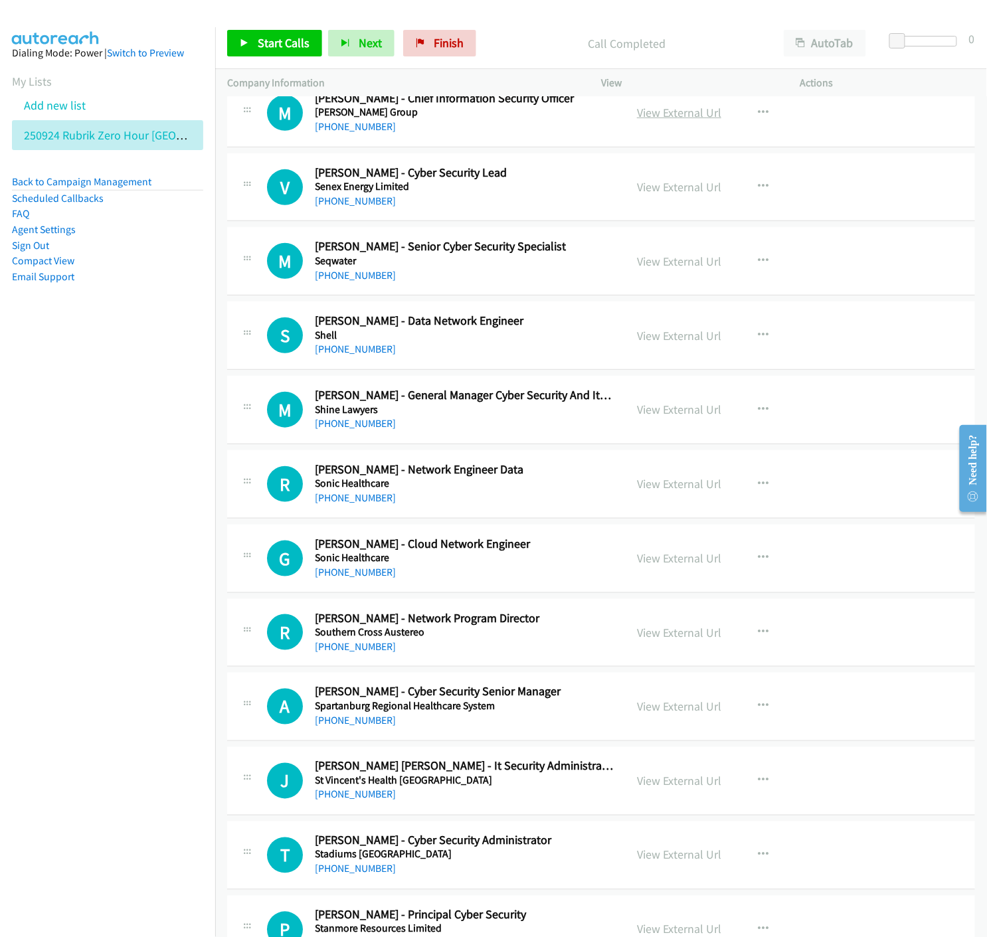
click at [661, 120] on link "View External Url" at bounding box center [679, 112] width 84 height 15
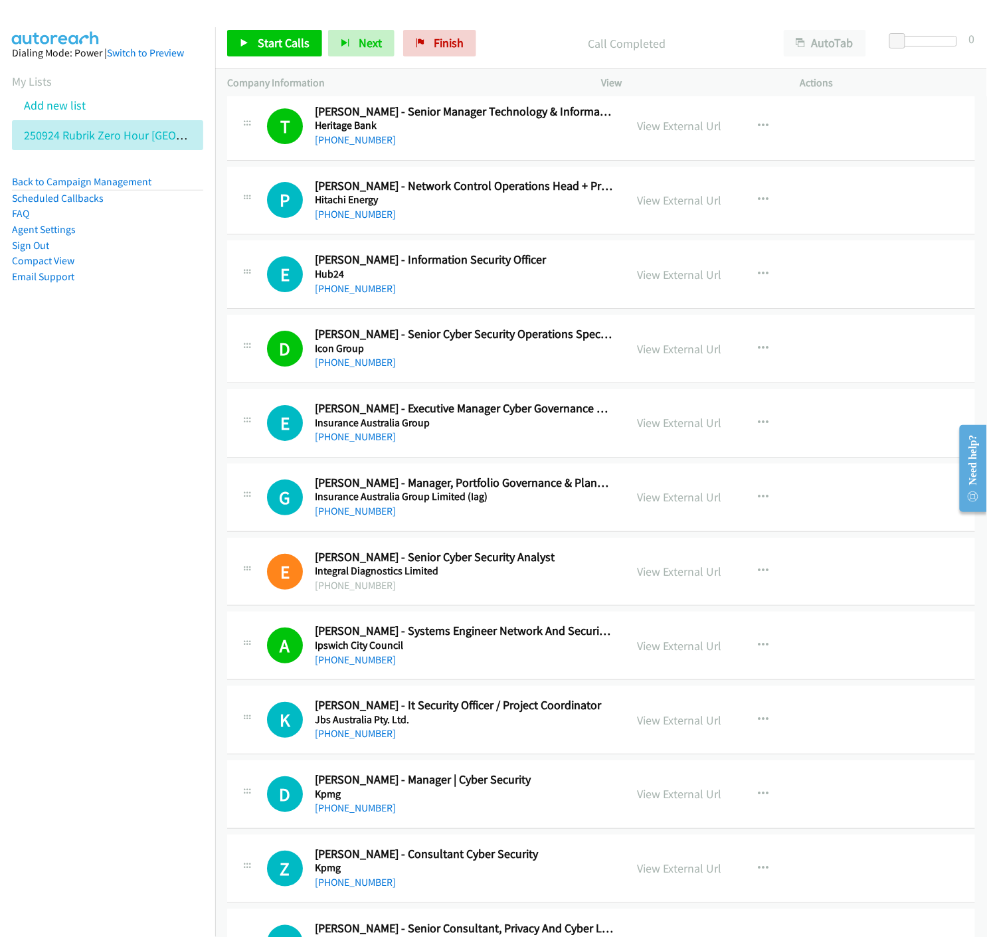
scroll to position [8732, 0]
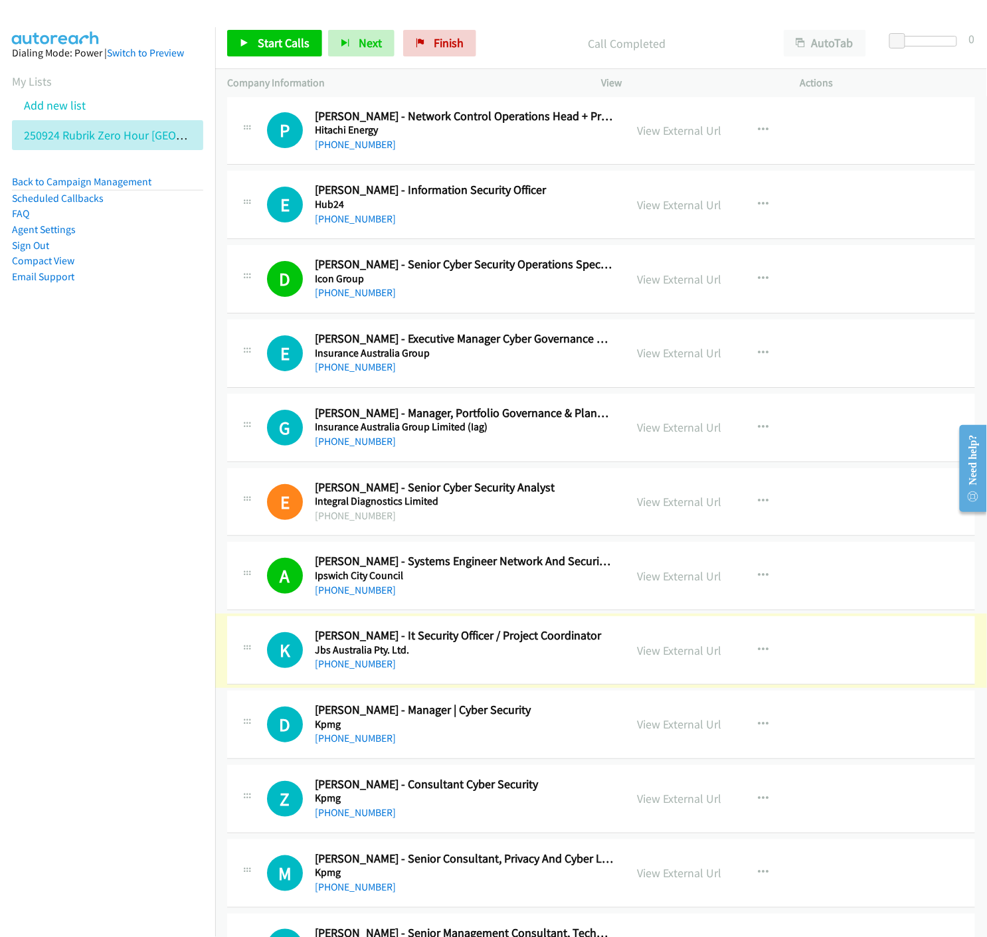
click at [676, 653] on link "View External Url" at bounding box center [679, 650] width 84 height 15
click at [679, 730] on link "View External Url" at bounding box center [679, 723] width 84 height 15
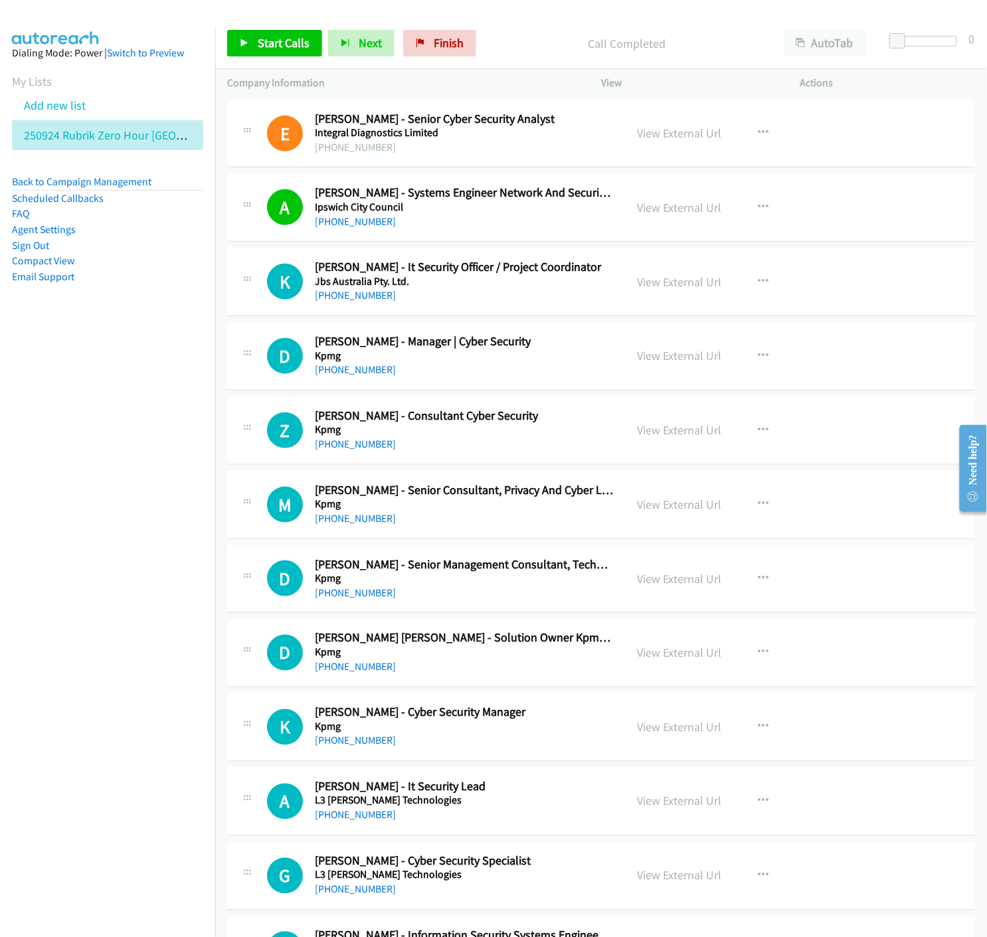
scroll to position [9395, 0]
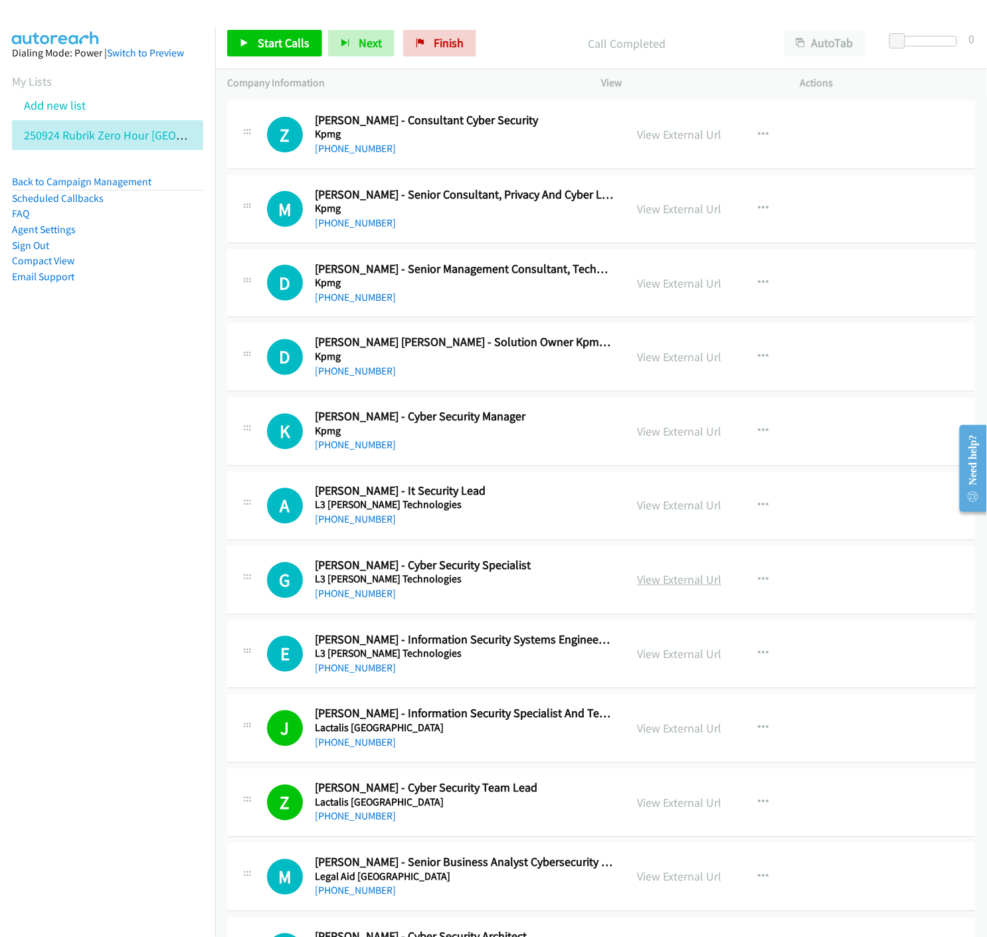
click at [666, 585] on link "View External Url" at bounding box center [679, 579] width 84 height 15
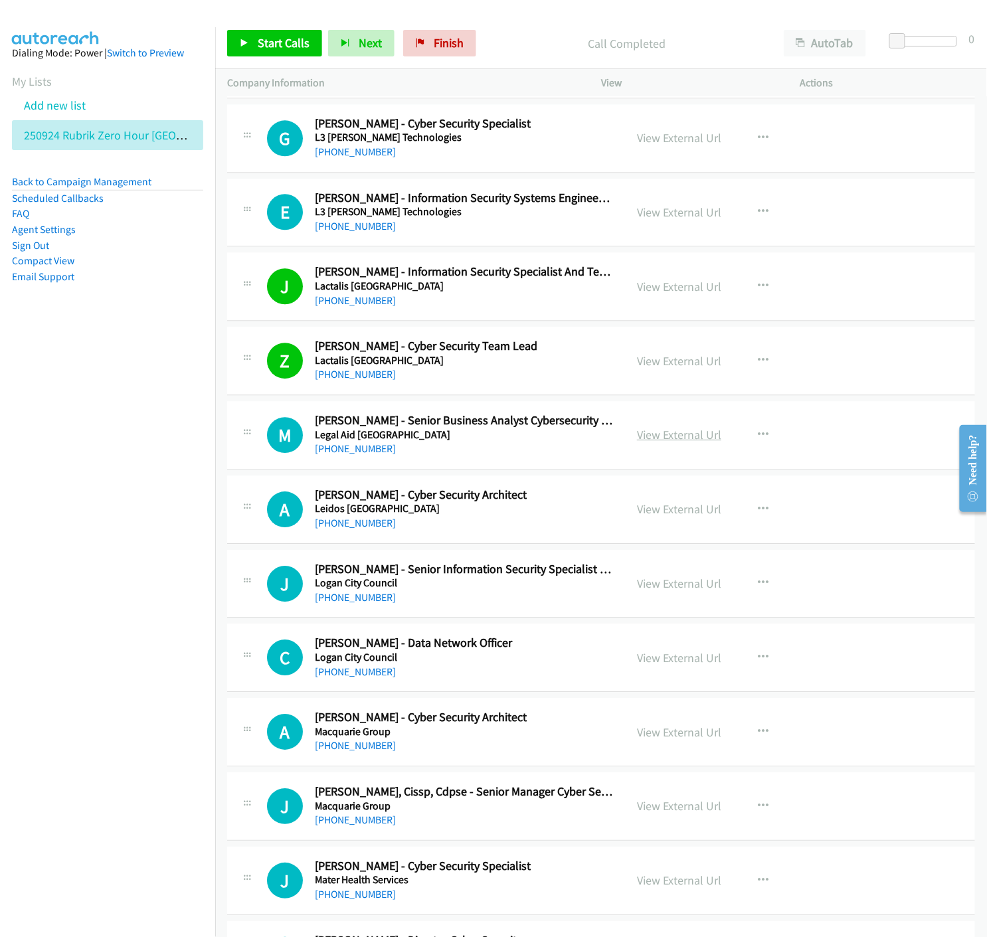
click at [687, 437] on link "View External Url" at bounding box center [679, 434] width 84 height 15
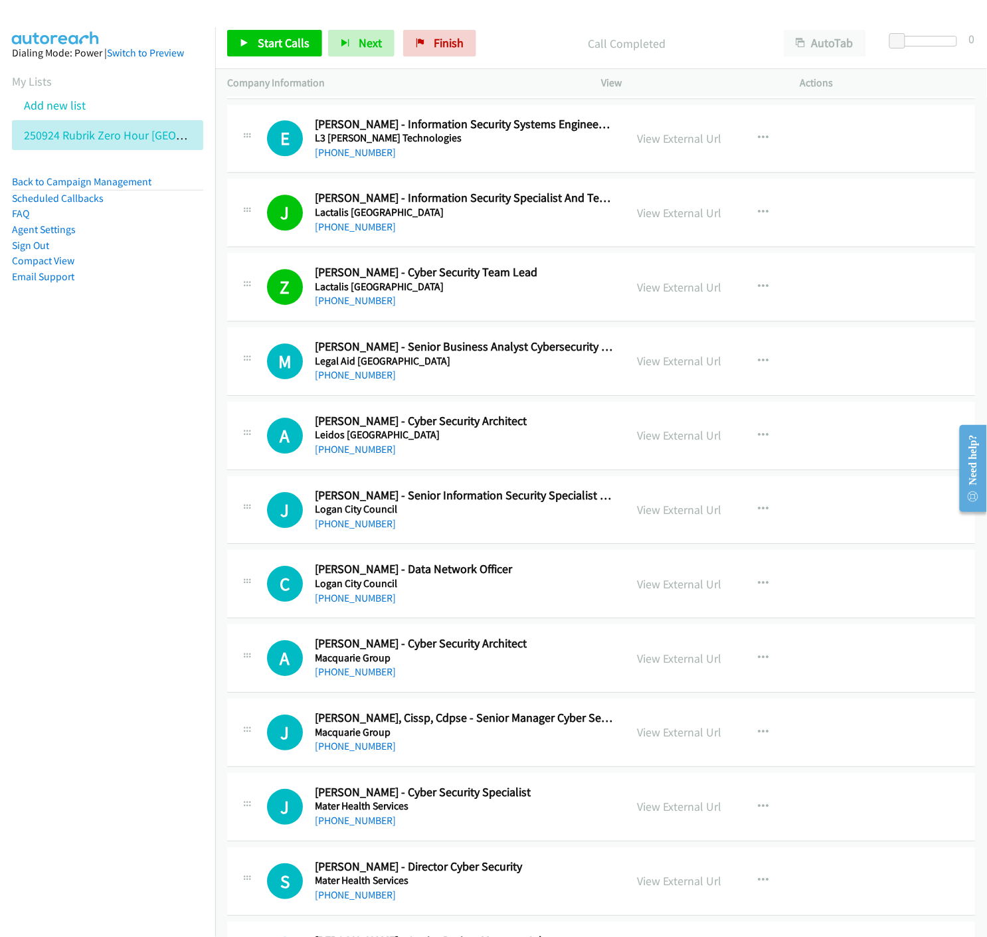
scroll to position [9986, 0]
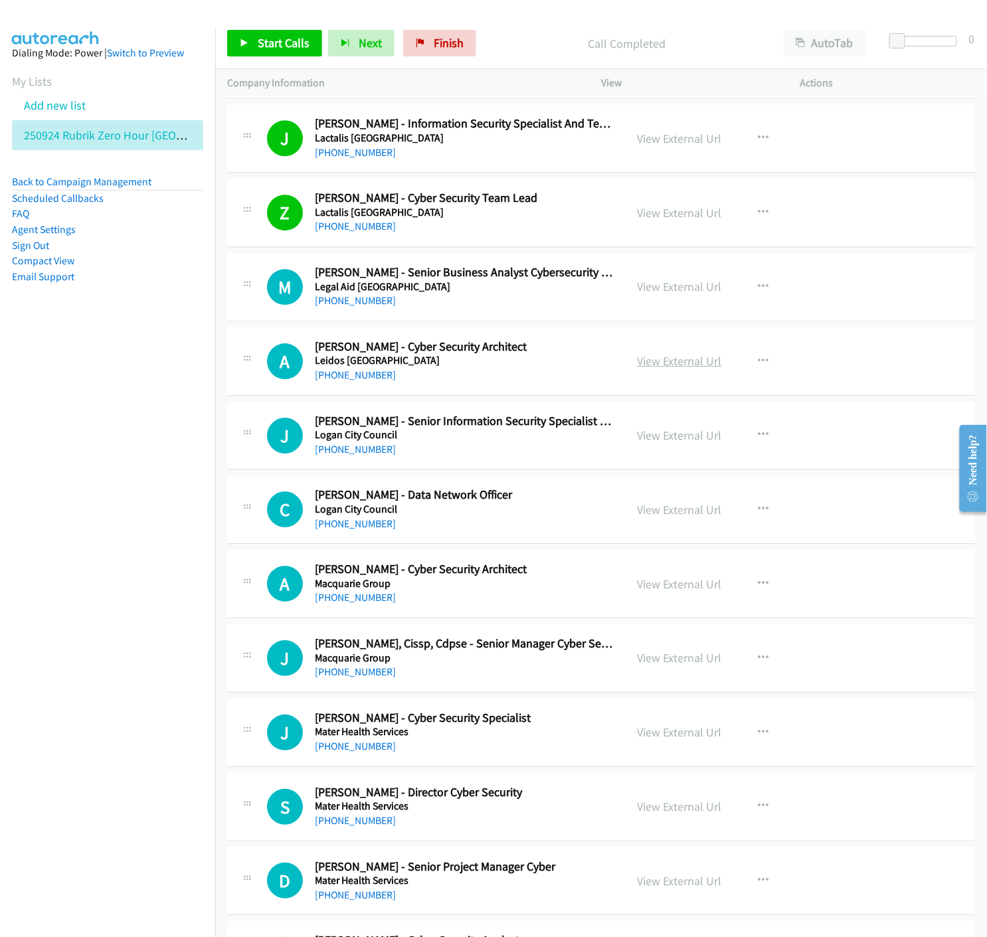
click at [654, 367] on link "View External Url" at bounding box center [679, 360] width 84 height 15
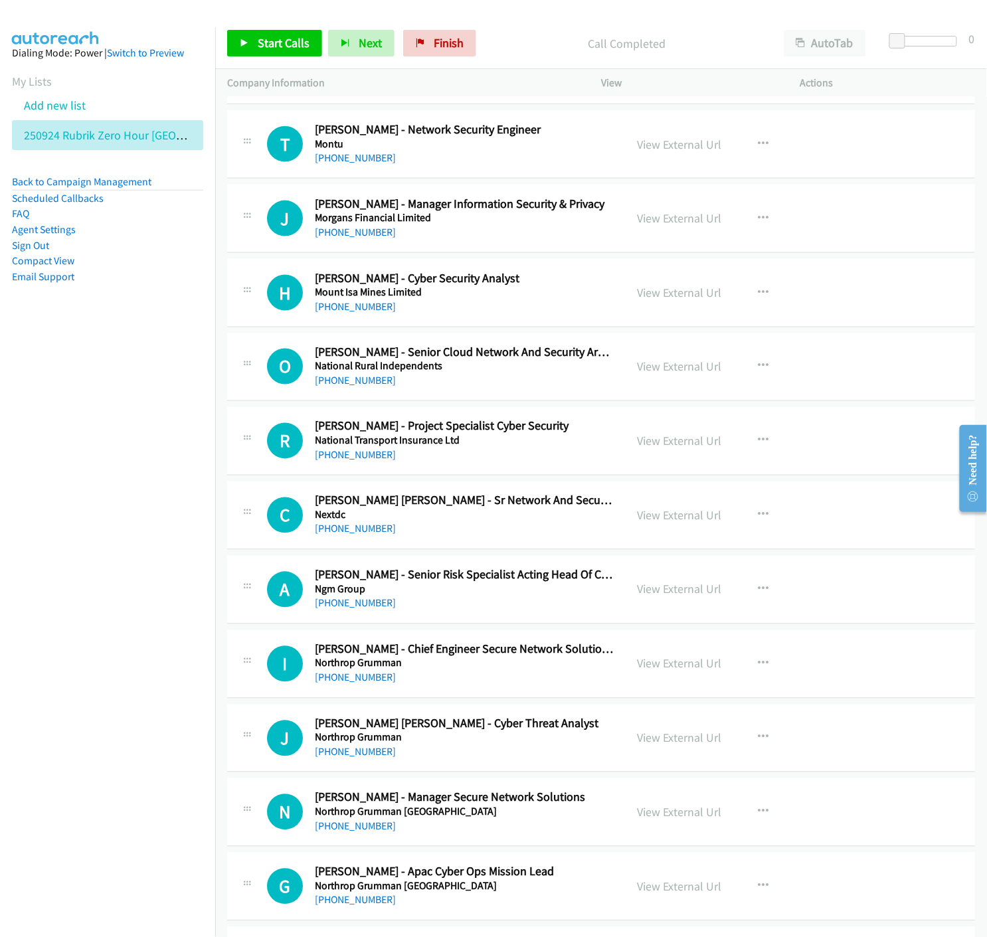
scroll to position [10650, 0]
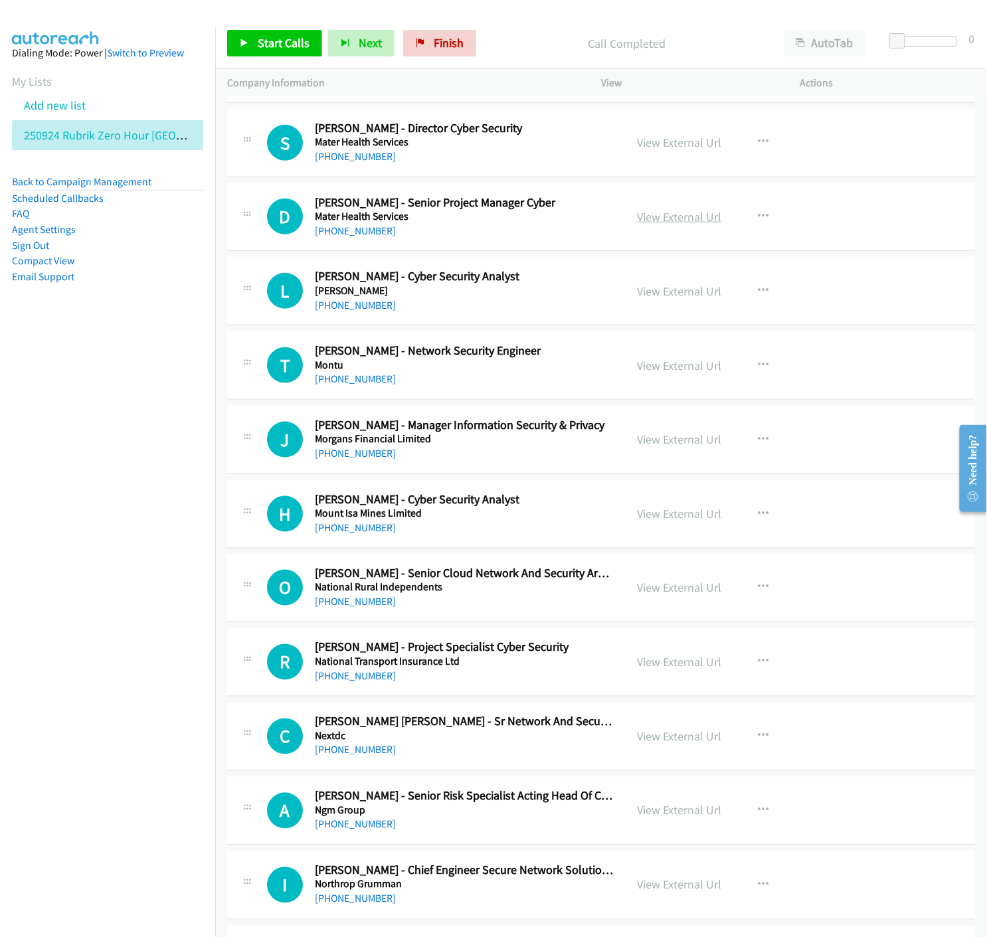
click at [664, 223] on link "View External Url" at bounding box center [679, 216] width 84 height 15
click at [666, 297] on link "View External Url" at bounding box center [679, 291] width 84 height 15
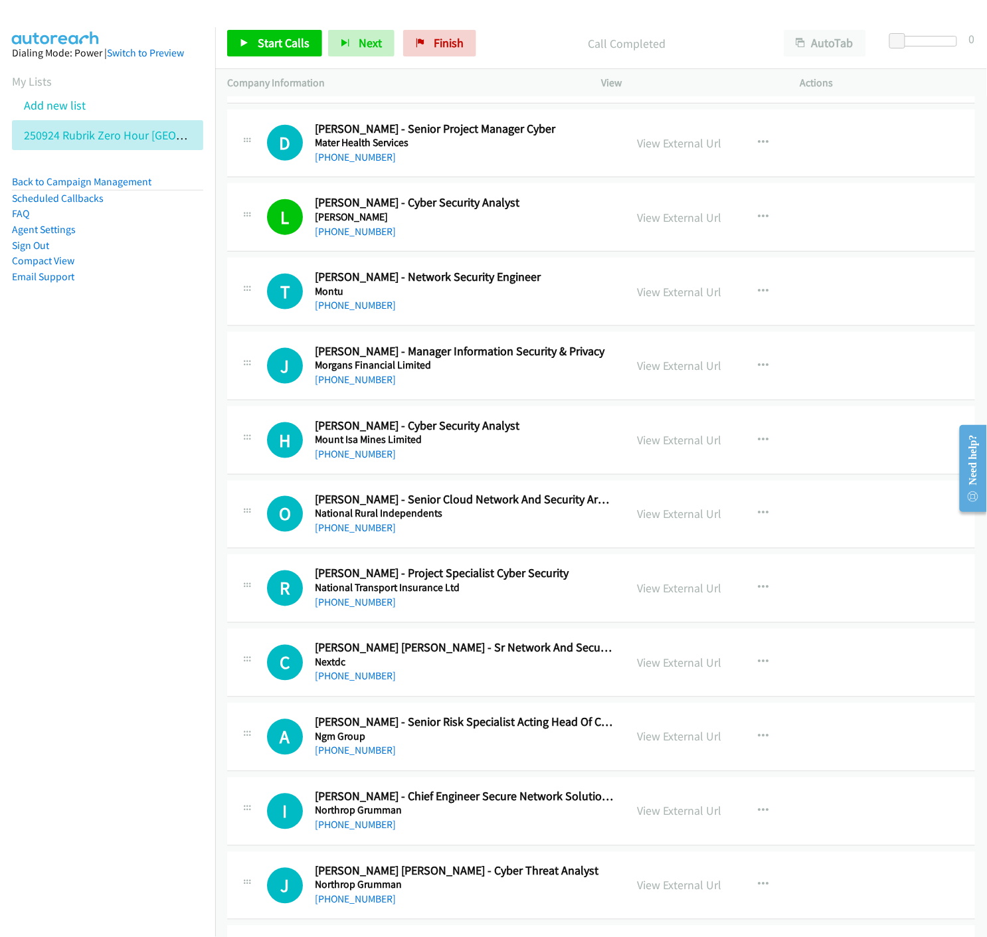
scroll to position [10797, 0]
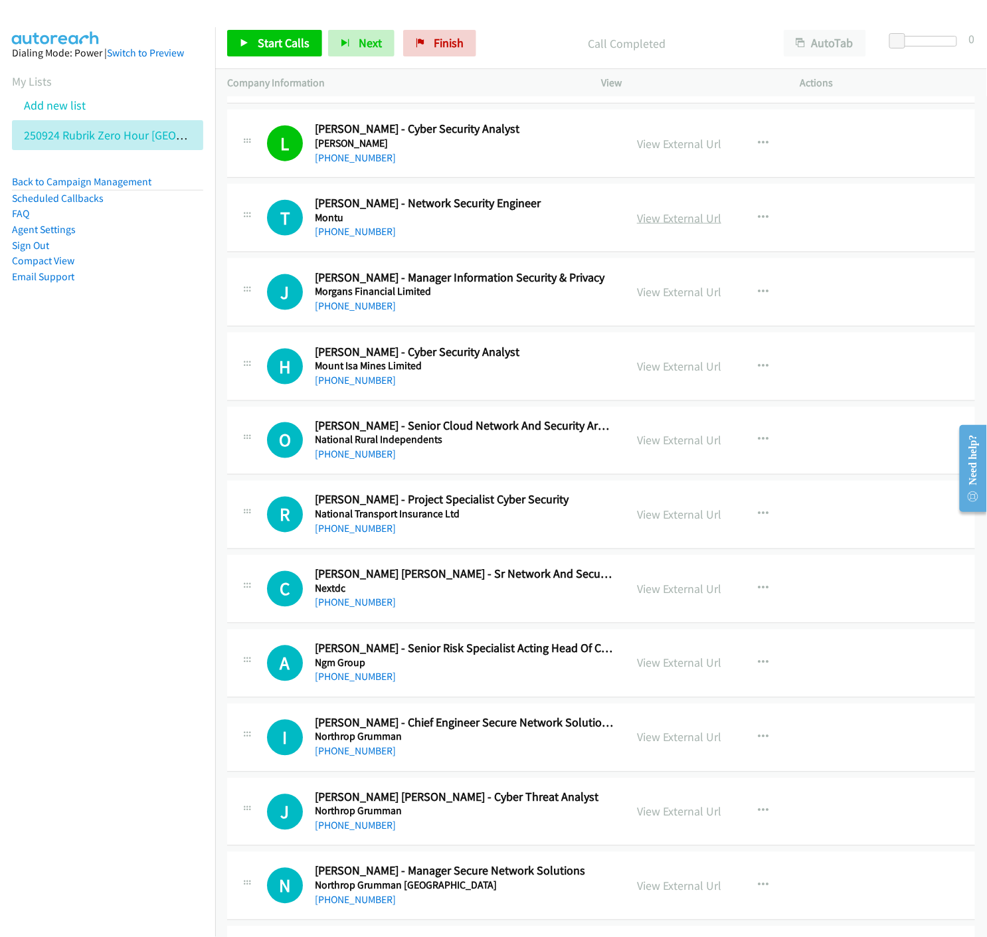
click at [654, 224] on link "View External Url" at bounding box center [679, 217] width 84 height 15
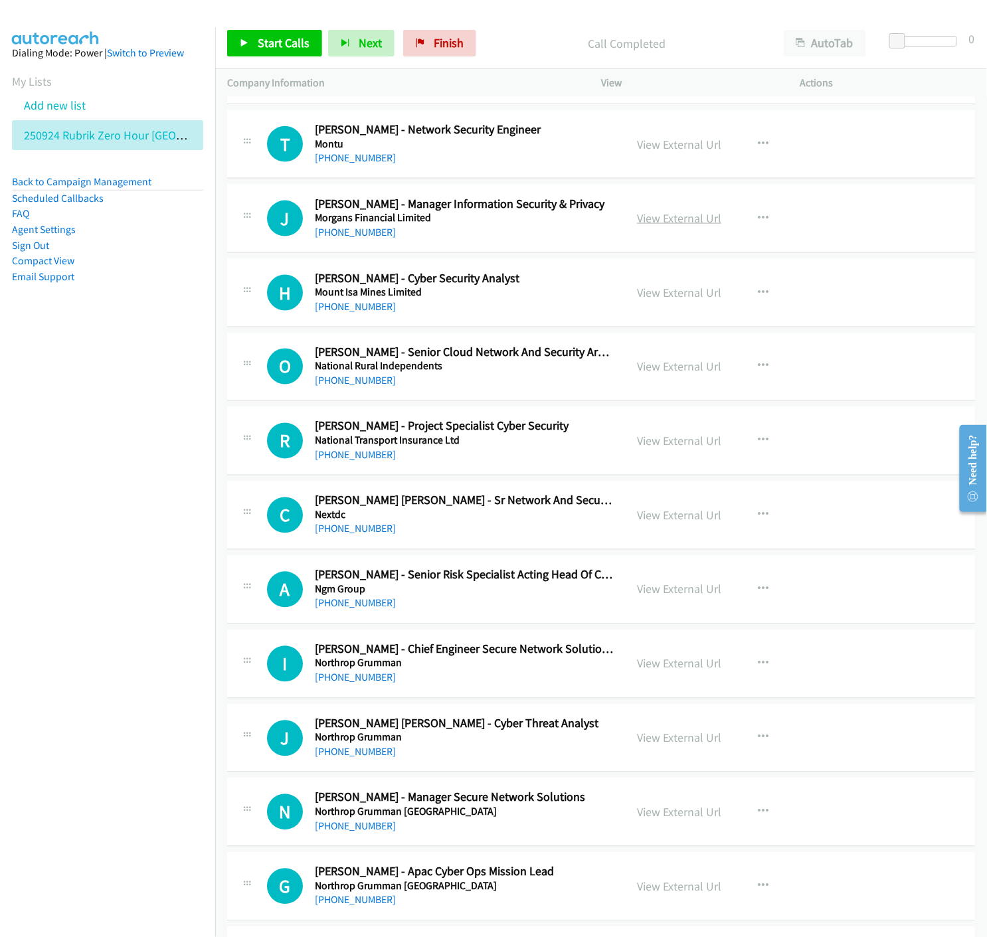
click at [647, 220] on link "View External Url" at bounding box center [679, 217] width 84 height 15
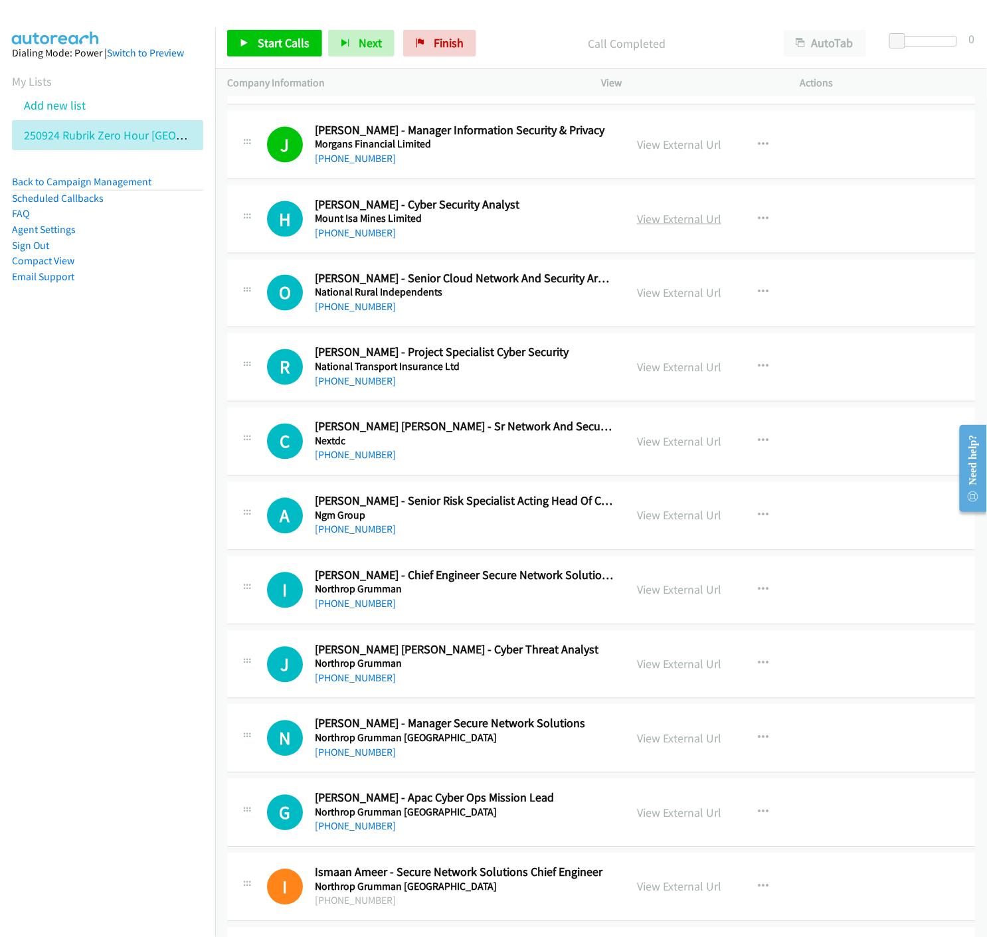
click at [653, 222] on link "View External Url" at bounding box center [679, 218] width 84 height 15
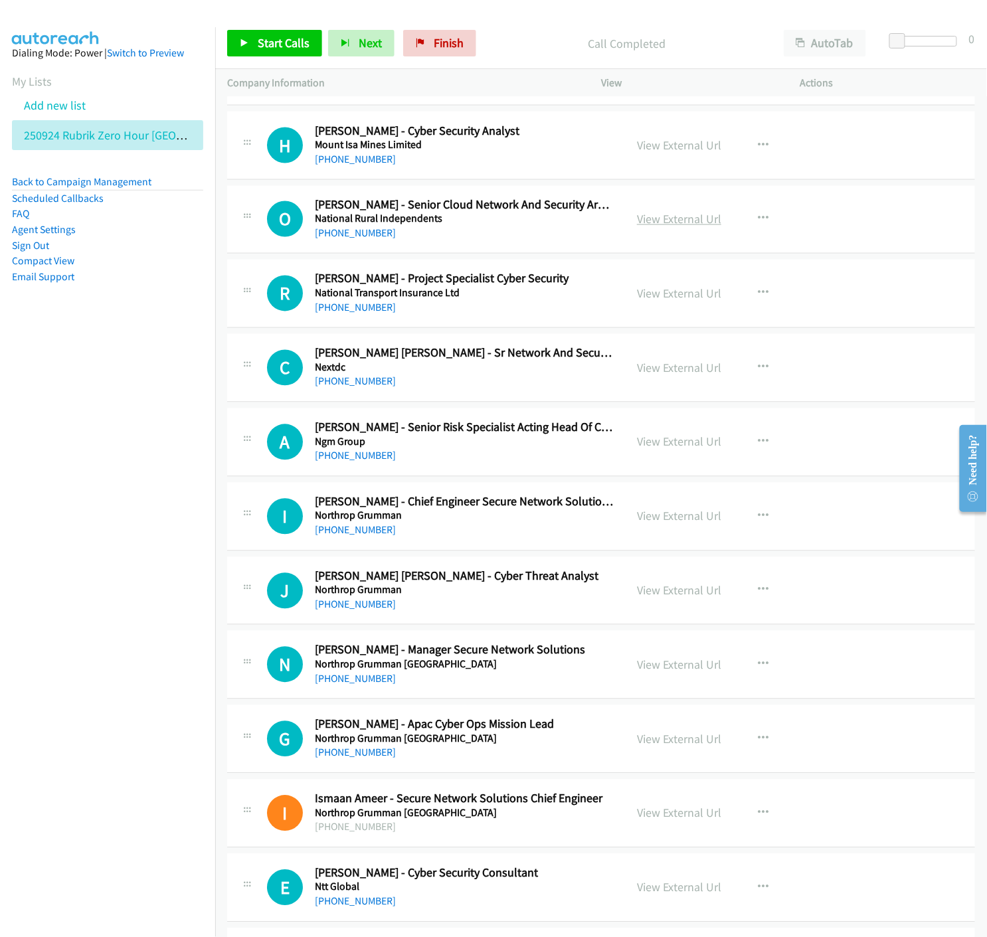
click at [652, 224] on link "View External Url" at bounding box center [679, 219] width 84 height 15
click at [655, 294] on link "View External Url" at bounding box center [679, 293] width 84 height 15
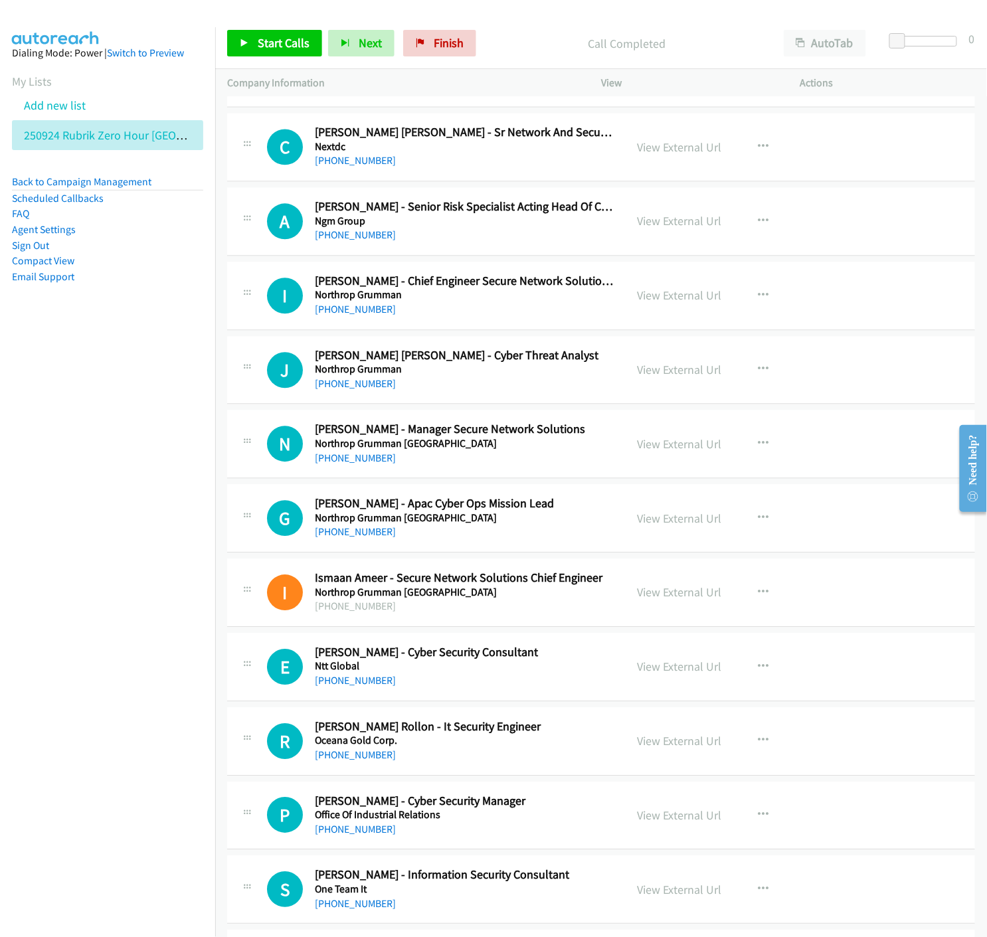
scroll to position [11166, 0]
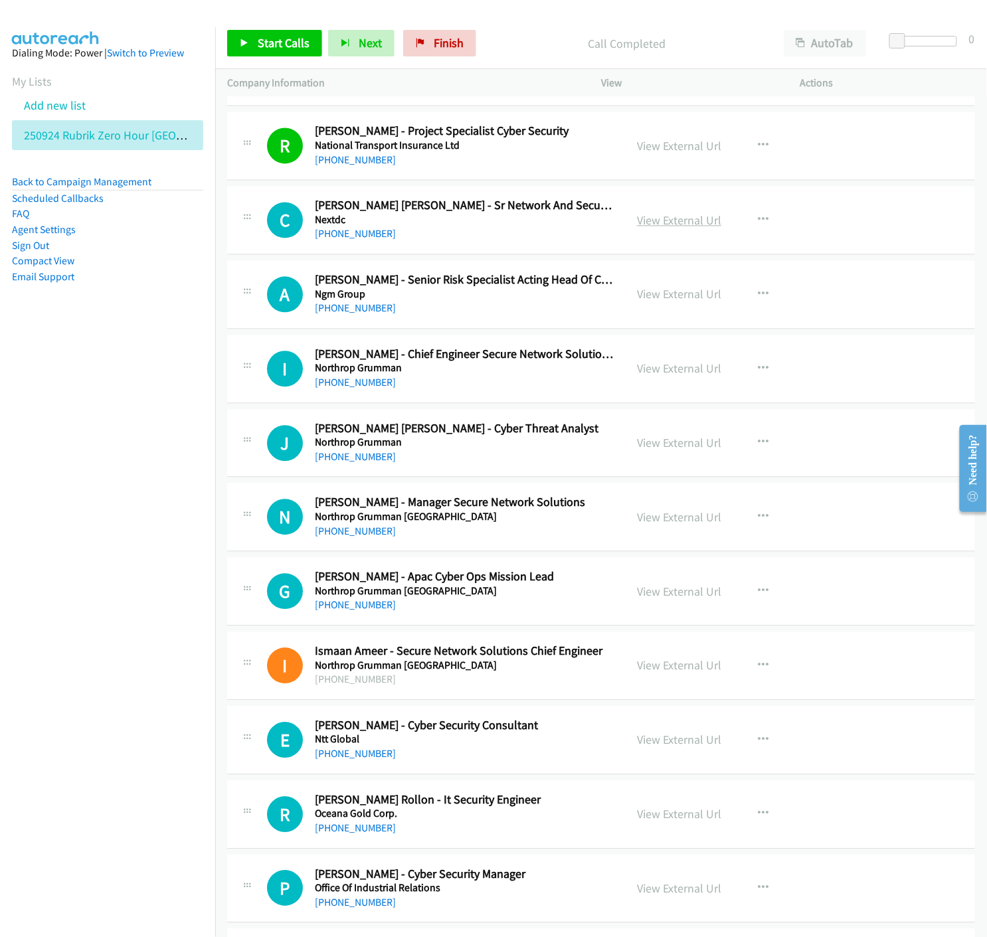
click at [660, 226] on link "View External Url" at bounding box center [679, 220] width 84 height 15
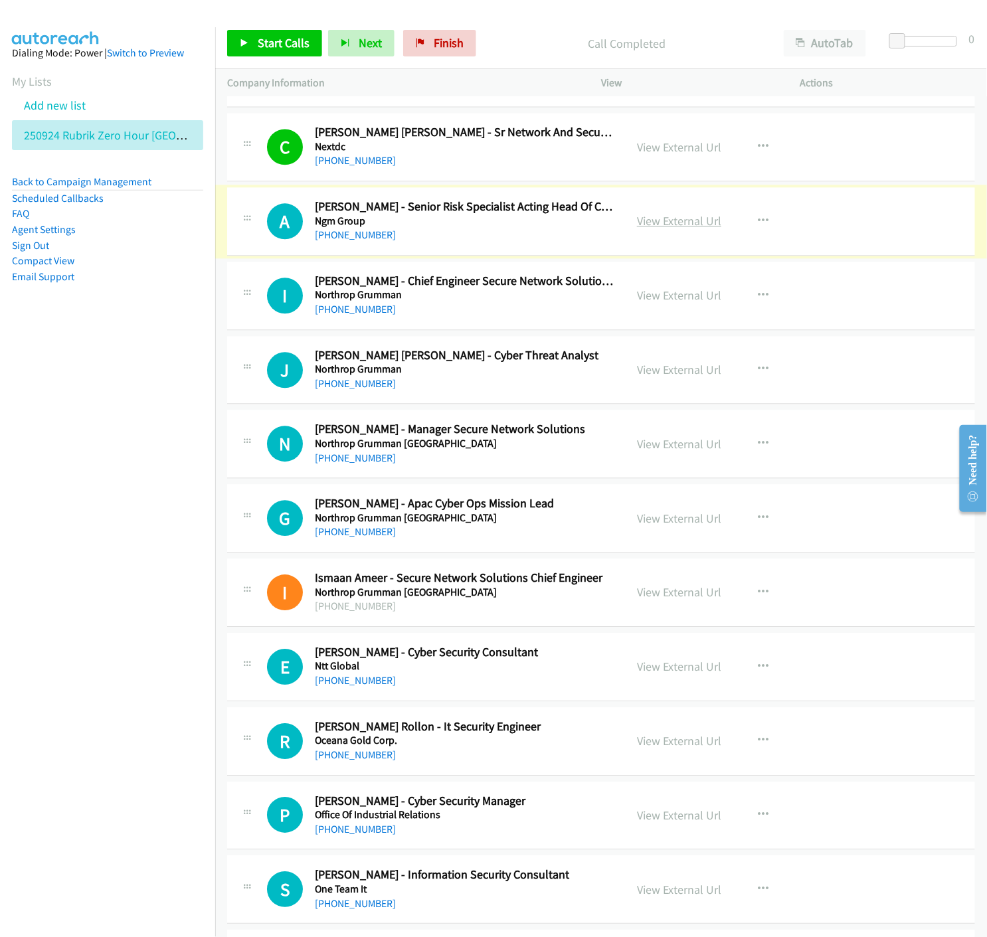
click at [702, 228] on link "View External Url" at bounding box center [679, 220] width 84 height 15
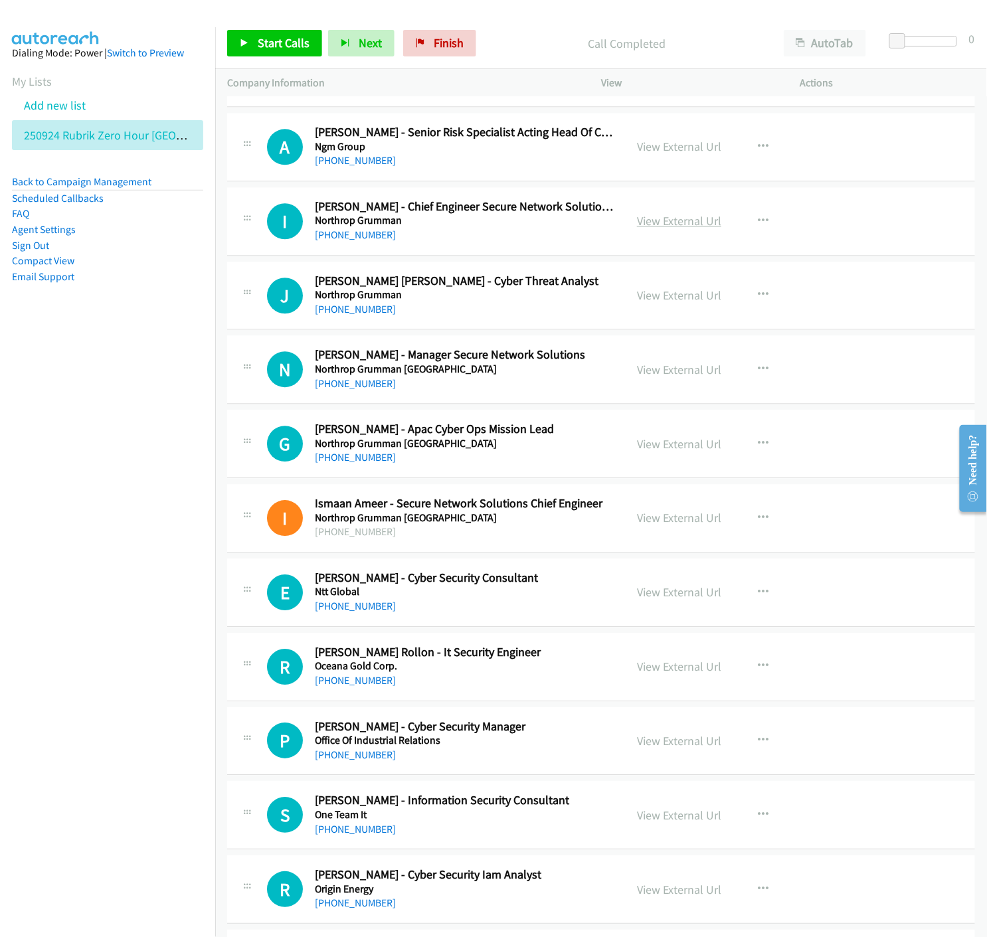
click at [674, 221] on link "View External Url" at bounding box center [679, 220] width 84 height 15
click at [672, 303] on link "View External Url" at bounding box center [679, 294] width 84 height 15
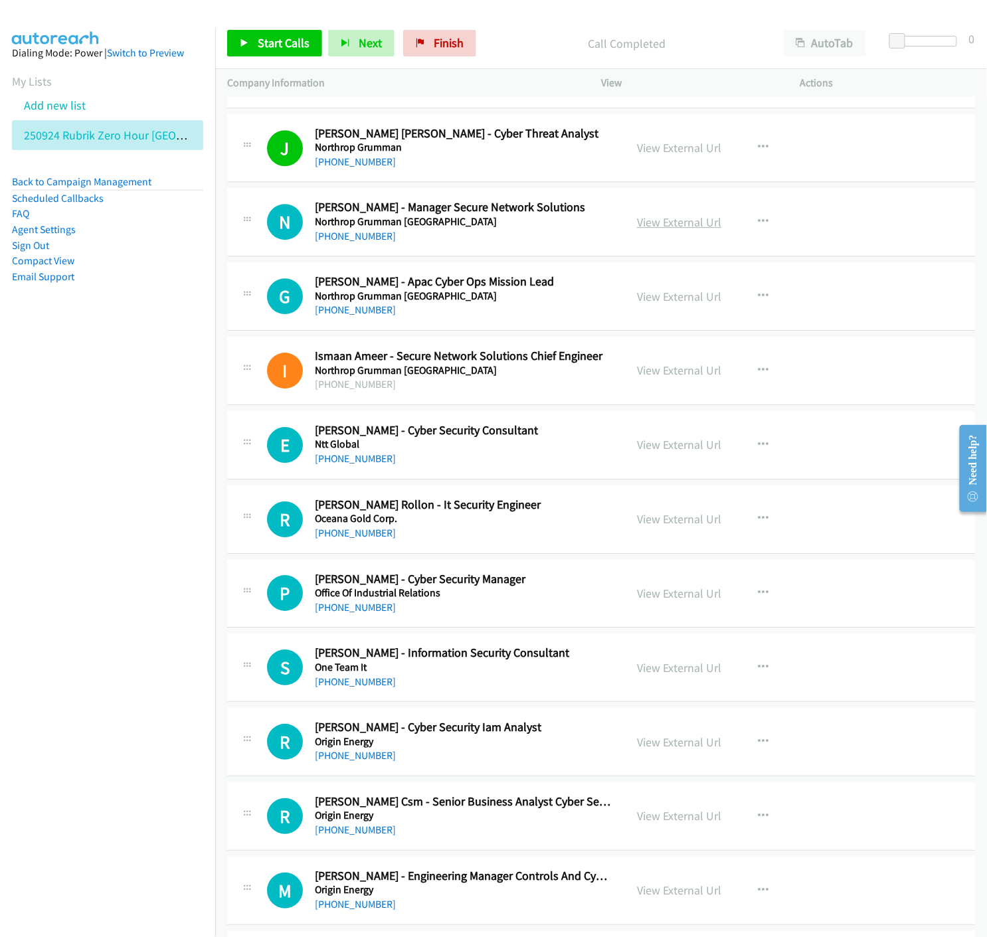
click at [653, 228] on link "View External Url" at bounding box center [679, 221] width 84 height 15
click at [758, 224] on icon "button" at bounding box center [763, 221] width 11 height 11
click at [616, 309] on icon at bounding box center [620, 309] width 9 height 9
click at [250, 41] on link "Start Calls" at bounding box center [274, 43] width 95 height 27
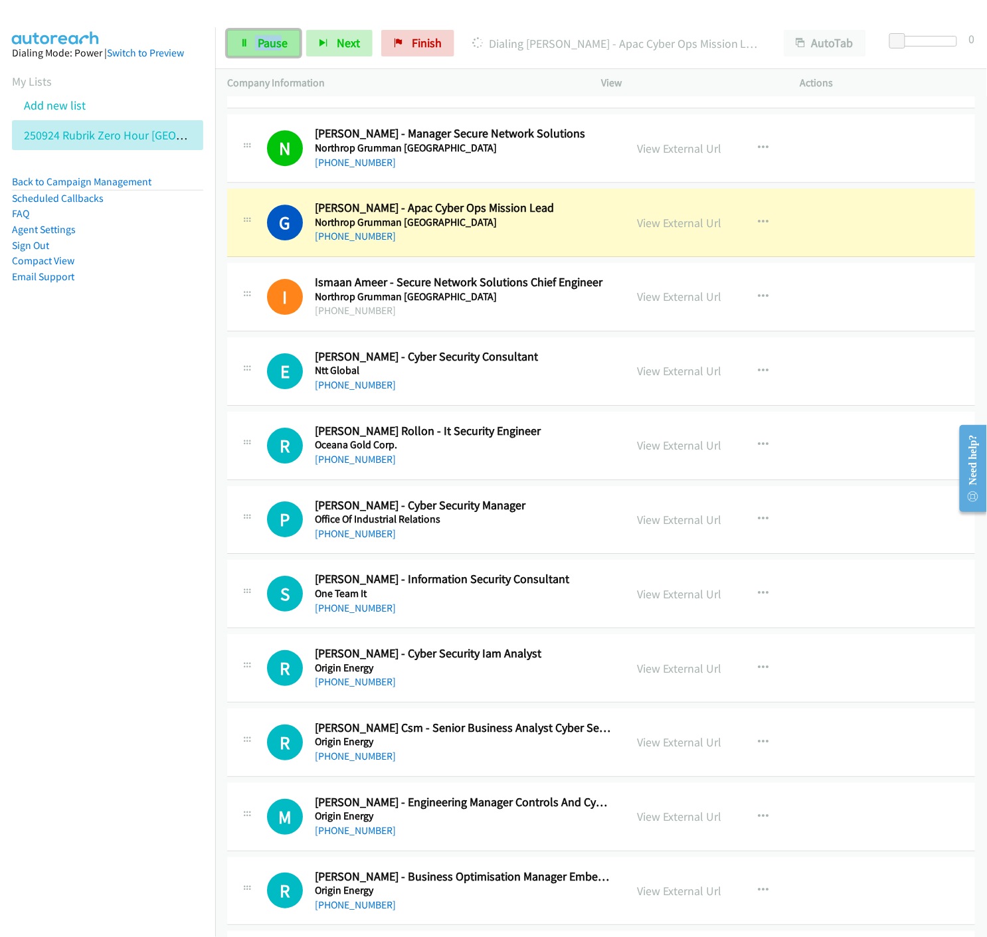
click at [237, 47] on link "Pause" at bounding box center [263, 43] width 73 height 27
click at [676, 227] on link "View External Url" at bounding box center [679, 222] width 84 height 15
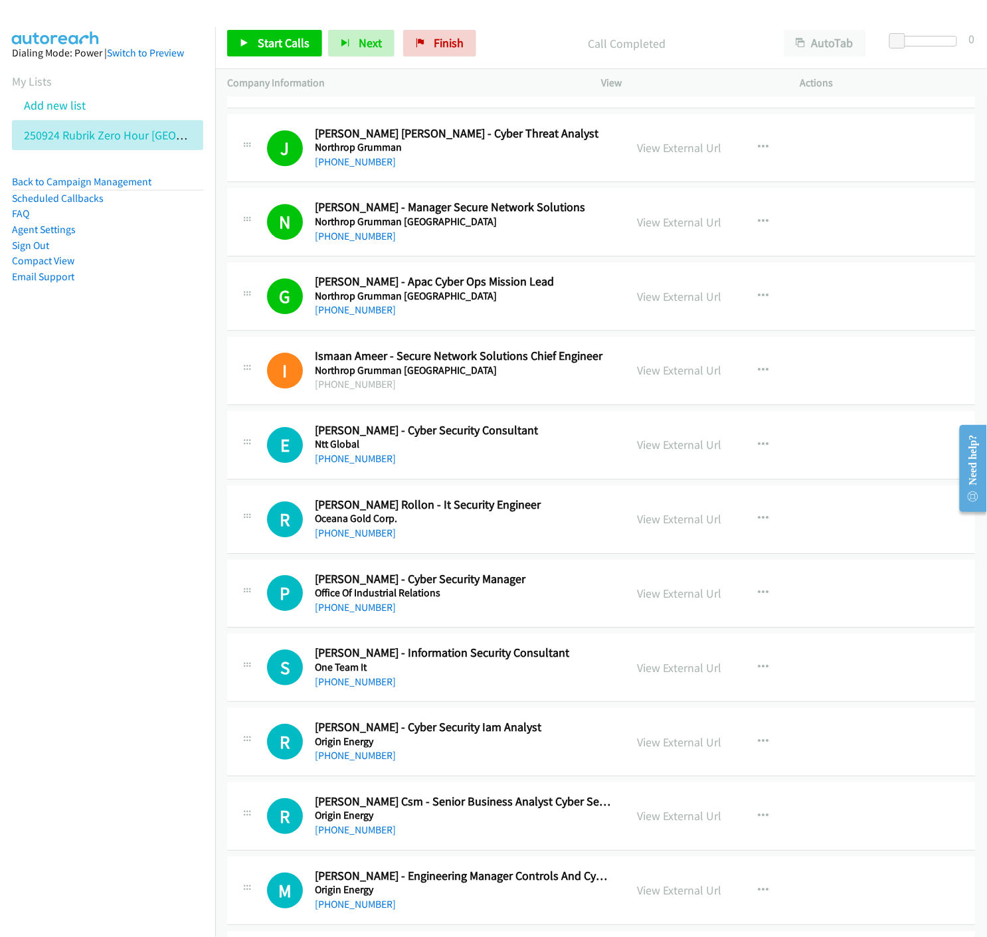
scroll to position [11239, 0]
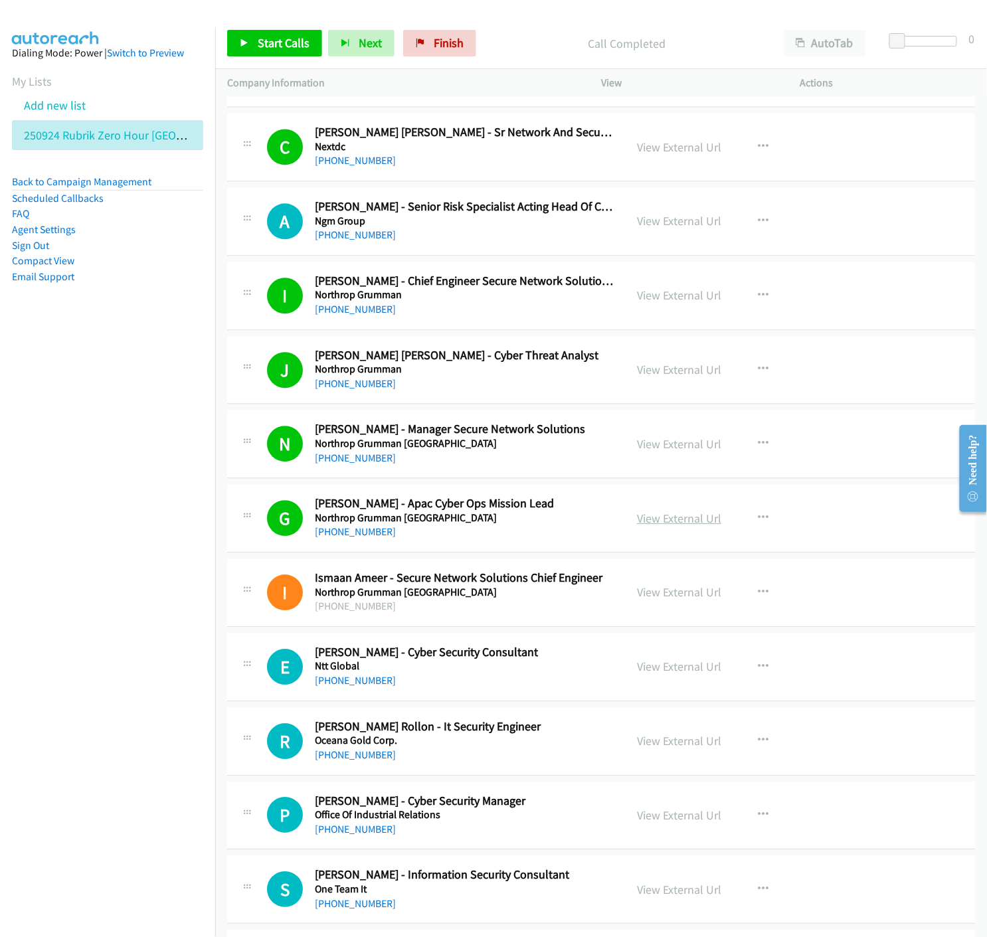
click at [667, 523] on link "View External Url" at bounding box center [679, 518] width 84 height 15
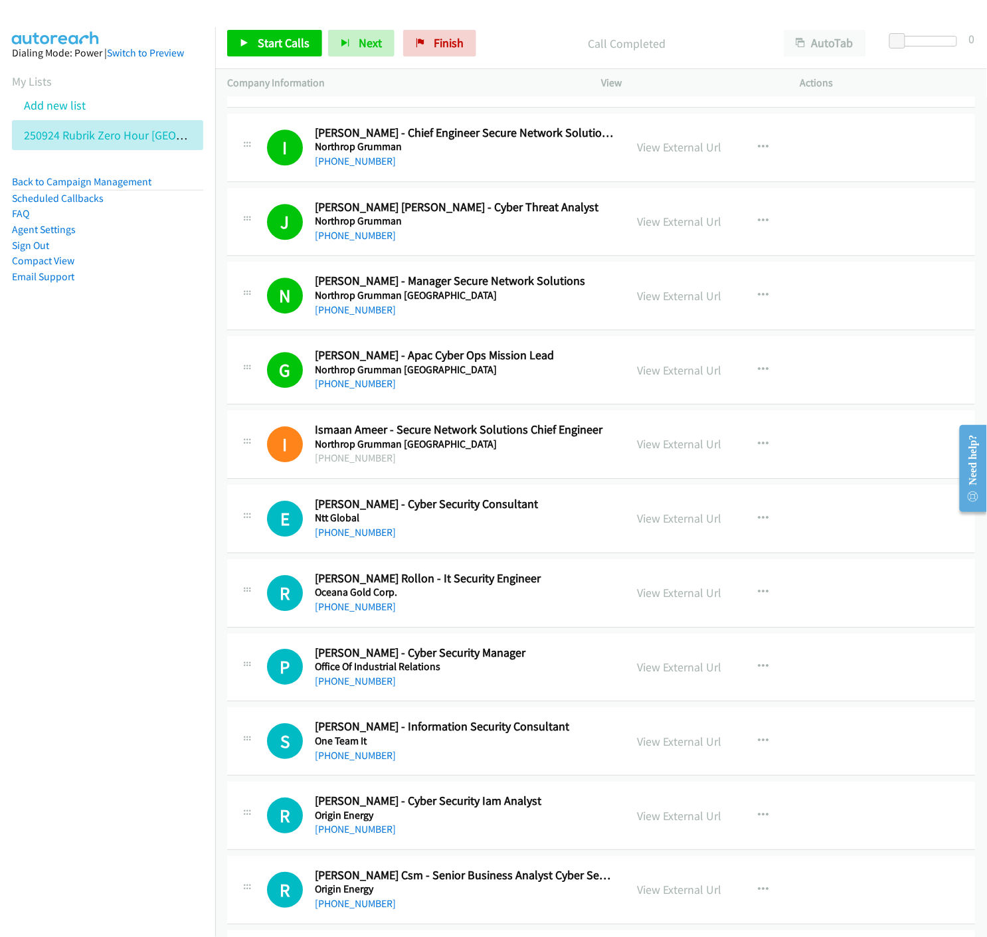
scroll to position [11535, 0]
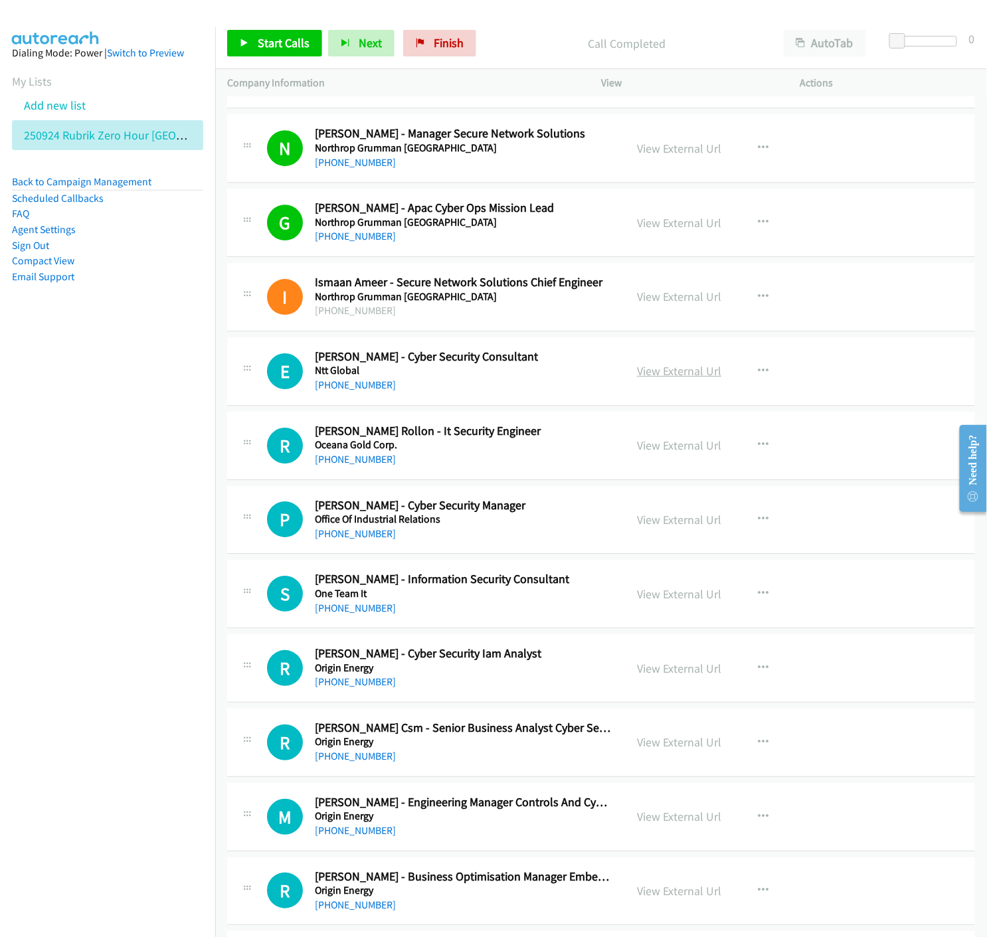
click at [661, 376] on link "View External Url" at bounding box center [679, 370] width 84 height 15
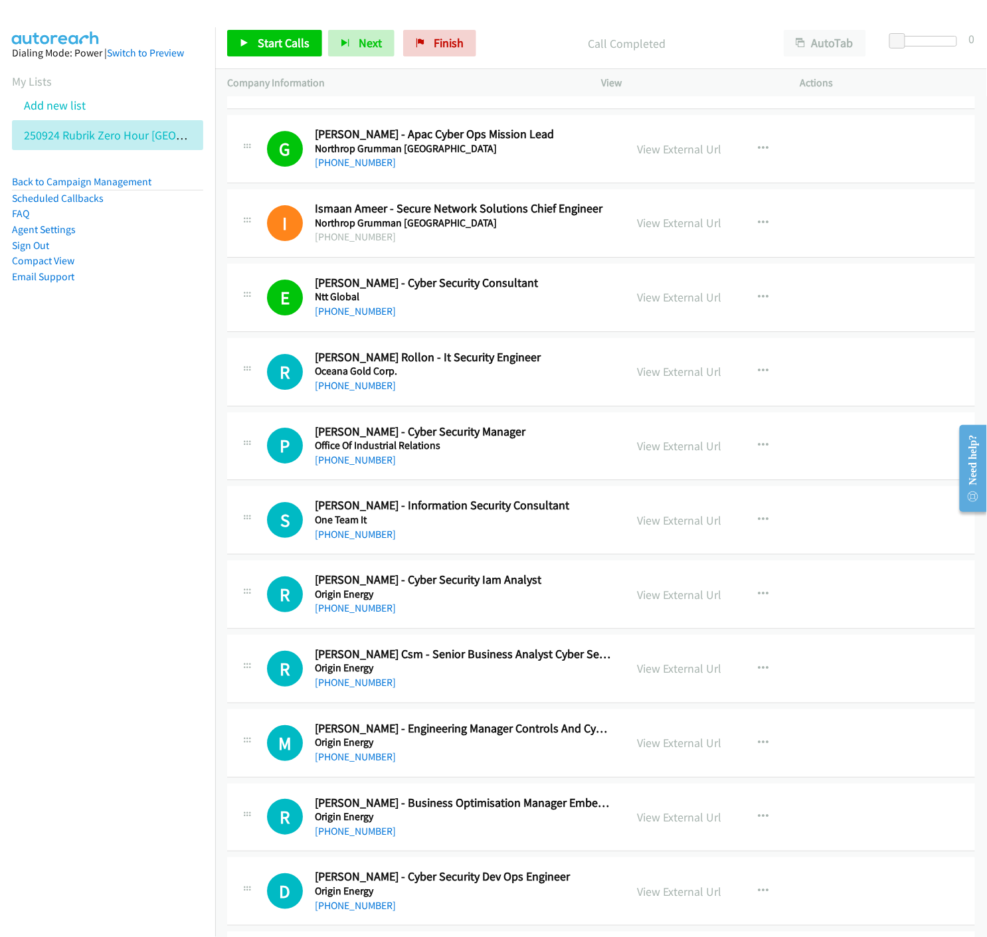
scroll to position [11682, 0]
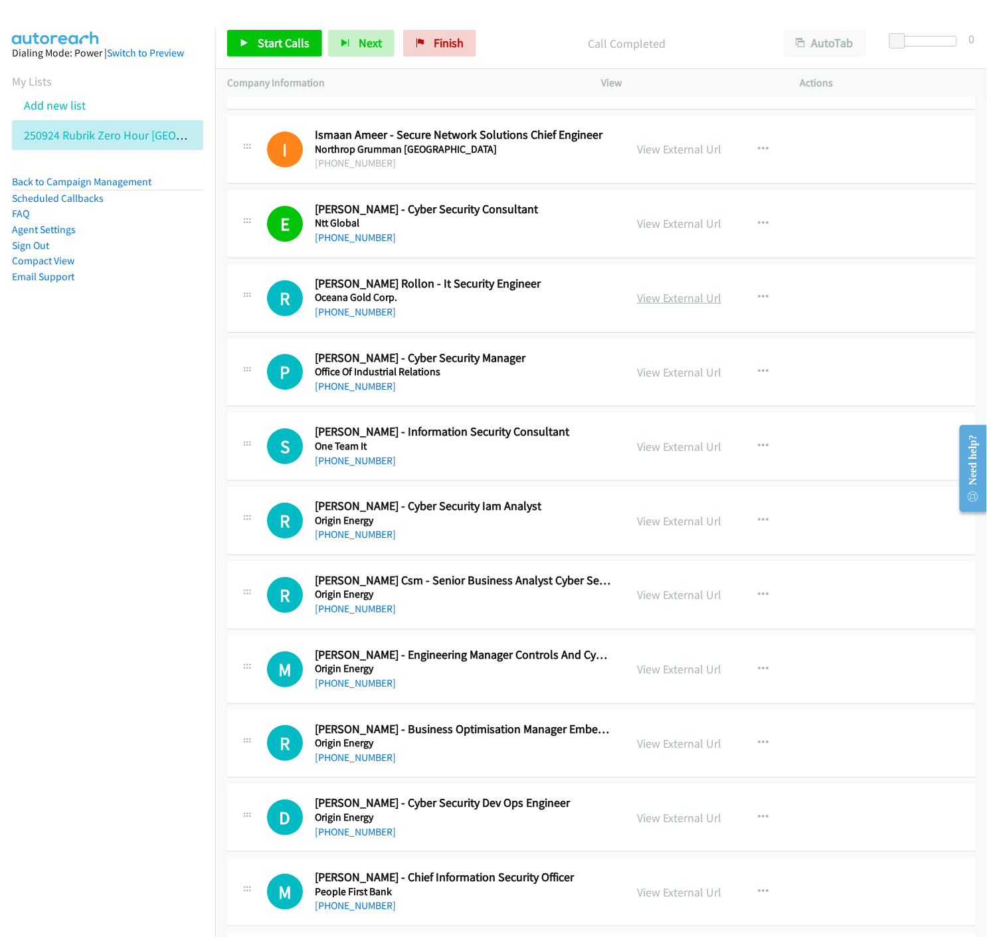
click at [691, 303] on link "View External Url" at bounding box center [679, 297] width 84 height 15
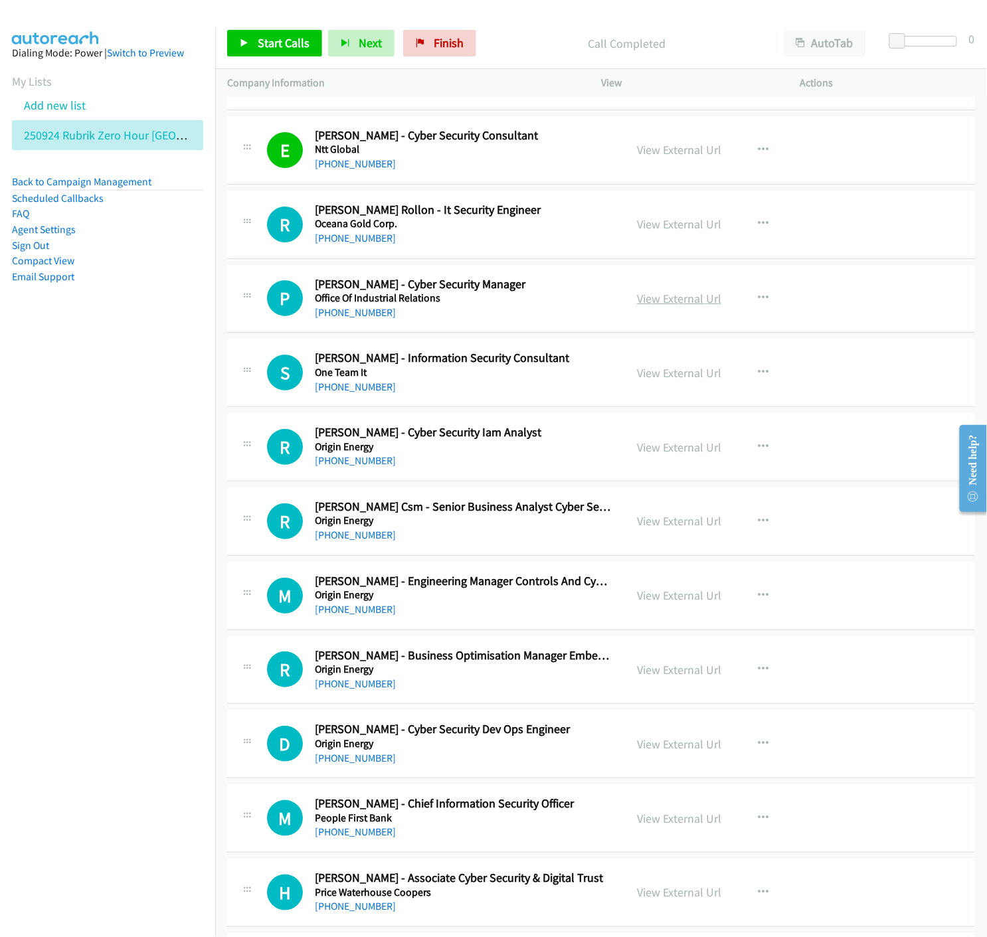
click at [675, 303] on link "View External Url" at bounding box center [679, 298] width 84 height 15
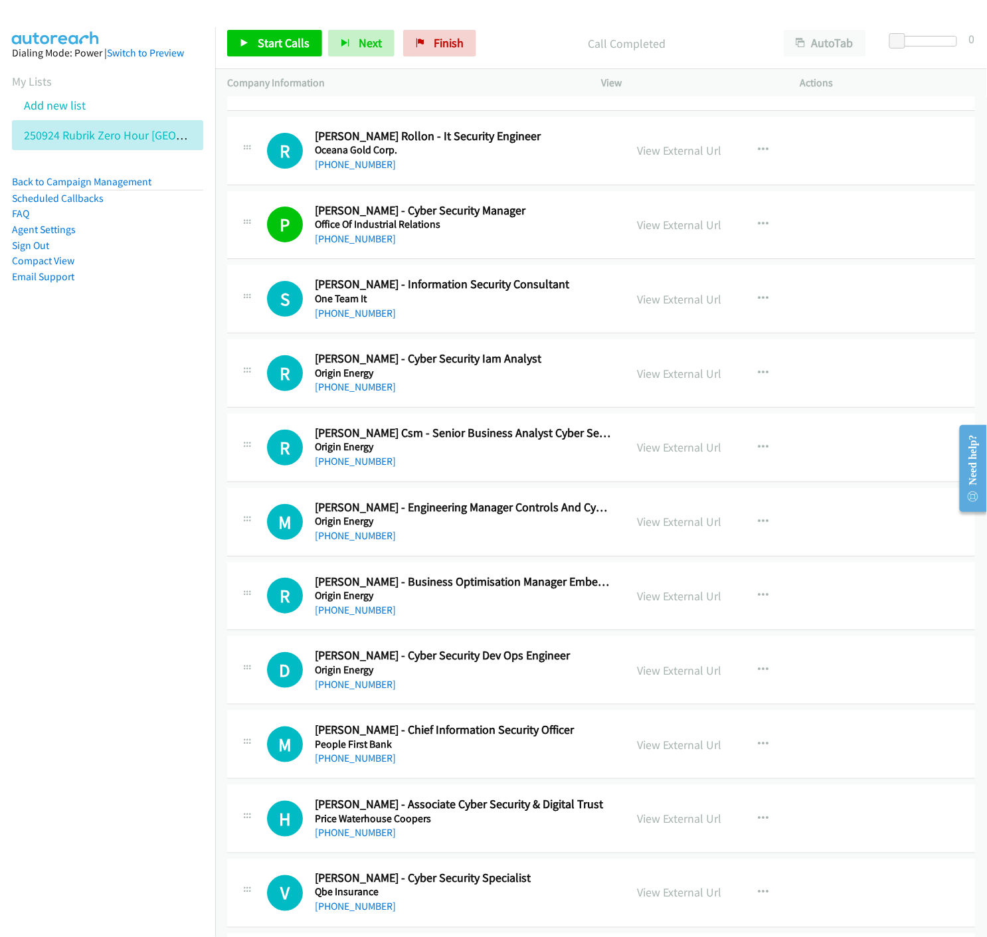
drag, startPoint x: 641, startPoint y: 303, endPoint x: 656, endPoint y: 327, distance: 27.8
click at [665, 302] on link "View External Url" at bounding box center [679, 298] width 84 height 15
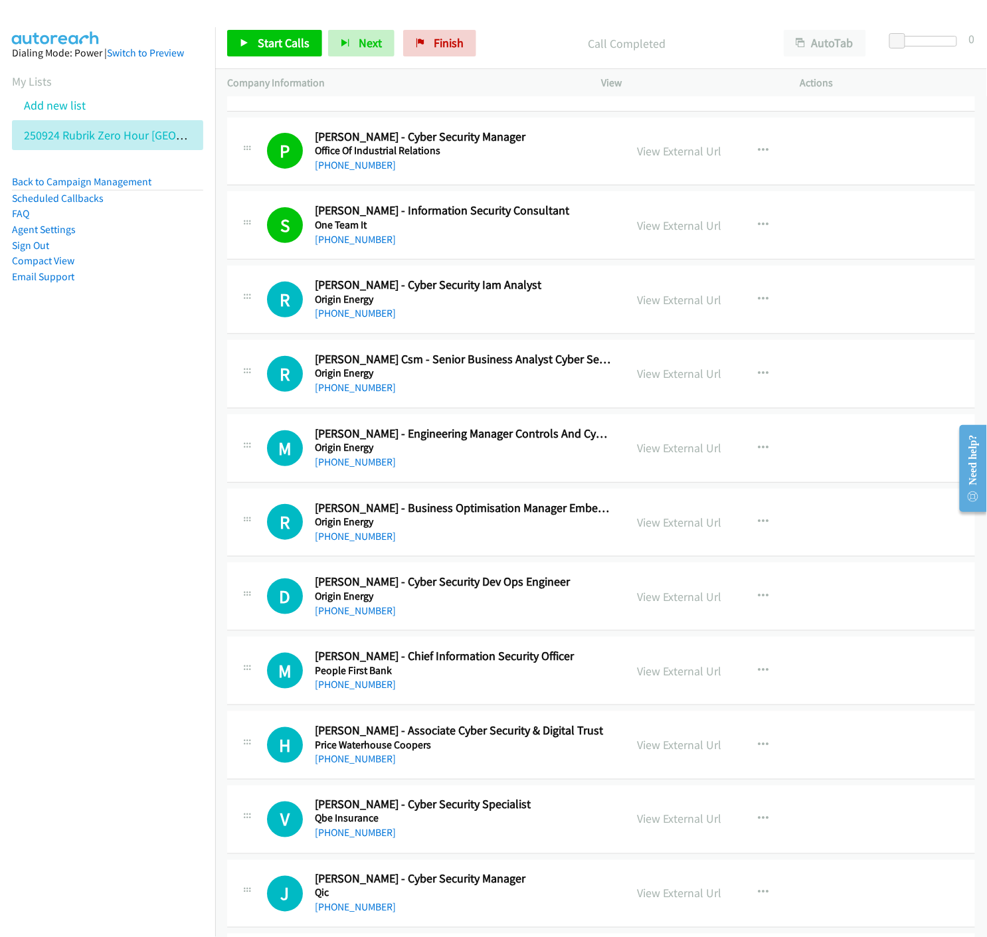
scroll to position [11978, 0]
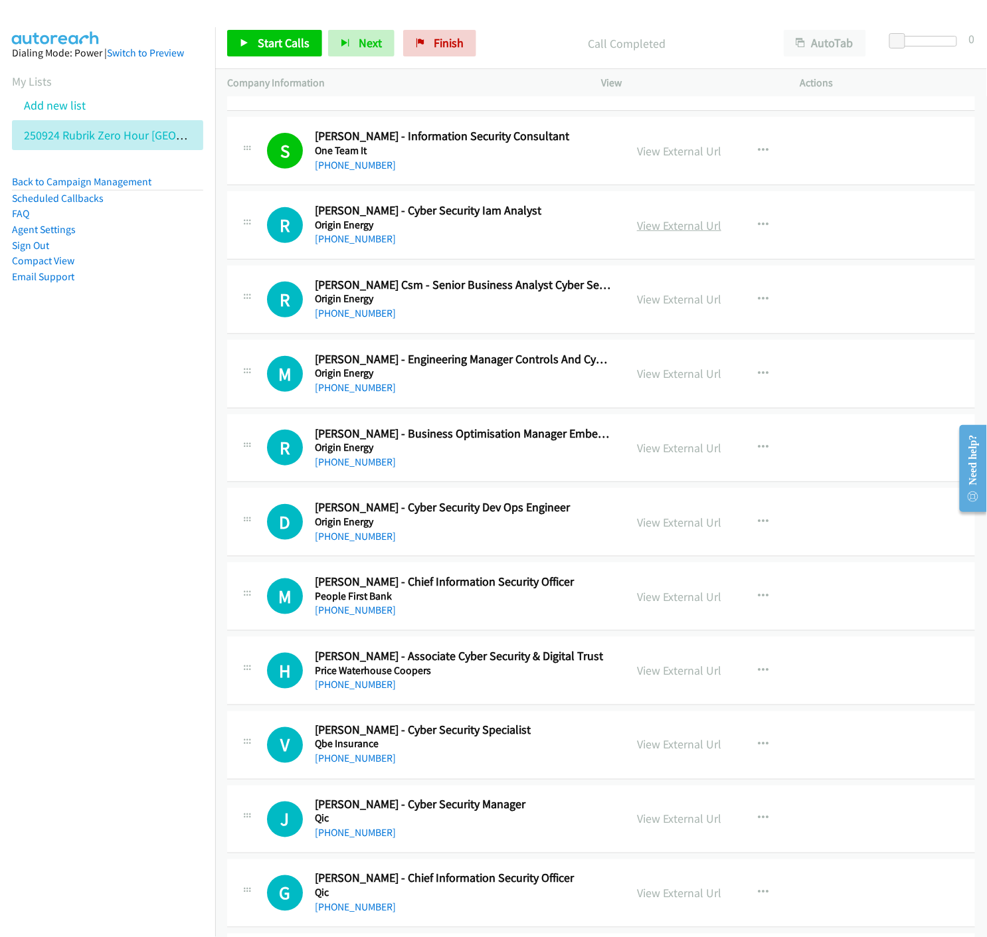
click at [695, 233] on link "View External Url" at bounding box center [679, 225] width 84 height 15
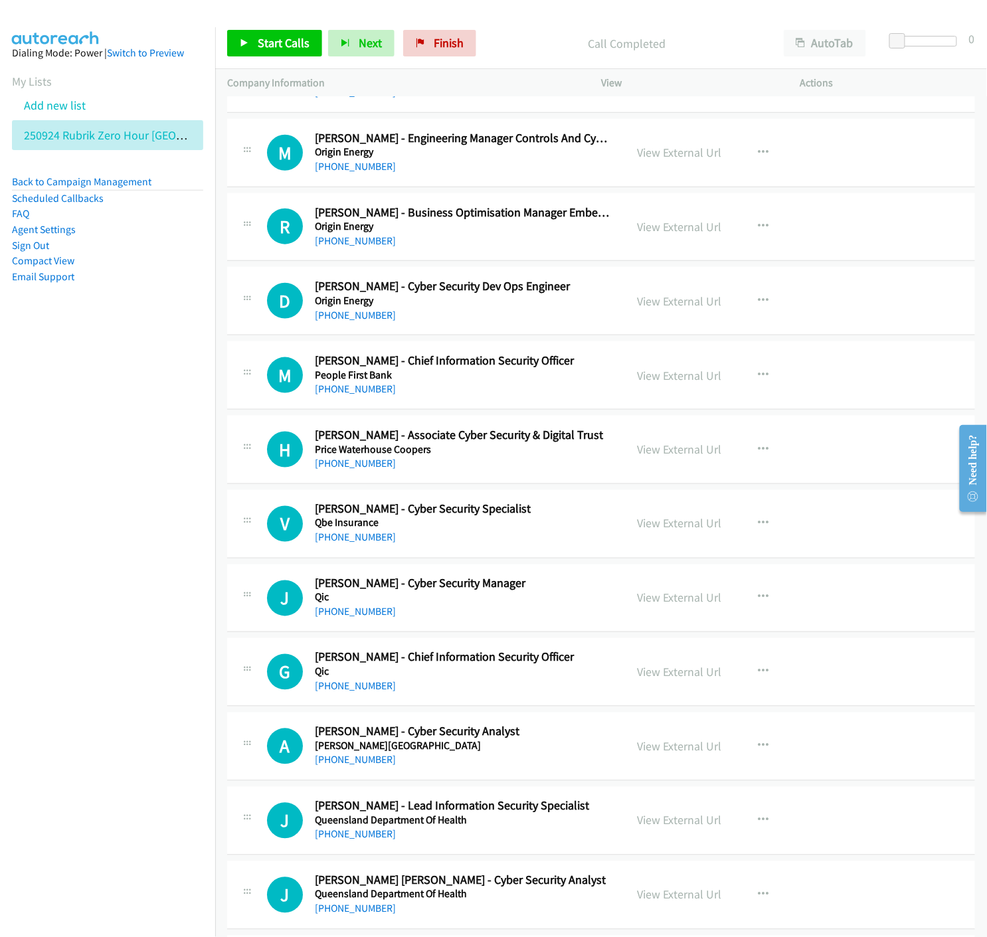
scroll to position [12272, 0]
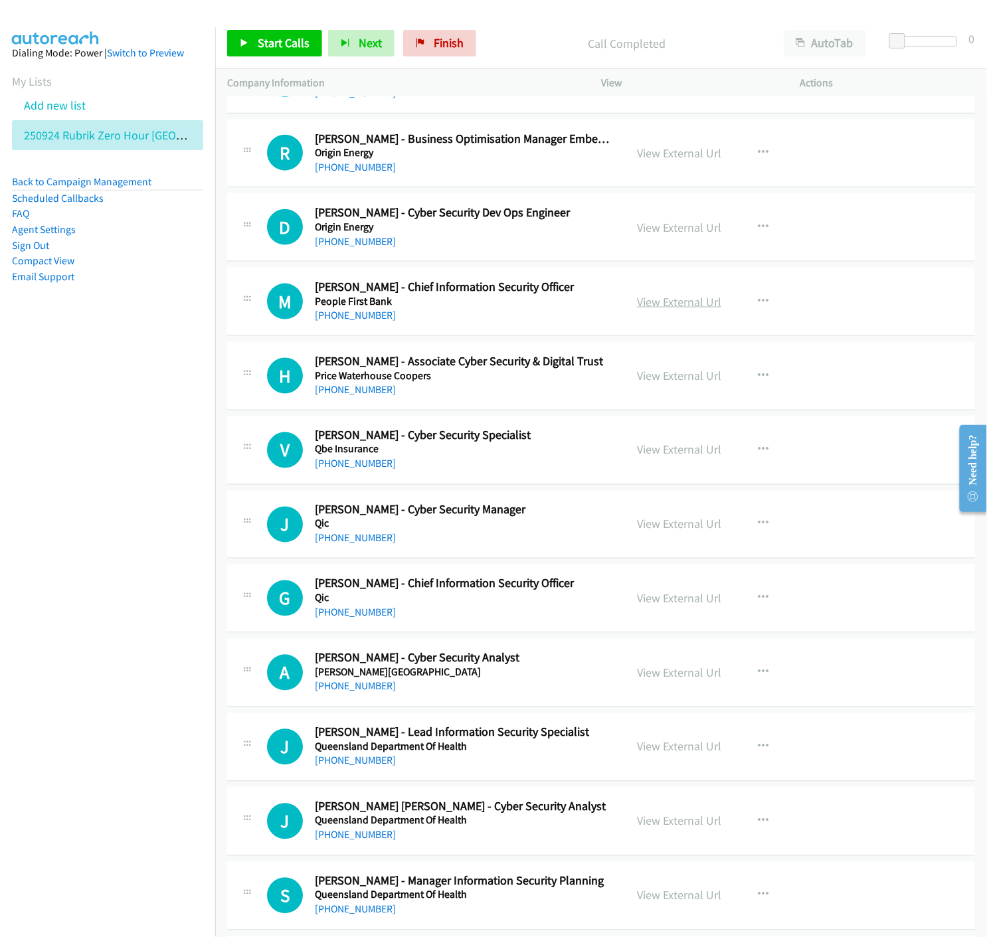
click at [655, 304] on link "View External Url" at bounding box center [679, 301] width 84 height 15
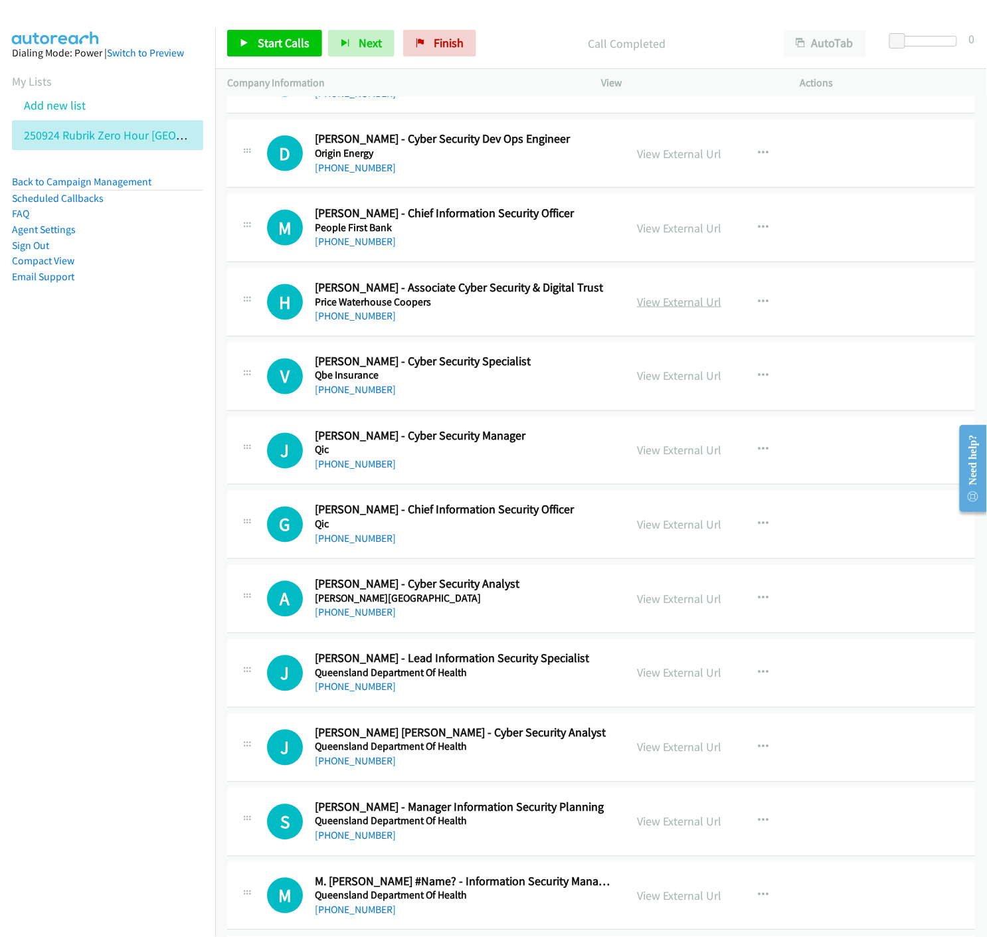
click at [646, 304] on link "View External Url" at bounding box center [679, 301] width 84 height 15
click at [664, 376] on link "View External Url" at bounding box center [679, 375] width 84 height 15
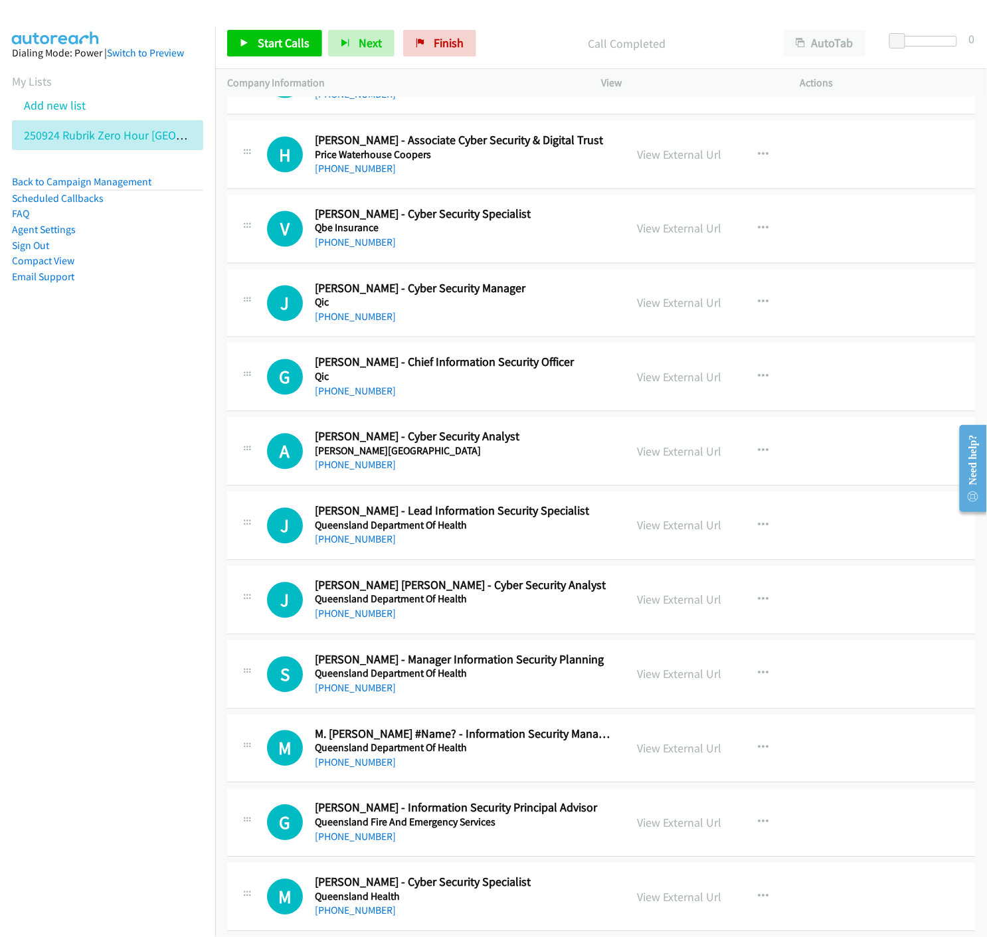
scroll to position [12567, 0]
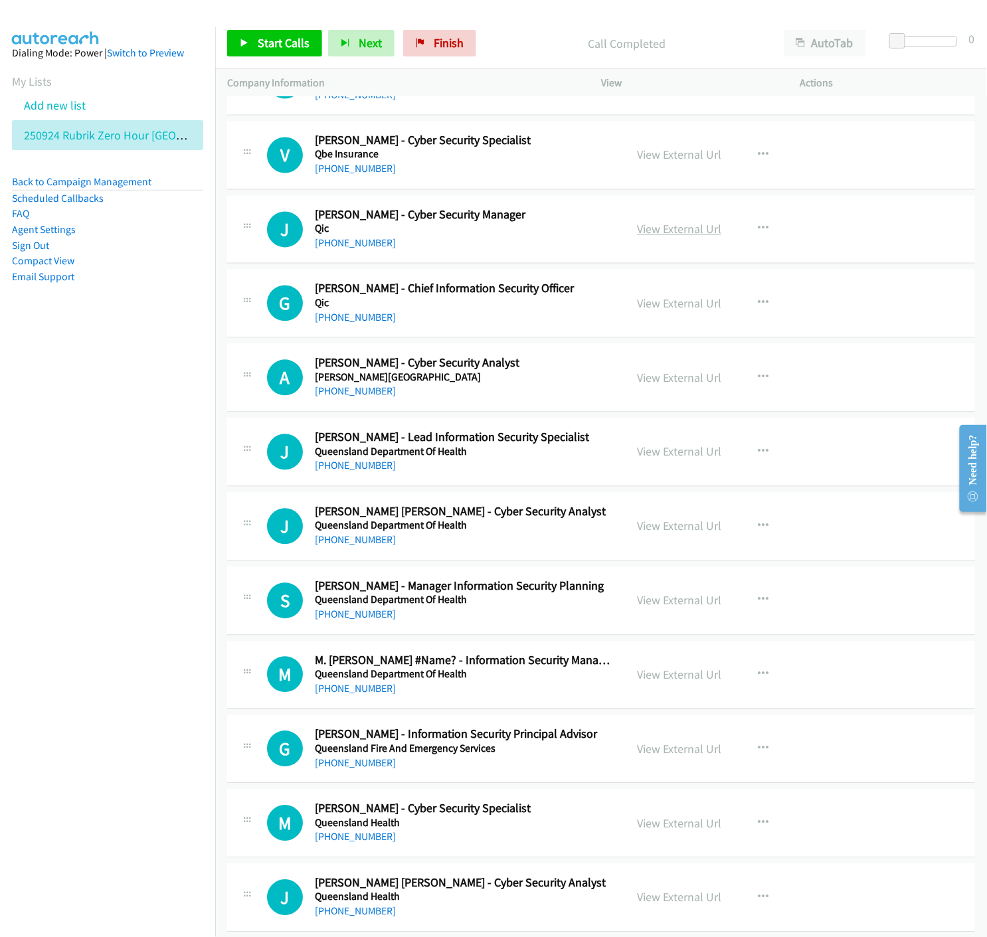
click at [660, 231] on link "View External Url" at bounding box center [679, 229] width 84 height 15
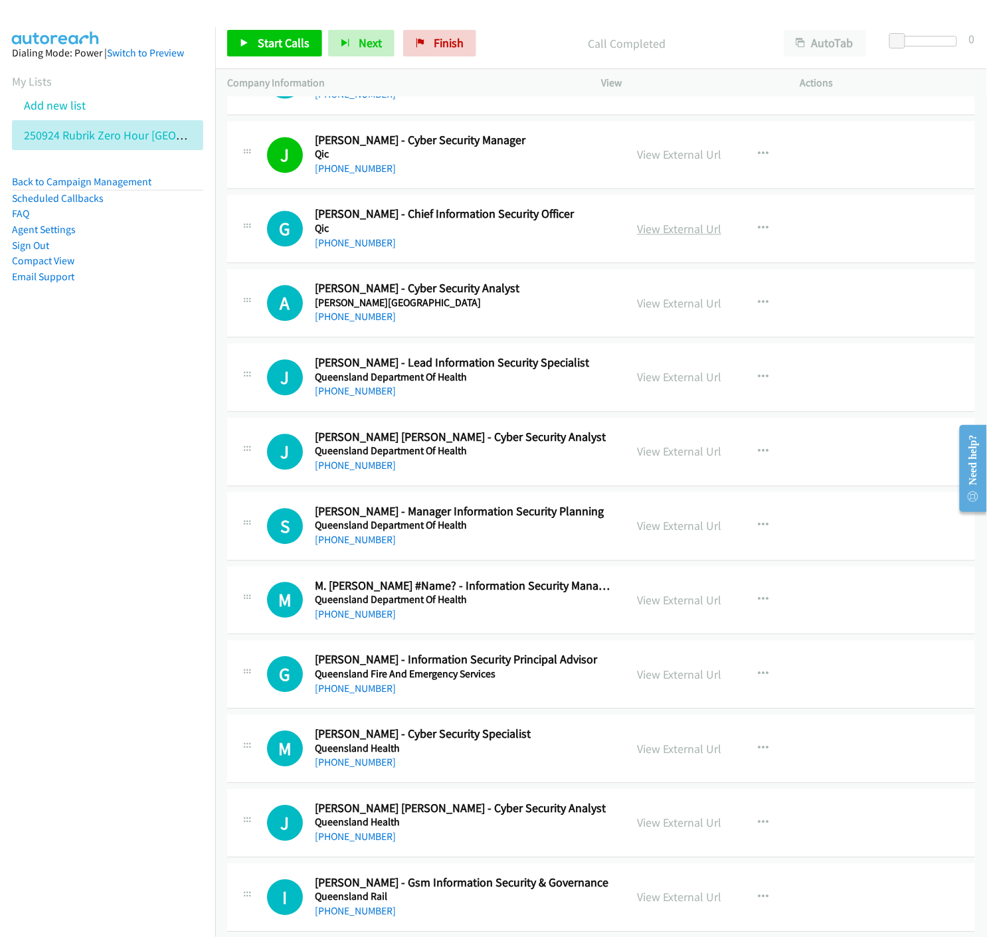
click at [679, 237] on link "View External Url" at bounding box center [679, 229] width 84 height 15
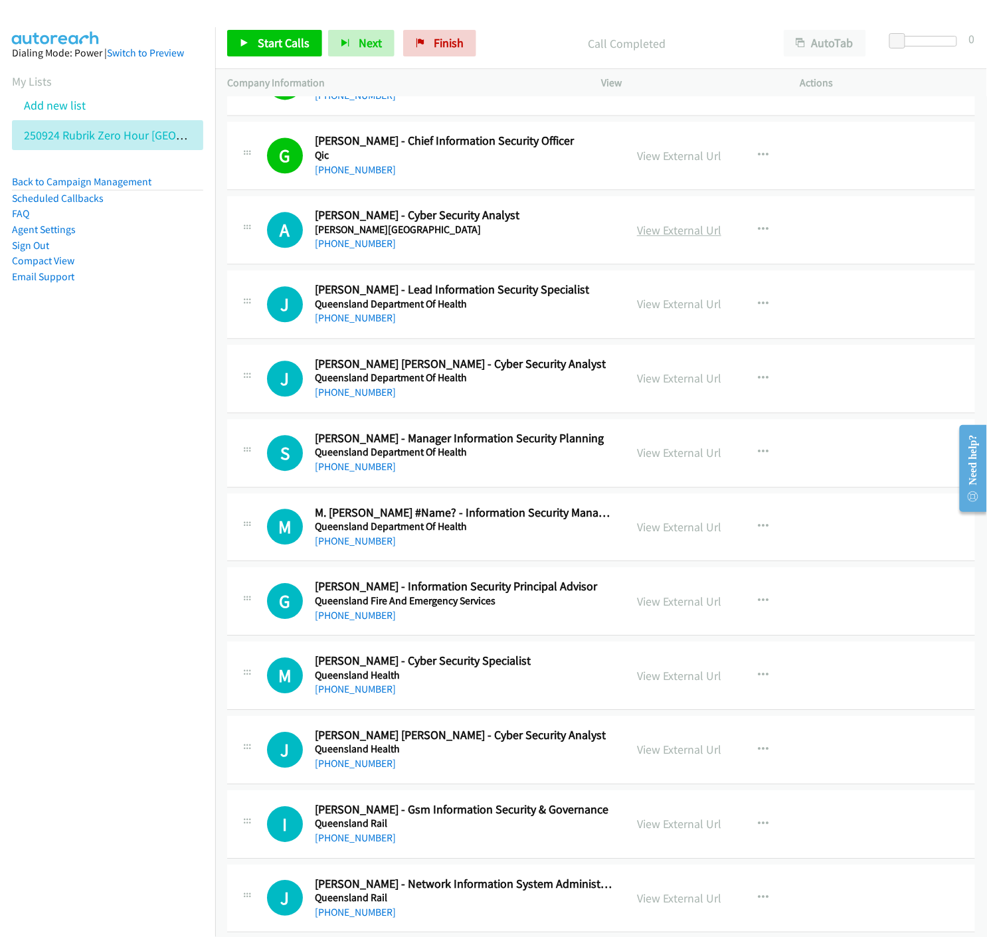
click at [665, 236] on link "View External Url" at bounding box center [679, 229] width 84 height 15
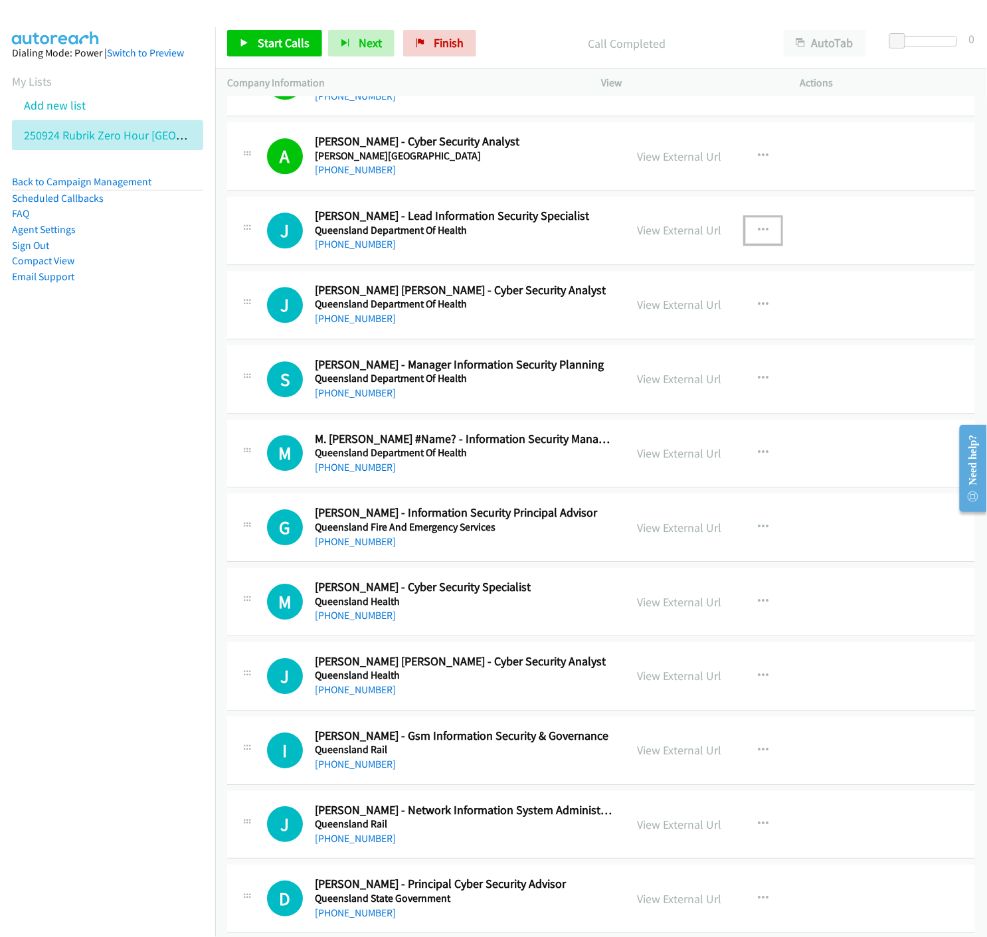
click at [758, 234] on icon "button" at bounding box center [763, 230] width 11 height 11
click at [616, 320] on icon at bounding box center [620, 317] width 9 height 9
click at [248, 40] on icon at bounding box center [244, 43] width 9 height 9
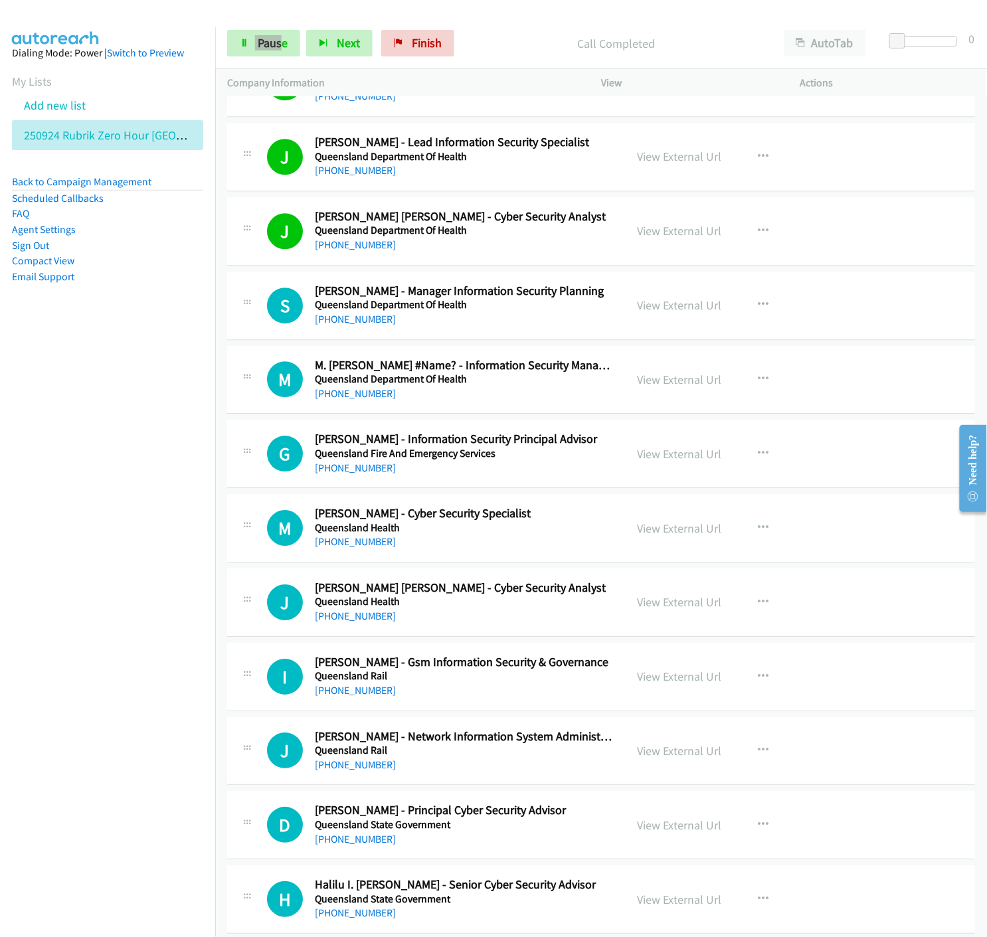
scroll to position [12936, 0]
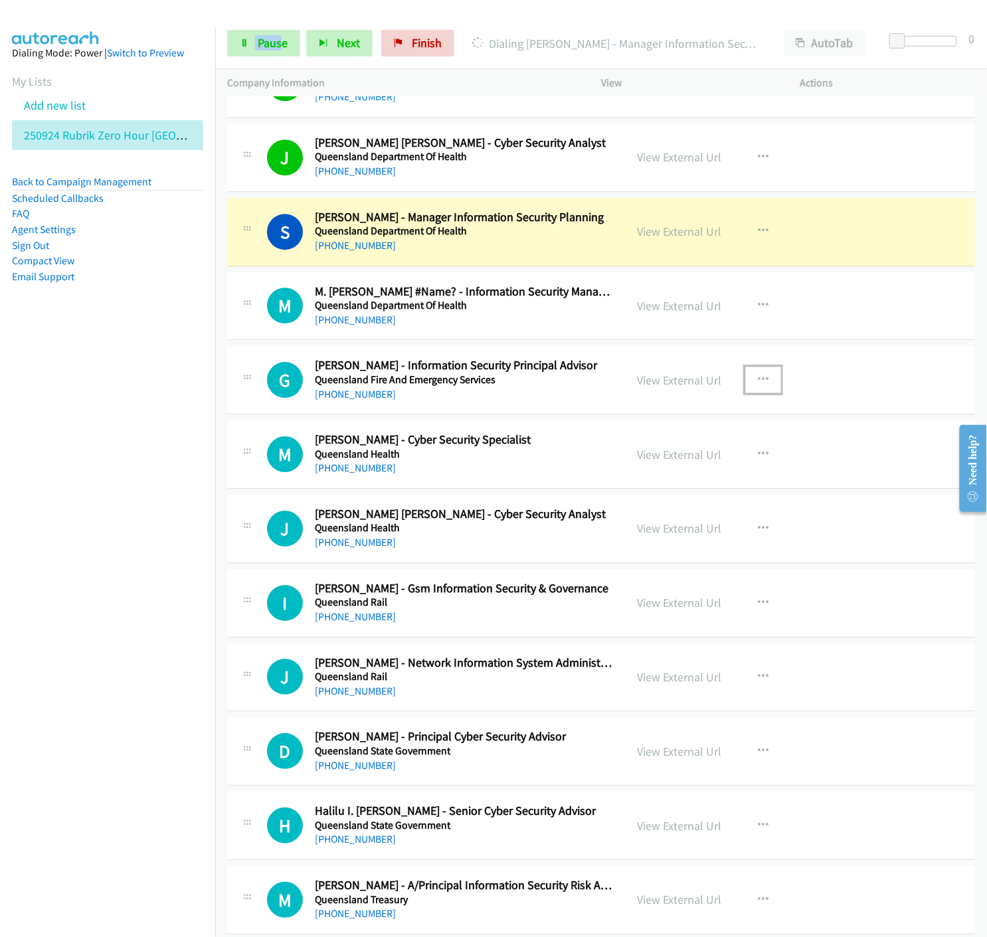
click at [758, 377] on button "button" at bounding box center [763, 379] width 36 height 27
click at [616, 472] on icon at bounding box center [620, 467] width 9 height 9
click at [249, 44] on link "Pause" at bounding box center [263, 43] width 73 height 27
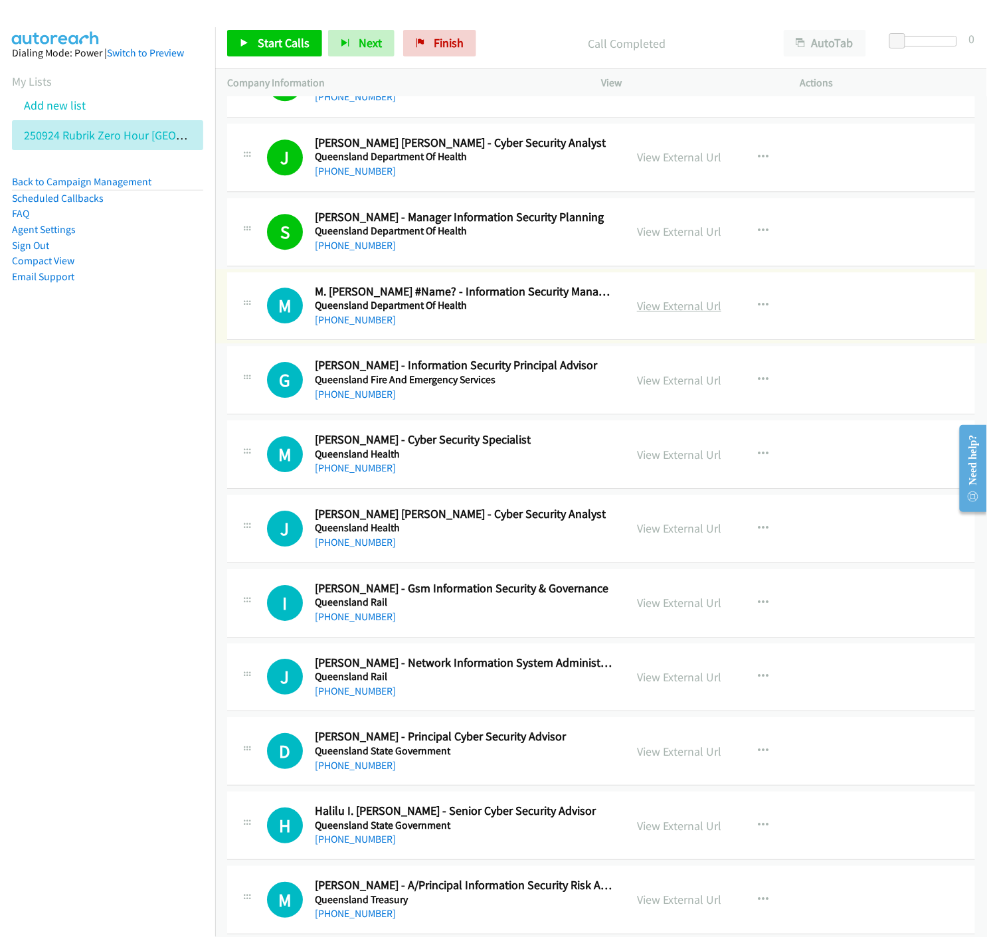
click at [666, 309] on link "View External Url" at bounding box center [679, 305] width 84 height 15
click at [258, 37] on span "Start Calls" at bounding box center [284, 42] width 52 height 15
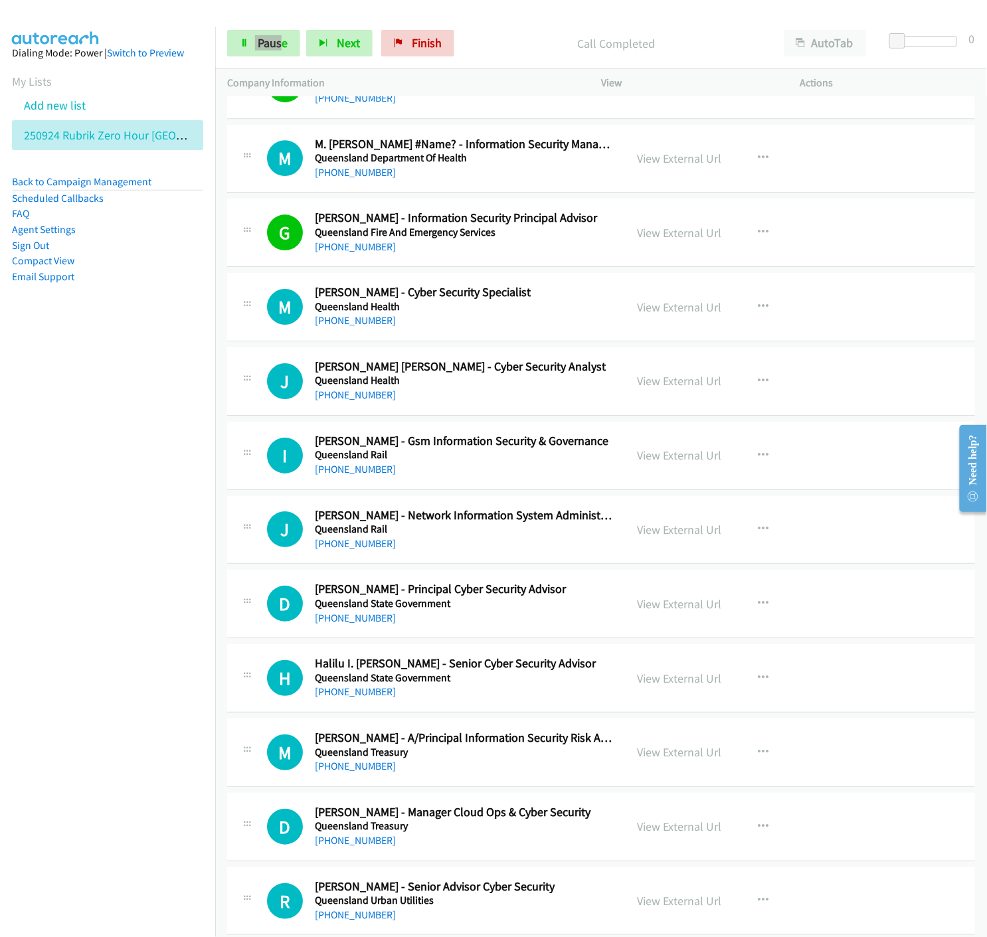
scroll to position [13157, 0]
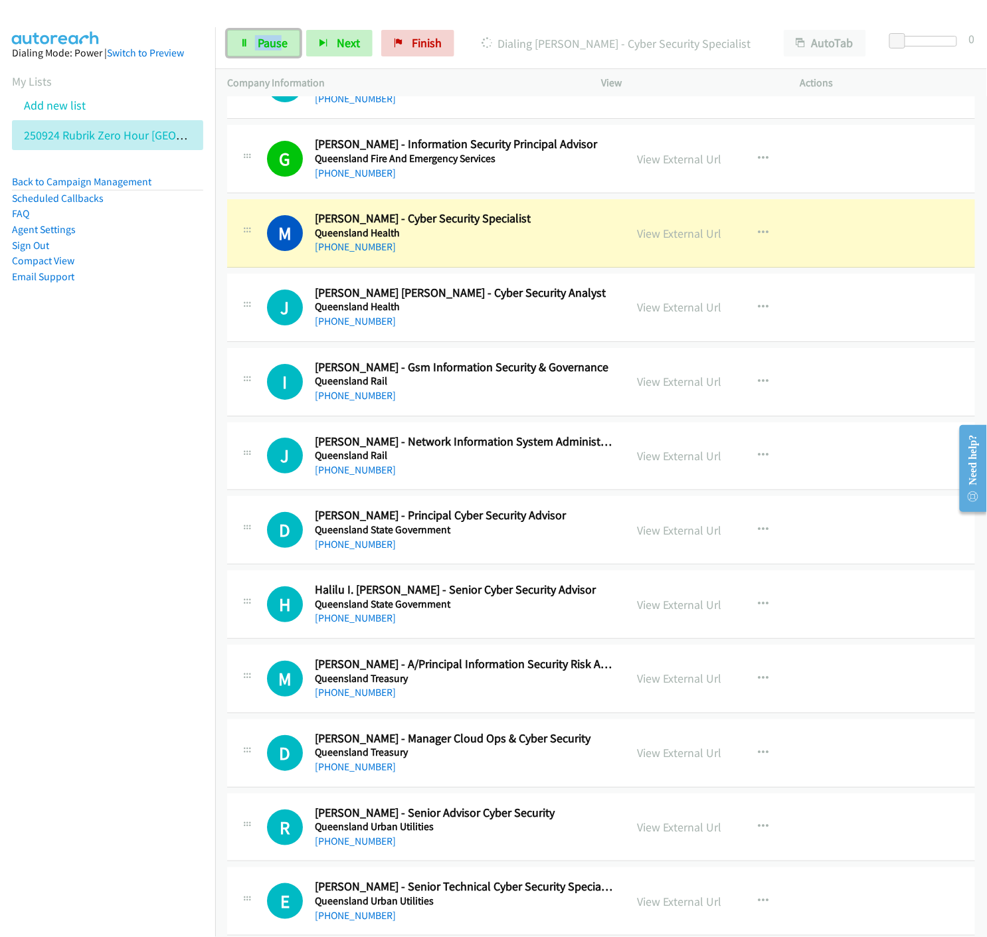
drag, startPoint x: 242, startPoint y: 42, endPoint x: 355, endPoint y: 151, distance: 156.4
click at [242, 42] on icon at bounding box center [244, 43] width 9 height 9
click at [653, 238] on link "View External Url" at bounding box center [679, 233] width 84 height 15
